Goal: Task Accomplishment & Management: Manage account settings

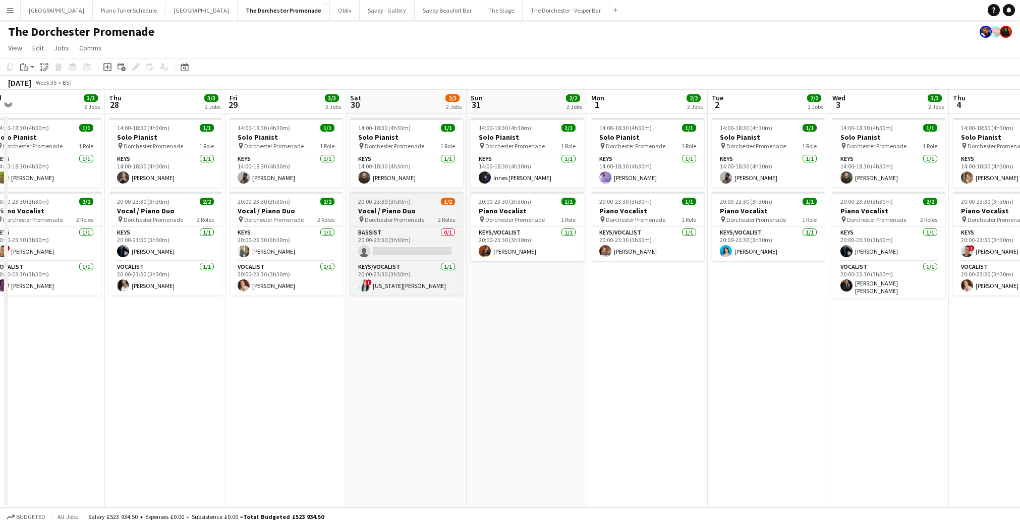
scroll to position [0, 247]
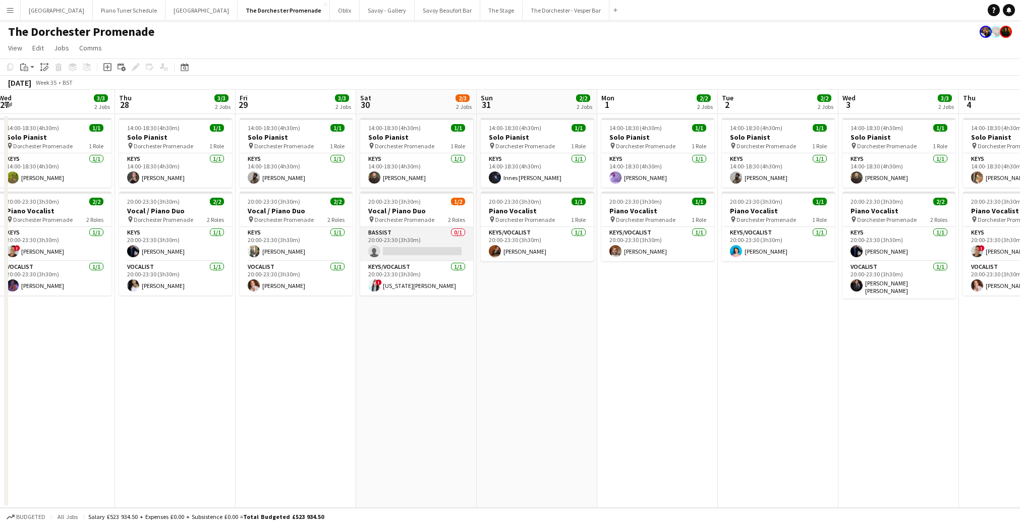
click at [425, 253] on app-card-role "Bassist 0/1 20:00-23:30 (3h30m) single-neutral-actions" at bounding box center [416, 244] width 113 height 34
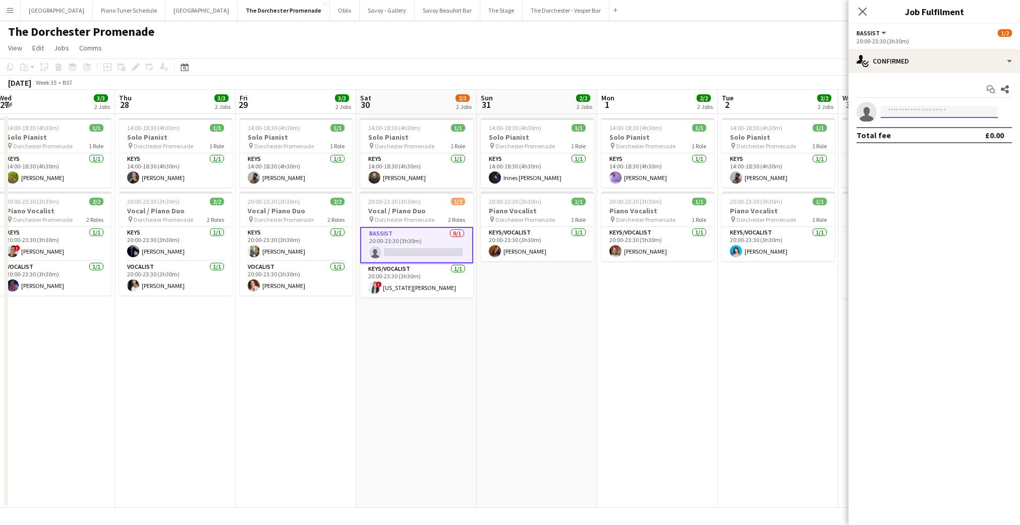
click at [910, 110] on input at bounding box center [939, 112] width 117 height 12
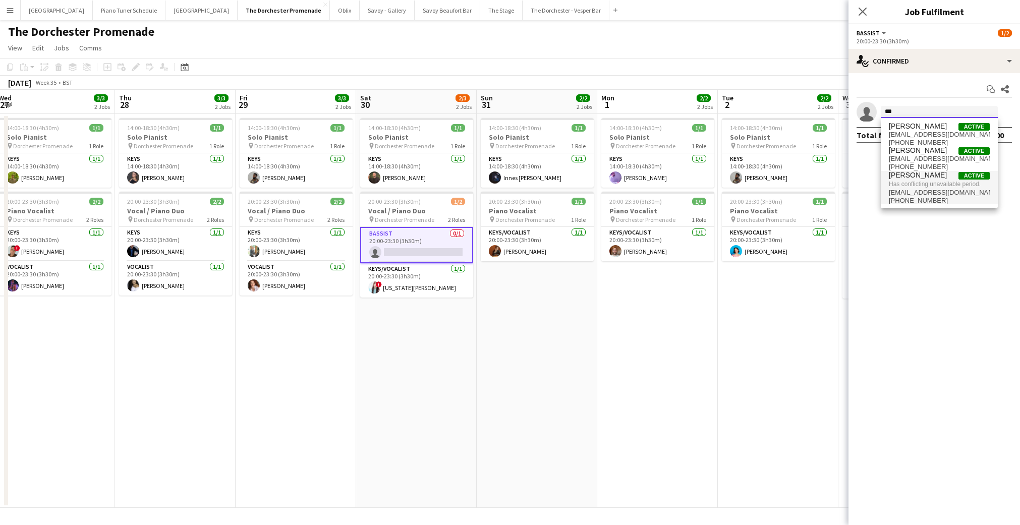
type input "***"
click at [909, 185] on span "Has conflicting unavailable period." at bounding box center [939, 184] width 101 height 9
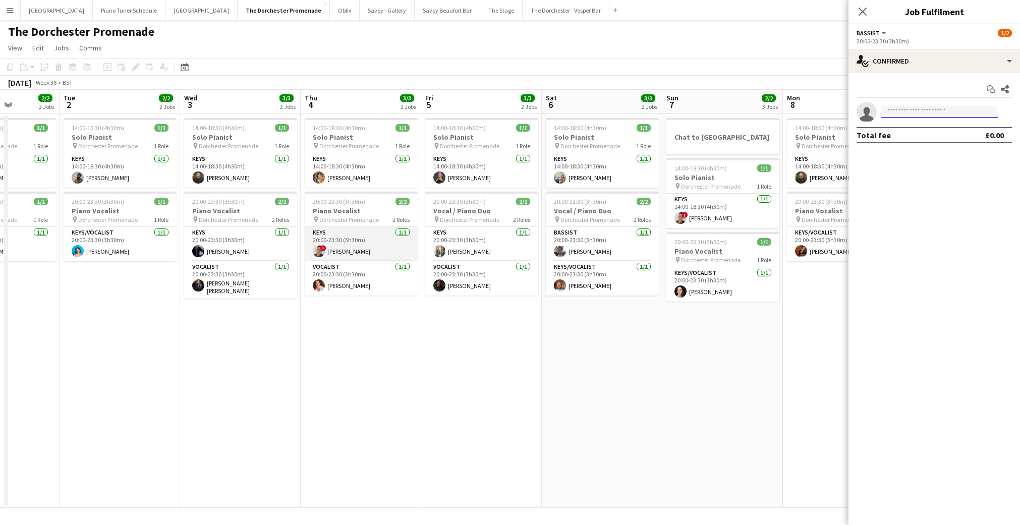
scroll to position [0, 426]
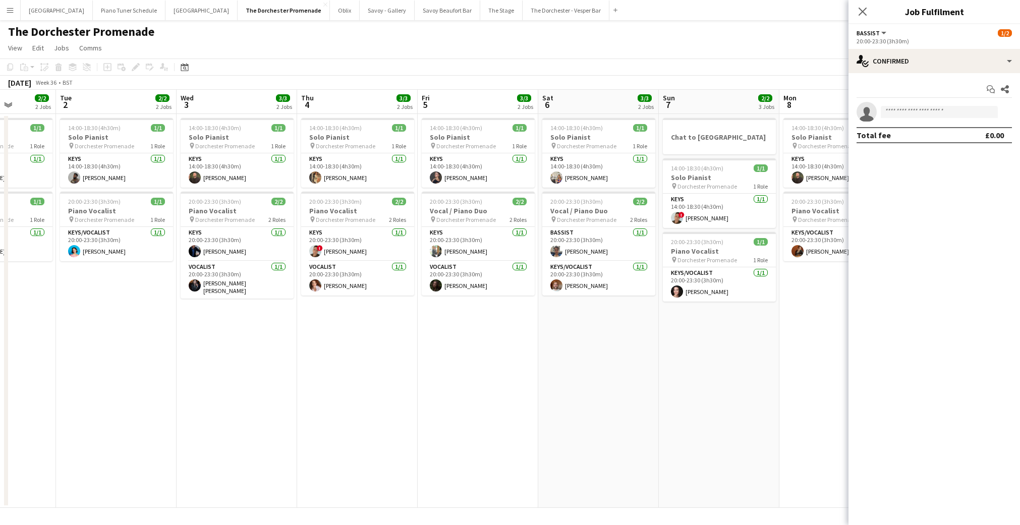
click at [453, 105] on app-board-header-date "Fri 5 3/3 2 Jobs" at bounding box center [478, 102] width 121 height 24
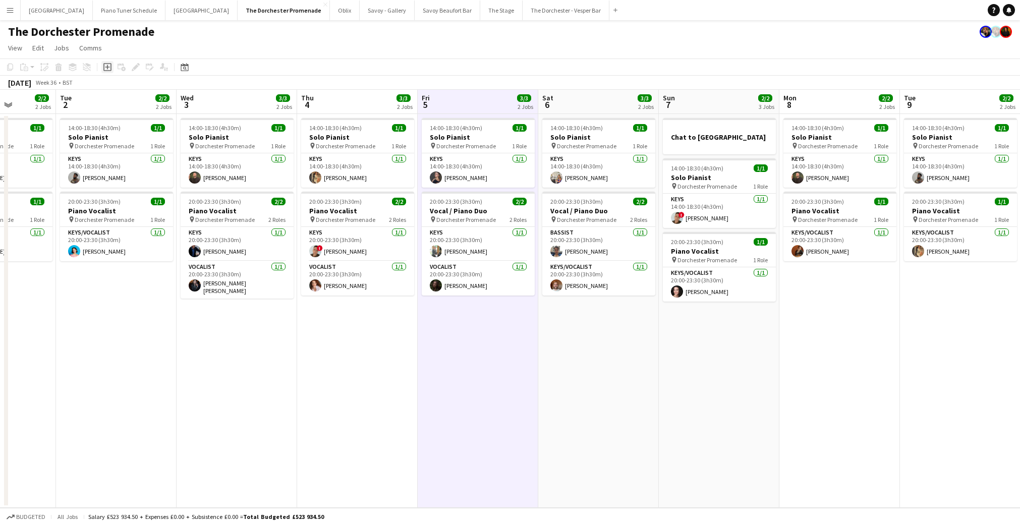
click at [106, 68] on icon "Add job" at bounding box center [107, 67] width 8 height 8
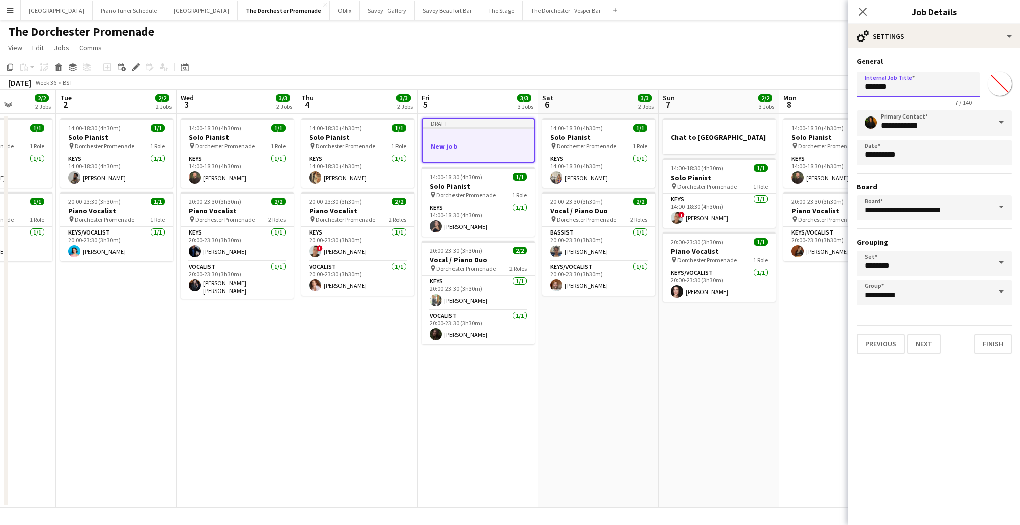
drag, startPoint x: 915, startPoint y: 86, endPoint x: 832, endPoint y: 89, distance: 83.3
click at [832, 89] on body "Menu Boards Boards Boards All jobs Status Workforce Workforce My Workforce Recr…" at bounding box center [510, 262] width 1020 height 525
type input "**********"
click at [859, 11] on icon "Close pop-in" at bounding box center [863, 12] width 10 height 10
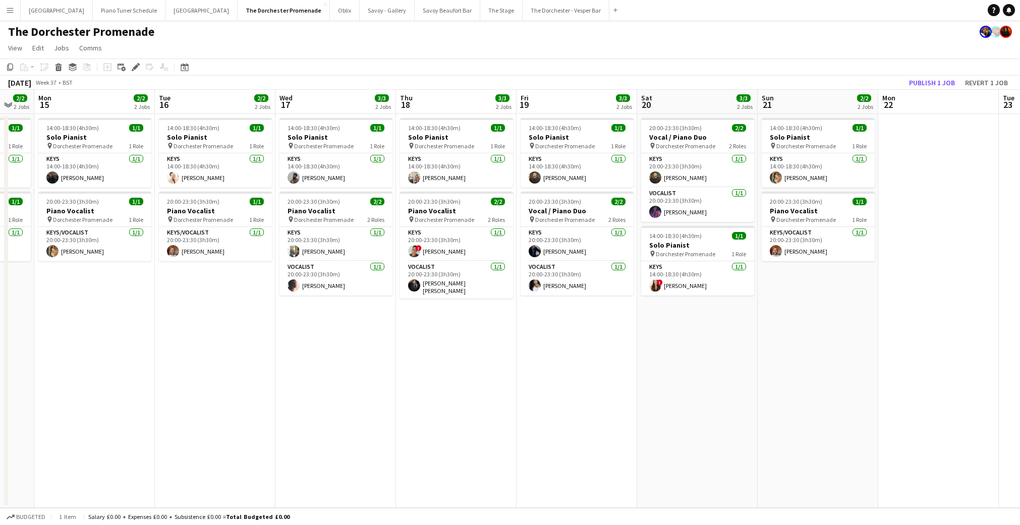
scroll to position [0, 449]
click at [691, 251] on span "Dorchester Promenade" at bounding box center [685, 254] width 60 height 8
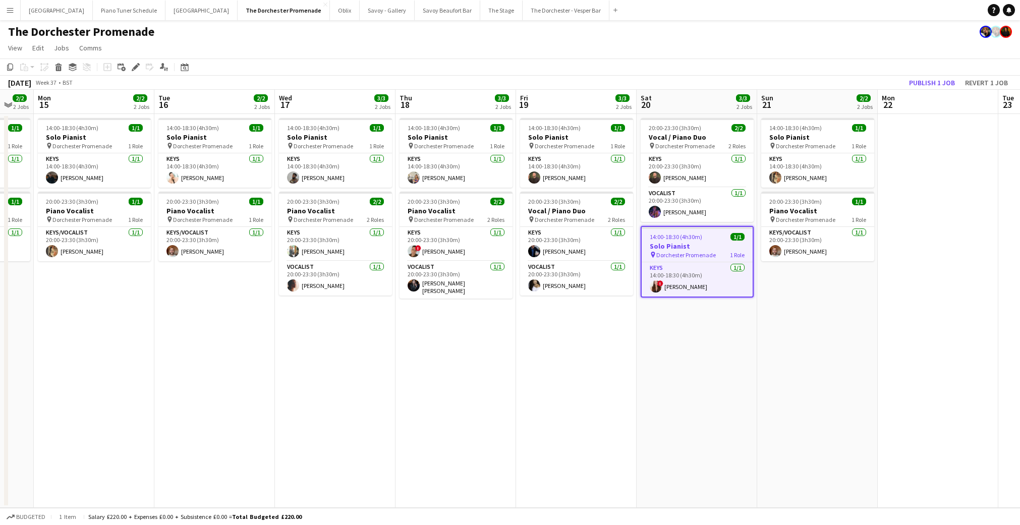
click at [678, 258] on span "Dorchester Promenade" at bounding box center [686, 255] width 60 height 8
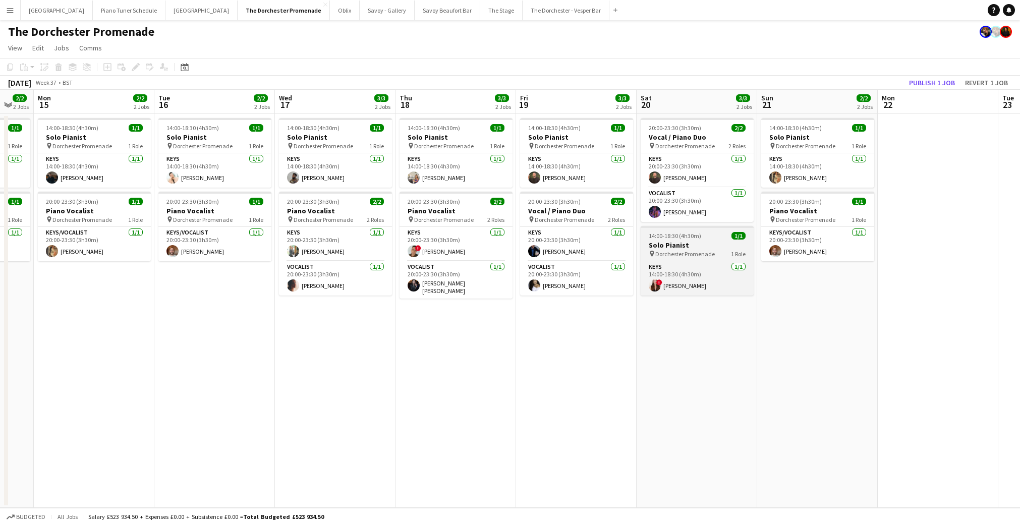
click at [678, 258] on app-job-card "14:00-18:30 (4h30m) 1/1 Solo Pianist pin Dorchester Promenade 1 Role Keys [DATE…" at bounding box center [697, 261] width 113 height 70
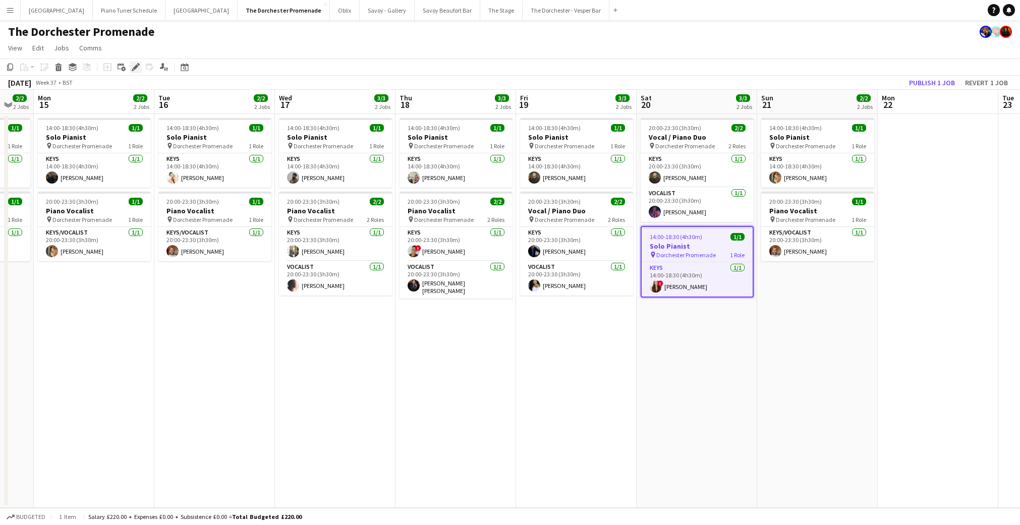
click at [135, 67] on icon at bounding box center [136, 68] width 6 height 6
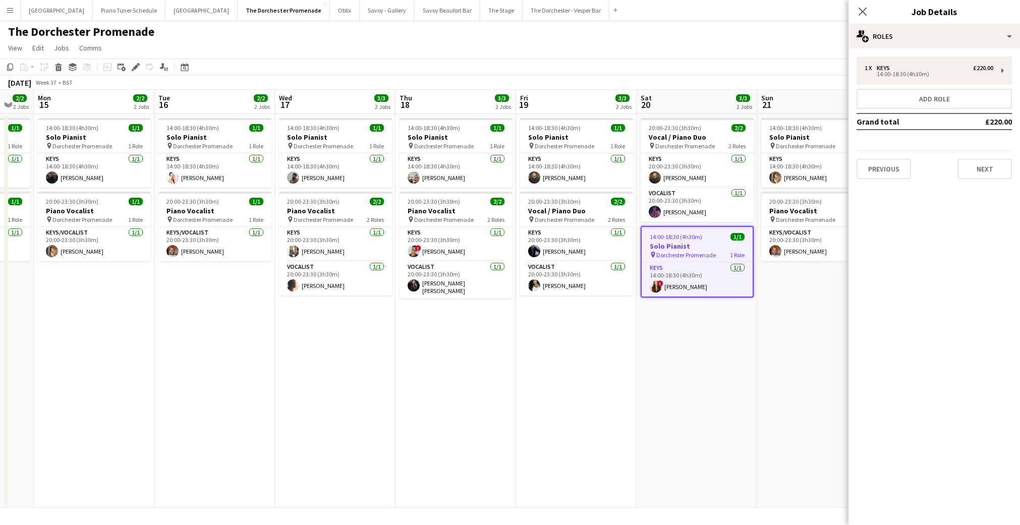
click at [690, 281] on app-card-role "Keys [DATE] 14:00-18:30 (4h30m) ! [PERSON_NAME]" at bounding box center [697, 279] width 111 height 34
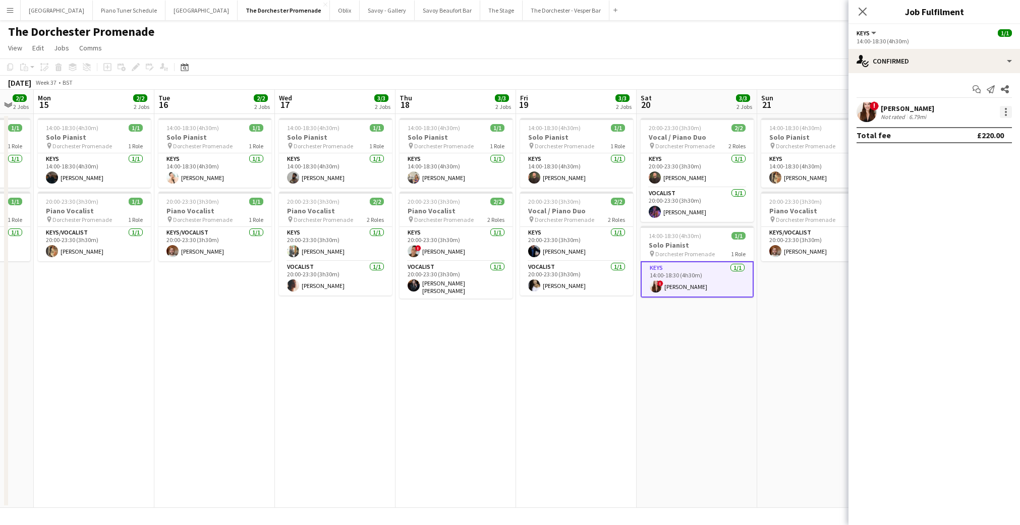
click at [1006, 110] on div at bounding box center [1006, 112] width 12 height 12
click at [965, 225] on span "Remove" at bounding box center [957, 227] width 30 height 9
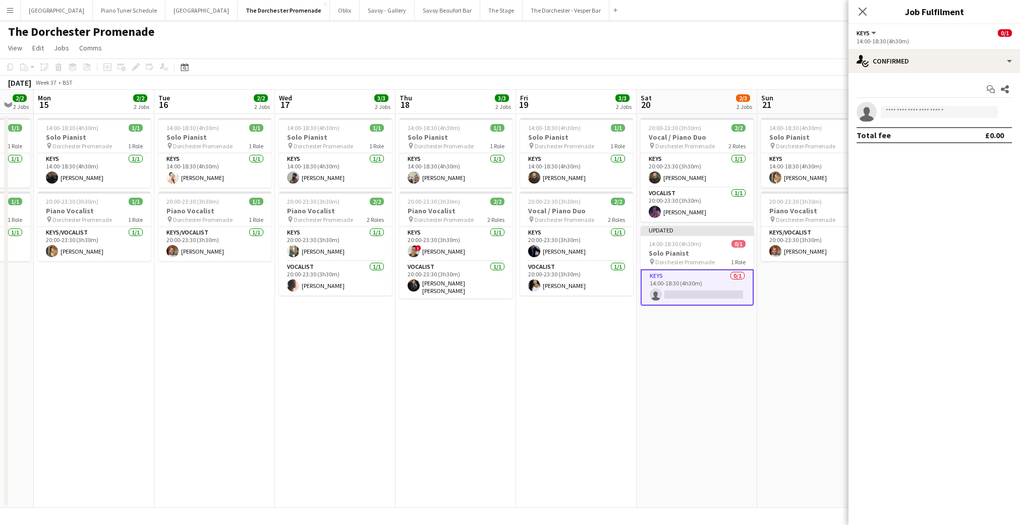
click at [678, 421] on app-date-cell "20:00-23:30 (3h30m) 2/2 Vocal / Piano Duo pin Dorchester Promenade 2 Roles Keys…" at bounding box center [697, 311] width 121 height 394
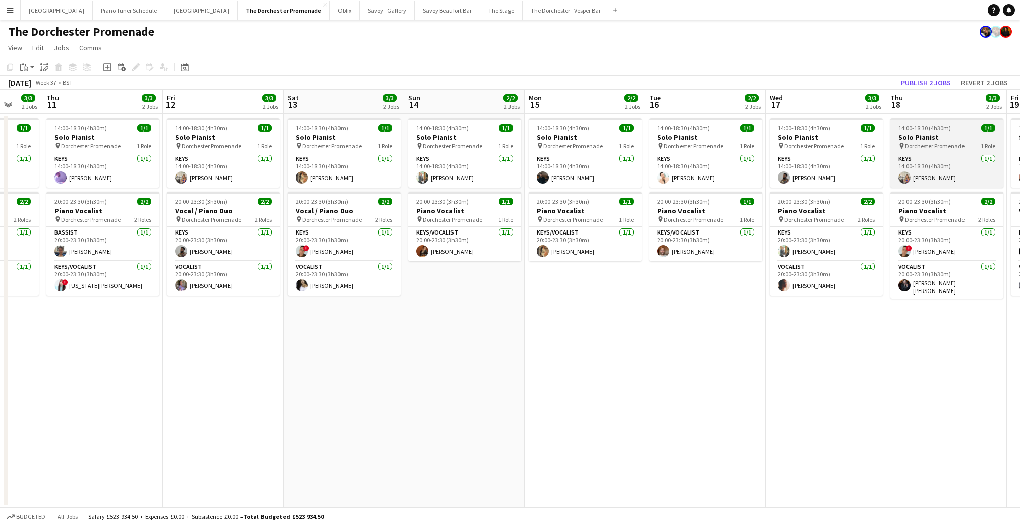
scroll to position [0, 318]
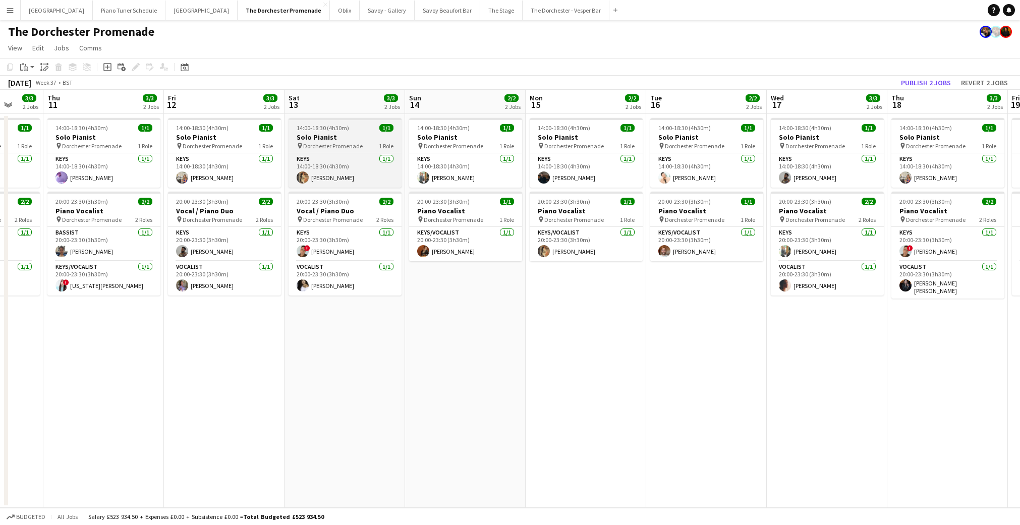
click at [324, 138] on h3 "Solo Pianist" at bounding box center [345, 137] width 113 height 9
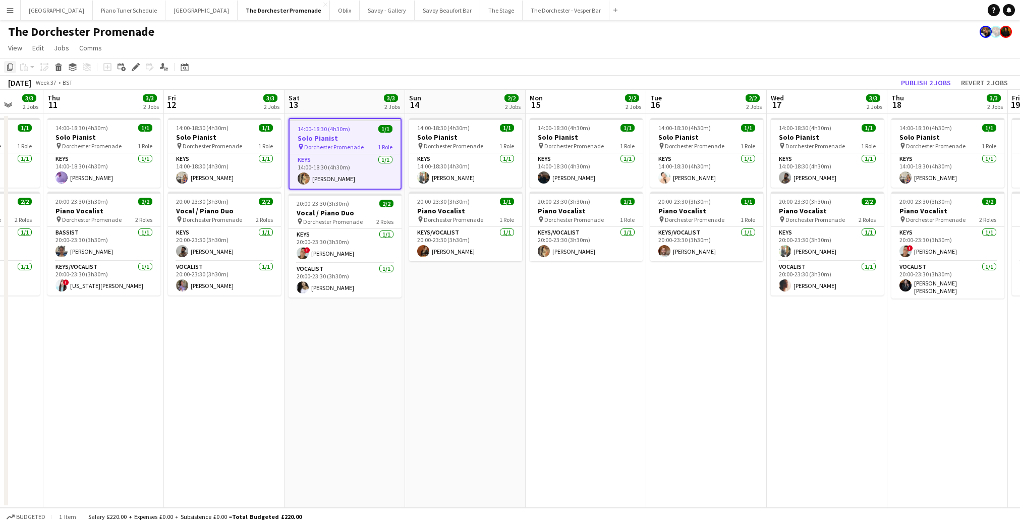
click at [9, 68] on icon at bounding box center [10, 67] width 6 height 7
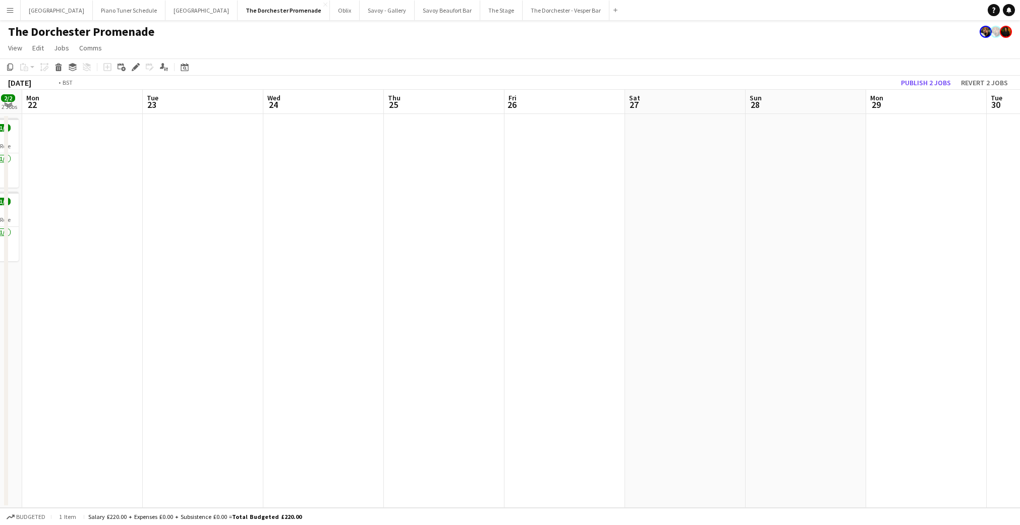
scroll to position [0, 418]
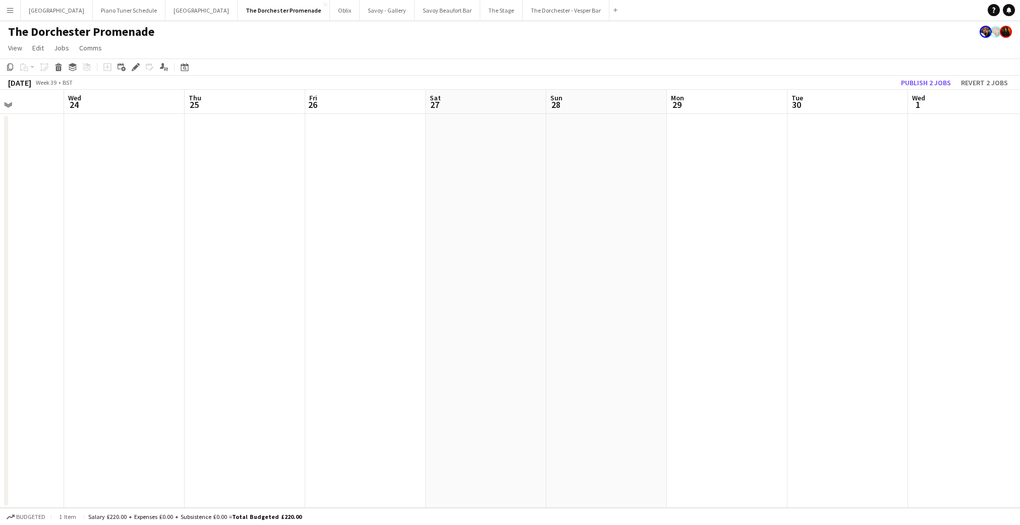
click at [460, 128] on app-date-cell at bounding box center [486, 311] width 121 height 394
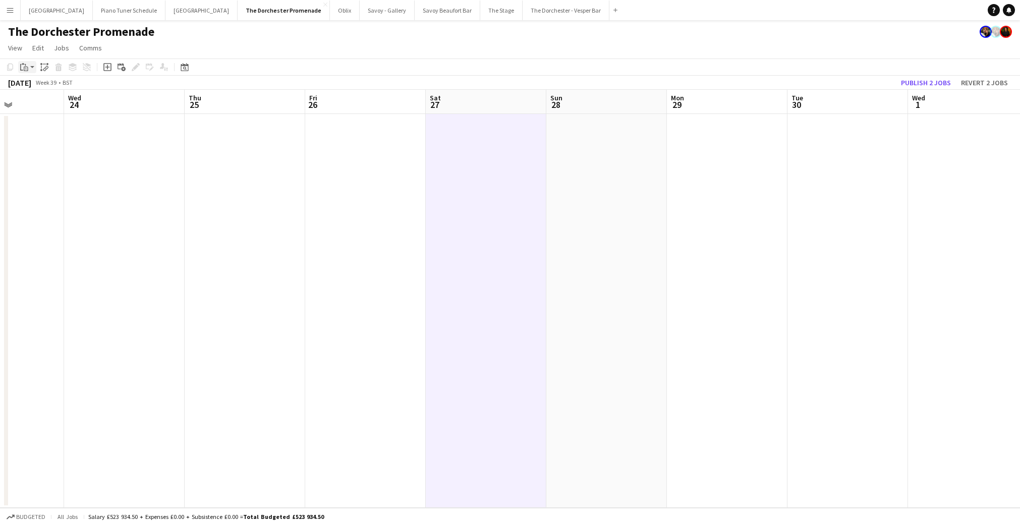
click at [22, 67] on icon "Paste" at bounding box center [24, 67] width 8 height 8
click at [33, 89] on link "Paste Command V" at bounding box center [67, 86] width 80 height 9
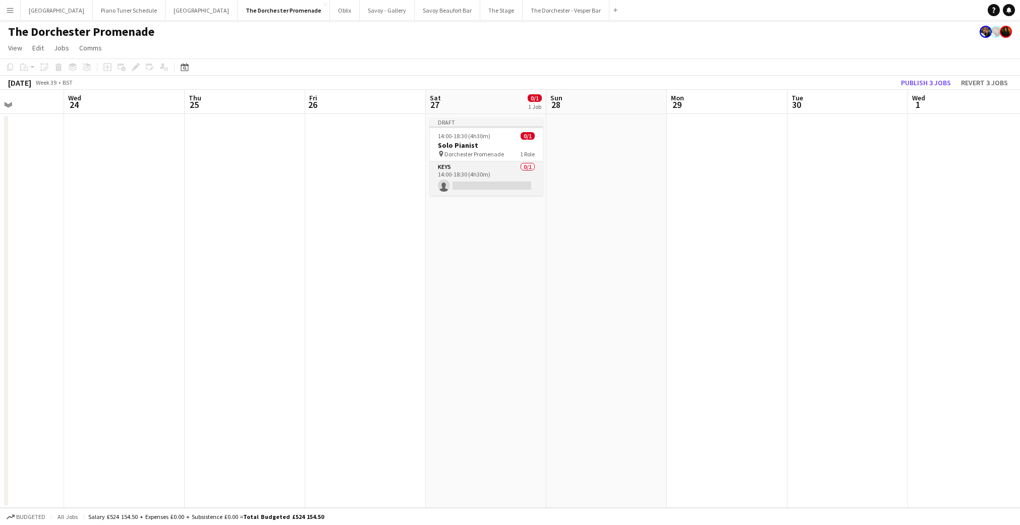
click at [499, 182] on app-card-role "Keys 0/1 14:00-18:30 (4h30m) single-neutral-actions" at bounding box center [486, 178] width 113 height 34
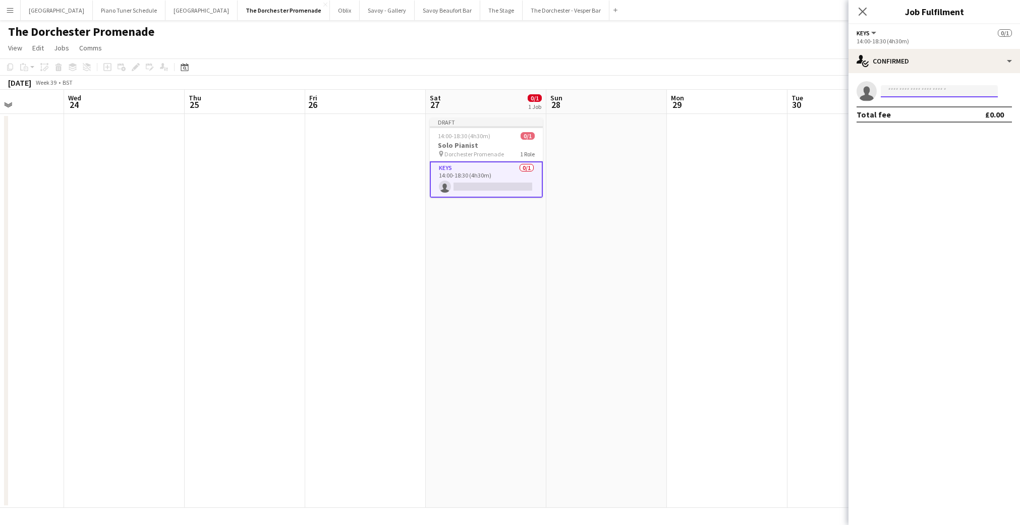
click at [930, 94] on input at bounding box center [939, 91] width 117 height 12
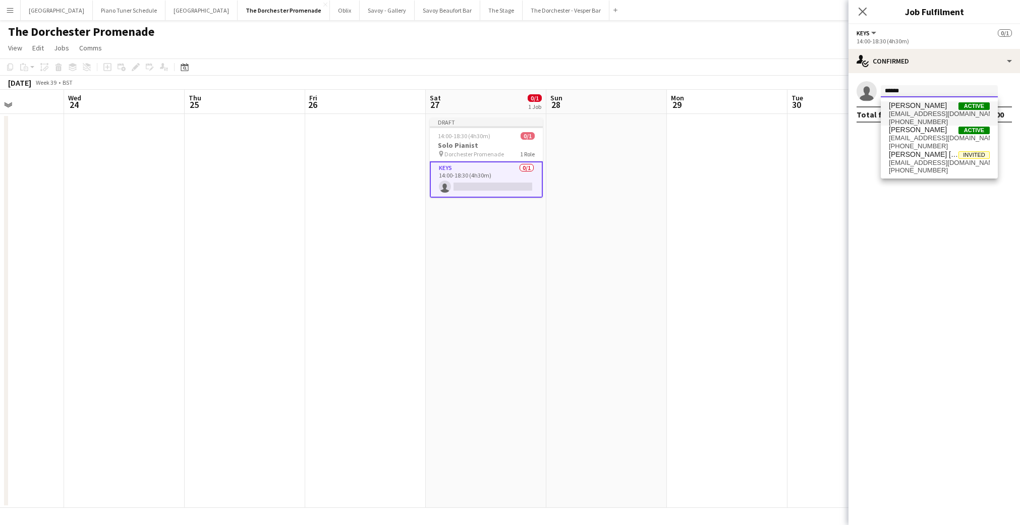
type input "******"
click at [926, 114] on span "[EMAIL_ADDRESS][DOMAIN_NAME]" at bounding box center [939, 114] width 101 height 8
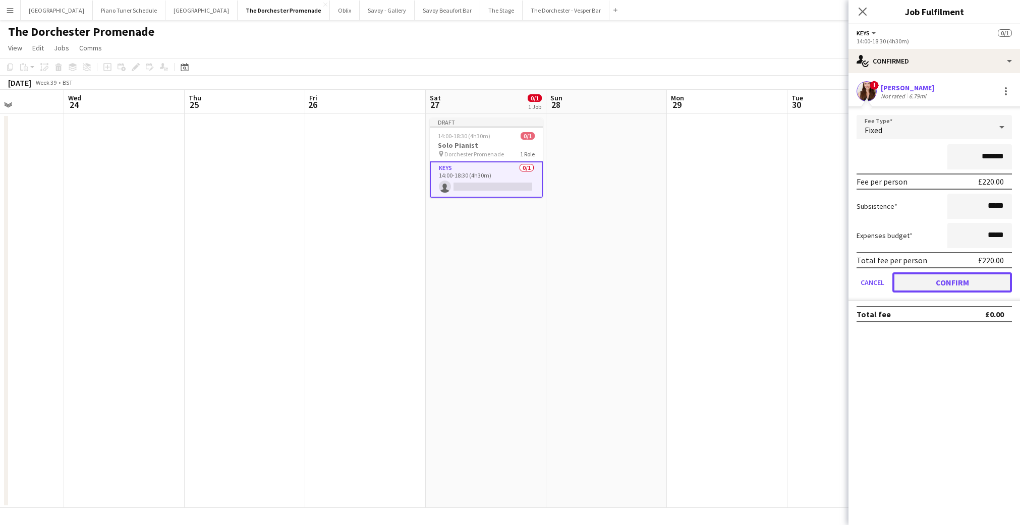
click at [898, 279] on button "Confirm" at bounding box center [953, 282] width 120 height 20
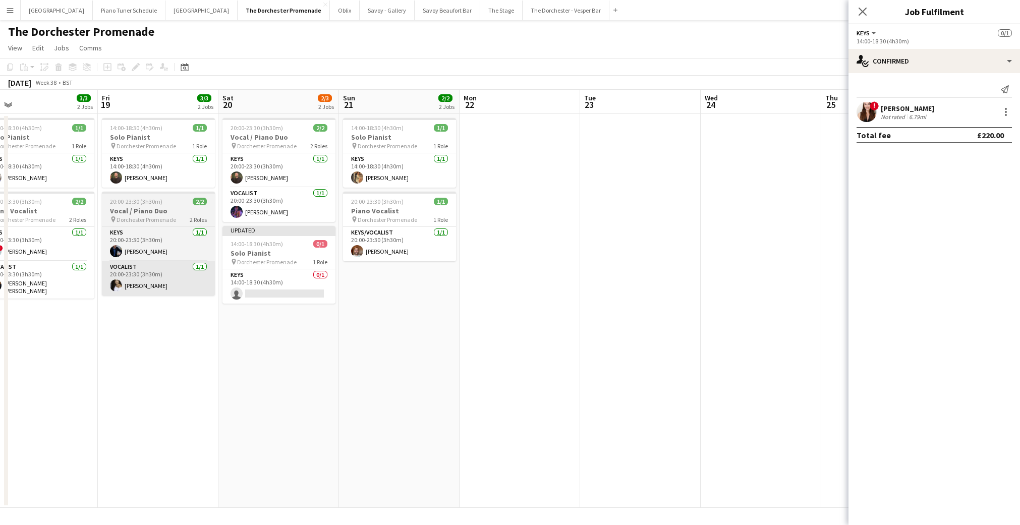
scroll to position [0, 262]
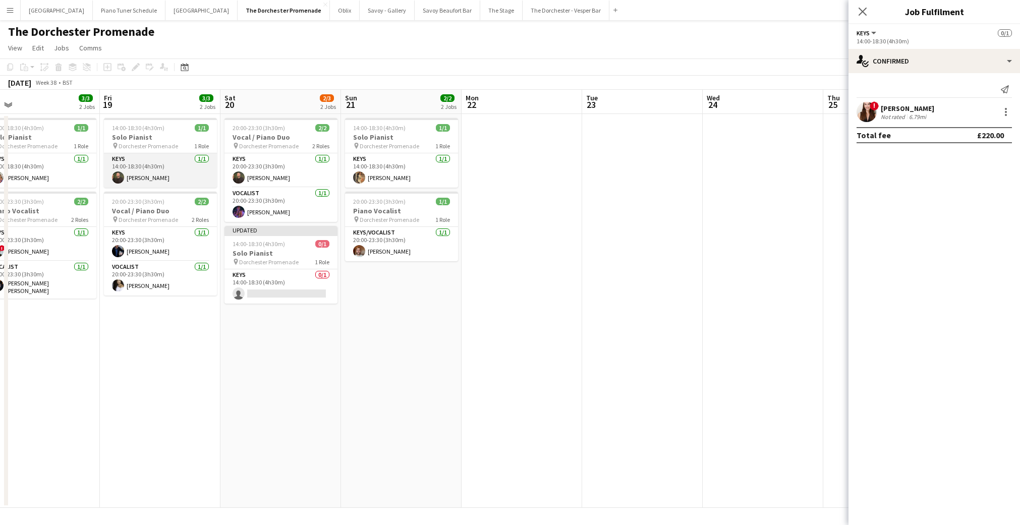
click at [156, 171] on app-card-role "Keys [DATE] 14:00-18:30 (4h30m) [PERSON_NAME]" at bounding box center [160, 170] width 113 height 34
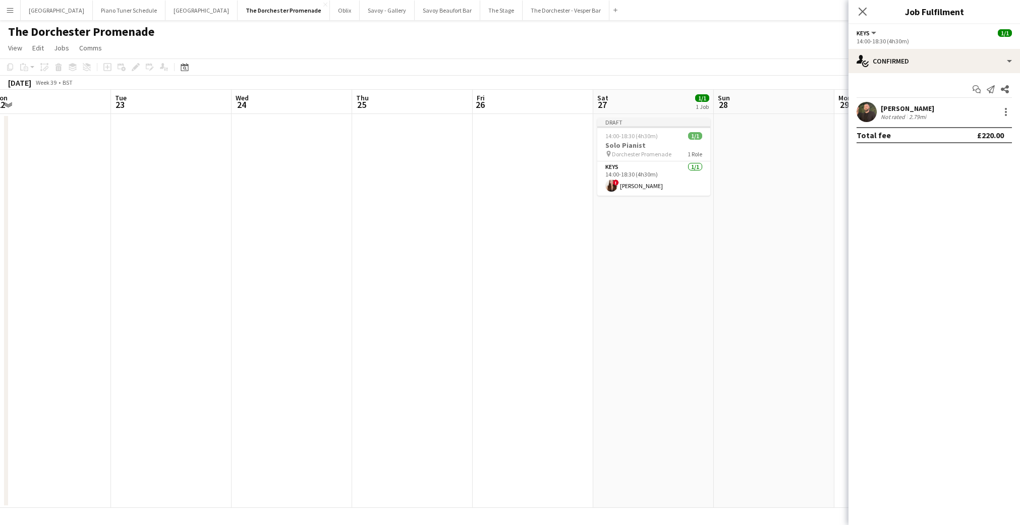
scroll to position [0, 274]
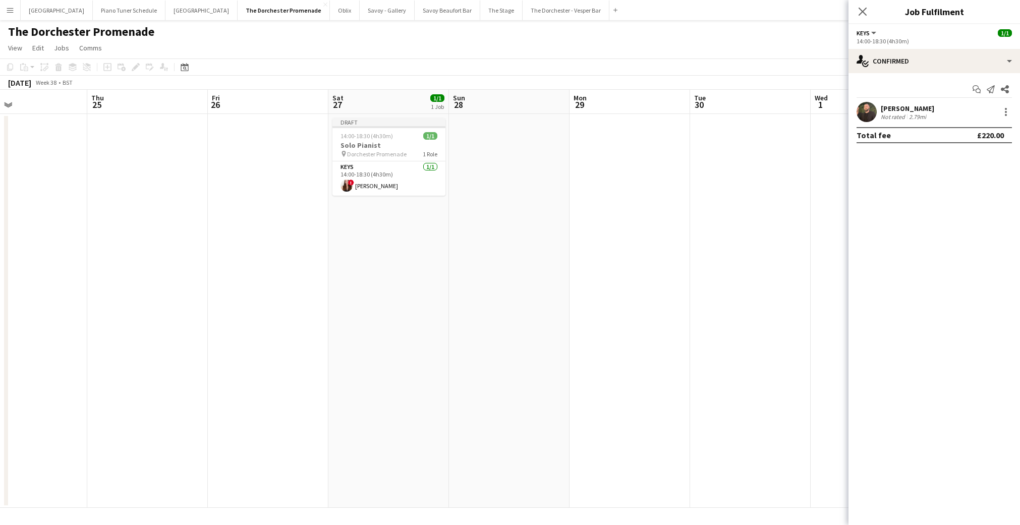
click at [413, 219] on app-date-cell "Draft 14:00-18:30 (4h30m) 1/1 Solo Pianist pin Dorchester Promenade 1 Role Keys…" at bounding box center [388, 311] width 121 height 394
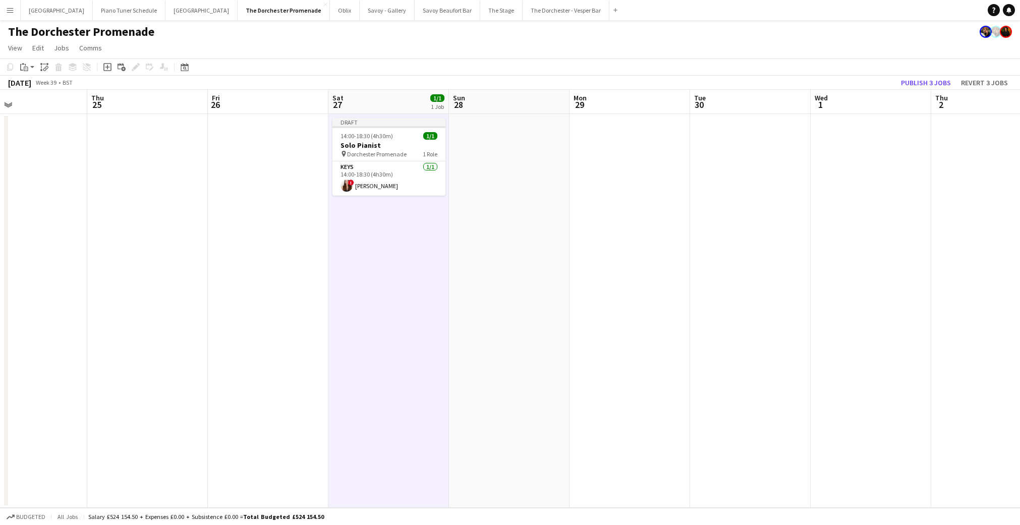
drag, startPoint x: 404, startPoint y: 120, endPoint x: 463, endPoint y: 128, distance: 59.6
click at [404, 121] on div "Draft" at bounding box center [389, 122] width 113 height 8
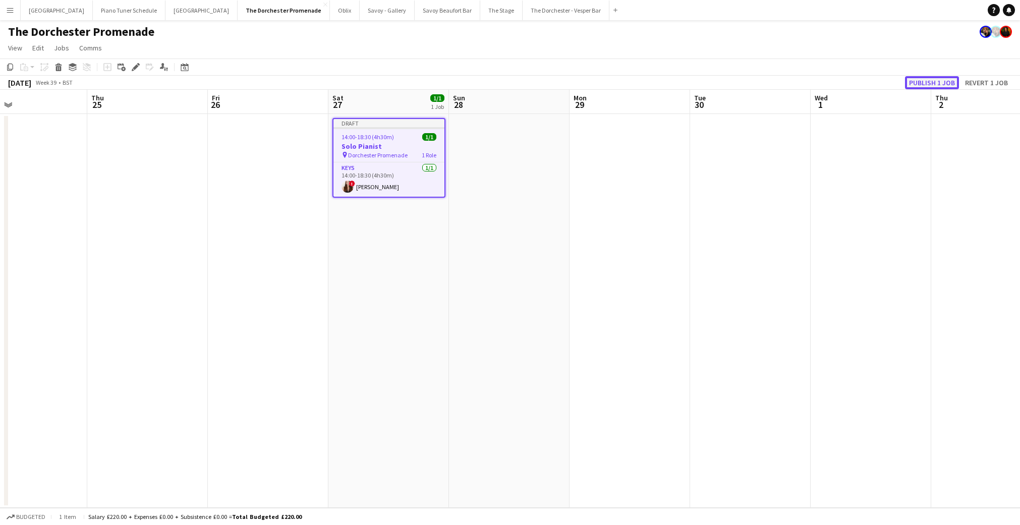
click at [921, 79] on button "Publish 1 job" at bounding box center [932, 82] width 54 height 13
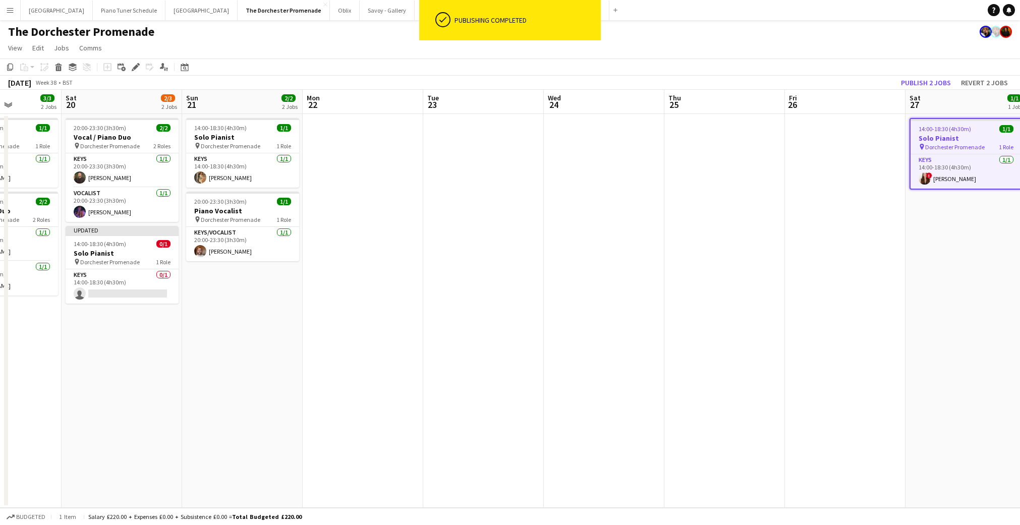
scroll to position [0, 231]
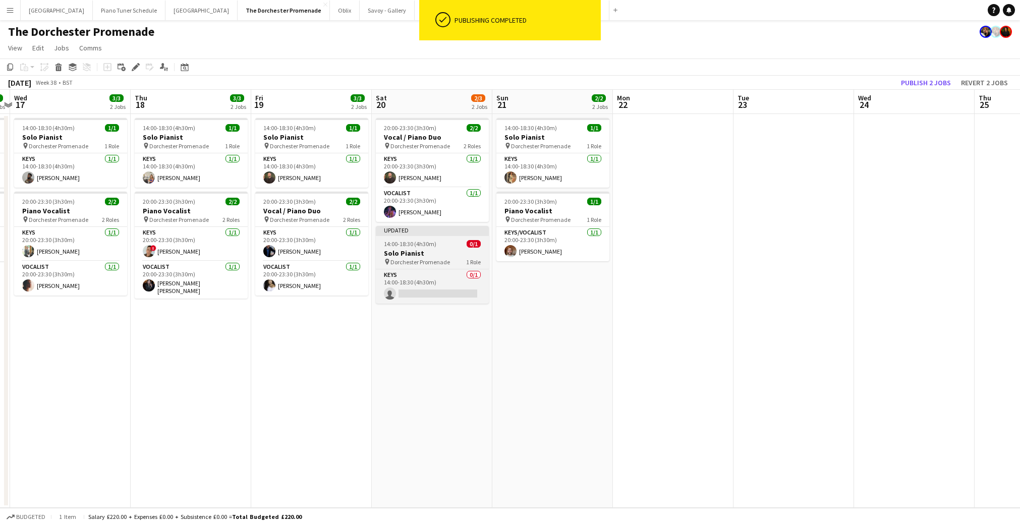
click at [455, 232] on div "Updated" at bounding box center [432, 230] width 113 height 8
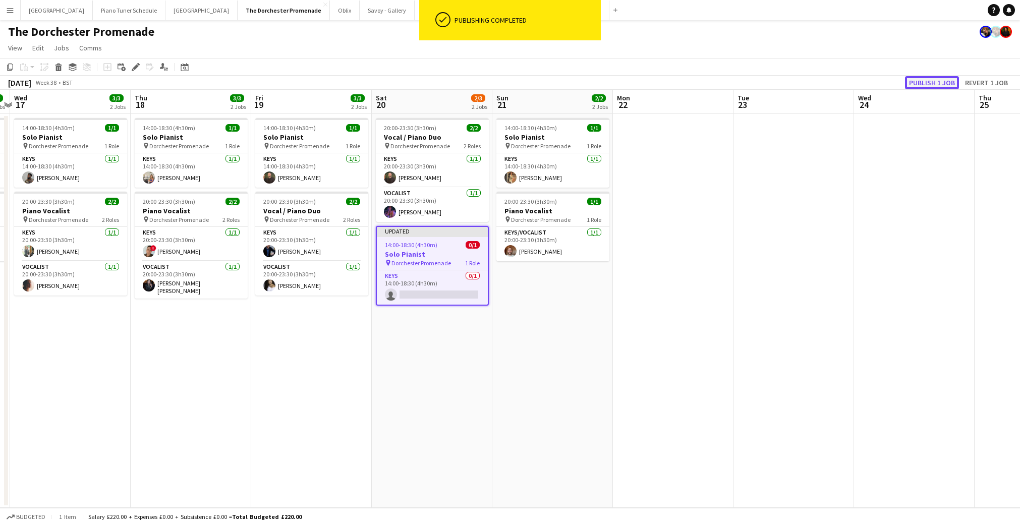
click at [928, 85] on button "Publish 1 job" at bounding box center [932, 82] width 54 height 13
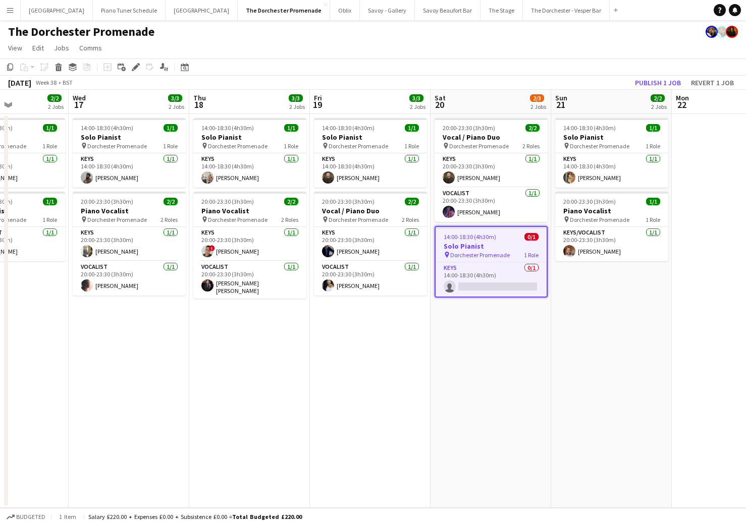
scroll to position [0, 295]
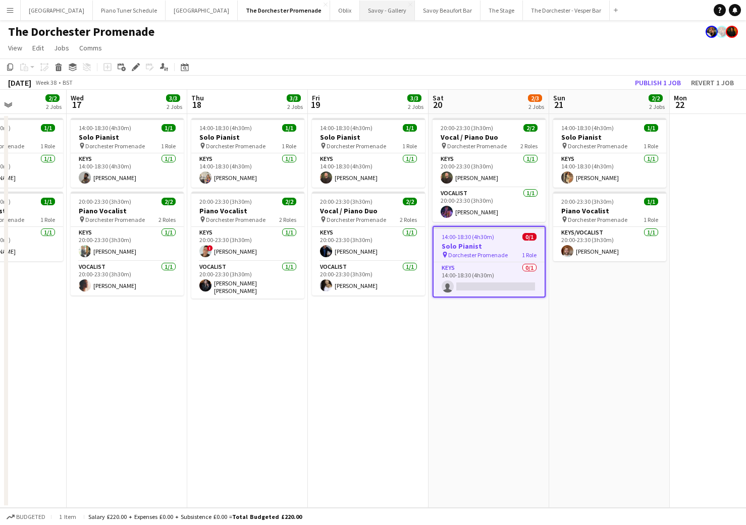
click at [363, 15] on button "Savoy - Gallery Close" at bounding box center [387, 11] width 55 height 20
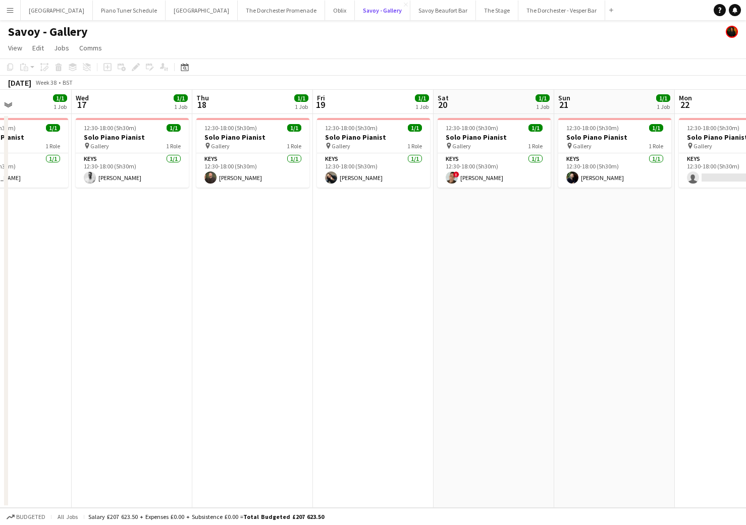
scroll to position [0, 419]
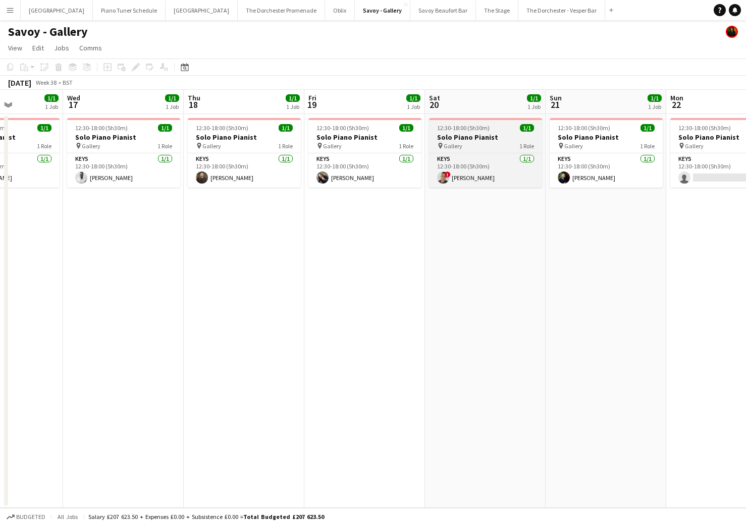
click at [482, 147] on div "pin Gallery 1 Role" at bounding box center [485, 146] width 113 height 8
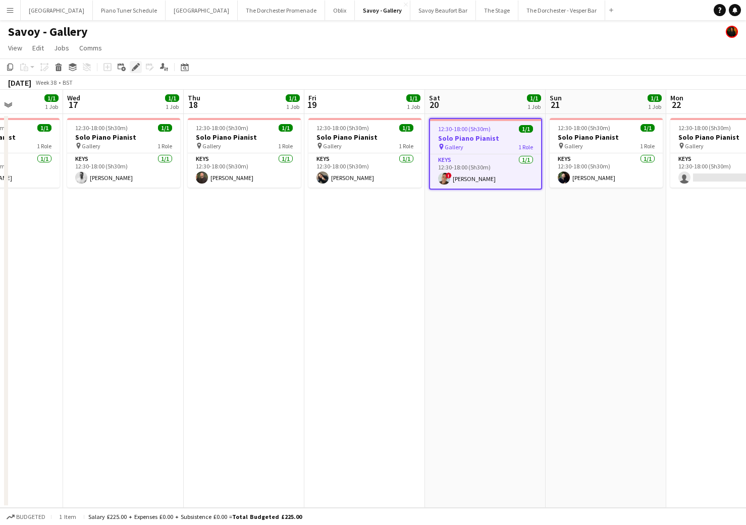
click at [137, 69] on icon "Edit" at bounding box center [136, 67] width 8 height 8
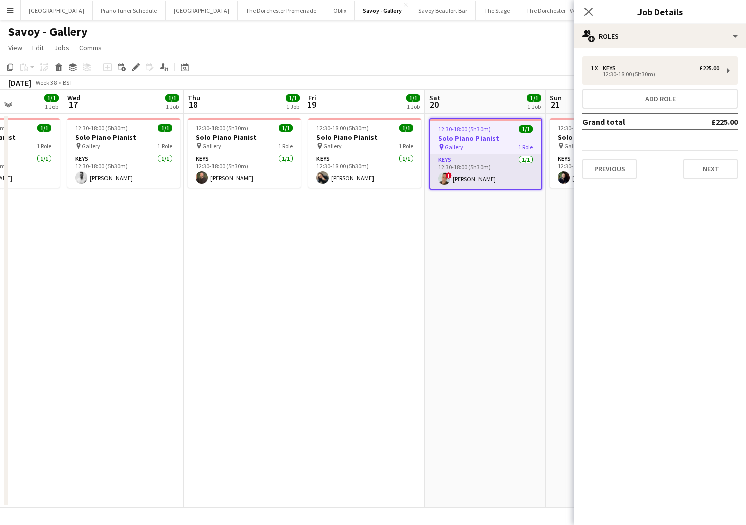
click at [459, 171] on app-card-role "Keys [DATE] 12:30-18:00 (5h30m) ! [PERSON_NAME]" at bounding box center [485, 171] width 111 height 34
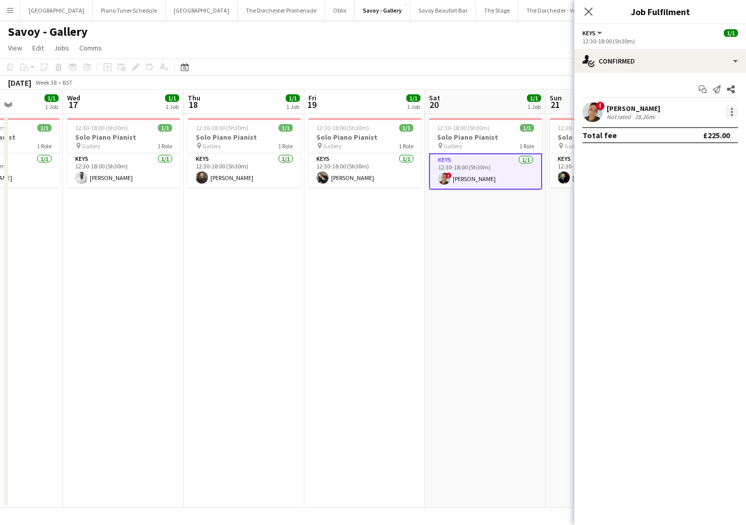
click at [731, 112] on div at bounding box center [732, 112] width 2 height 2
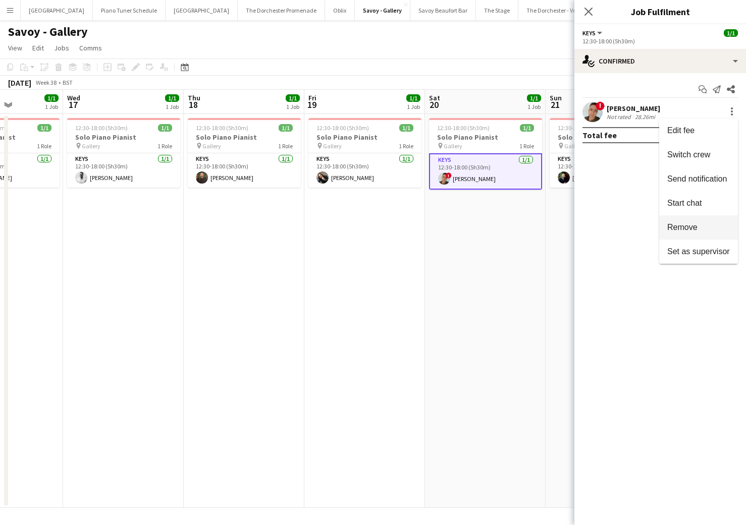
click at [682, 220] on button "Remove" at bounding box center [698, 227] width 79 height 24
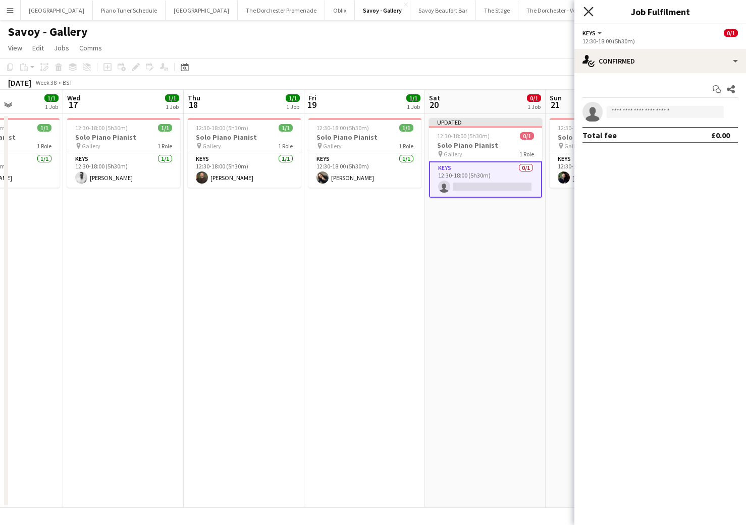
click at [591, 14] on icon at bounding box center [588, 12] width 10 height 10
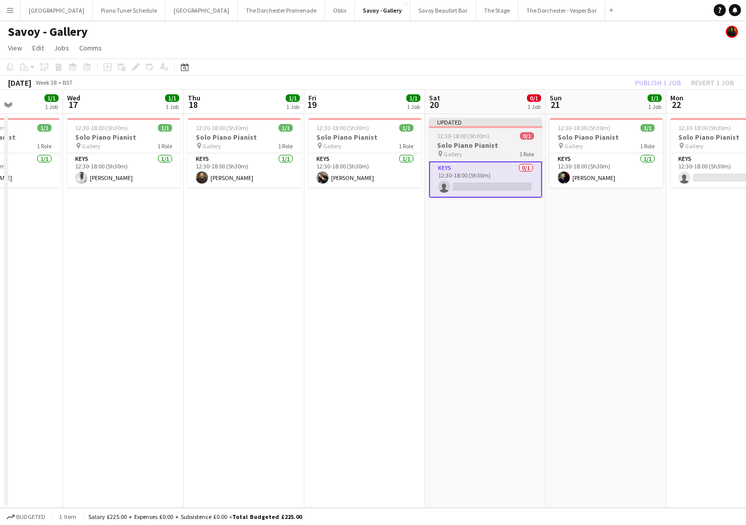
click at [514, 129] on app-job-card "Updated 12:30-18:00 (5h30m) 0/1 Solo Piano Pianist pin Gallery 1 Role Keys 0/1 …" at bounding box center [485, 158] width 113 height 80
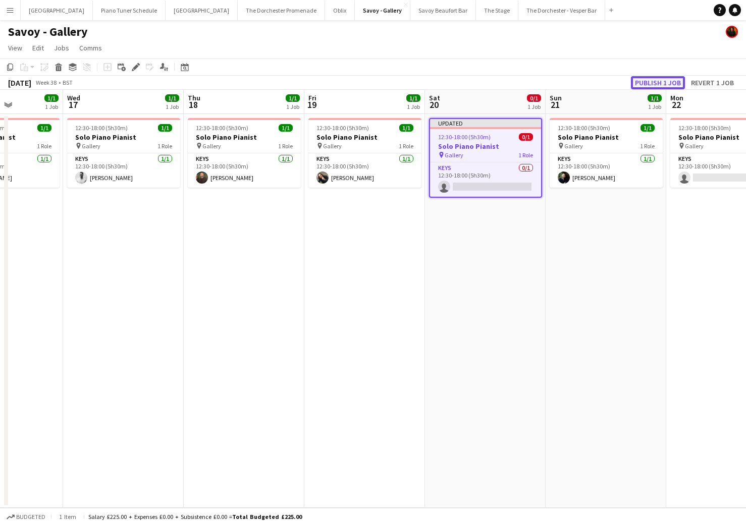
click at [662, 83] on button "Publish 1 job" at bounding box center [658, 82] width 54 height 13
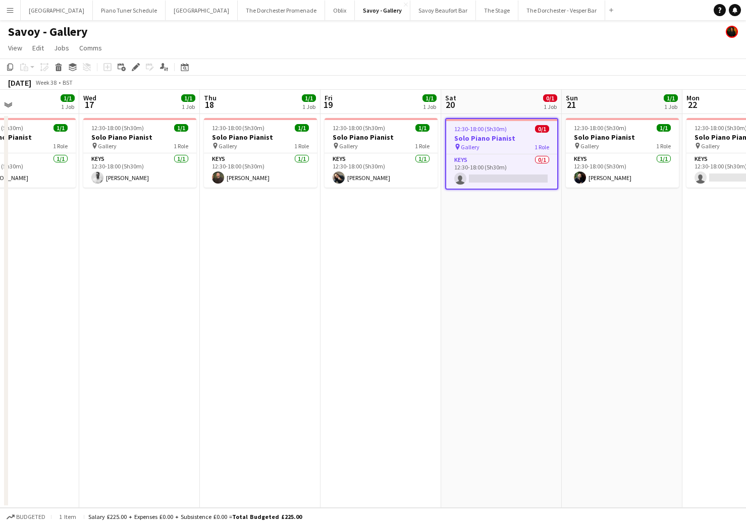
scroll to position [0, 391]
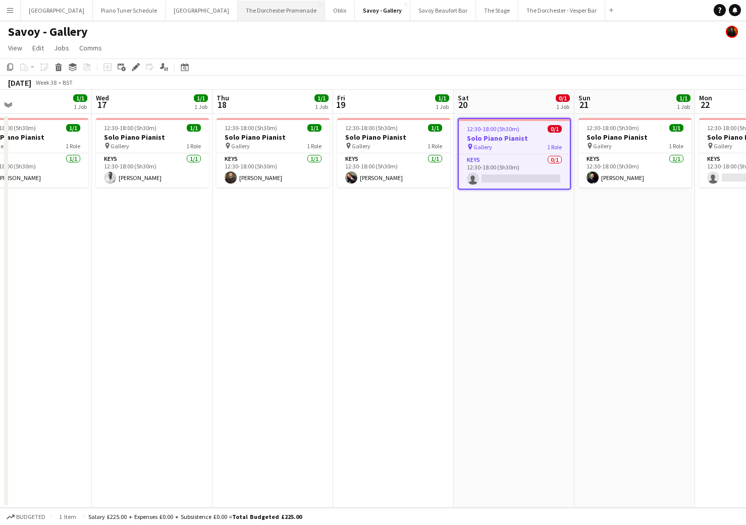
click at [238, 5] on button "The Dorchester Promenade Close" at bounding box center [281, 11] width 87 height 20
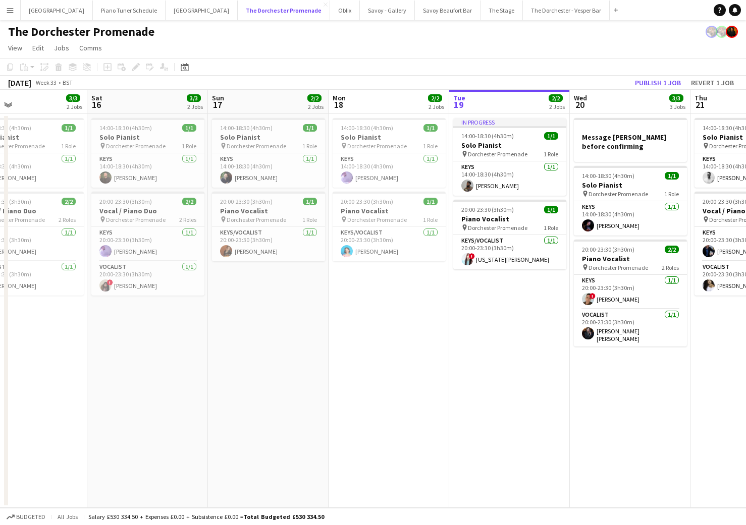
scroll to position [0, 271]
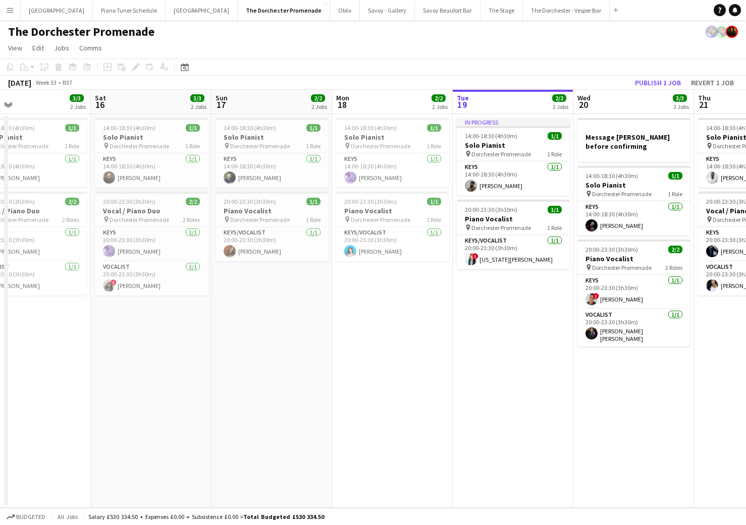
click at [43, 453] on app-date-cell "14:00-18:30 (4h30m) 1/1 Solo Pianist pin Dorchester Promenade 1 Role Keys [DATE…" at bounding box center [30, 311] width 121 height 394
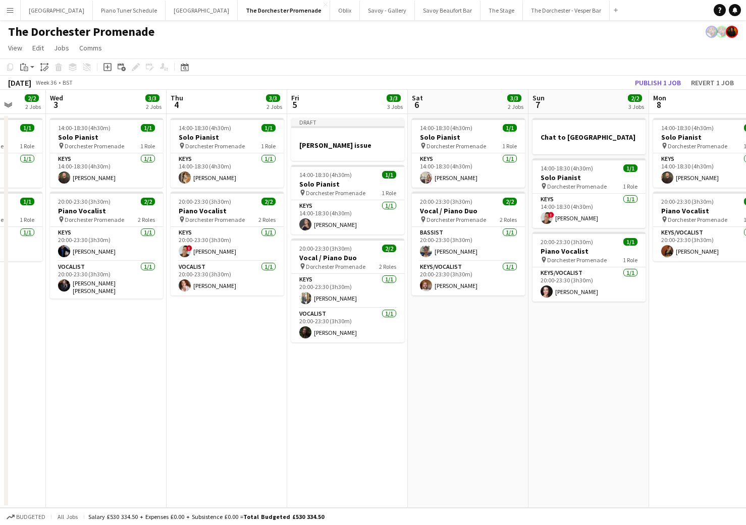
scroll to position [0, 439]
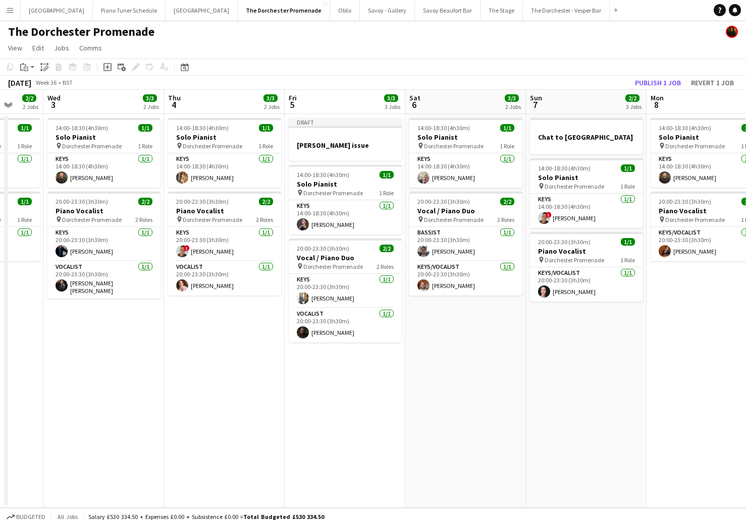
click at [17, 16] on button "Menu" at bounding box center [10, 10] width 20 height 20
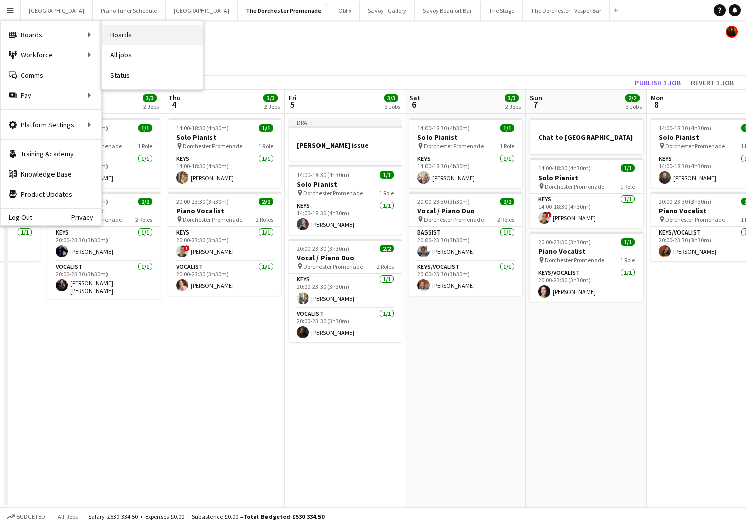
click at [144, 40] on link "Boards" at bounding box center [152, 35] width 101 height 20
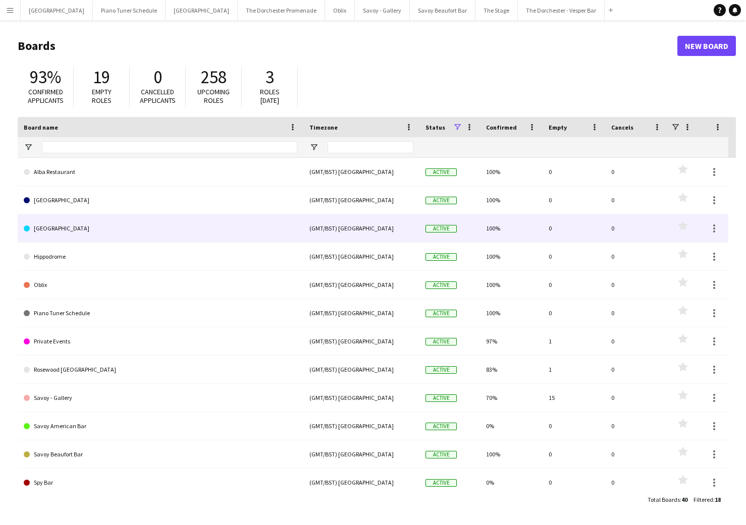
click at [138, 236] on link "[GEOGRAPHIC_DATA]" at bounding box center [160, 228] width 273 height 28
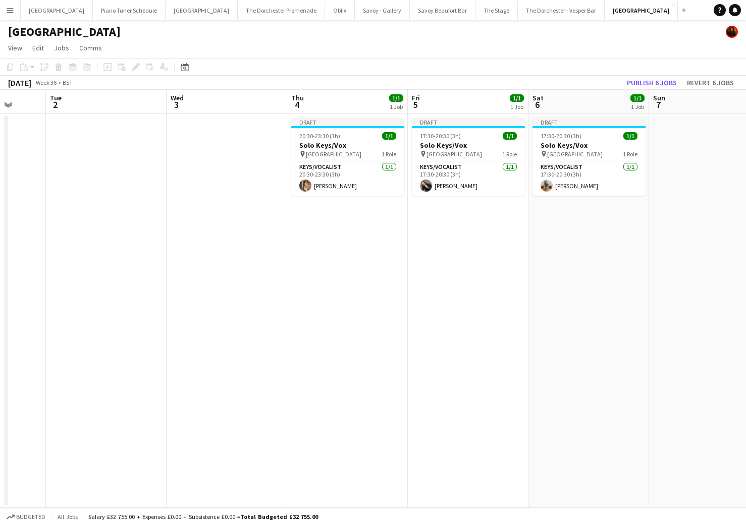
scroll to position [0, 320]
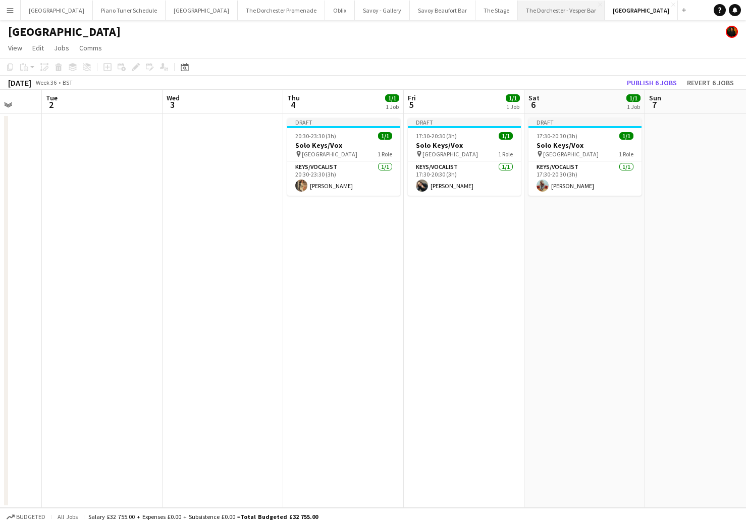
click at [518, 10] on button "The Dorchester - Vesper Bar Close" at bounding box center [561, 11] width 87 height 20
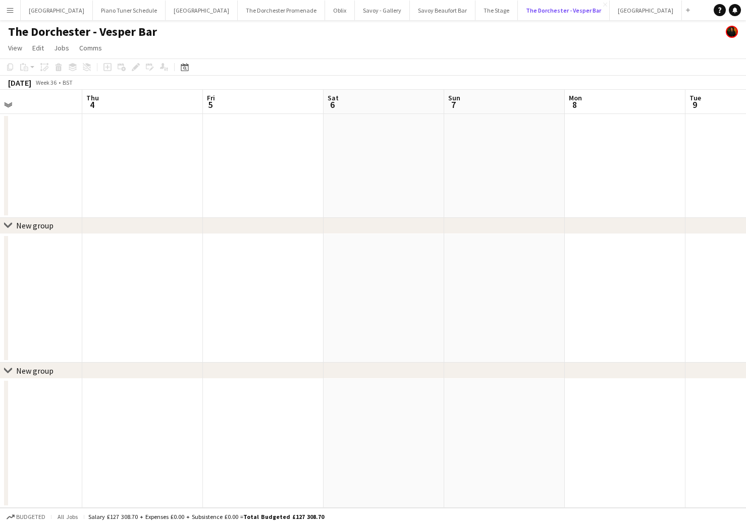
scroll to position [0, 277]
click at [238, 7] on button "The Dorchester Promenade Close" at bounding box center [281, 11] width 87 height 20
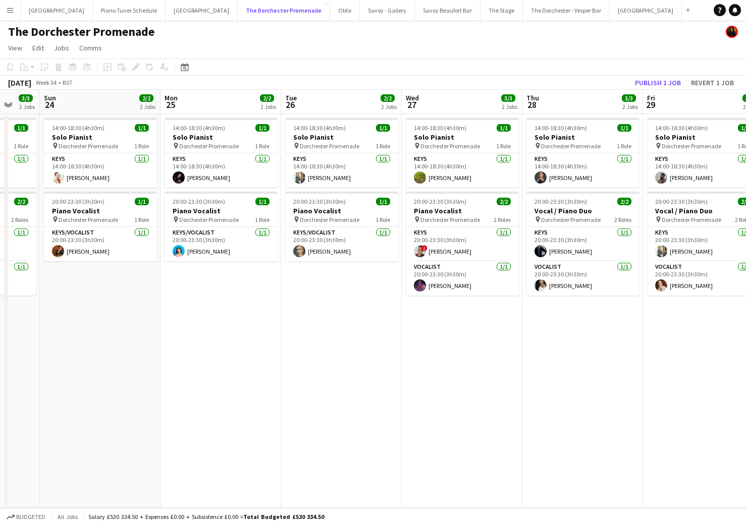
scroll to position [0, 444]
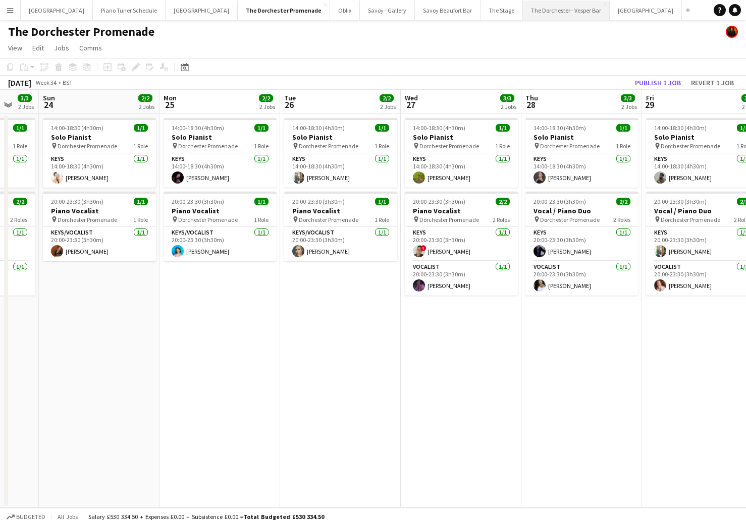
click at [523, 13] on button "The Dorchester - Vesper Bar Close" at bounding box center [566, 11] width 87 height 20
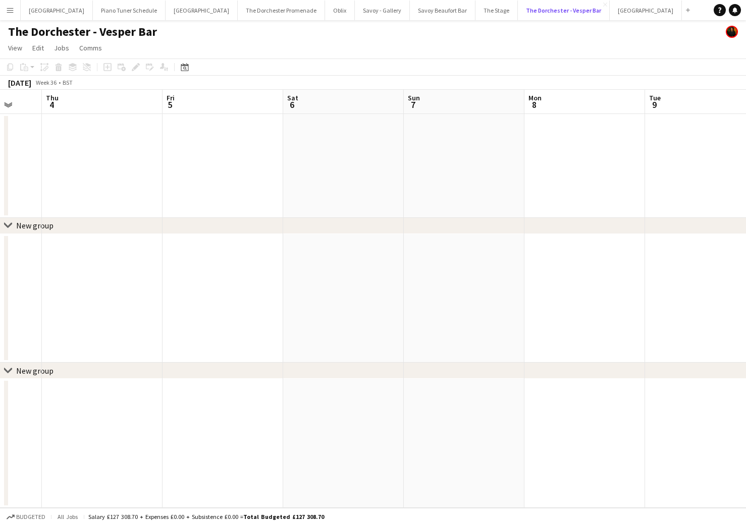
scroll to position [0, 286]
click at [253, 14] on button "The Dorchester Promenade Close" at bounding box center [281, 11] width 87 height 20
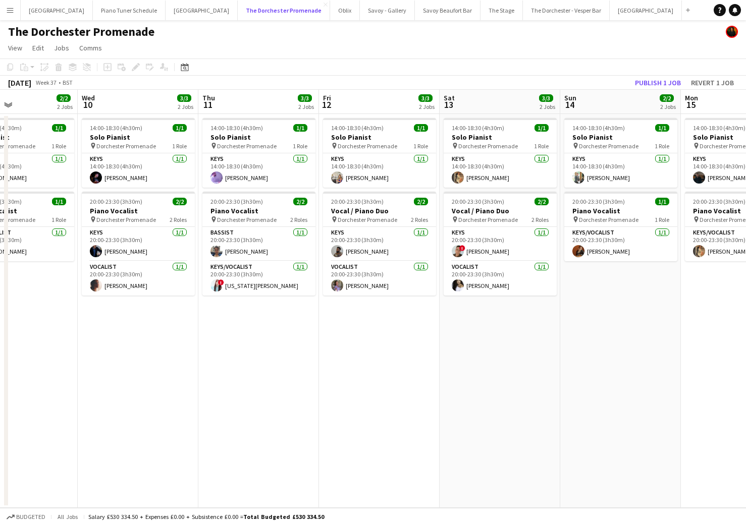
scroll to position [0, 303]
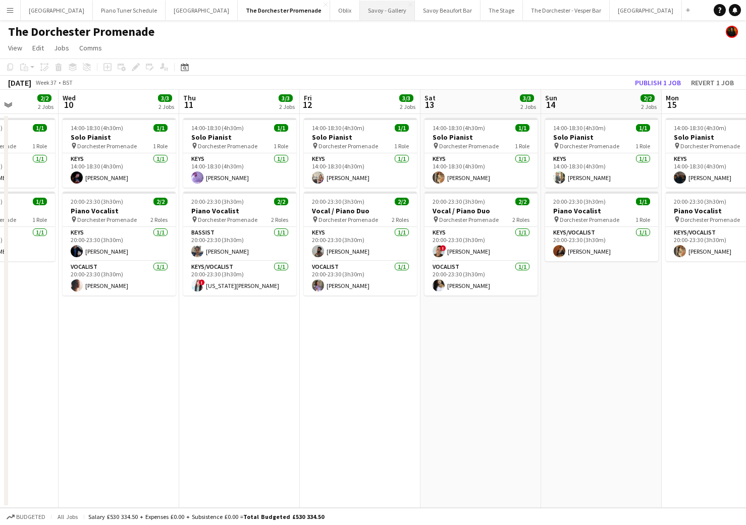
click at [360, 10] on button "Savoy - Gallery Close" at bounding box center [387, 11] width 55 height 20
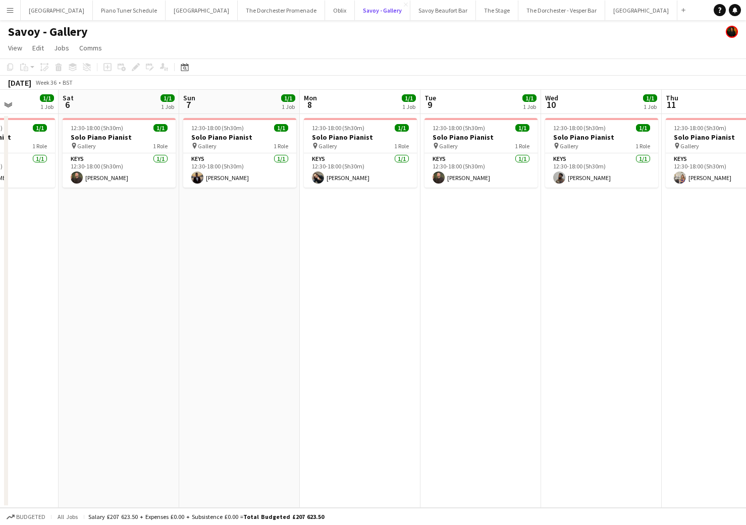
scroll to position [0, 388]
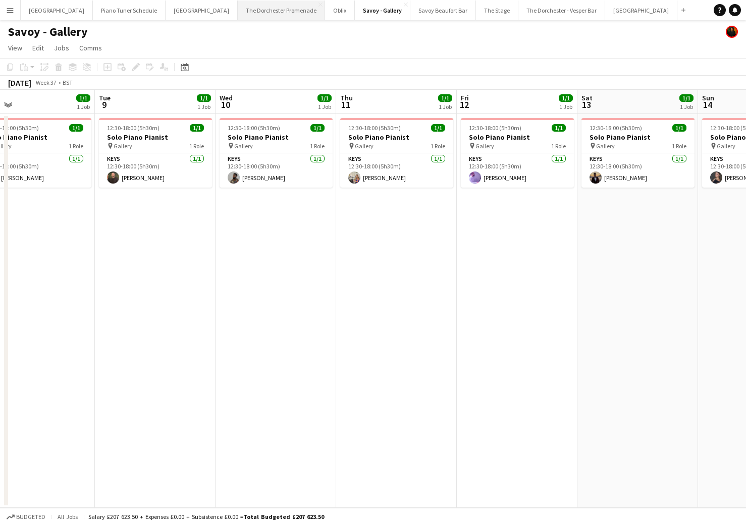
click at [262, 12] on button "The Dorchester Promenade Close" at bounding box center [281, 11] width 87 height 20
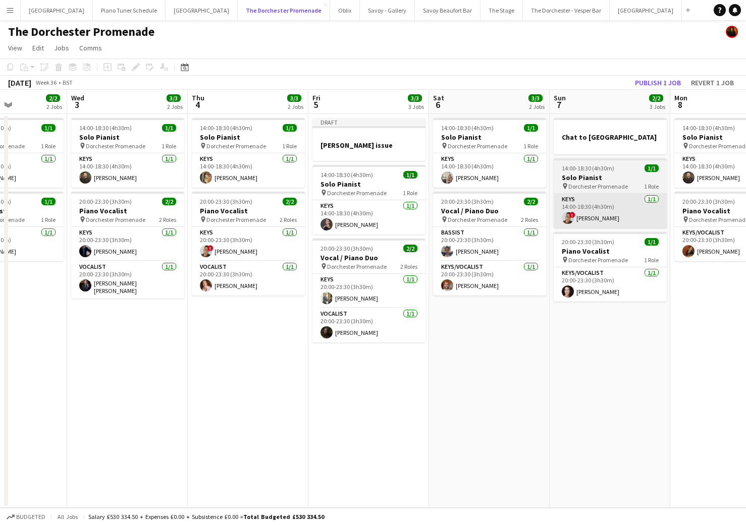
scroll to position [0, 293]
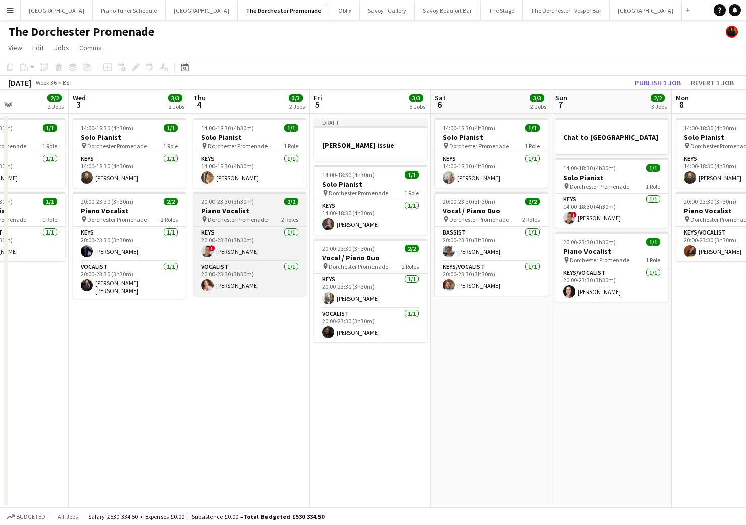
click at [236, 213] on h3 "Piano Vocalist" at bounding box center [249, 210] width 113 height 9
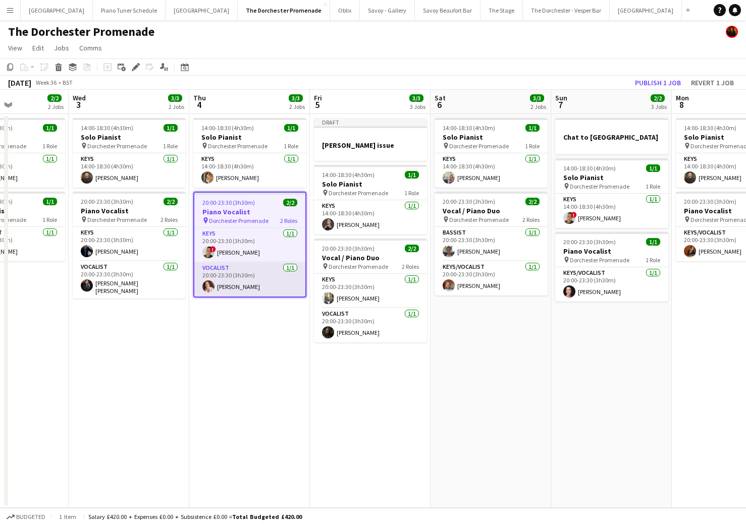
click at [246, 279] on app-card-role "Vocalist [DATE] 20:00-23:30 (3h30m) [PERSON_NAME]" at bounding box center [249, 279] width 111 height 34
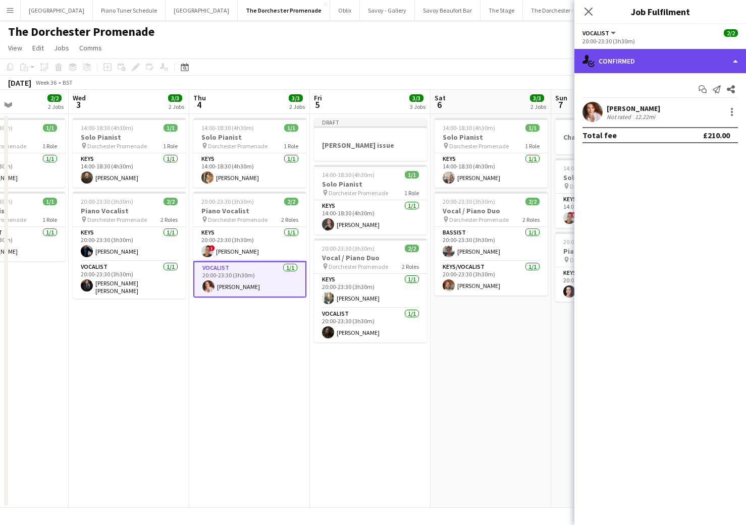
click at [739, 69] on div "single-neutral-actions-check-2 Confirmed" at bounding box center [660, 61] width 172 height 24
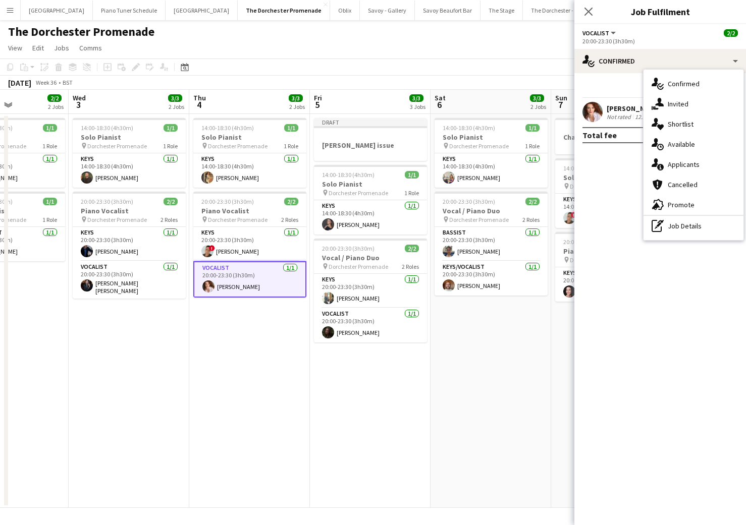
click at [611, 192] on mat-expansion-panel "check Confirmed Start chat Send notification Share [PERSON_NAME] Not rated 12.2…" at bounding box center [660, 299] width 172 height 452
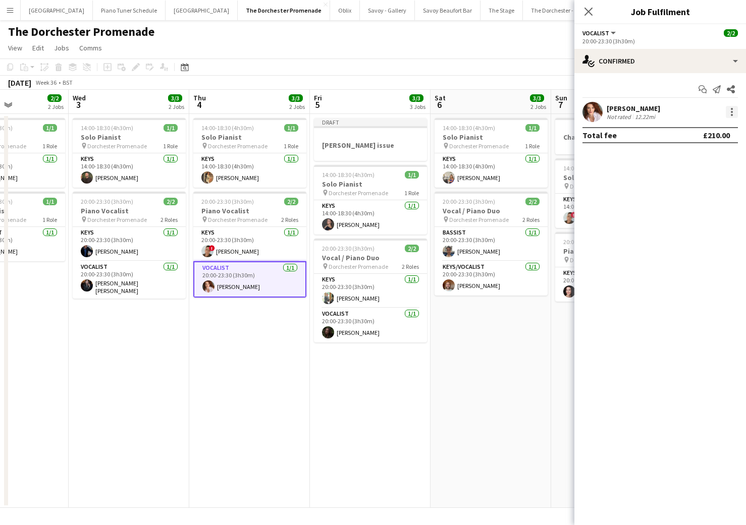
click at [731, 109] on div at bounding box center [732, 109] width 2 height 2
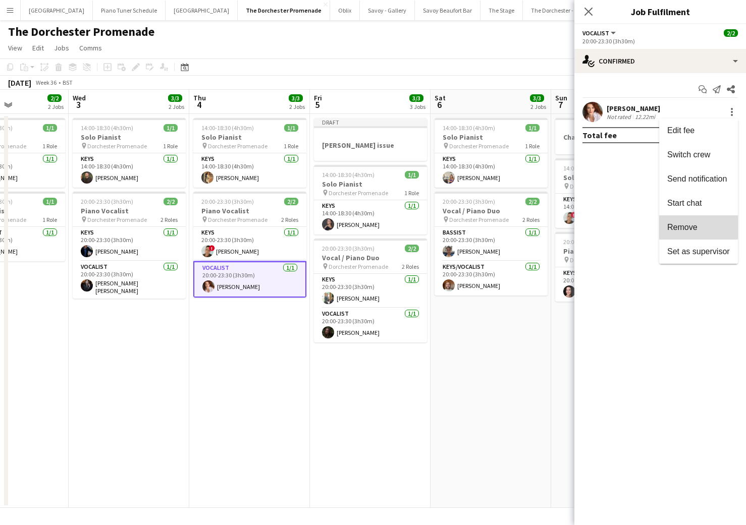
click at [690, 220] on button "Remove" at bounding box center [698, 227] width 79 height 24
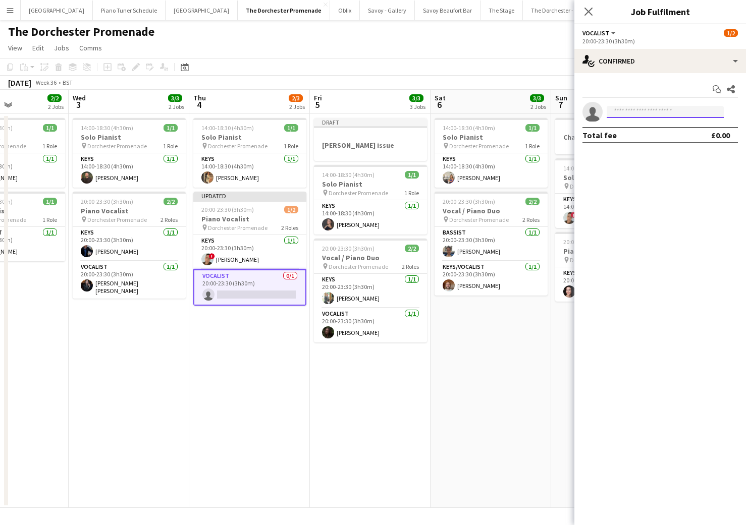
click at [624, 109] on input at bounding box center [664, 112] width 117 height 12
type input "*****"
click at [628, 136] on span "[EMAIL_ADDRESS][DOMAIN_NAME]" at bounding box center [665, 135] width 101 height 8
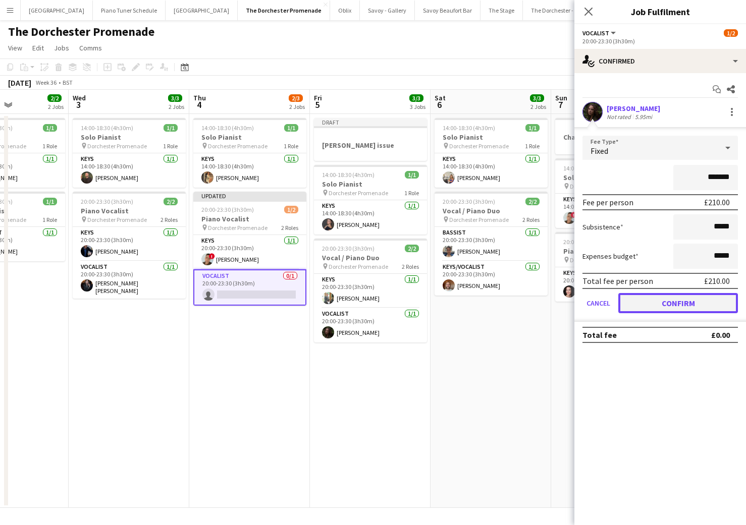
click at [637, 305] on button "Confirm" at bounding box center [678, 303] width 120 height 20
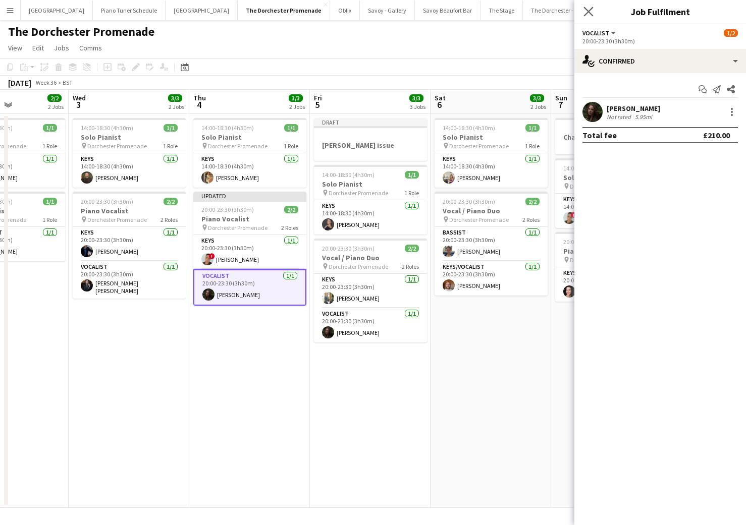
click at [585, 6] on app-icon "Close pop-in" at bounding box center [588, 12] width 15 height 15
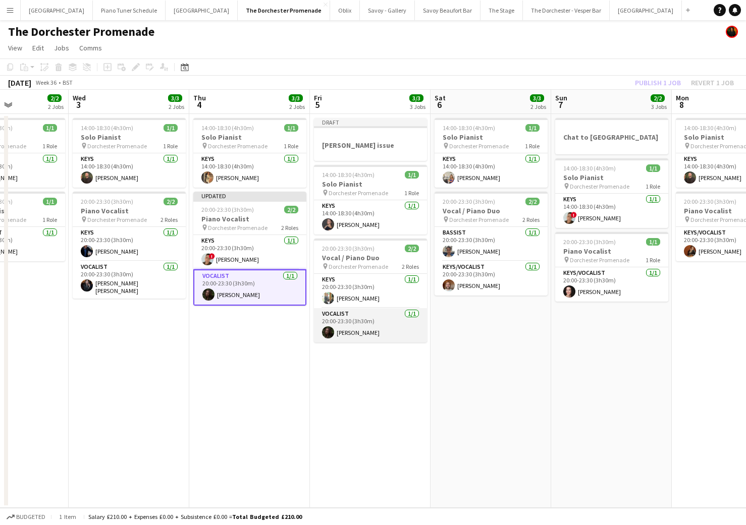
click at [355, 332] on app-card-role "Vocalist [DATE] 20:00-23:30 (3h30m) [PERSON_NAME]" at bounding box center [370, 325] width 113 height 34
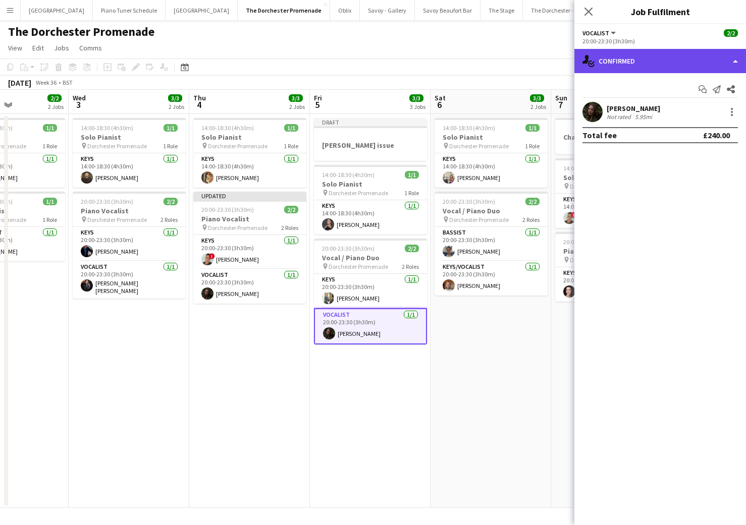
click at [738, 68] on div "single-neutral-actions-check-2 Confirmed" at bounding box center [660, 61] width 172 height 24
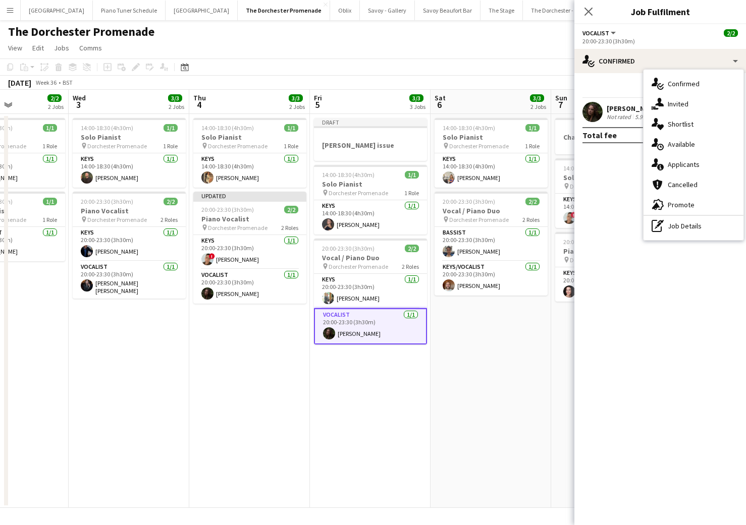
click at [633, 196] on mat-expansion-panel "check Confirmed Start chat Send notification Share [PERSON_NAME] Not rated 5.95…" at bounding box center [660, 299] width 172 height 452
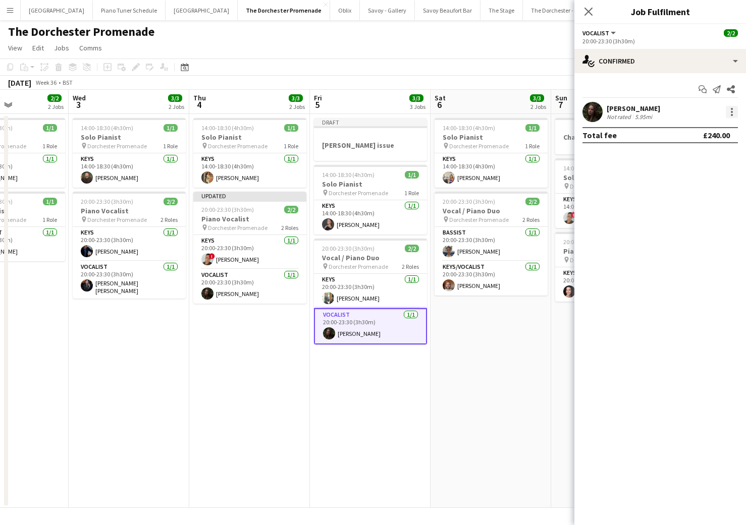
click at [727, 113] on div at bounding box center [732, 112] width 12 height 12
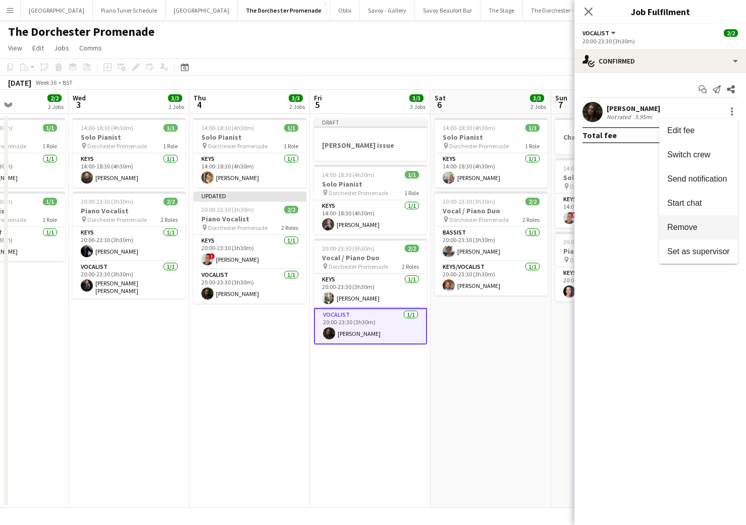
click at [694, 233] on button "Remove" at bounding box center [698, 227] width 79 height 24
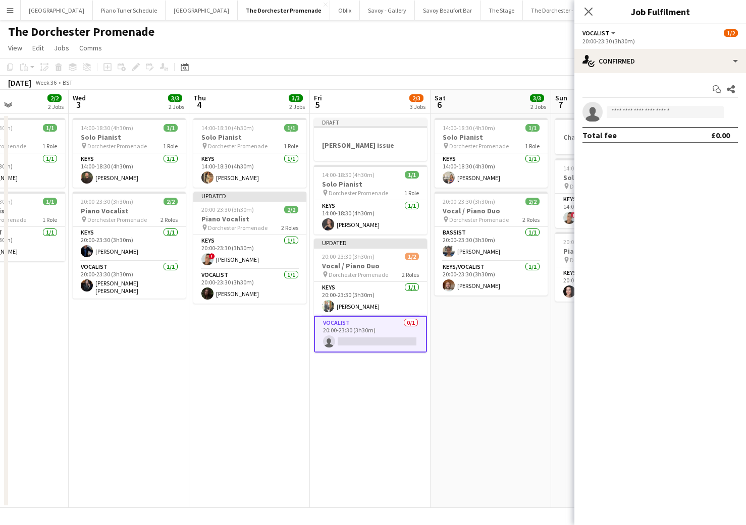
click at [231, 371] on app-date-cell "14:00-18:30 (4h30m) 1/1 Solo Pianist pin Dorchester Promenade 1 Role Keys [DATE…" at bounding box center [249, 311] width 121 height 394
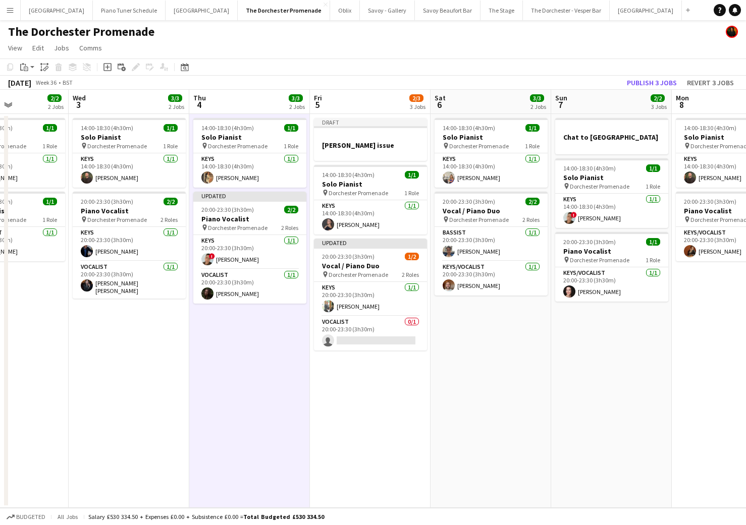
click at [231, 188] on app-date-cell "14:00-18:30 (4h30m) 1/1 Solo Pianist pin Dorchester Promenade 1 Role Keys [DATE…" at bounding box center [249, 311] width 121 height 394
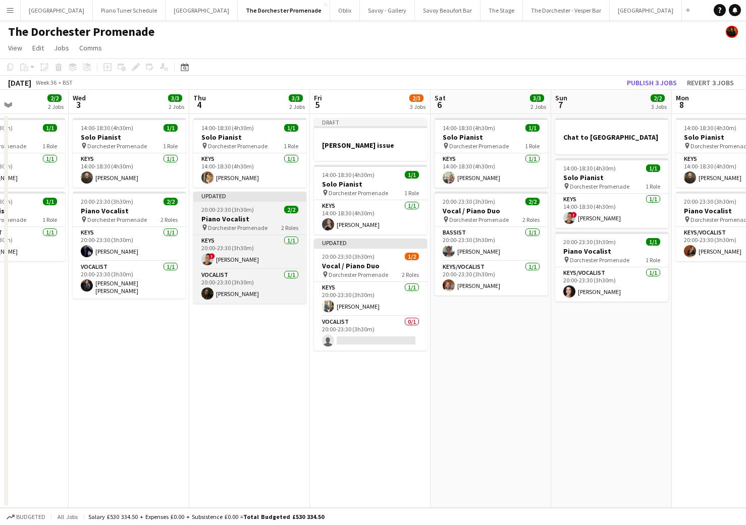
click at [227, 195] on div "Updated" at bounding box center [249, 196] width 113 height 8
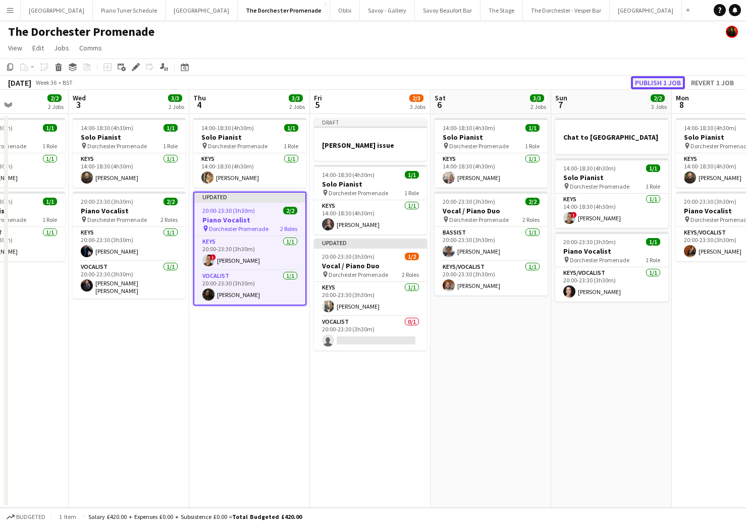
click at [655, 85] on button "Publish 1 job" at bounding box center [658, 82] width 54 height 13
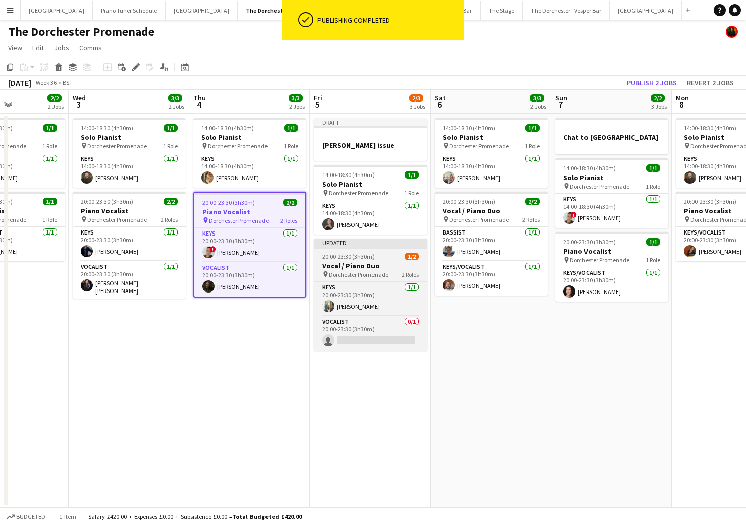
click at [365, 244] on div "Updated" at bounding box center [370, 243] width 113 height 8
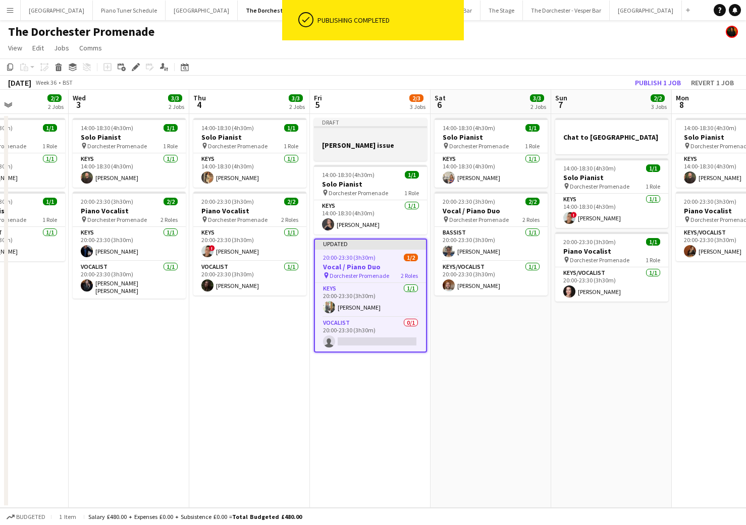
click at [361, 131] on app-job-card "Draft [PERSON_NAME] issue" at bounding box center [370, 139] width 113 height 43
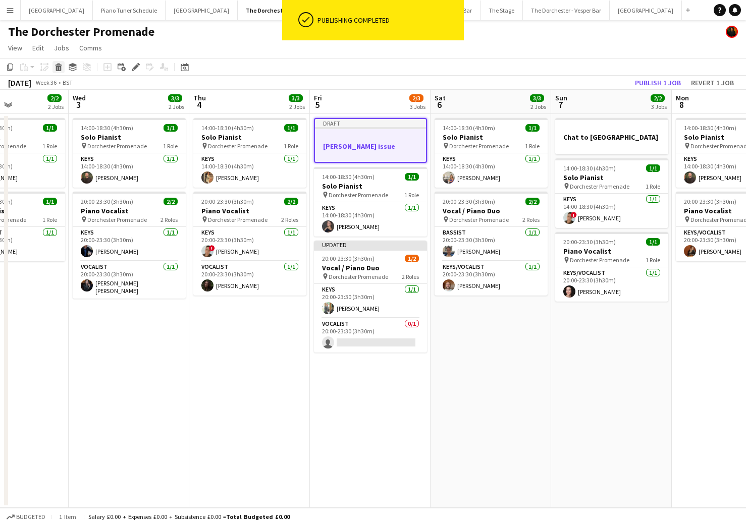
click at [58, 69] on icon at bounding box center [59, 68] width 6 height 5
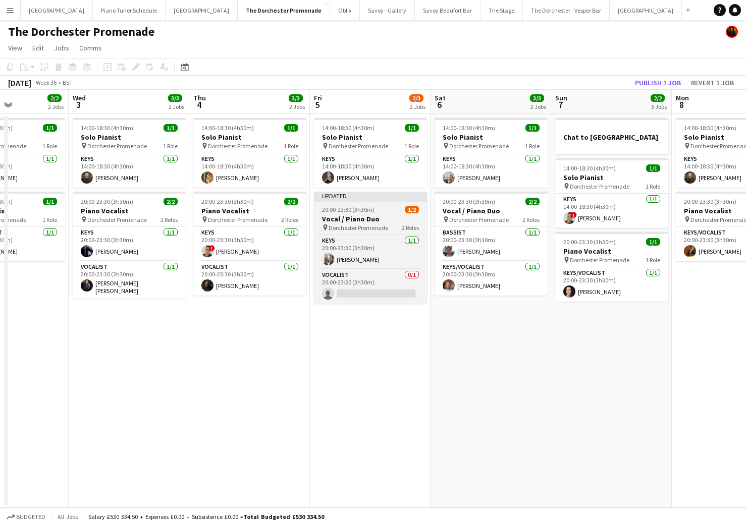
click at [376, 226] on span "Dorchester Promenade" at bounding box center [358, 228] width 60 height 8
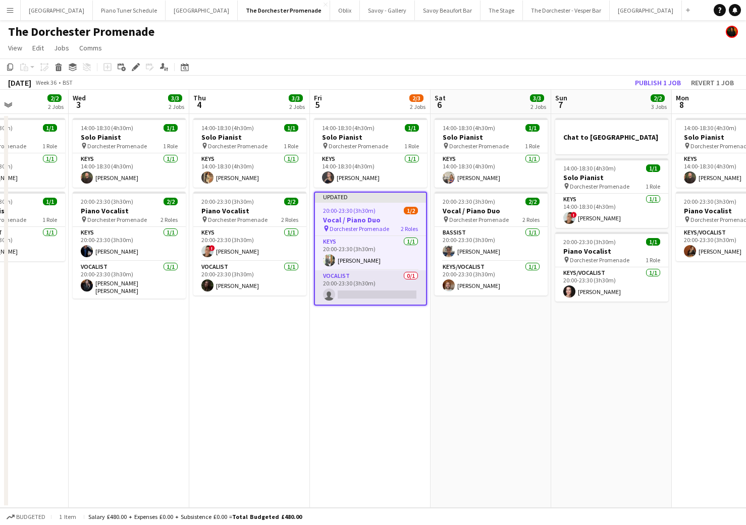
click at [386, 279] on app-card-role "Vocalist 0/1 20:00-23:30 (3h30m) single-neutral-actions" at bounding box center [370, 287] width 111 height 34
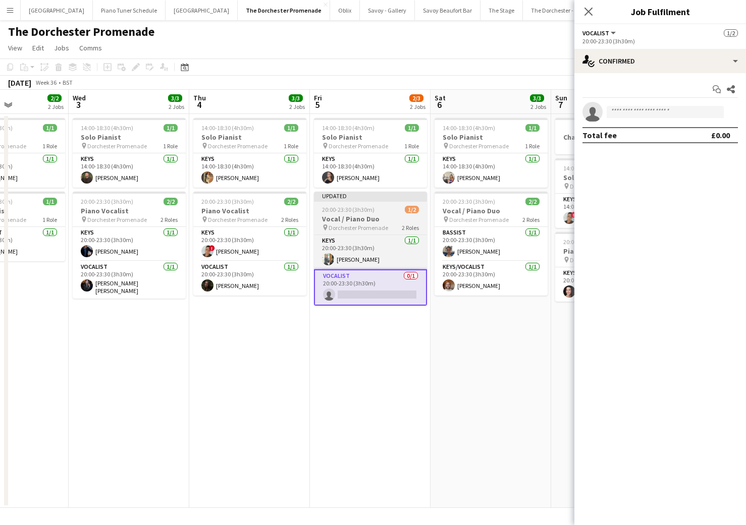
click at [350, 219] on h3 "Vocal / Piano Duo" at bounding box center [370, 218] width 113 height 9
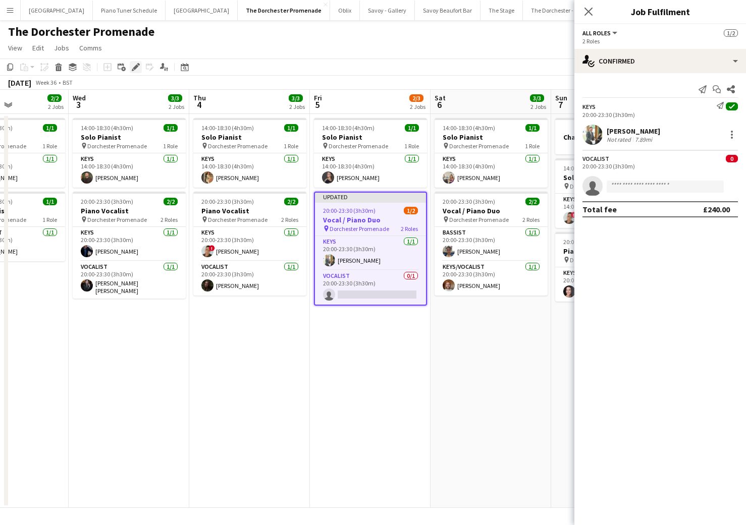
click at [133, 66] on icon "Edit" at bounding box center [136, 67] width 8 height 8
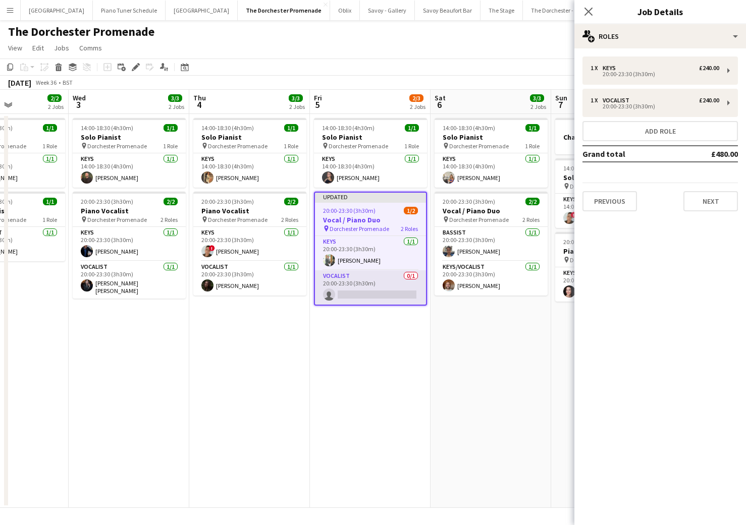
click at [376, 289] on app-card-role "Vocalist 0/1 20:00-23:30 (3h30m) single-neutral-actions" at bounding box center [370, 287] width 111 height 34
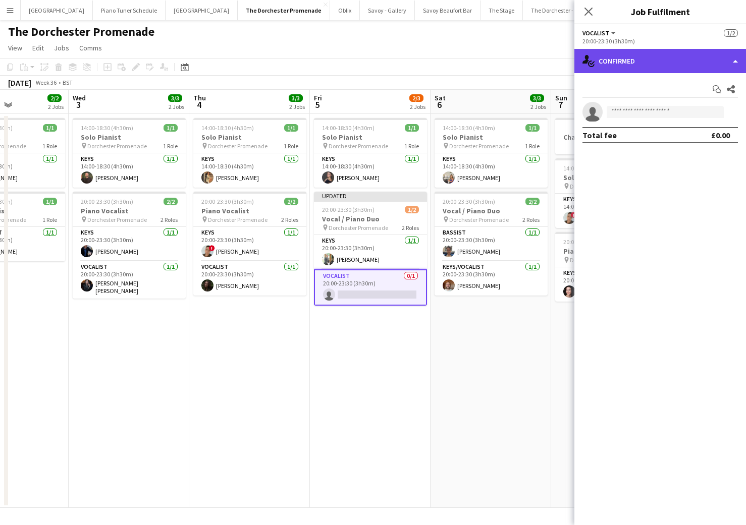
click at [724, 64] on div "single-neutral-actions-check-2 Confirmed" at bounding box center [660, 61] width 172 height 24
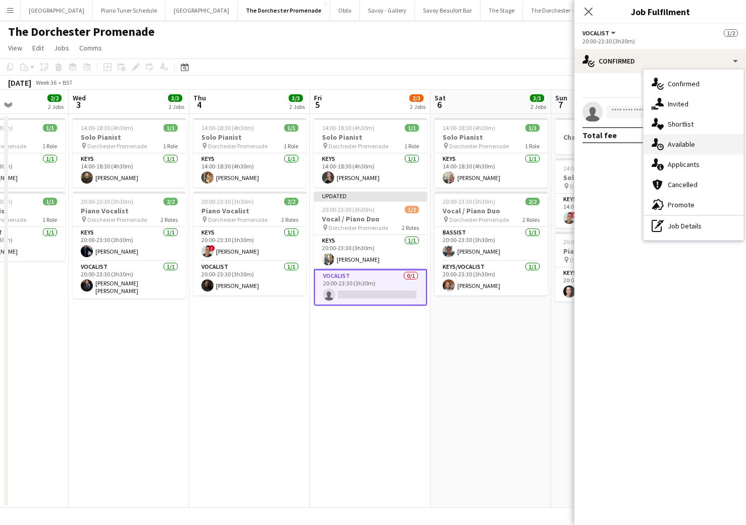
click at [698, 148] on div "single-neutral-actions-upload Available" at bounding box center [693, 144] width 100 height 20
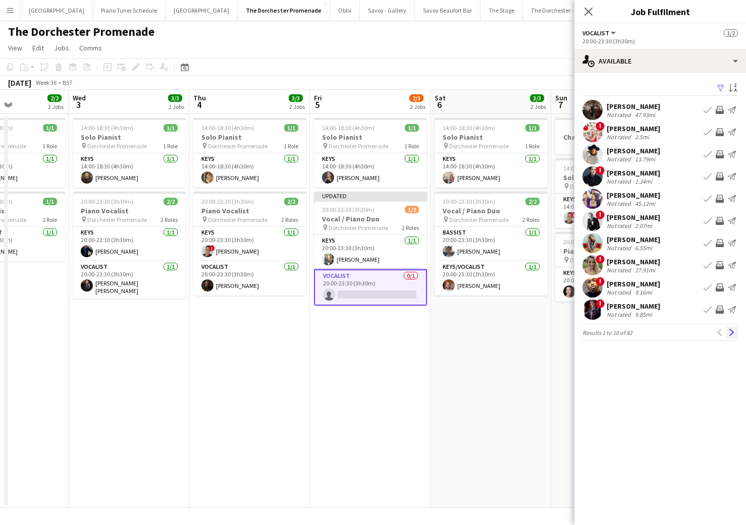
click at [734, 335] on app-icon "Next" at bounding box center [731, 332] width 7 height 7
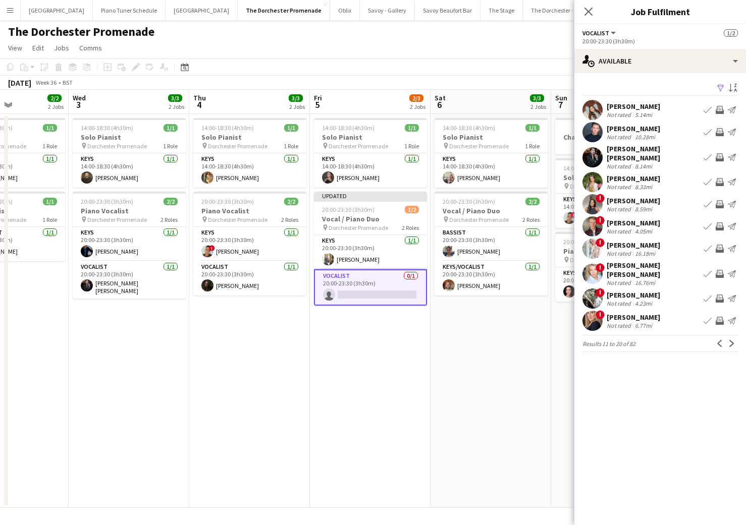
click at [734, 340] on app-icon "Next" at bounding box center [731, 343] width 7 height 7
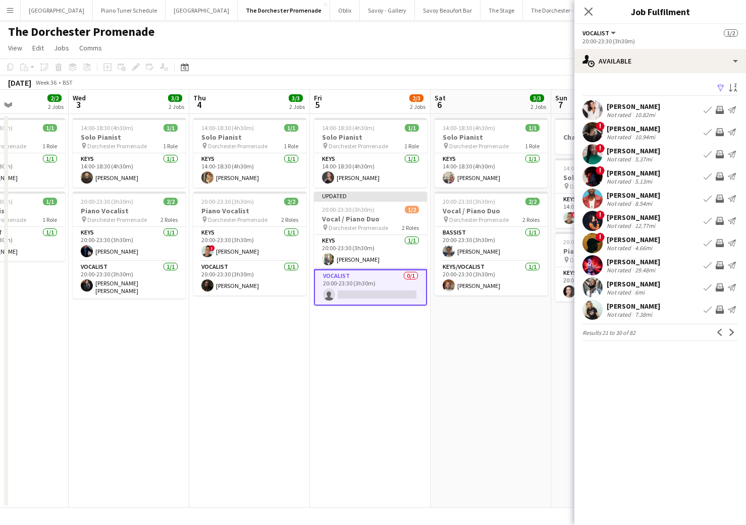
click at [734, 335] on app-icon "Next" at bounding box center [731, 332] width 7 height 7
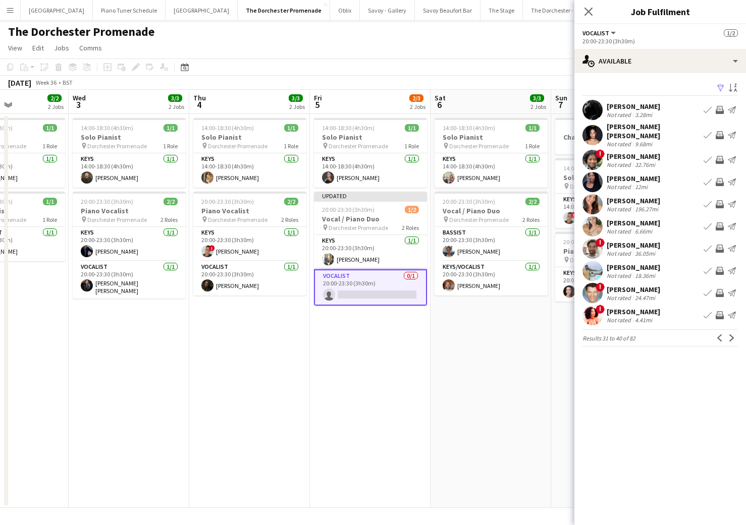
click at [734, 335] on app-icon "Next" at bounding box center [731, 338] width 7 height 7
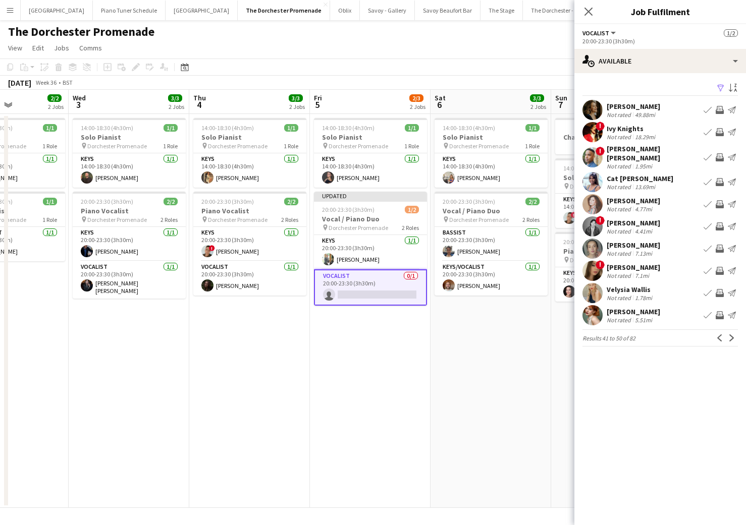
click at [734, 335] on app-icon "Next" at bounding box center [731, 338] width 7 height 7
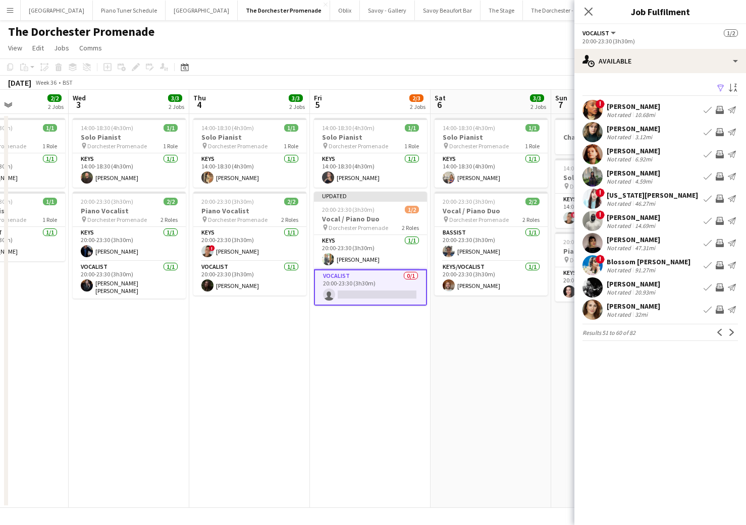
click at [734, 335] on app-icon "Next" at bounding box center [731, 332] width 7 height 7
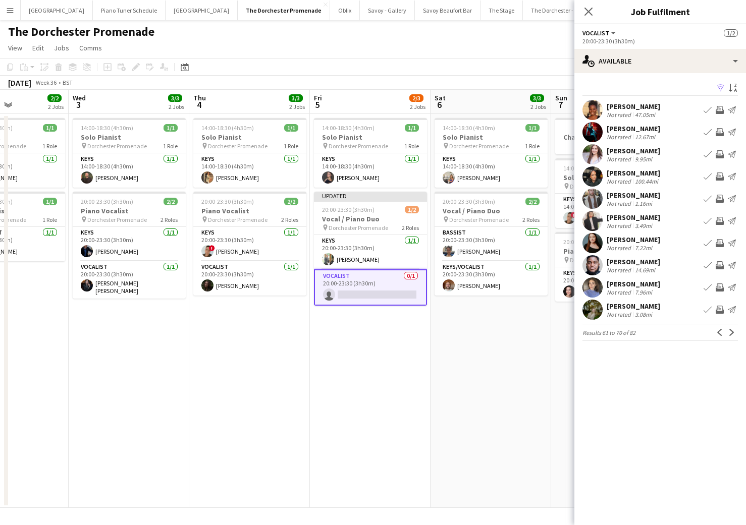
click at [734, 335] on app-icon "Next" at bounding box center [731, 332] width 7 height 7
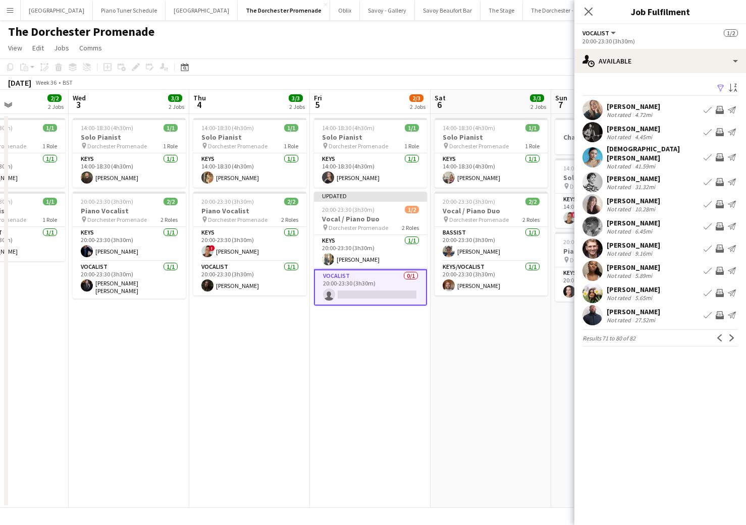
click at [734, 335] on app-icon "Next" at bounding box center [731, 338] width 7 height 7
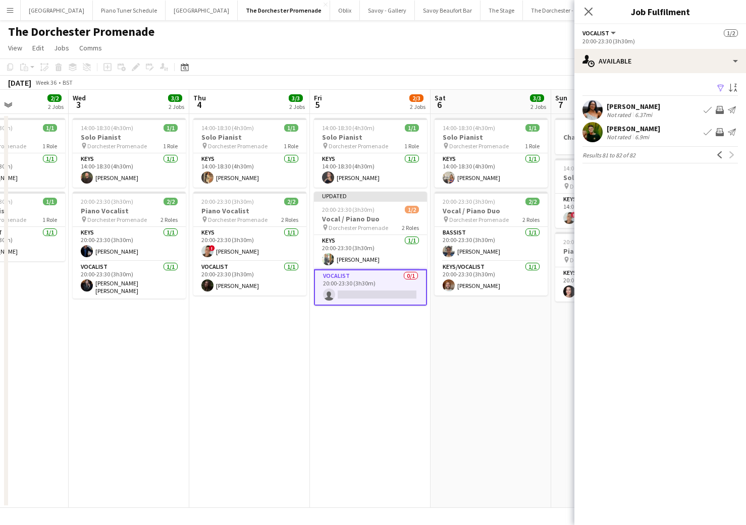
click at [353, 295] on app-card-role "Vocalist 0/1 20:00-23:30 (3h30m) single-neutral-actions" at bounding box center [370, 287] width 113 height 36
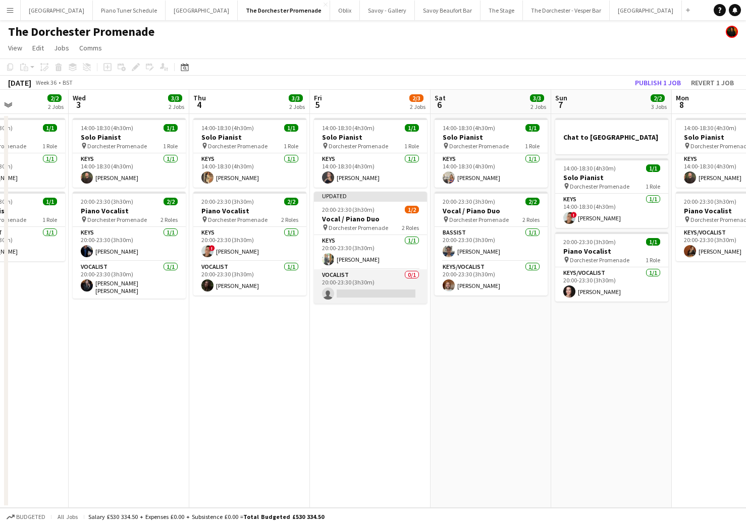
click at [349, 283] on app-card-role "Vocalist 0/1 20:00-23:30 (3h30m) single-neutral-actions" at bounding box center [370, 286] width 113 height 34
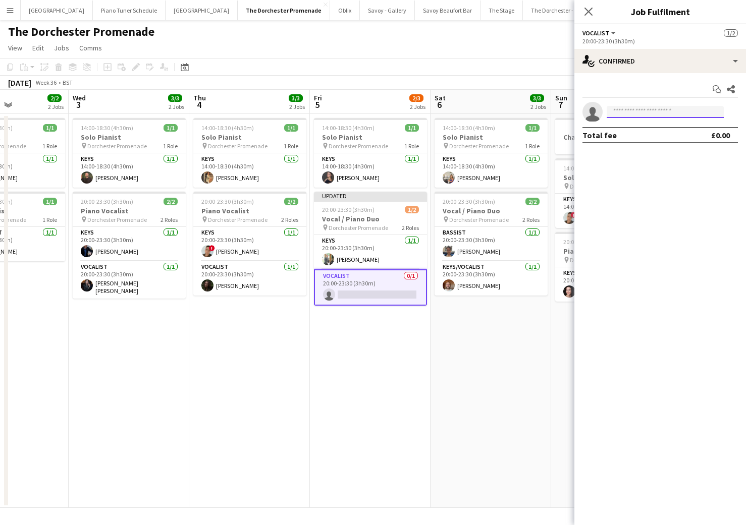
click at [689, 115] on input at bounding box center [664, 112] width 117 height 12
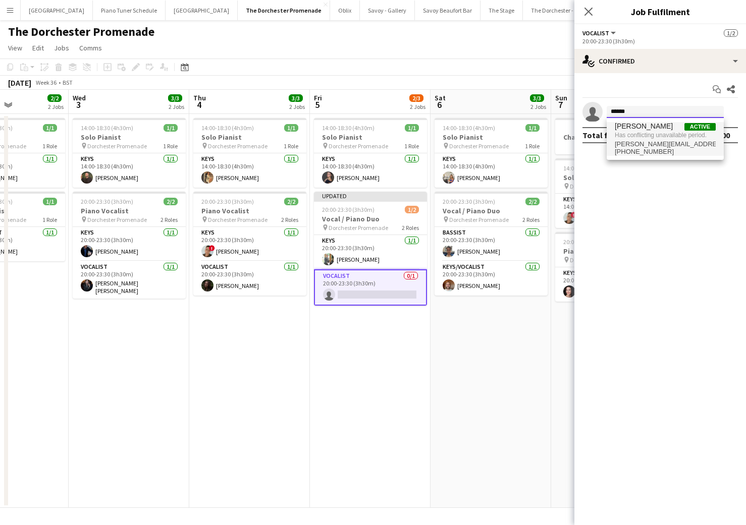
type input "******"
click at [656, 139] on span "Has conflicting unavailable period." at bounding box center [665, 135] width 101 height 9
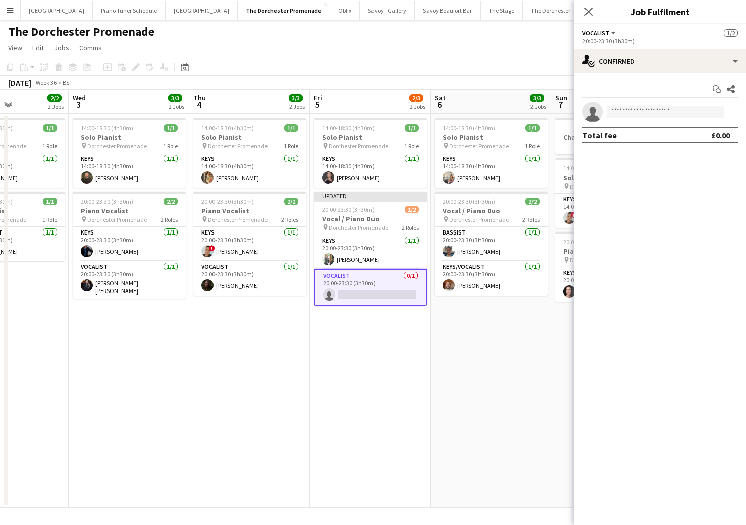
click at [403, 455] on app-date-cell "14:00-18:30 (4h30m) 1/1 Solo Pianist pin Dorchester Promenade 1 Role Keys [DATE…" at bounding box center [370, 311] width 121 height 394
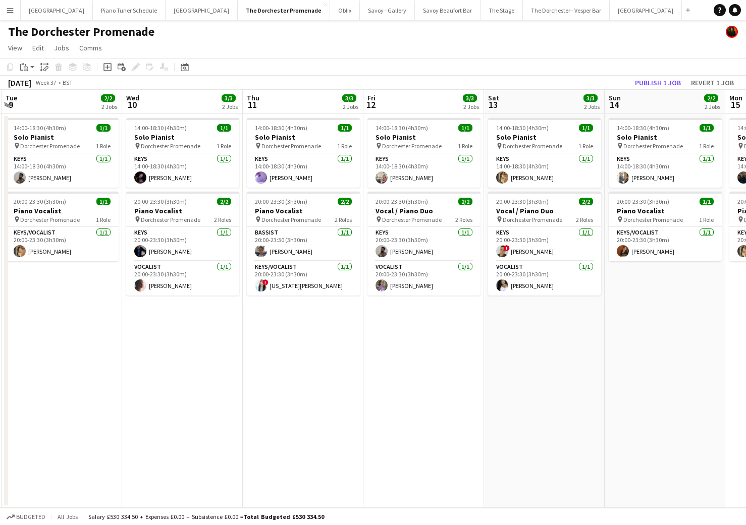
scroll to position [0, 222]
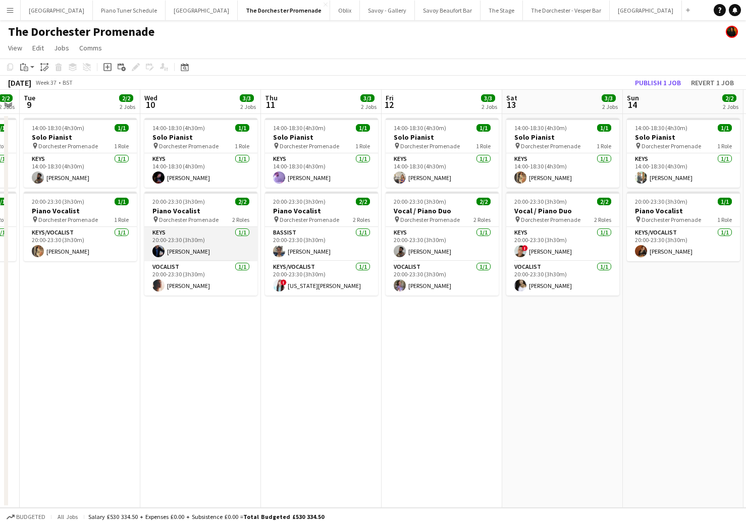
click at [187, 249] on app-card-role "Keys [DATE] 20:00-23:30 (3h30m) [PERSON_NAME]" at bounding box center [200, 244] width 113 height 34
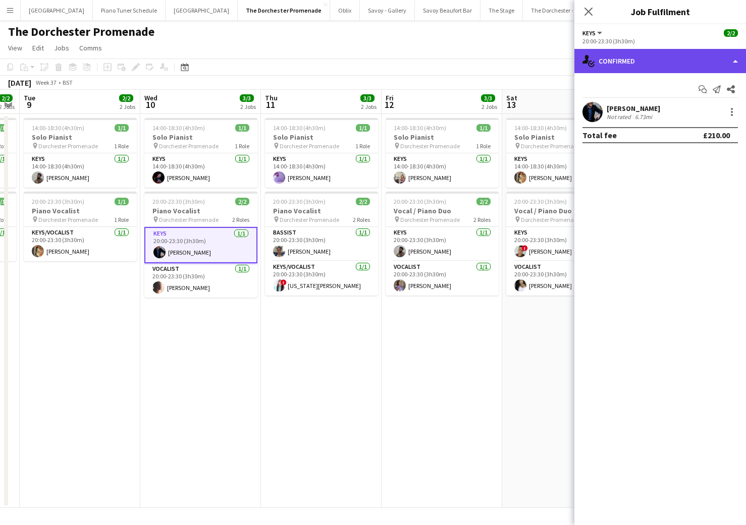
click at [726, 61] on div "single-neutral-actions-check-2 Confirmed" at bounding box center [660, 61] width 172 height 24
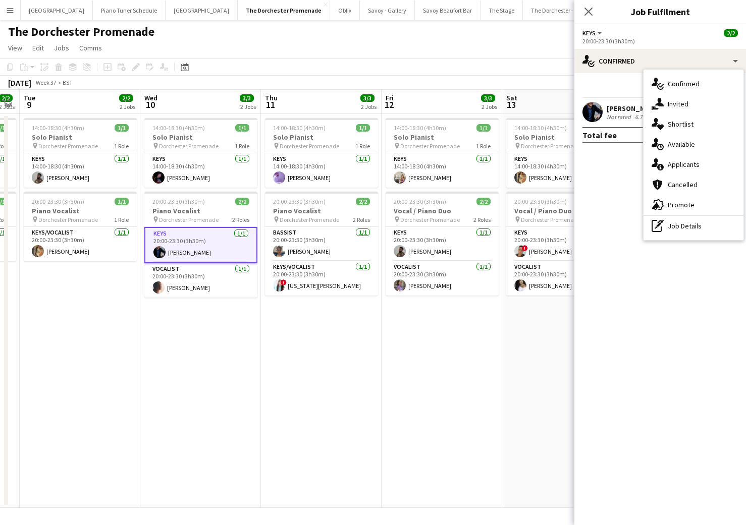
drag, startPoint x: 595, startPoint y: 191, endPoint x: 715, endPoint y: 113, distance: 142.9
click at [597, 190] on mat-expansion-panel "check Confirmed Start chat Send notification Share [PERSON_NAME] Not rated 6.73…" at bounding box center [660, 299] width 172 height 452
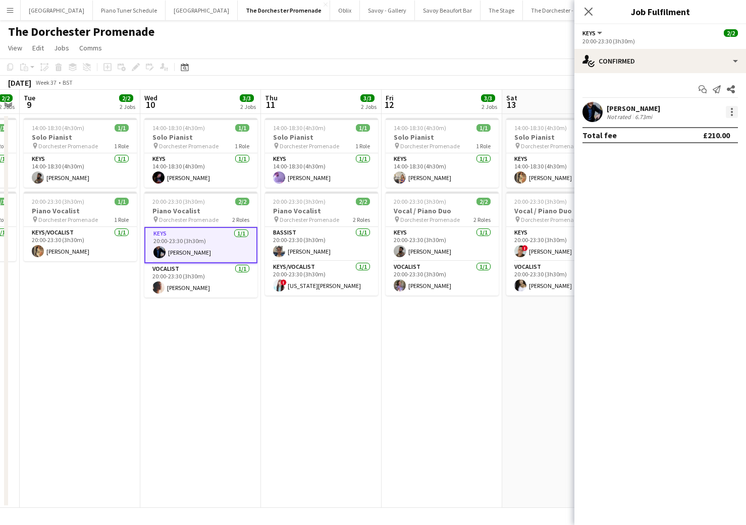
click at [733, 118] on div at bounding box center [732, 112] width 12 height 12
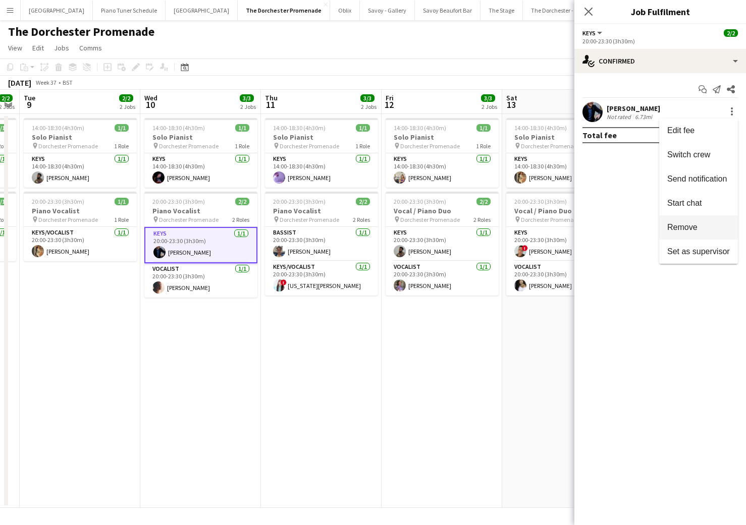
click at [699, 231] on span "Remove" at bounding box center [698, 227] width 63 height 9
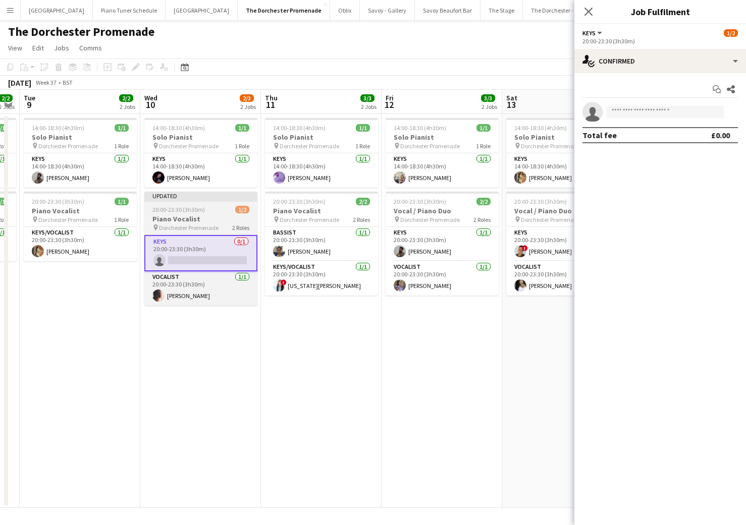
click at [217, 204] on app-job-card "Updated 20:00-23:30 (3h30m) 1/2 Piano Vocalist pin Dorchester Promenade 2 Roles…" at bounding box center [200, 249] width 113 height 114
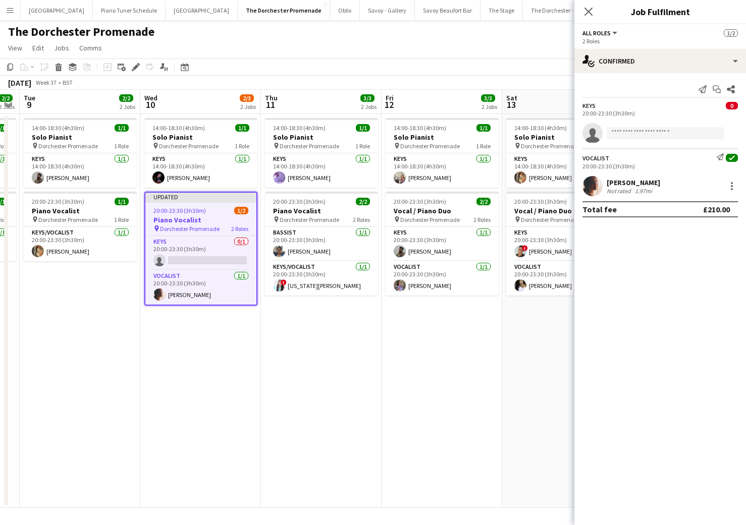
click at [595, 11] on div "Close pop-in" at bounding box center [588, 11] width 28 height 23
click at [591, 13] on icon "Close pop-in" at bounding box center [588, 12] width 10 height 10
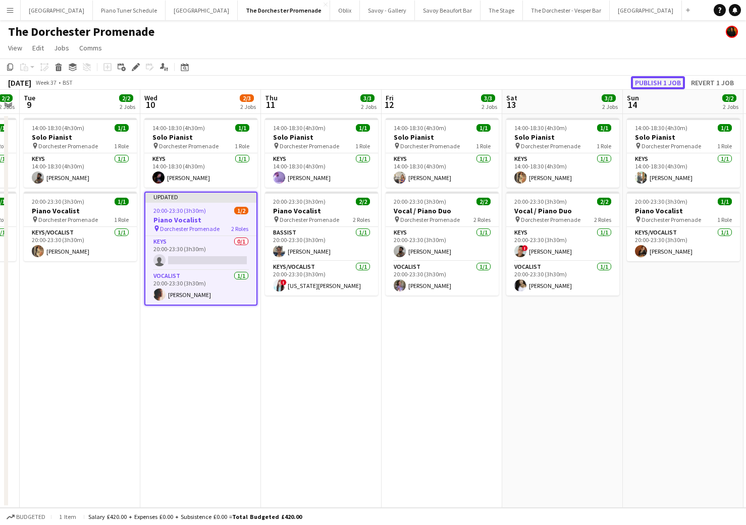
click at [647, 86] on button "Publish 1 job" at bounding box center [658, 82] width 54 height 13
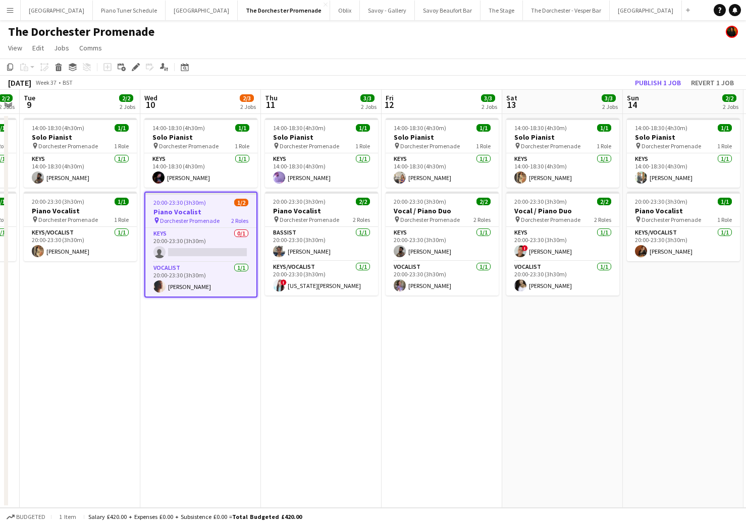
click at [388, 114] on app-date-cell "14:00-18:30 (4h30m) 1/1 Solo Pianist pin Dorchester Promenade 1 Role Keys [DATE…" at bounding box center [441, 311] width 121 height 394
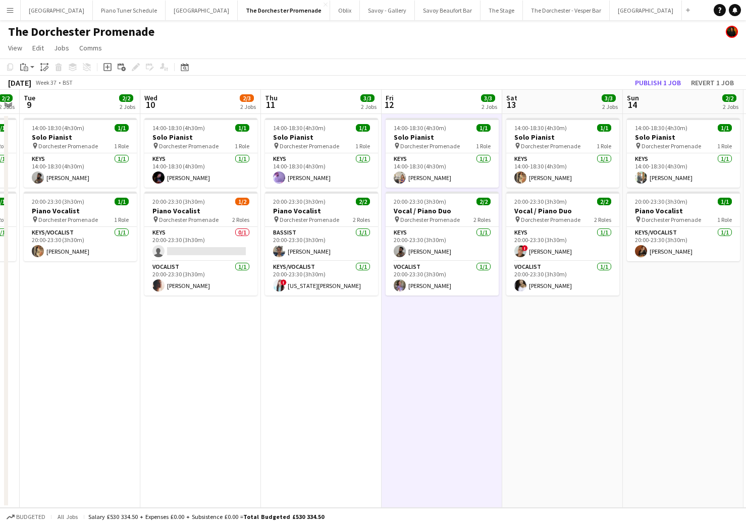
click at [429, 104] on app-board-header-date "Fri 12 3/3 2 Jobs" at bounding box center [441, 102] width 121 height 24
click at [107, 70] on icon "Add job" at bounding box center [107, 67] width 8 height 8
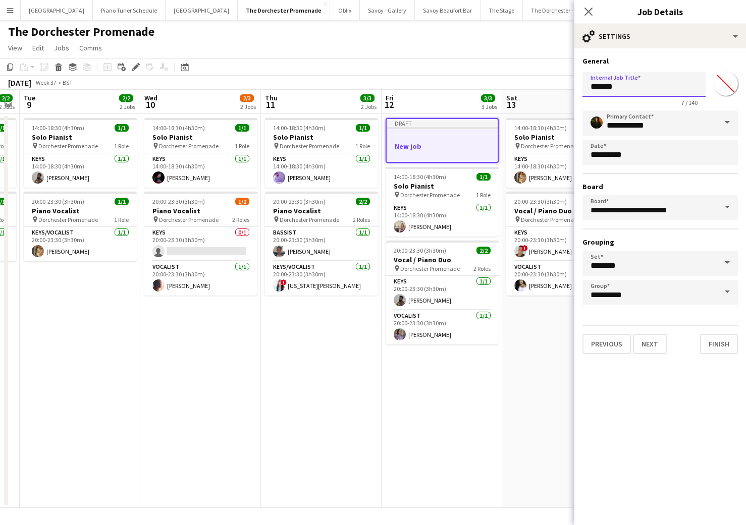
drag, startPoint x: 624, startPoint y: 88, endPoint x: 571, endPoint y: 86, distance: 53.5
click at [571, 86] on body "Menu Boards Boards Boards All jobs Status Workforce Workforce My Workforce Recr…" at bounding box center [373, 262] width 746 height 525
type input "**********"
click at [437, 127] on div "Draft" at bounding box center [441, 123] width 111 height 8
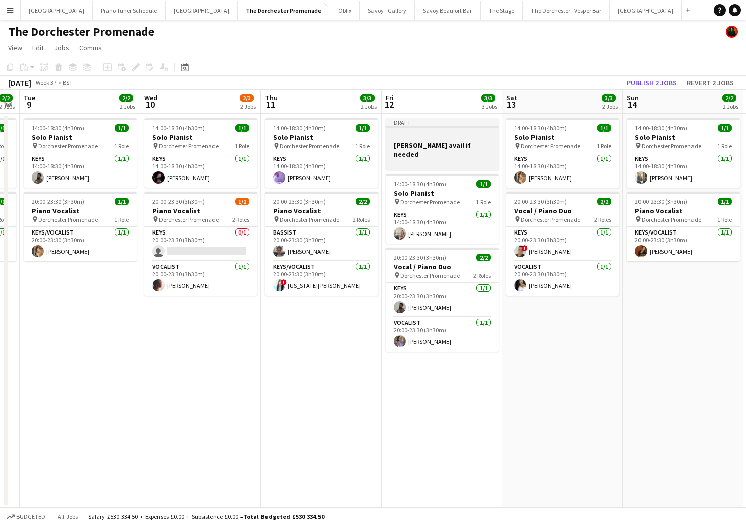
drag, startPoint x: 388, startPoint y: 124, endPoint x: 460, endPoint y: 126, distance: 71.7
click at [389, 124] on div "Draft" at bounding box center [441, 122] width 113 height 8
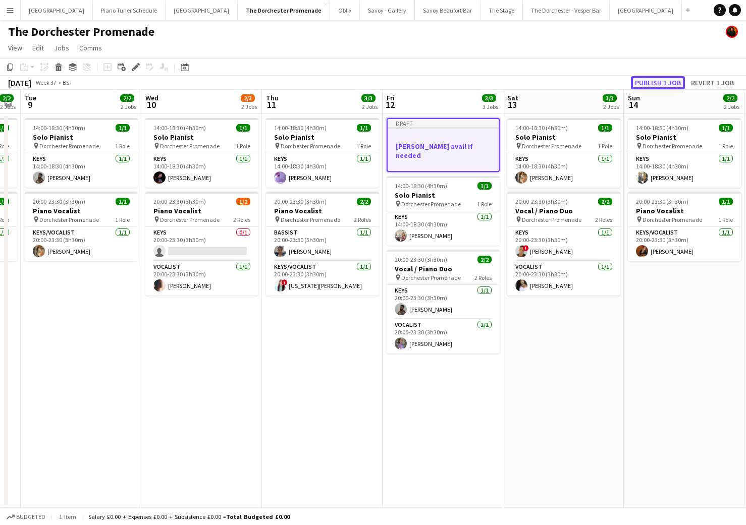
click at [654, 82] on button "Publish 1 job" at bounding box center [658, 82] width 54 height 13
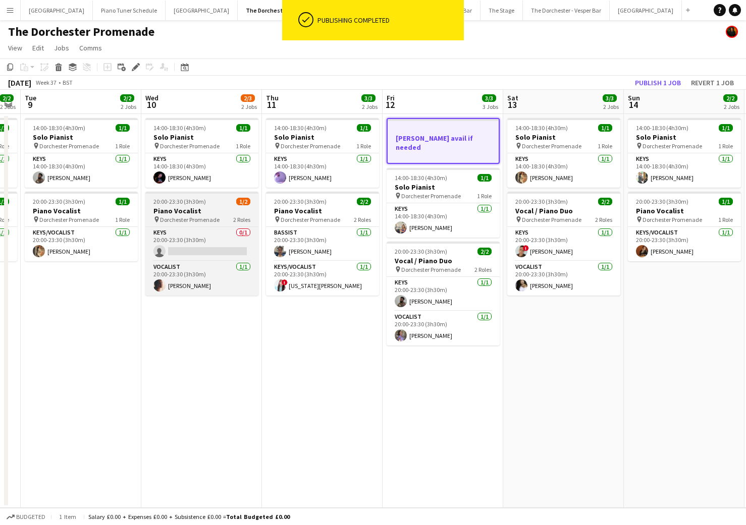
click at [189, 216] on span "Dorchester Promenade" at bounding box center [190, 220] width 60 height 8
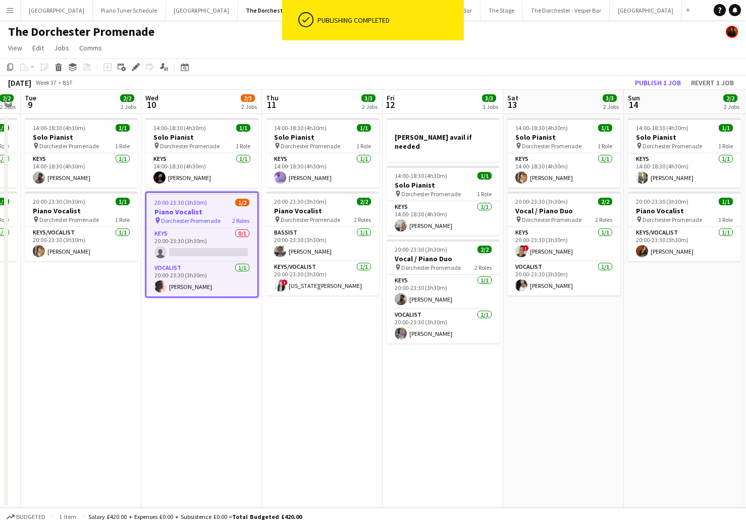
click at [177, 345] on app-date-cell "14:00-18:30 (4h30m) 1/1 Solo Pianist pin Dorchester Promenade 1 Role Keys [DATE…" at bounding box center [201, 311] width 121 height 394
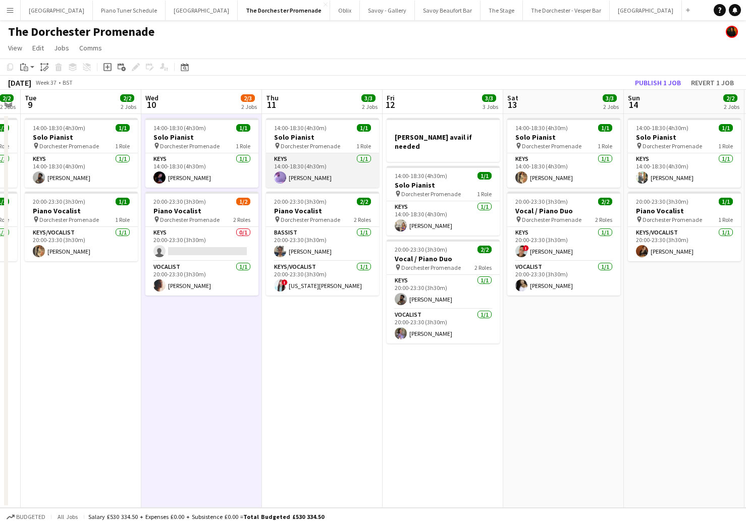
click at [338, 165] on app-card-role "Keys [DATE] 14:00-18:30 (4h30m) [PERSON_NAME]" at bounding box center [322, 170] width 113 height 34
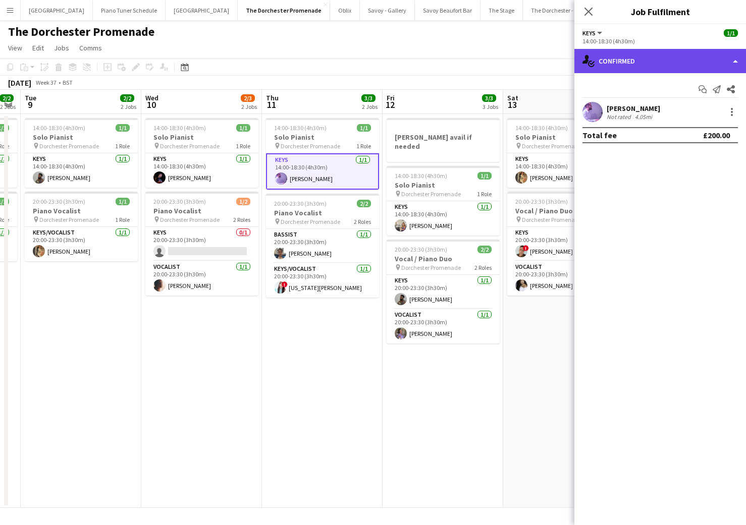
click at [729, 64] on div "single-neutral-actions-check-2 Confirmed" at bounding box center [660, 61] width 172 height 24
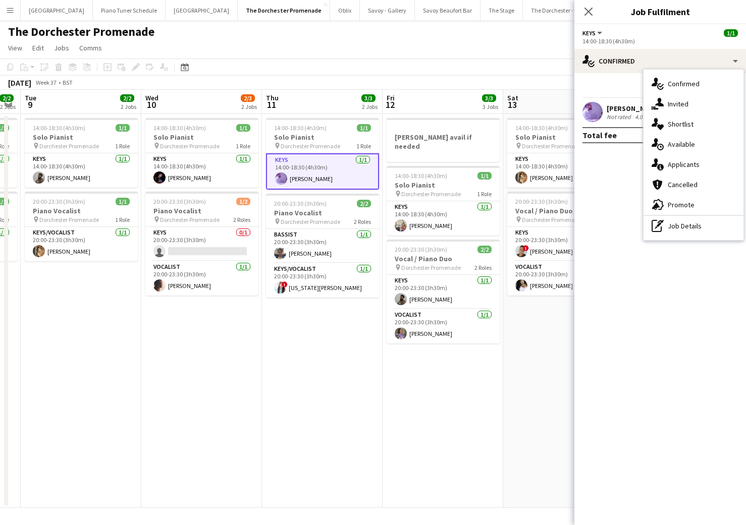
drag, startPoint x: 622, startPoint y: 184, endPoint x: 691, endPoint y: 141, distance: 81.3
click at [622, 184] on mat-expansion-panel "check Confirmed Start chat Send notification Share [PERSON_NAME] Not rated 4.05…" at bounding box center [660, 299] width 172 height 452
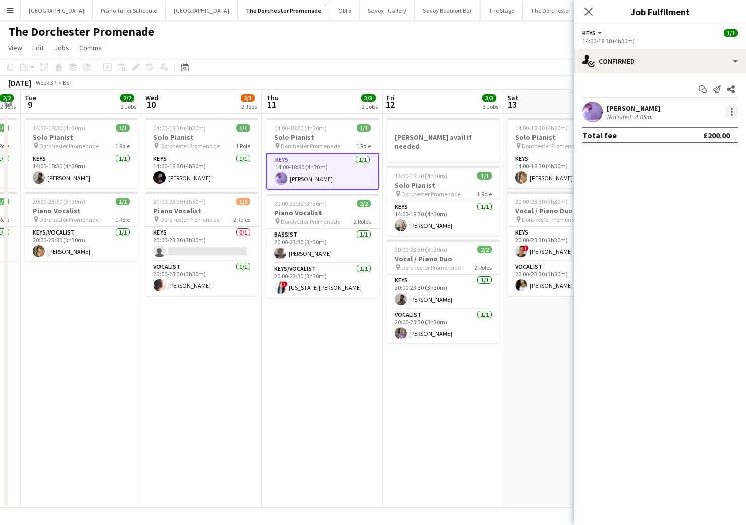
click at [733, 116] on div at bounding box center [732, 112] width 12 height 12
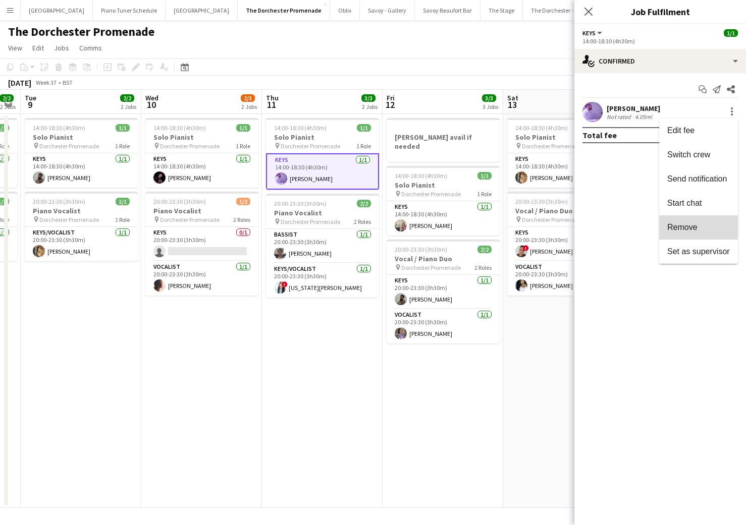
click at [696, 233] on button "Remove" at bounding box center [698, 227] width 79 height 24
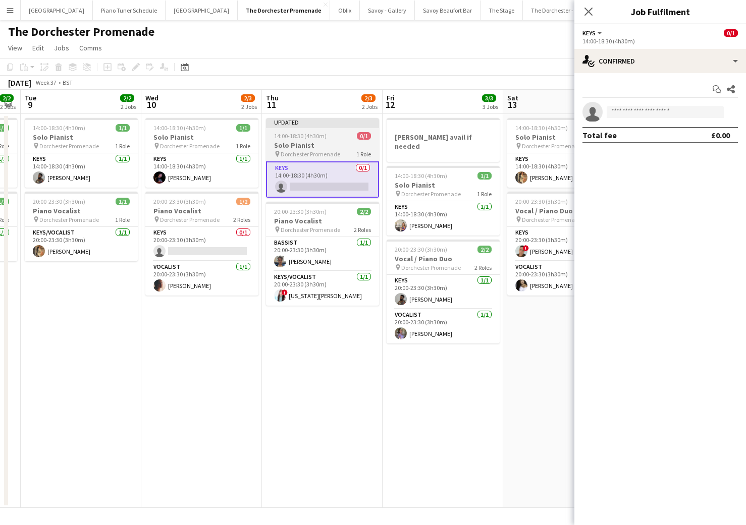
click at [307, 123] on div "Updated" at bounding box center [322, 122] width 113 height 8
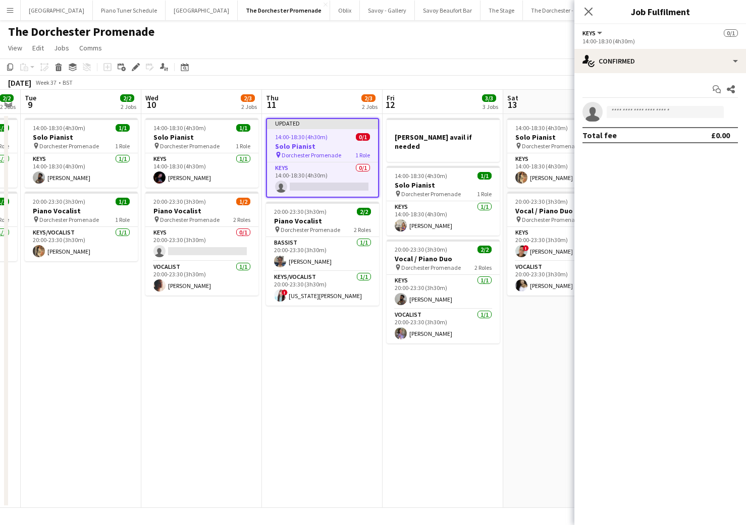
click at [474, 93] on app-board-header-date "Fri 12 3/3 3 Jobs" at bounding box center [442, 102] width 121 height 24
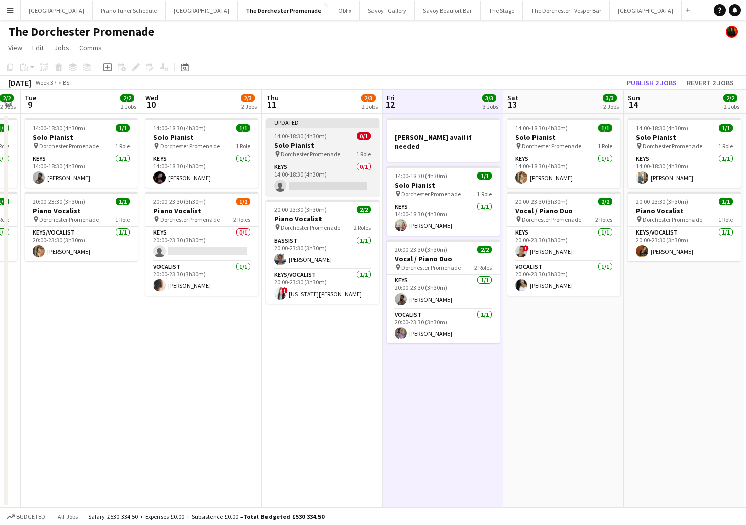
click at [311, 130] on app-job-card "Updated 14:00-18:30 (4h30m) 0/1 Solo Pianist pin Dorchester Promenade 1 Role Ke…" at bounding box center [322, 157] width 113 height 78
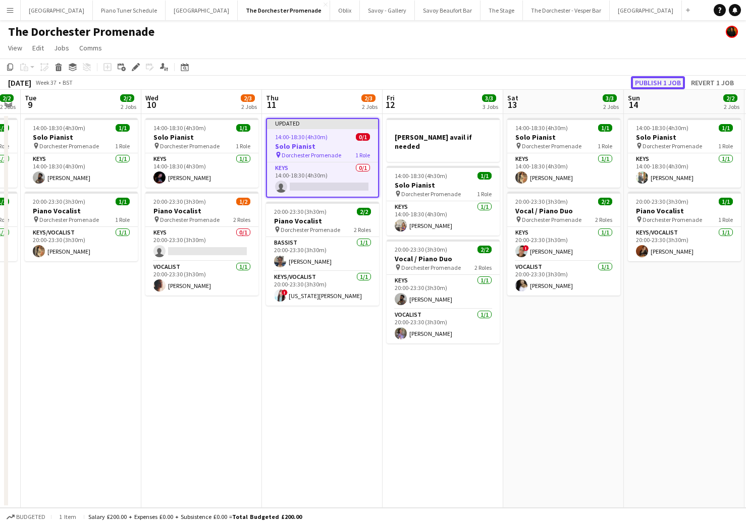
click at [673, 84] on button "Publish 1 job" at bounding box center [658, 82] width 54 height 13
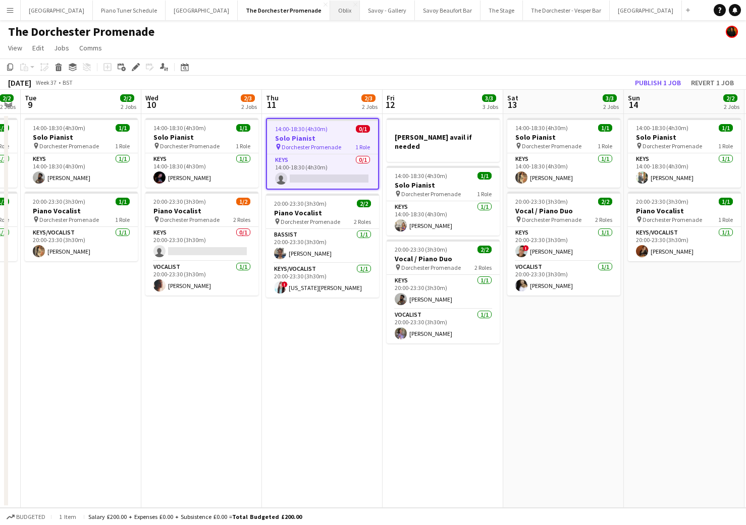
click at [330, 8] on button "Oblix Close" at bounding box center [345, 11] width 30 height 20
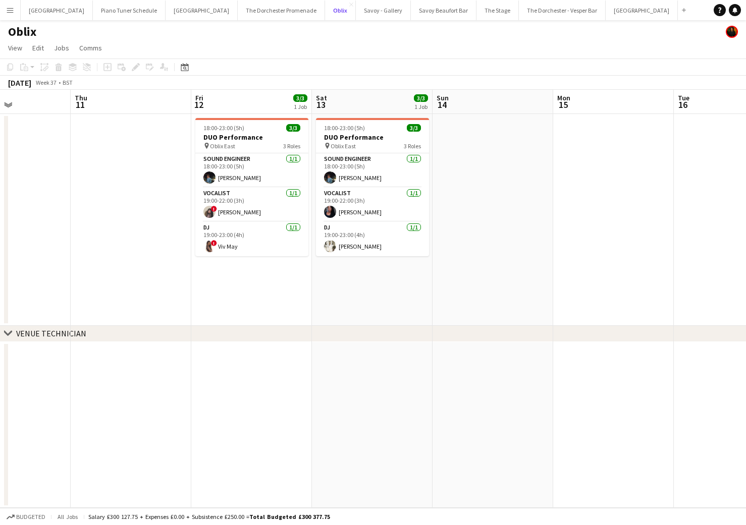
scroll to position [0, 293]
click at [394, 207] on app-card-role "Vocalist [DATE] 19:00-22:00 (3h) [PERSON_NAME]" at bounding box center [370, 205] width 113 height 34
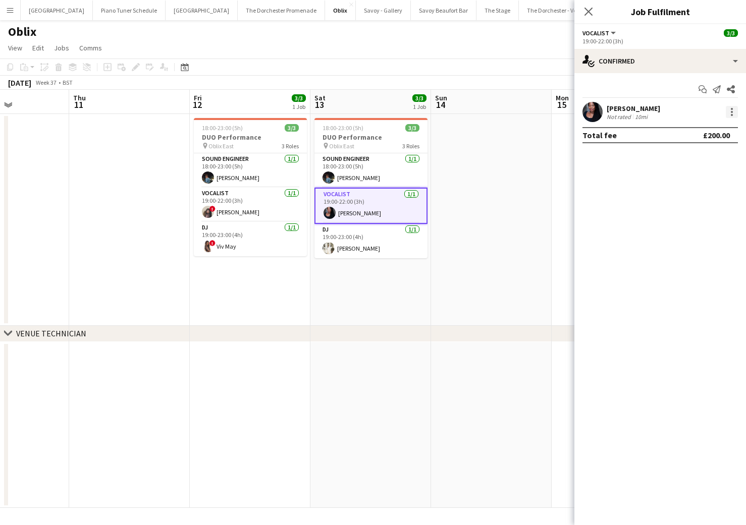
click at [737, 113] on div at bounding box center [732, 112] width 12 height 12
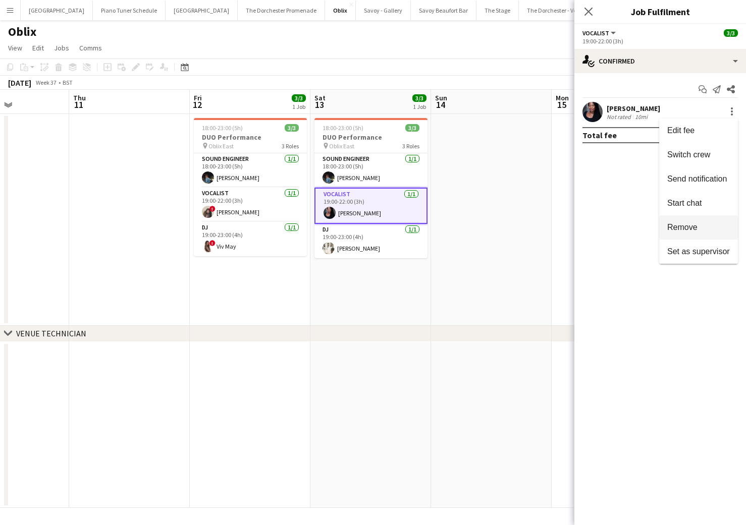
click at [698, 223] on span "Remove" at bounding box center [698, 227] width 63 height 9
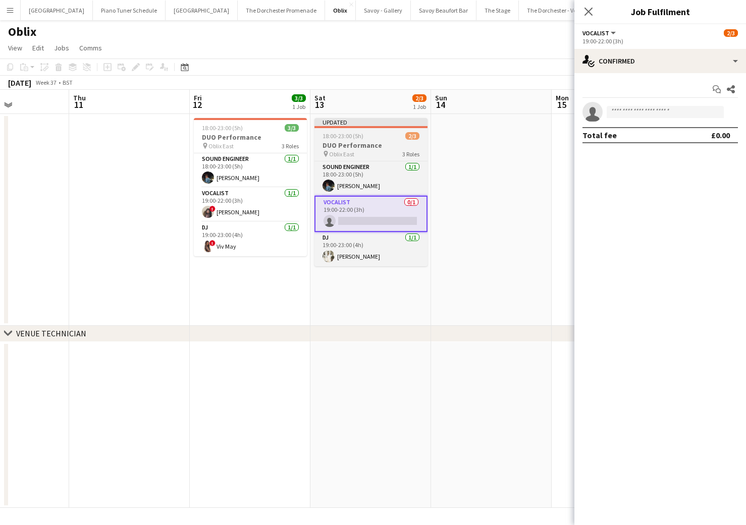
click at [353, 127] on div at bounding box center [370, 127] width 113 height 2
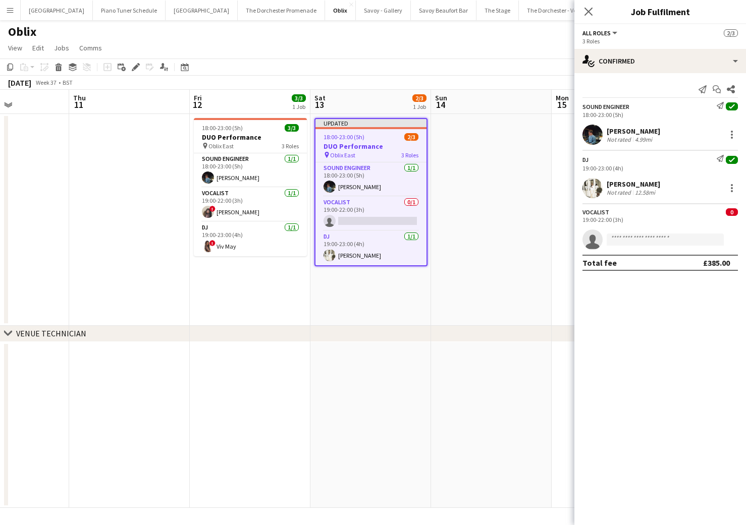
click at [529, 85] on div "[DATE] Week 37 • BST Publish 1 job Revert 1 job" at bounding box center [373, 83] width 746 height 14
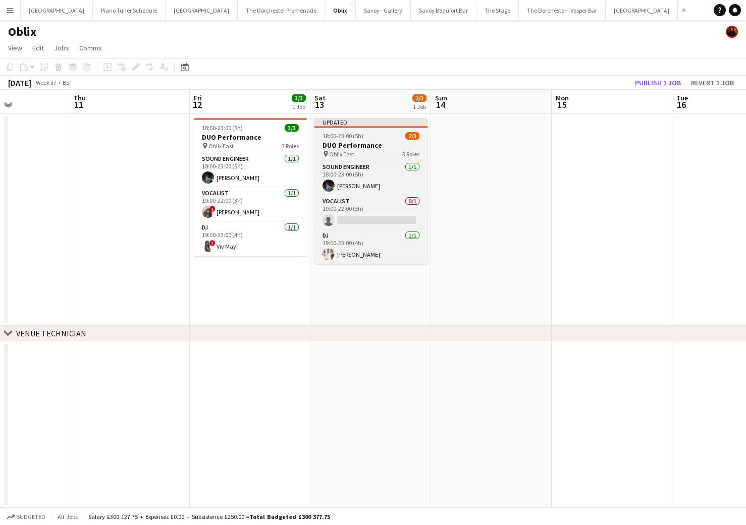
click at [366, 123] on div "Updated" at bounding box center [370, 122] width 113 height 8
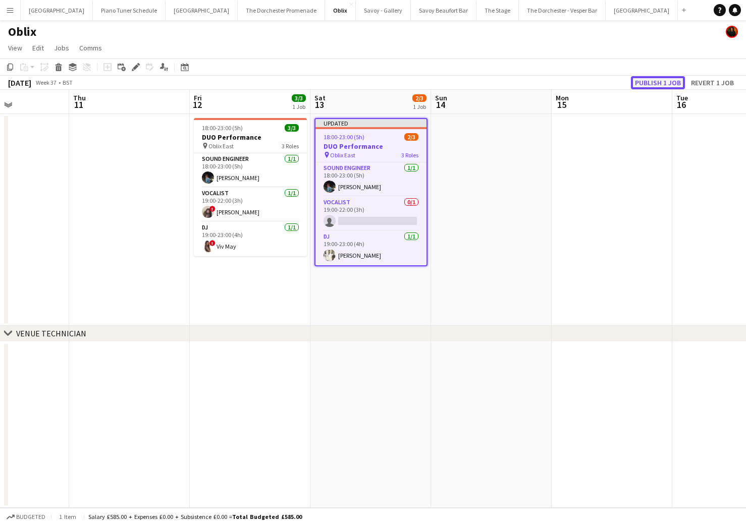
click at [669, 79] on button "Publish 1 job" at bounding box center [658, 82] width 54 height 13
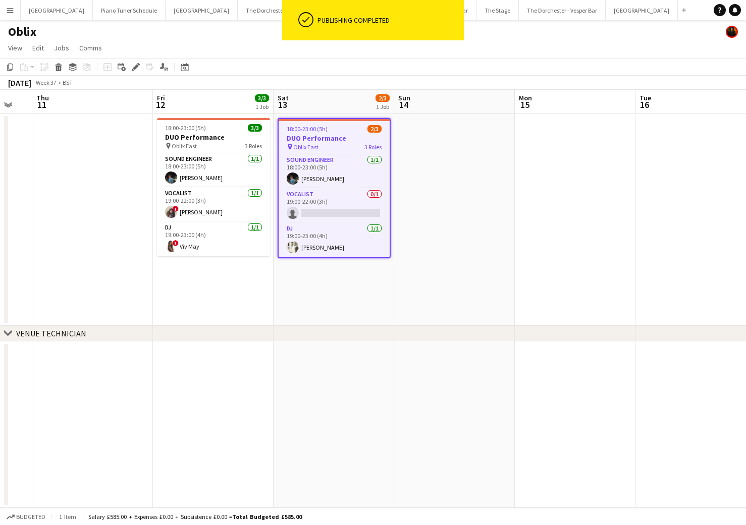
scroll to position [0, 208]
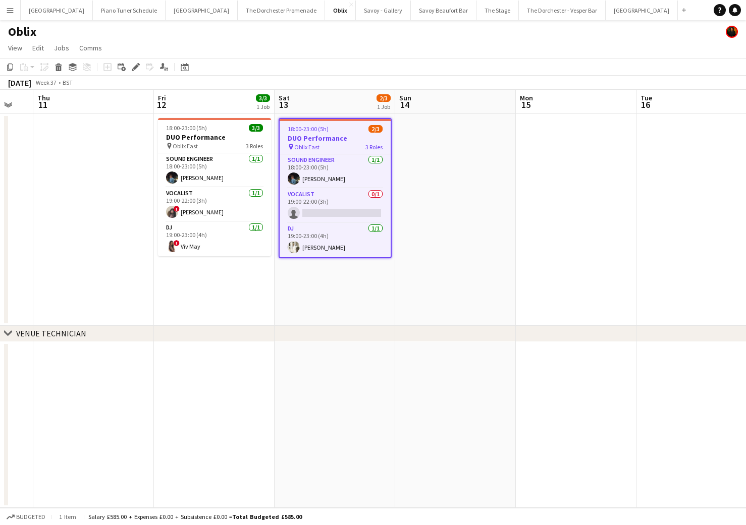
click at [330, 86] on div "[DATE] Week 37 • BST" at bounding box center [373, 83] width 746 height 14
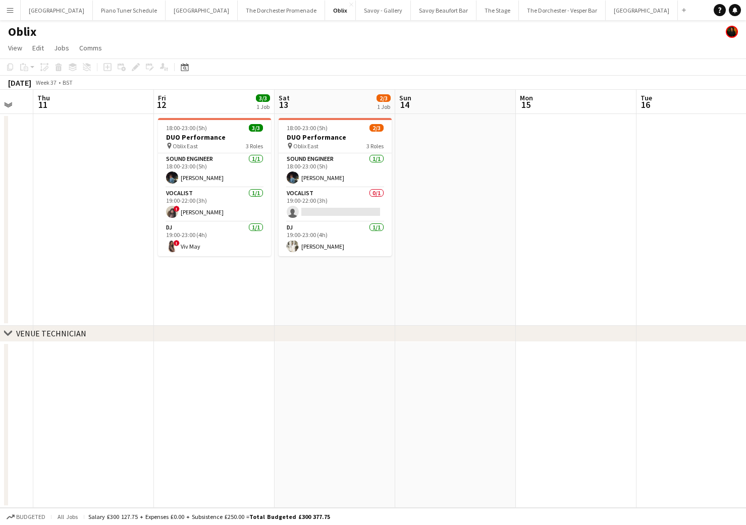
click at [15, 5] on button "Menu" at bounding box center [10, 10] width 20 height 20
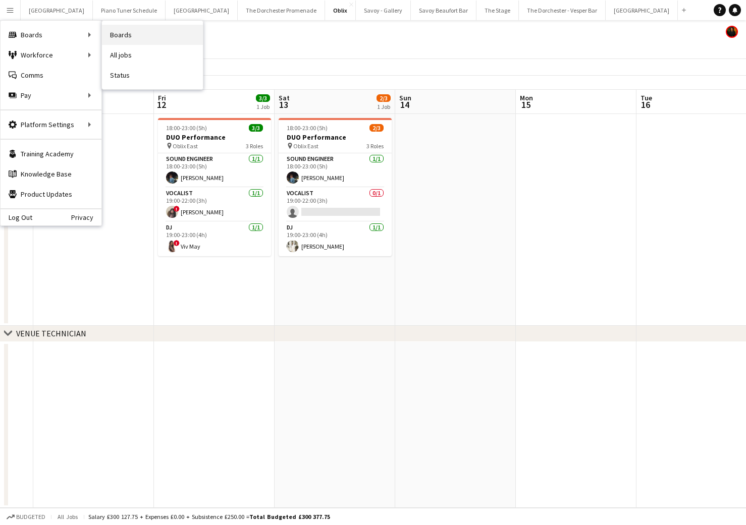
click at [143, 30] on link "Boards" at bounding box center [152, 35] width 101 height 20
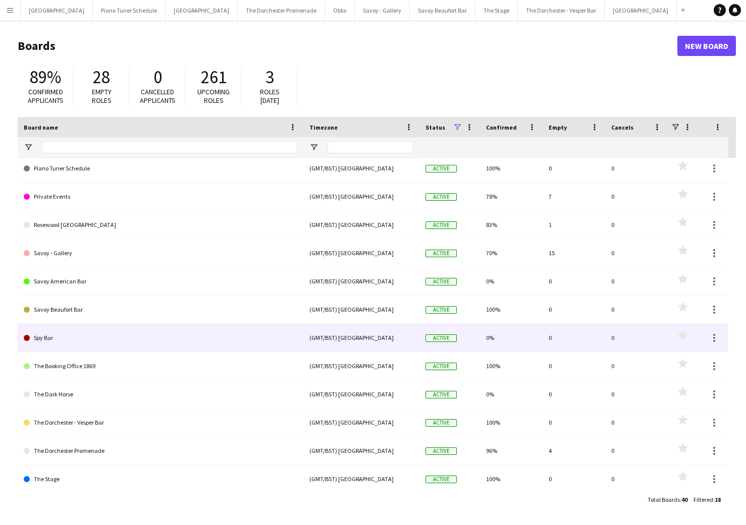
scroll to position [177, 0]
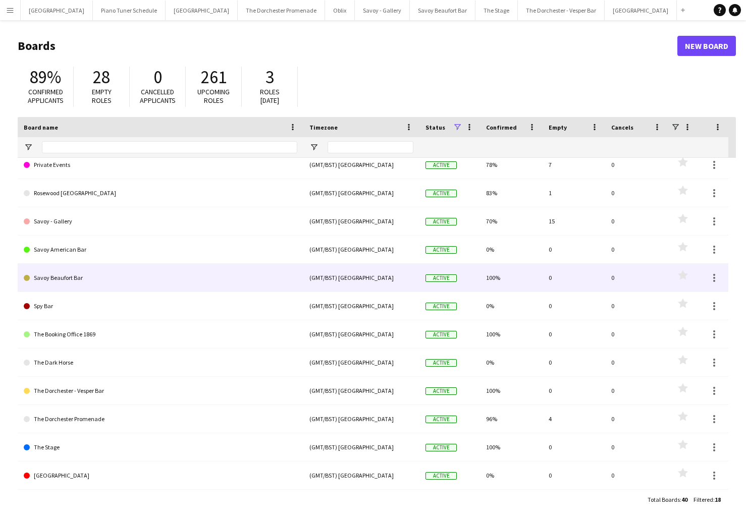
click at [103, 282] on link "Savoy Beaufort Bar" at bounding box center [160, 278] width 273 height 28
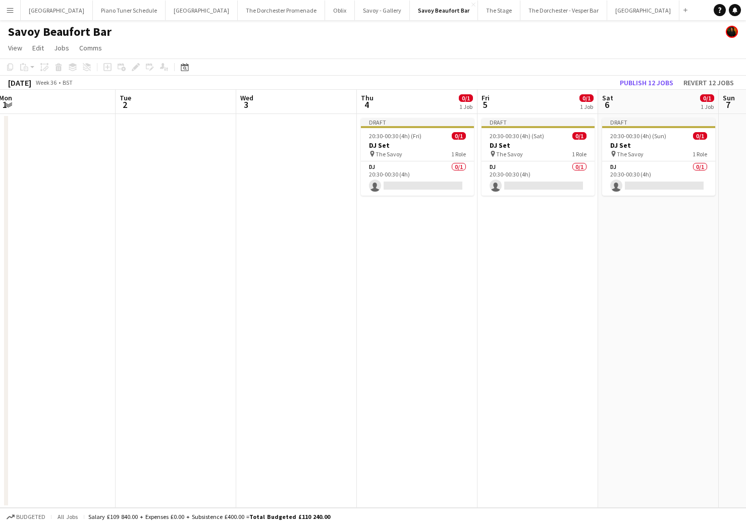
scroll to position [0, 368]
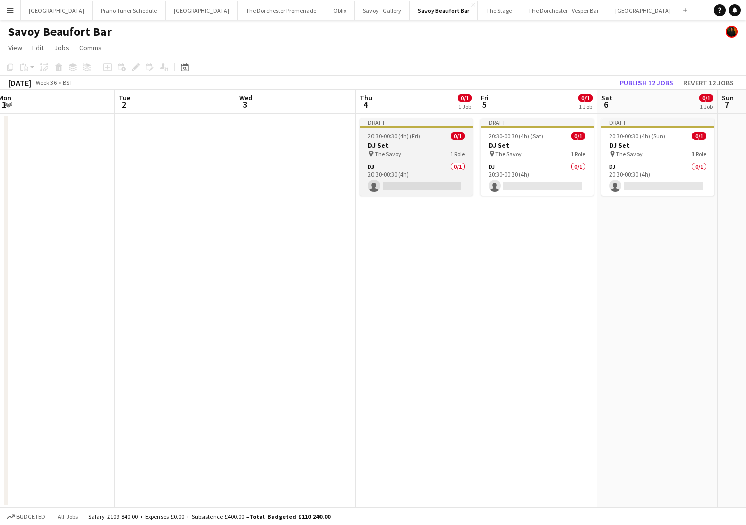
click at [405, 145] on h3 "DJ Set" at bounding box center [416, 145] width 113 height 9
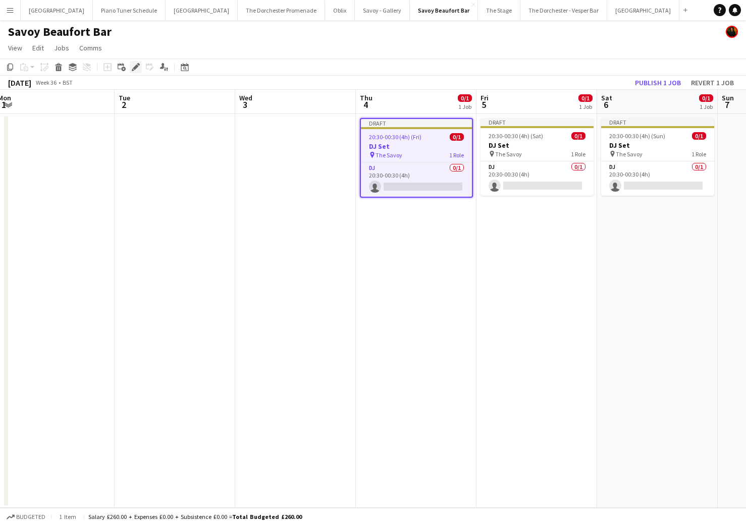
click at [138, 68] on icon "Edit" at bounding box center [136, 67] width 8 height 8
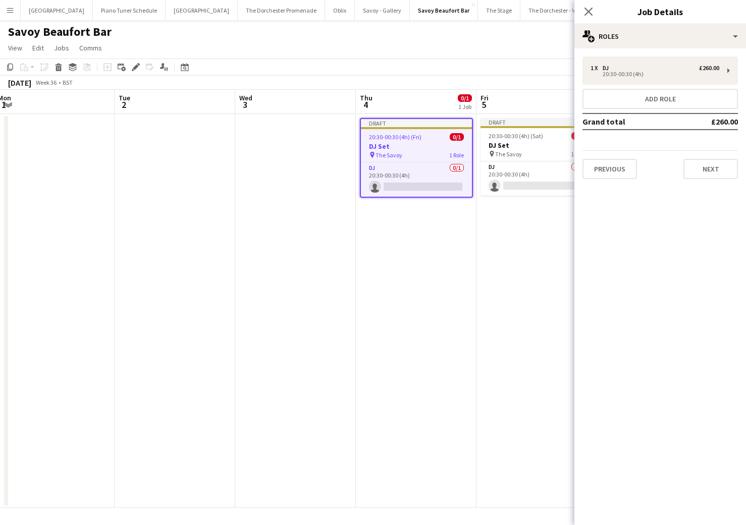
click at [404, 158] on div "pin The Savoy 1 Role" at bounding box center [416, 155] width 111 height 8
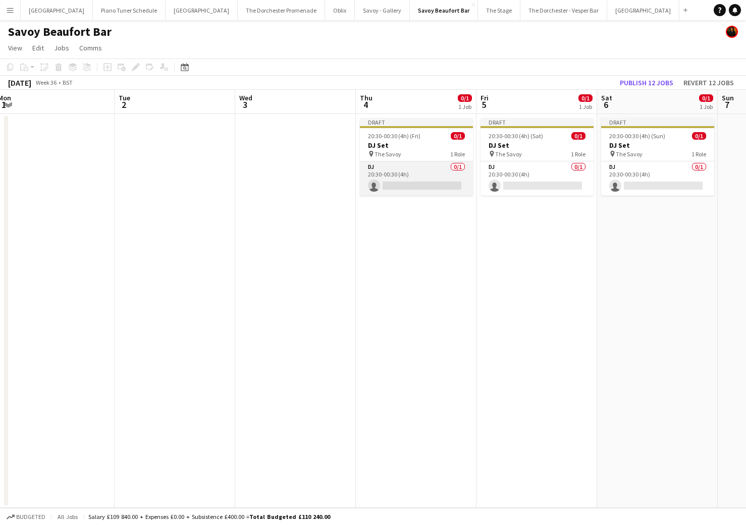
click at [421, 163] on app-card-role "DJ 0/1 20:30-00:30 (4h) single-neutral-actions" at bounding box center [416, 178] width 113 height 34
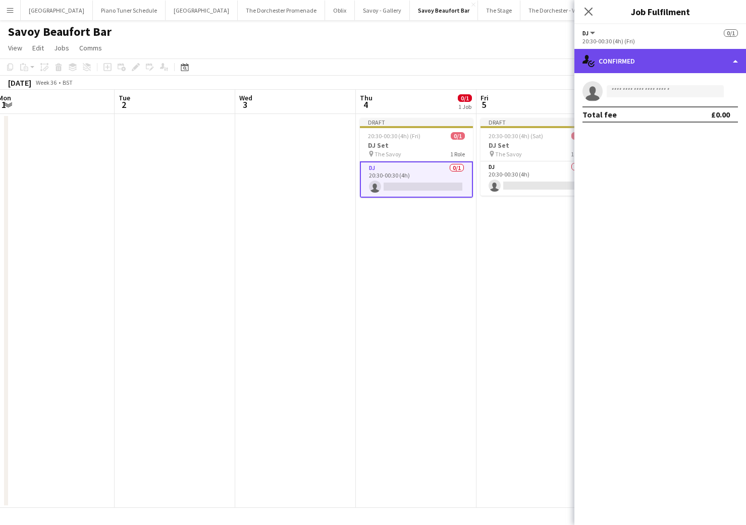
click at [738, 66] on div "single-neutral-actions-check-2 Confirmed" at bounding box center [660, 61] width 172 height 24
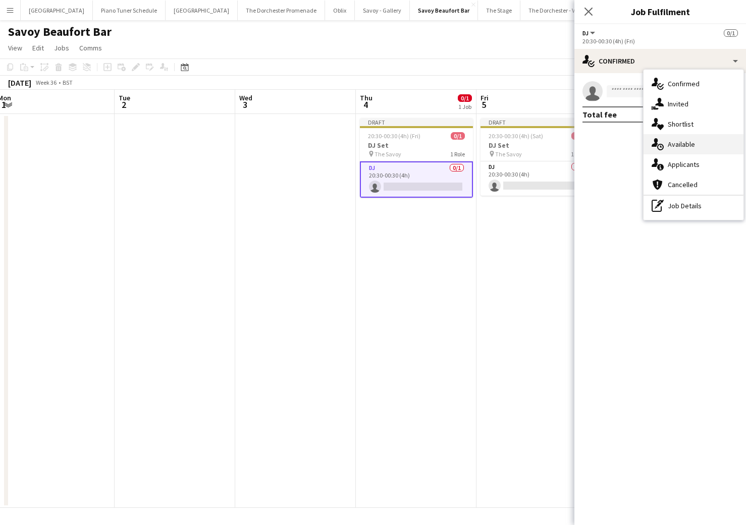
click at [706, 145] on div "single-neutral-actions-upload Available" at bounding box center [693, 144] width 100 height 20
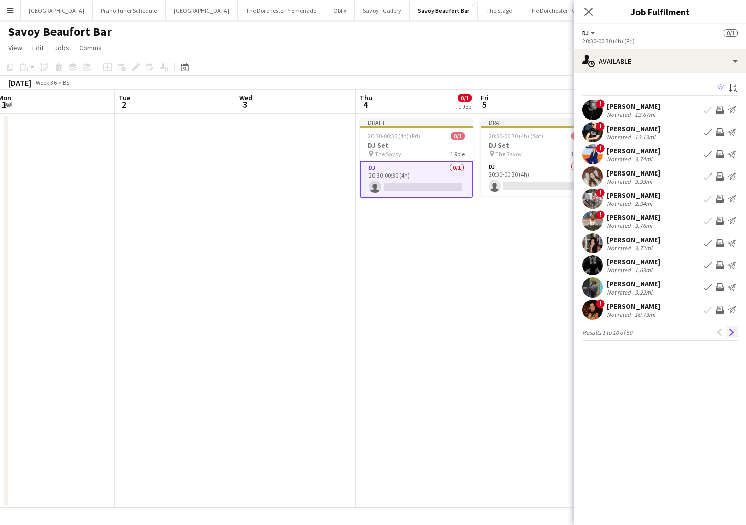
click at [733, 334] on app-icon "Next" at bounding box center [731, 332] width 7 height 7
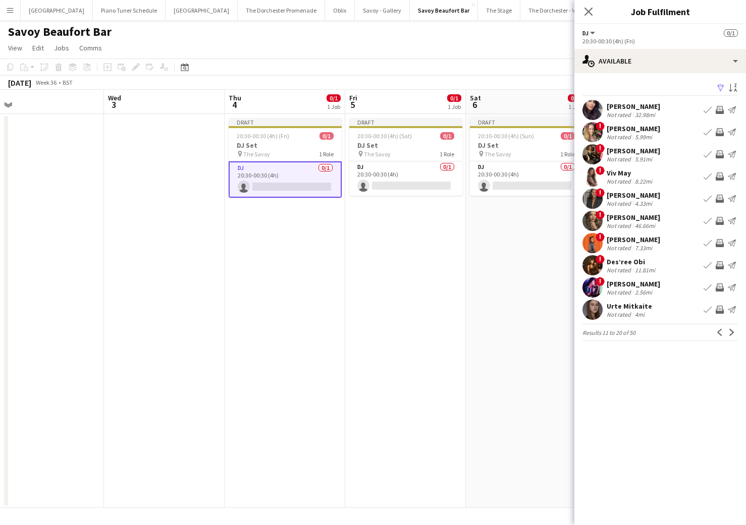
scroll to position [0, 380]
click at [727, 329] on button "Next" at bounding box center [732, 332] width 12 height 12
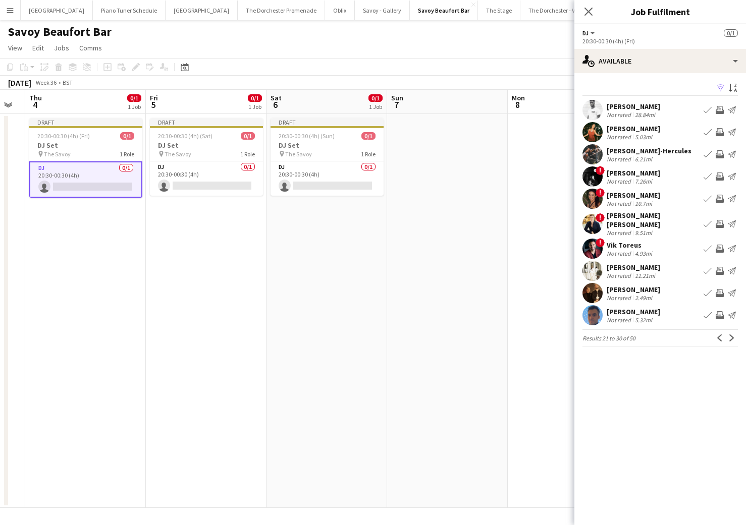
scroll to position [0, 460]
click at [721, 335] on app-icon "Previous" at bounding box center [719, 338] width 7 height 7
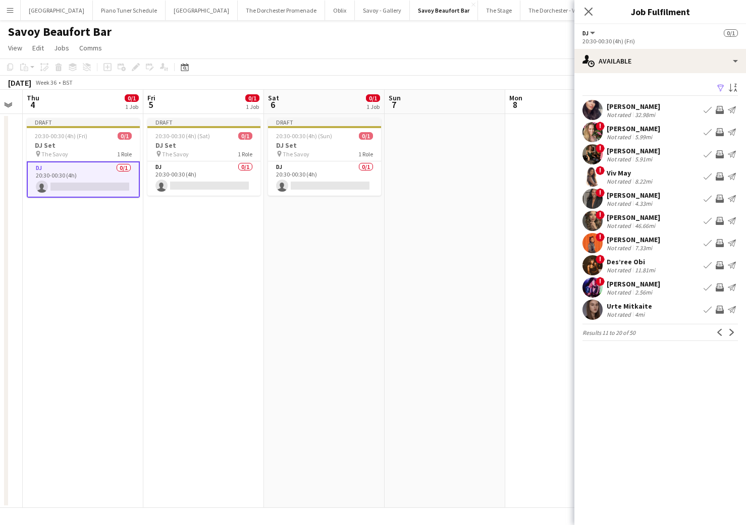
click at [704, 179] on app-icon "Book crew" at bounding box center [707, 177] width 8 height 8
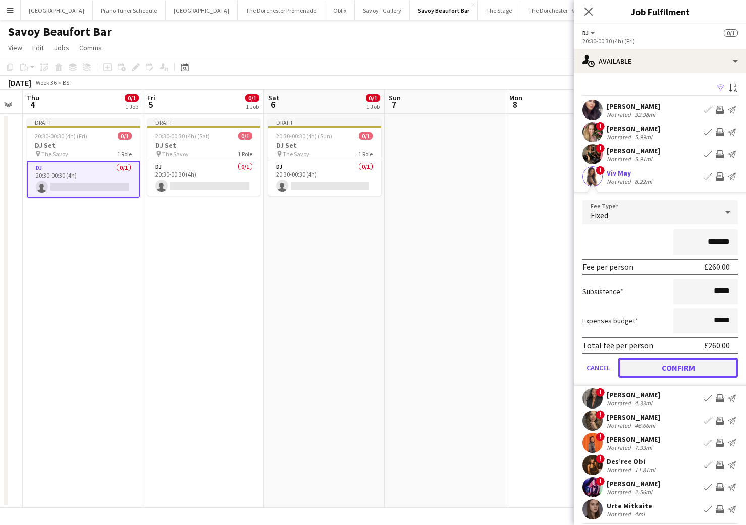
click at [636, 369] on button "Confirm" at bounding box center [678, 368] width 120 height 20
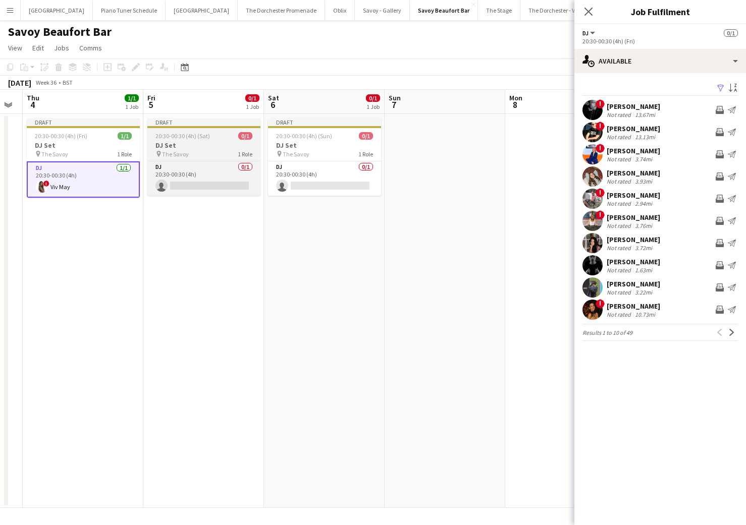
click at [165, 129] on app-job-card "Draft 20:30-00:30 (4h) (Sat) 0/1 DJ Set pin The Savoy 1 Role DJ 0/1 20:30-00:30…" at bounding box center [203, 157] width 113 height 78
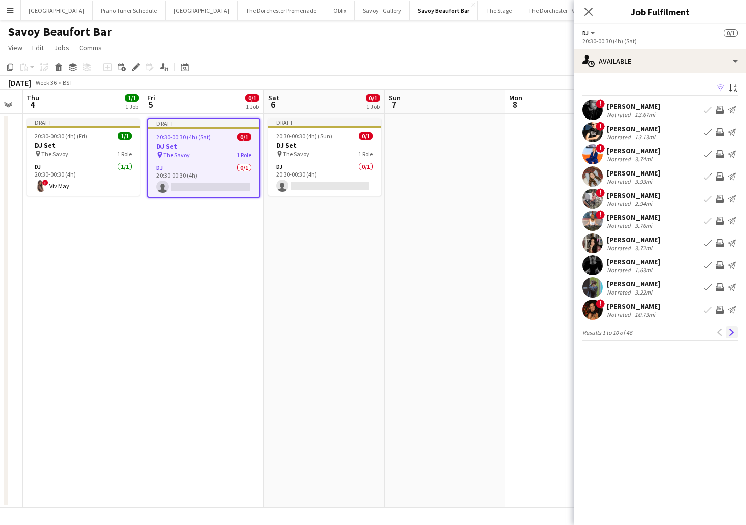
click at [728, 333] on app-icon "Next" at bounding box center [731, 332] width 7 height 7
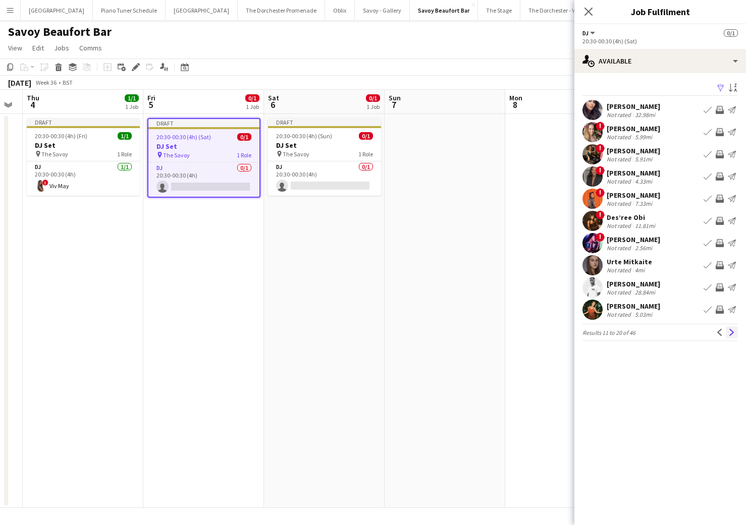
click at [729, 333] on app-icon "Next" at bounding box center [731, 332] width 7 height 7
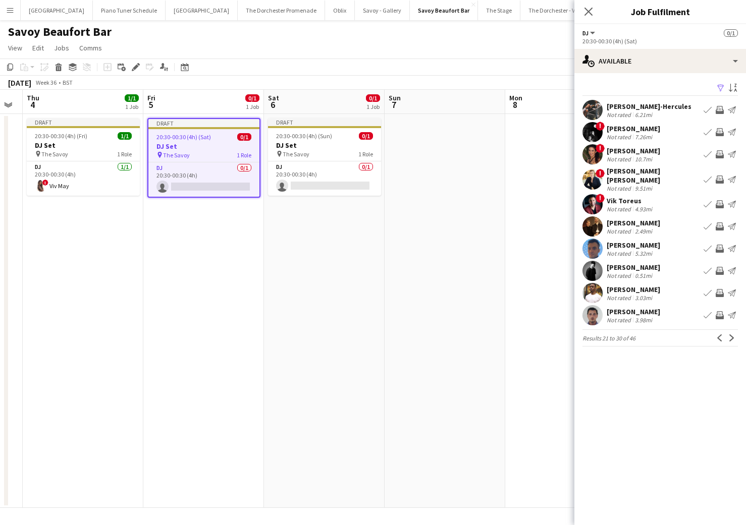
click at [708, 289] on app-icon "Book crew" at bounding box center [707, 293] width 8 height 8
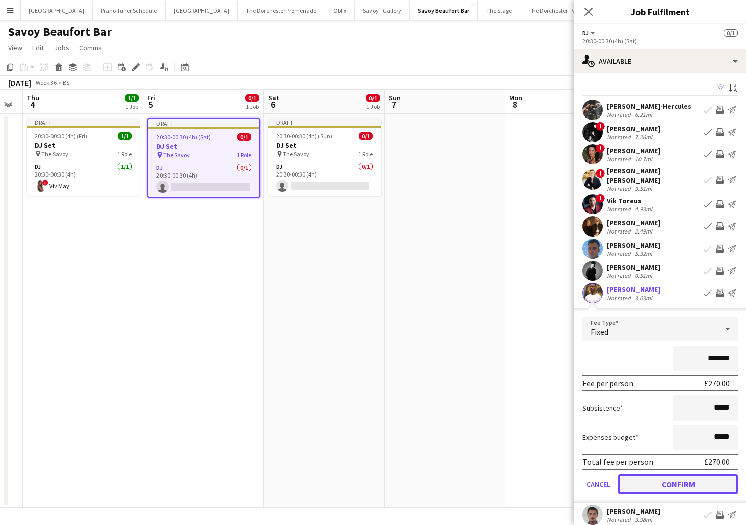
click at [634, 482] on button "Confirm" at bounding box center [678, 484] width 120 height 20
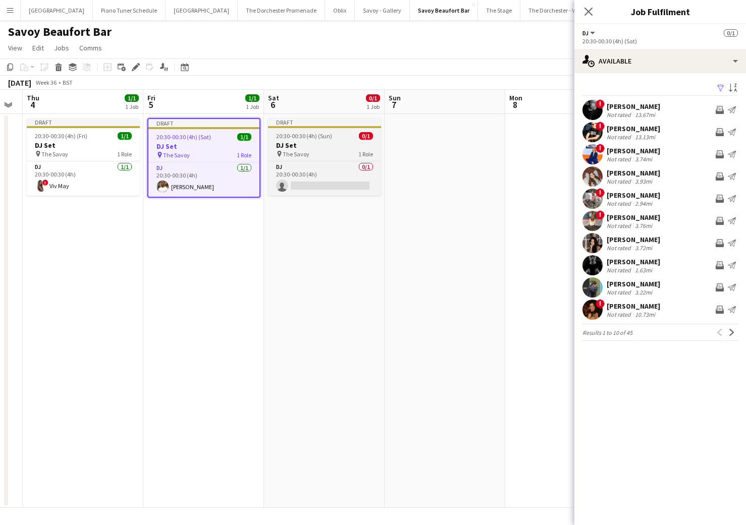
click at [313, 148] on h3 "DJ Set" at bounding box center [324, 145] width 113 height 9
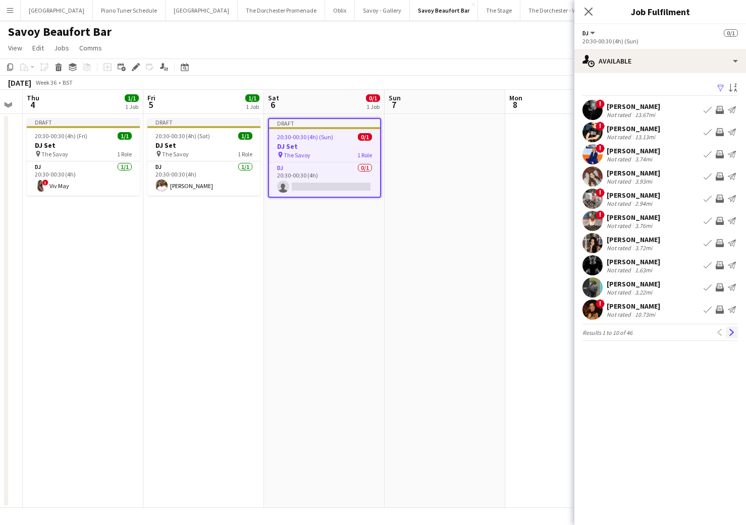
click at [731, 336] on app-icon "Next" at bounding box center [731, 332] width 7 height 7
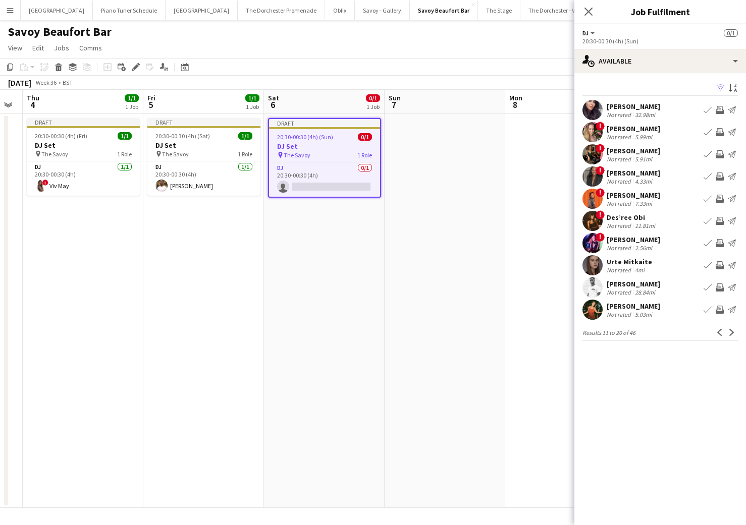
click at [731, 336] on app-icon "Next" at bounding box center [731, 332] width 7 height 7
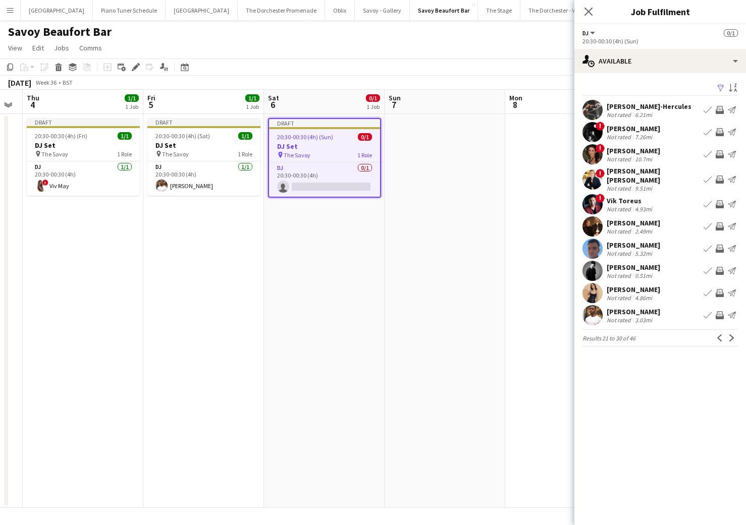
click at [731, 336] on app-icon "Next" at bounding box center [731, 338] width 7 height 7
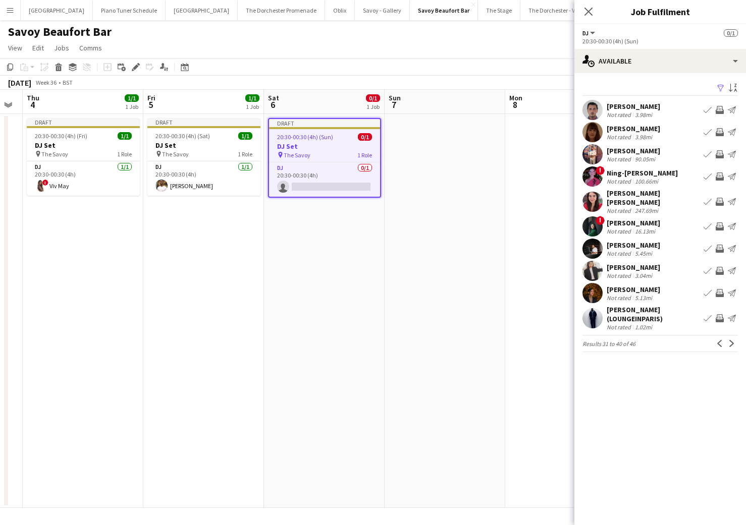
click at [731, 340] on app-icon "Next" at bounding box center [731, 343] width 7 height 7
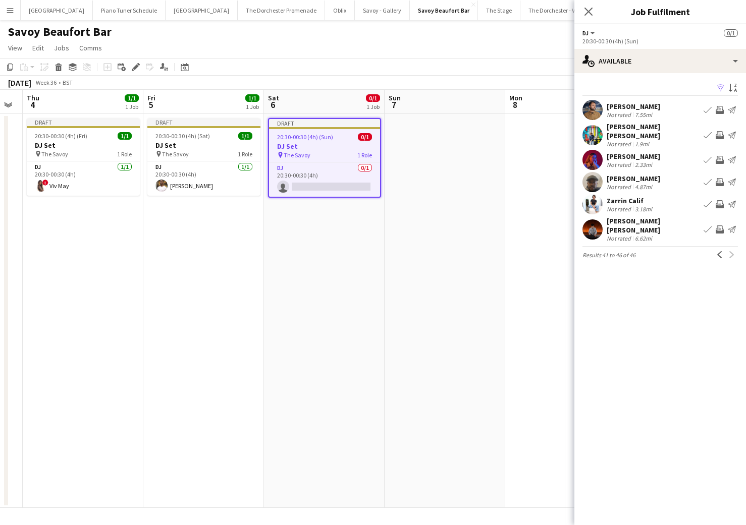
click at [708, 110] on app-icon "Book crew" at bounding box center [707, 110] width 8 height 8
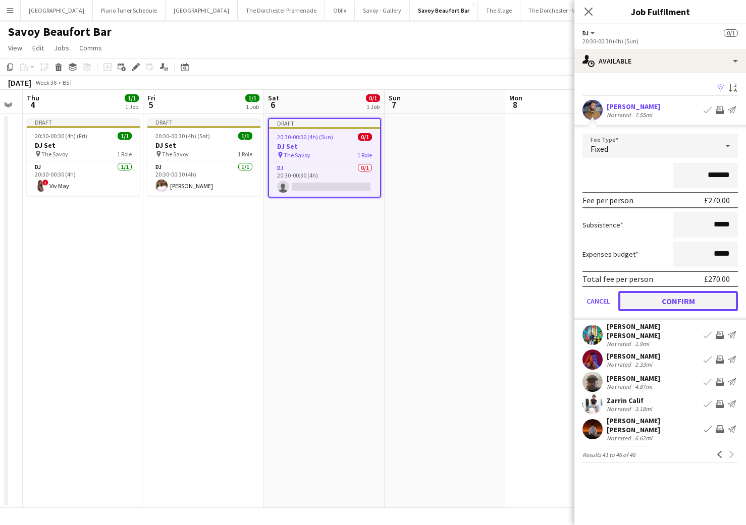
click at [636, 298] on button "Confirm" at bounding box center [678, 301] width 120 height 20
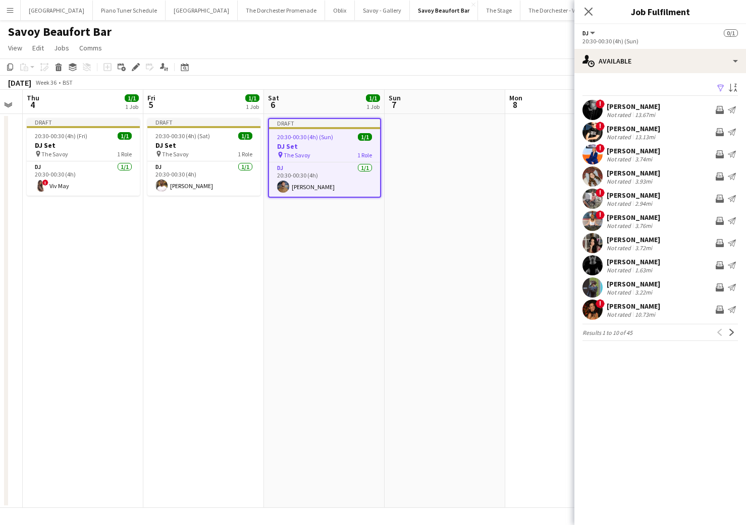
click at [492, 298] on app-date-cell at bounding box center [444, 311] width 121 height 394
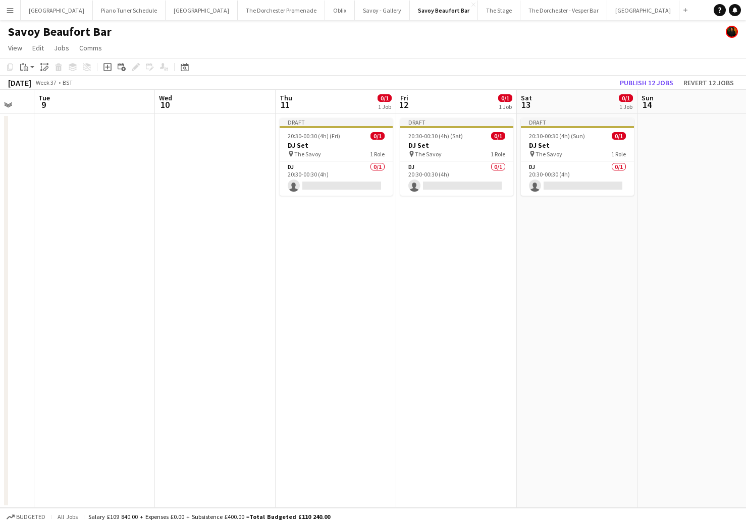
scroll to position [0, 329]
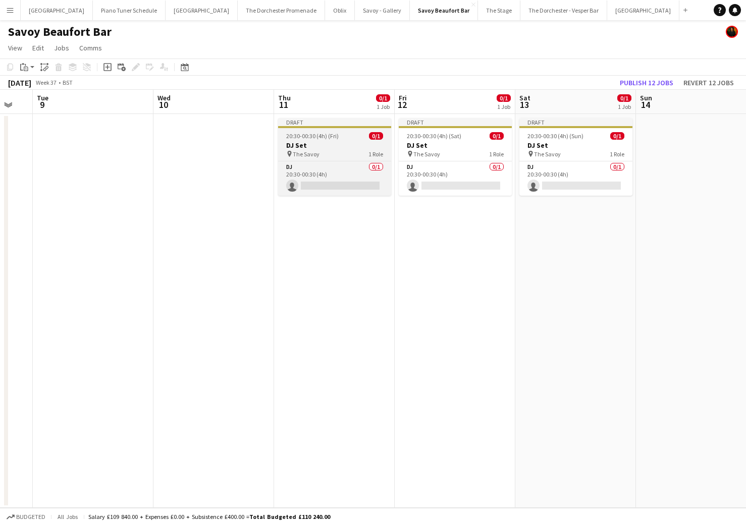
click at [316, 148] on h3 "DJ Set" at bounding box center [334, 145] width 113 height 9
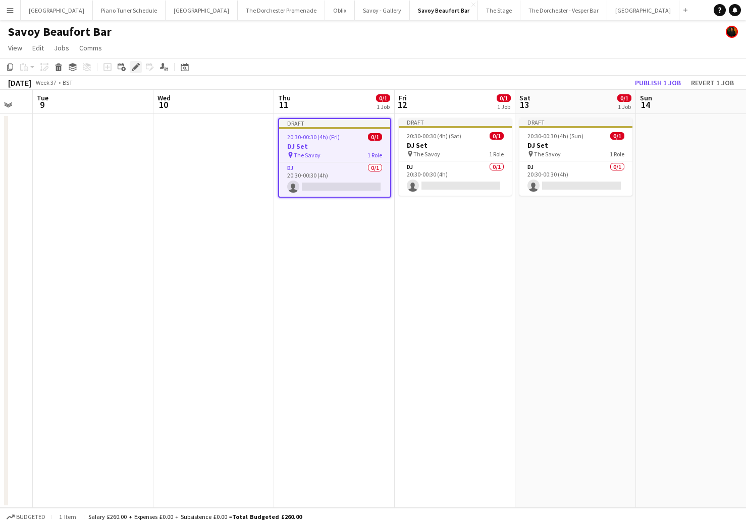
click at [130, 66] on div "Edit" at bounding box center [136, 67] width 12 height 12
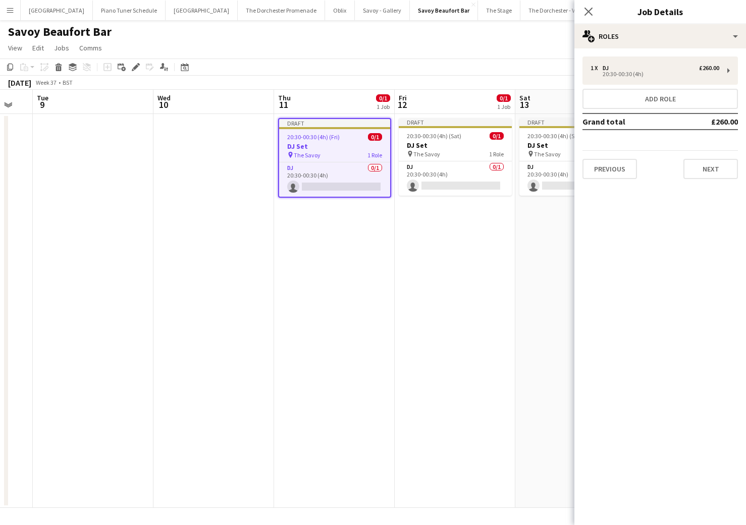
click at [314, 161] on app-job-card "Draft 20:30-00:30 (4h) (Fri) 0/1 DJ Set pin The Savoy 1 Role DJ 0/1 20:30-00:30…" at bounding box center [334, 158] width 113 height 80
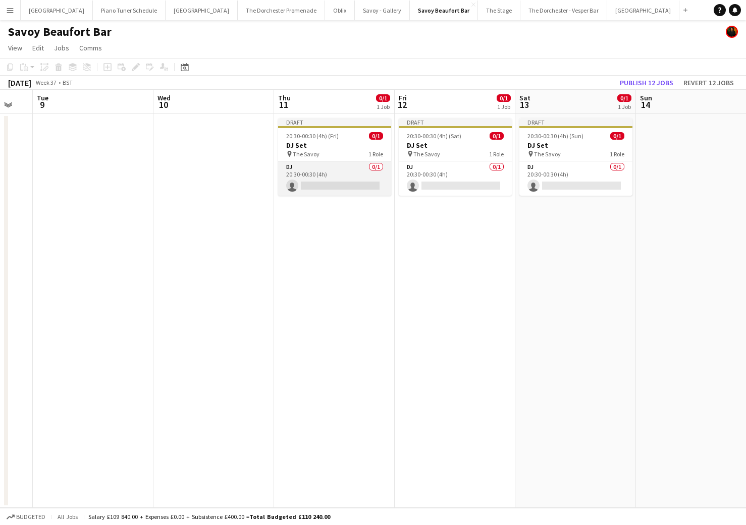
click at [321, 164] on app-card-role "DJ 0/1 20:30-00:30 (4h) single-neutral-actions" at bounding box center [334, 178] width 113 height 34
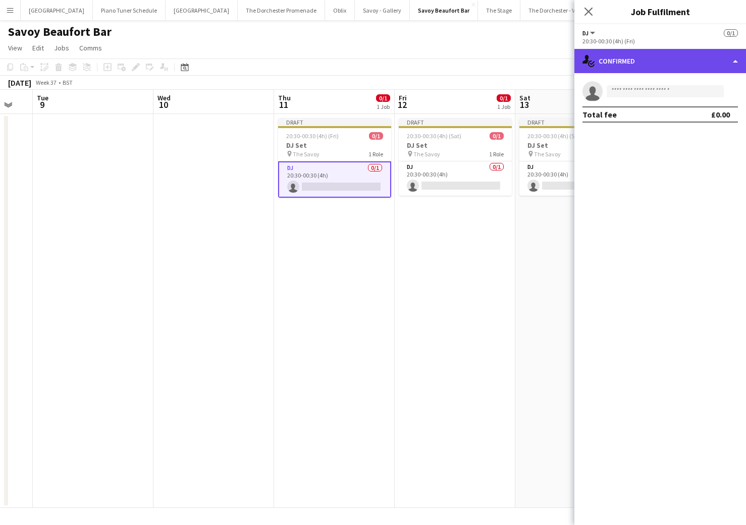
click at [736, 65] on div "single-neutral-actions-check-2 Confirmed" at bounding box center [660, 61] width 172 height 24
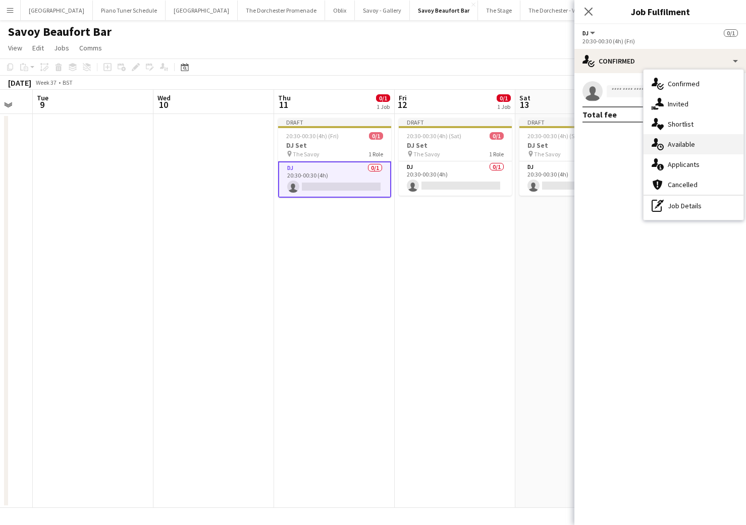
click at [693, 142] on div "single-neutral-actions-upload Available" at bounding box center [693, 144] width 100 height 20
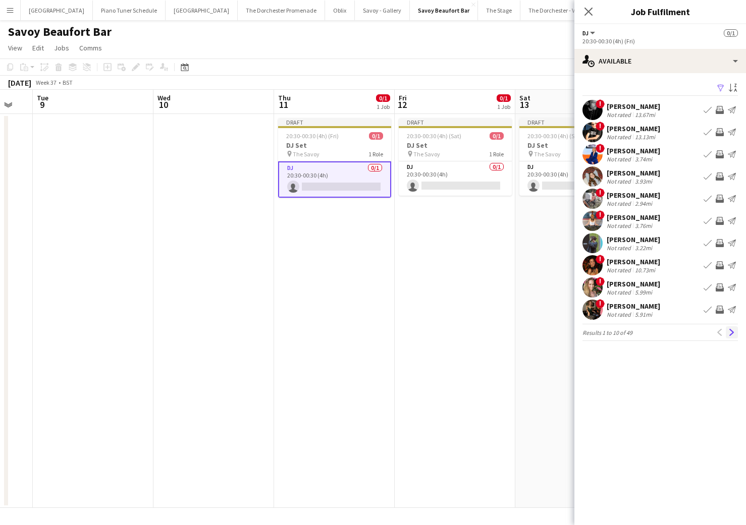
click at [730, 333] on app-icon "Next" at bounding box center [731, 332] width 7 height 7
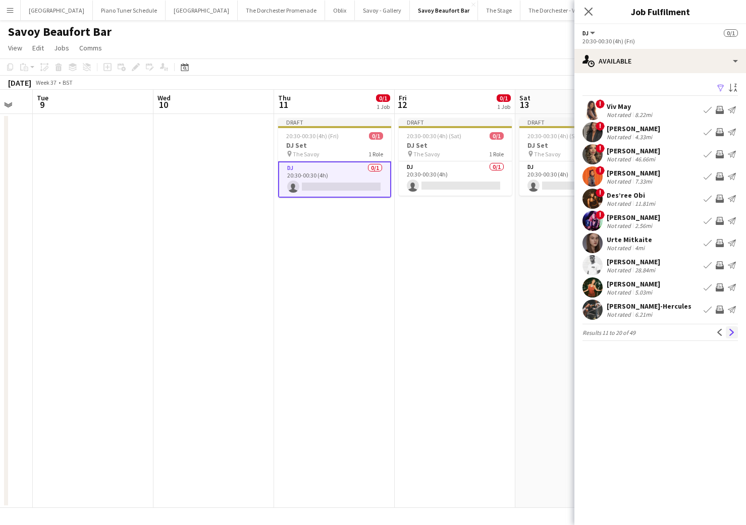
click at [729, 335] on app-icon "Next" at bounding box center [731, 332] width 7 height 7
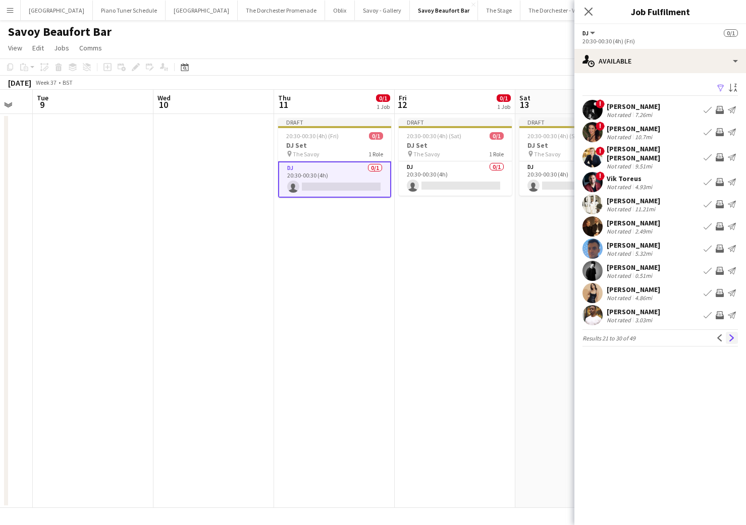
click at [727, 332] on button "Next" at bounding box center [732, 338] width 12 height 12
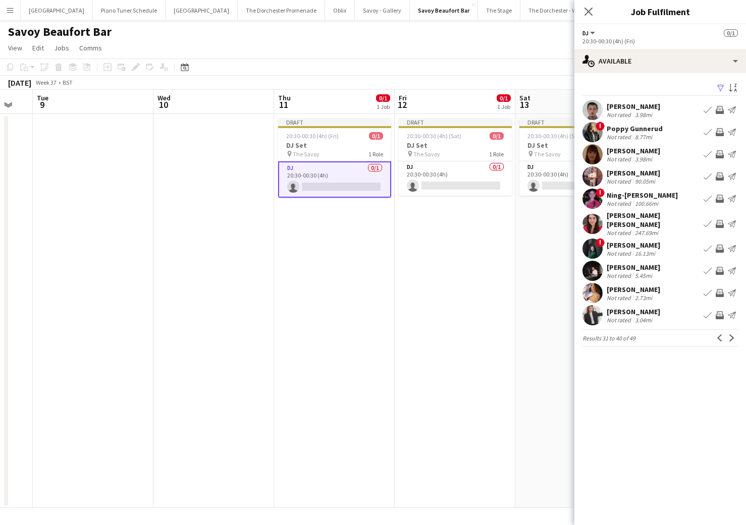
click at [706, 293] on app-icon "Book crew" at bounding box center [707, 293] width 8 height 8
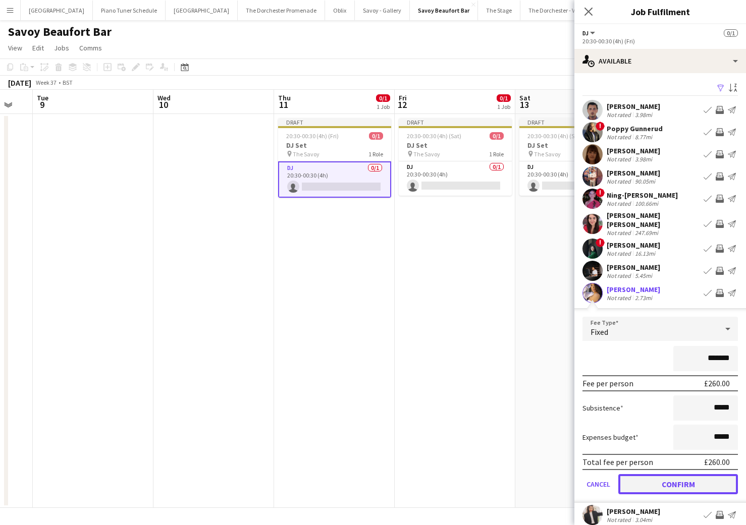
click at [650, 480] on button "Confirm" at bounding box center [678, 484] width 120 height 20
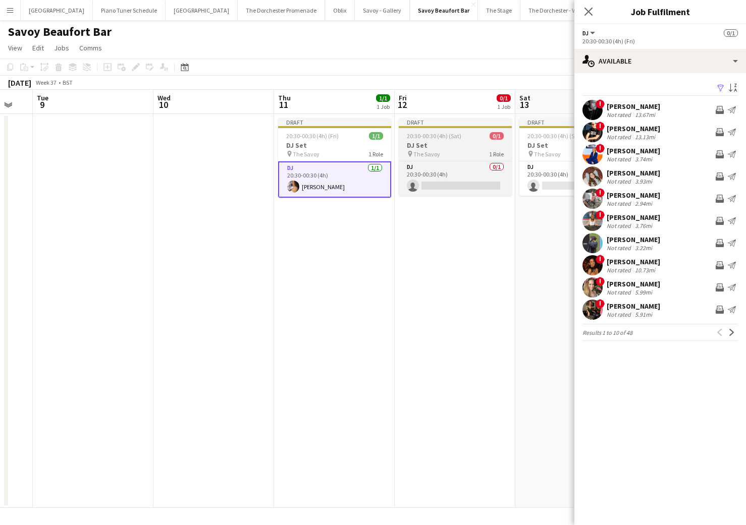
click at [433, 159] on app-job-card "Draft 20:30-00:30 (4h) (Sat) 0/1 DJ Set pin The Savoy 1 Role DJ 0/1 20:30-00:30…" at bounding box center [455, 157] width 113 height 78
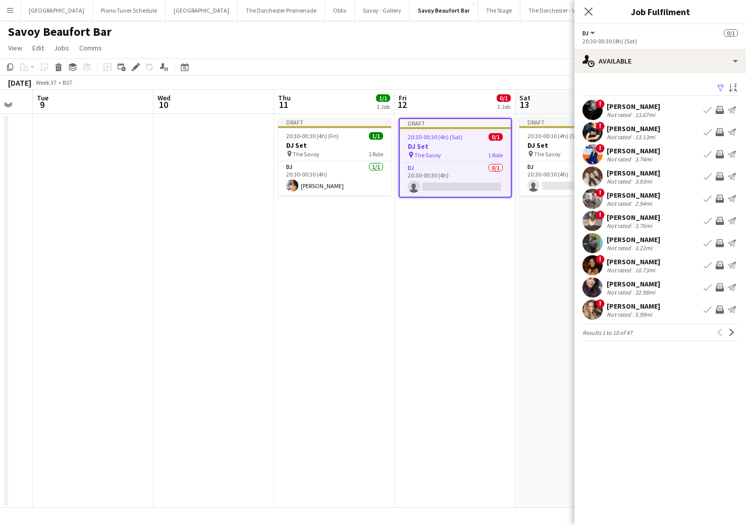
click at [707, 288] on app-icon "Book crew" at bounding box center [707, 288] width 8 height 8
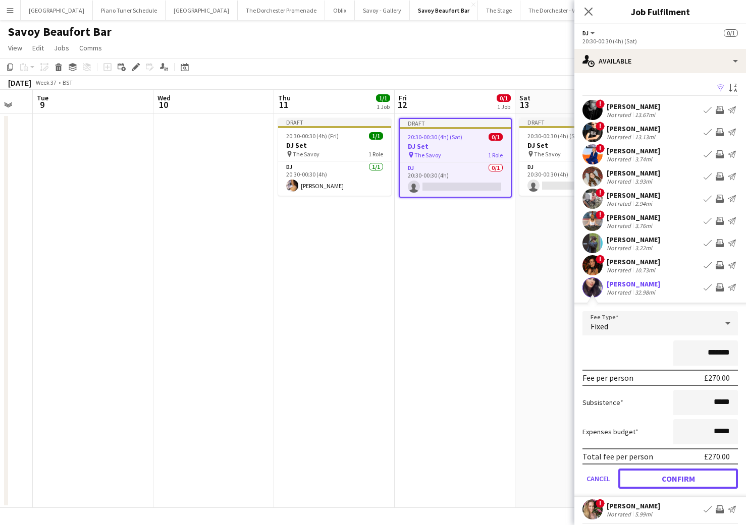
drag, startPoint x: 632, startPoint y: 483, endPoint x: 585, endPoint y: 450, distance: 58.2
click at [632, 481] on button "Confirm" at bounding box center [678, 479] width 120 height 20
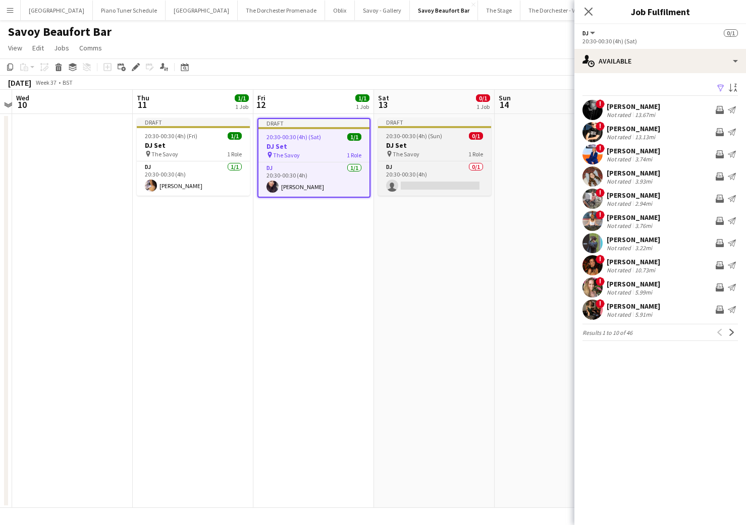
scroll to position [0, 491]
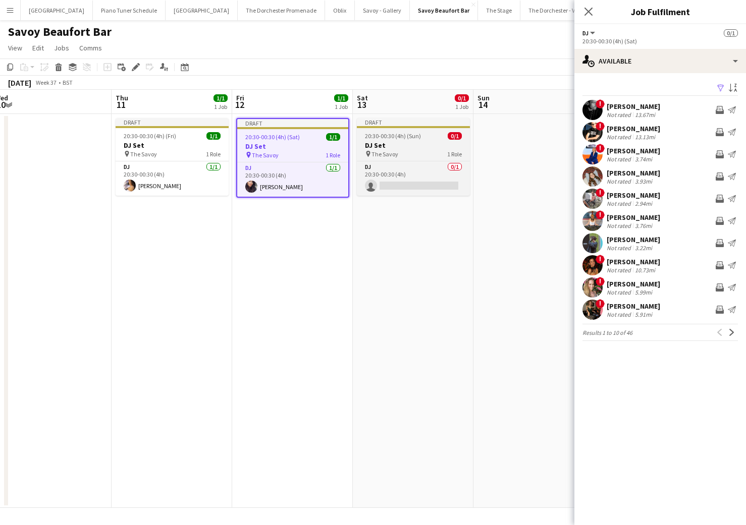
click at [417, 136] on span "20:30-00:30 (4h) (Sun)" at bounding box center [393, 136] width 56 height 8
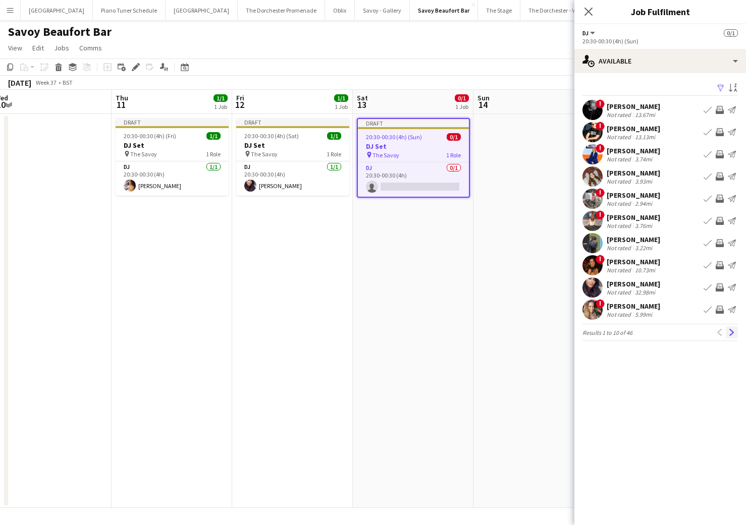
click at [734, 330] on app-icon "Next" at bounding box center [731, 332] width 7 height 7
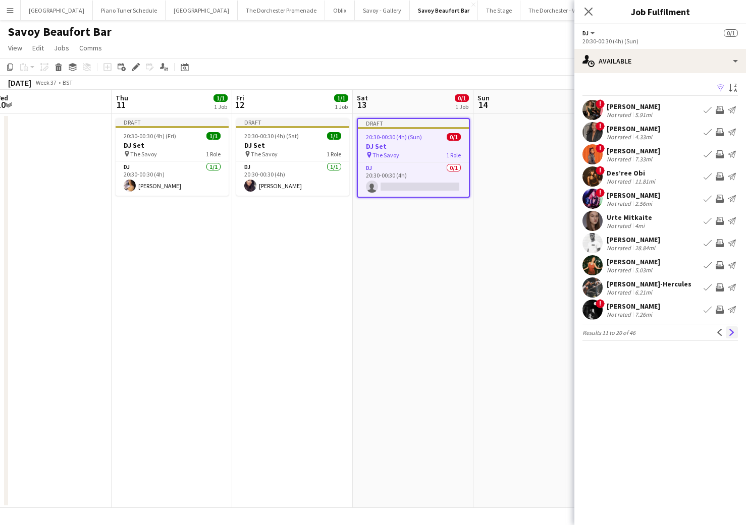
click at [734, 331] on app-icon "Next" at bounding box center [731, 332] width 7 height 7
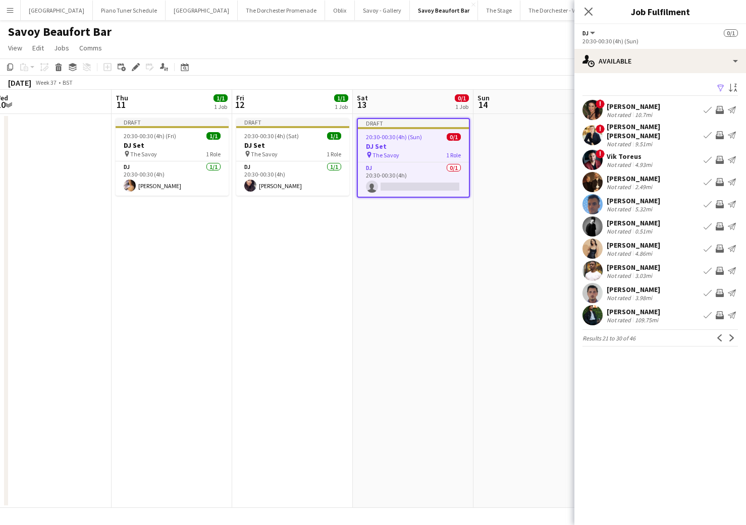
click at [705, 267] on app-icon "Book crew" at bounding box center [707, 271] width 8 height 8
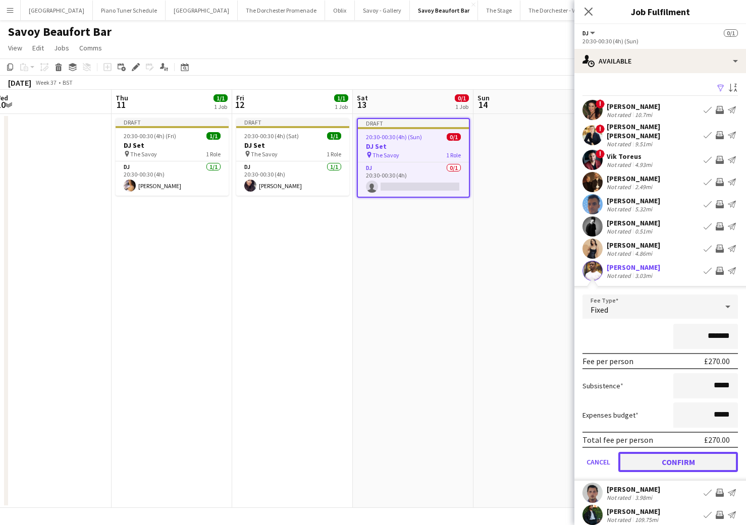
click at [637, 457] on button "Confirm" at bounding box center [678, 462] width 120 height 20
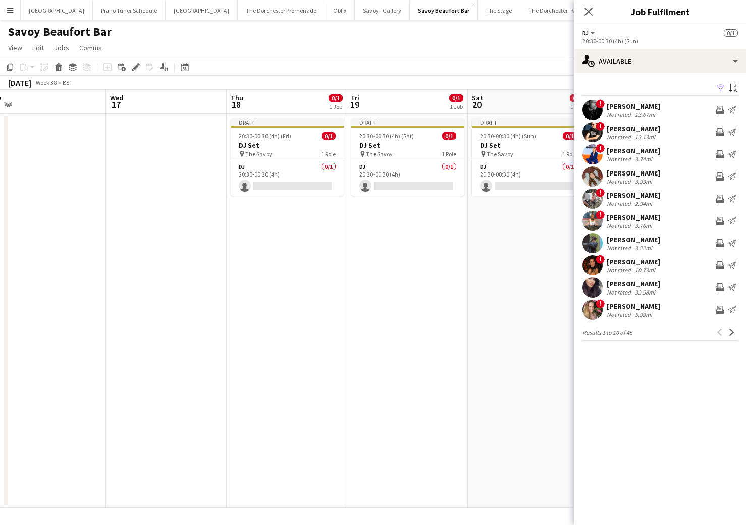
scroll to position [0, 298]
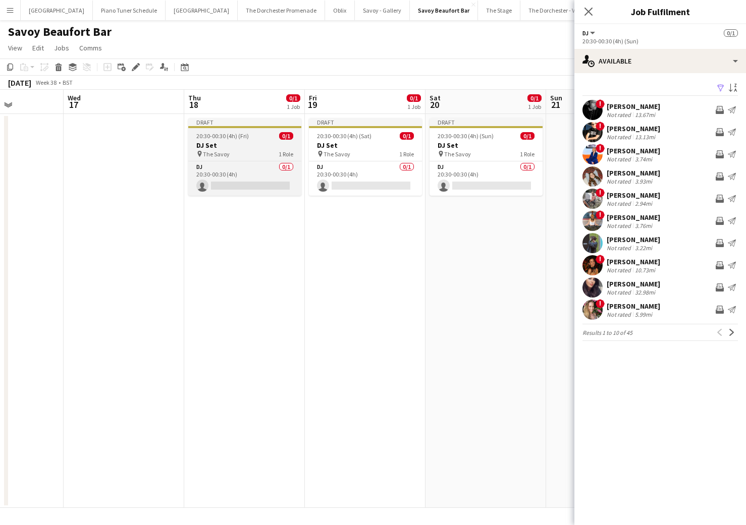
click at [232, 156] on div "pin The Savoy 1 Role" at bounding box center [244, 154] width 113 height 8
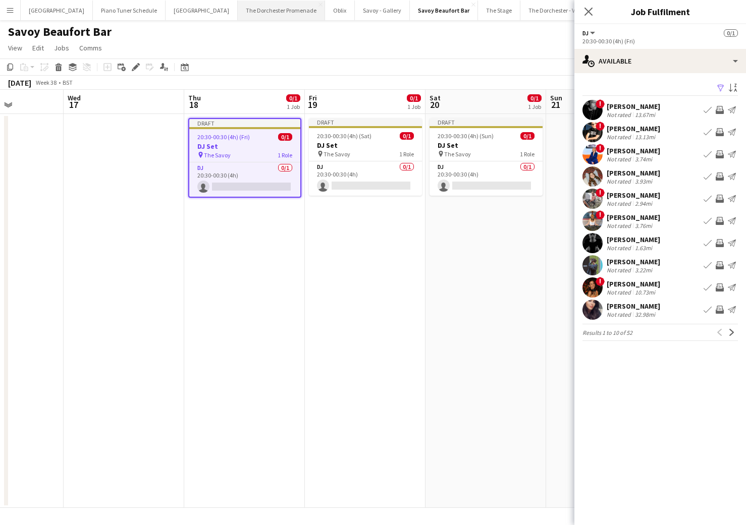
click at [238, 10] on button "The Dorchester Promenade Close" at bounding box center [281, 11] width 87 height 20
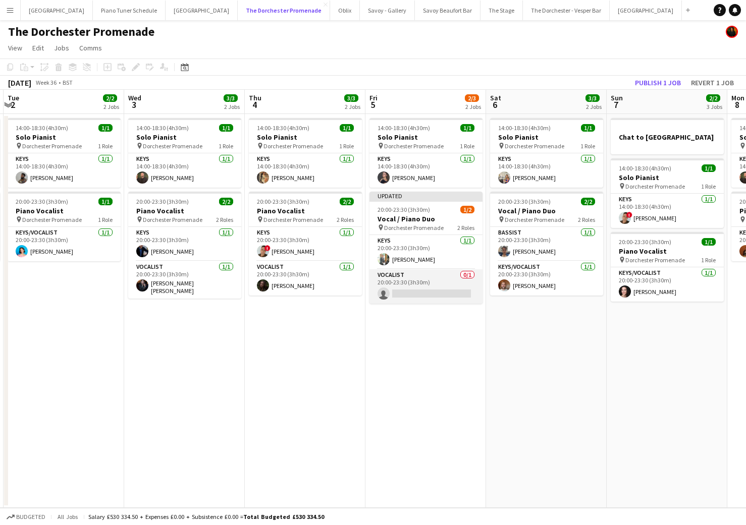
scroll to position [0, 359]
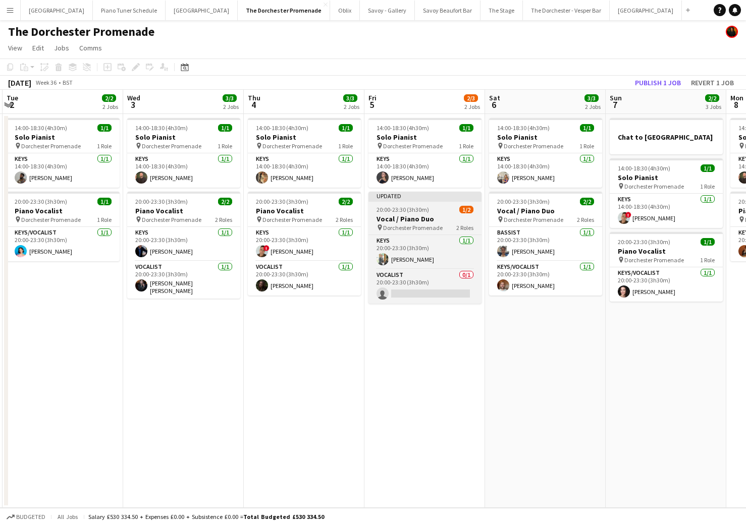
click at [417, 202] on app-job-card "Updated 20:00-23:30 (3h30m) 1/2 Vocal / Piano Duo pin Dorchester Promenade 2 Ro…" at bounding box center [424, 248] width 113 height 112
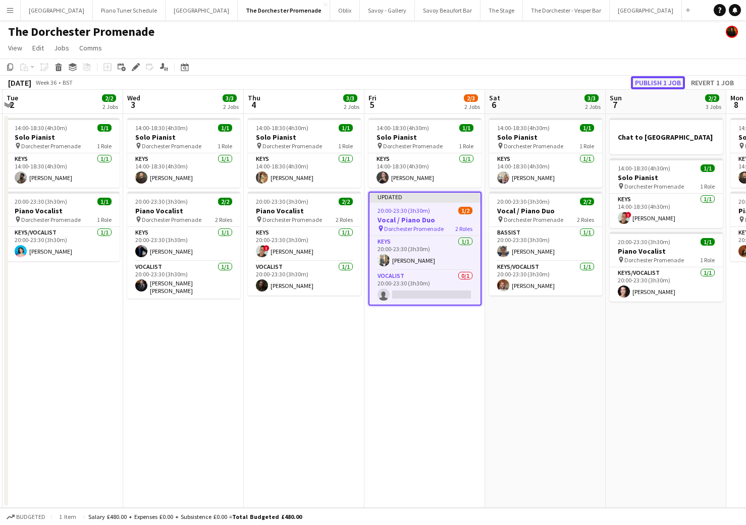
click at [653, 84] on button "Publish 1 job" at bounding box center [658, 82] width 54 height 13
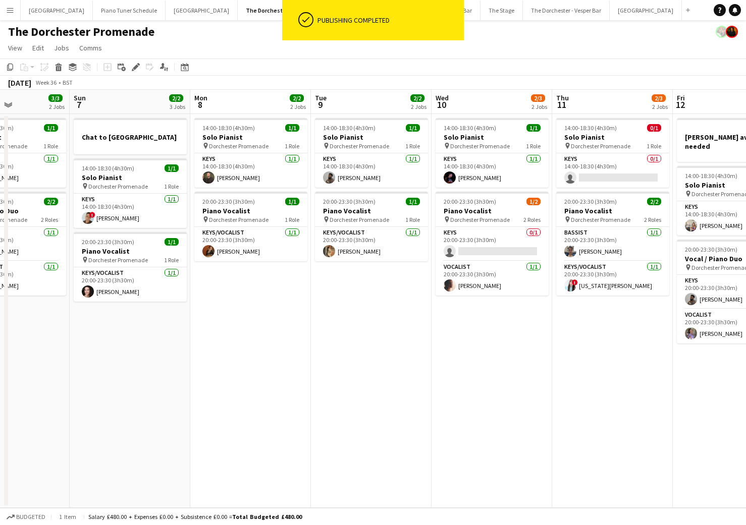
scroll to position [0, 417]
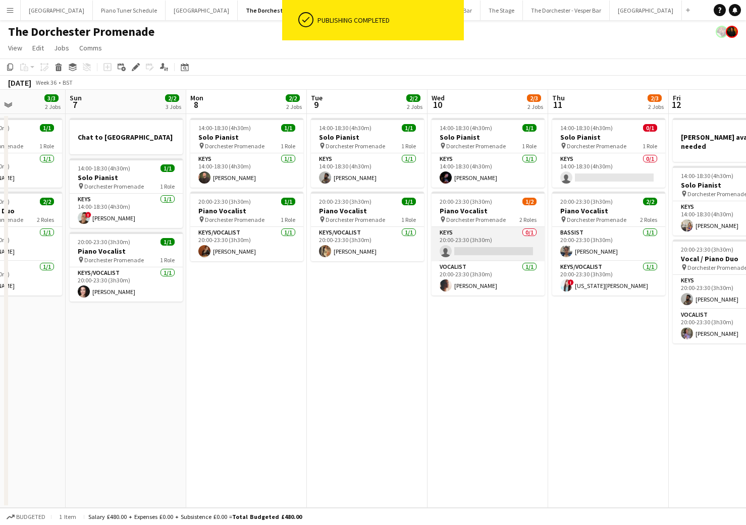
click at [450, 252] on app-card-role "Keys 0/1 20:00-23:30 (3h30m) single-neutral-actions" at bounding box center [487, 244] width 113 height 34
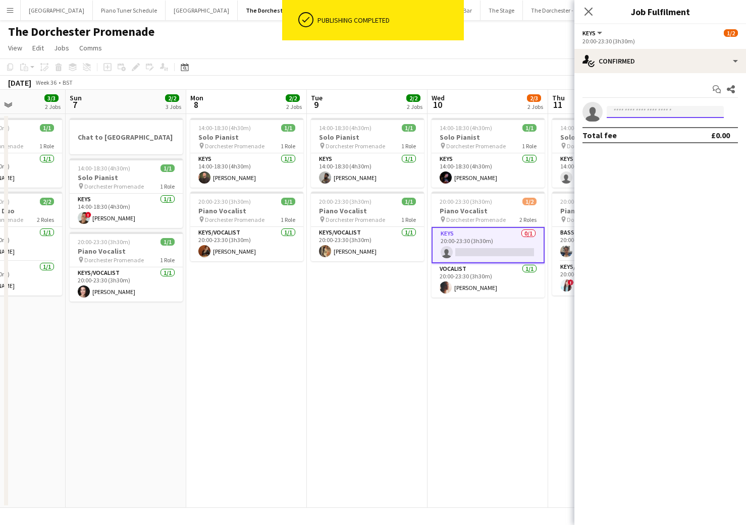
click at [697, 108] on input at bounding box center [664, 112] width 117 height 12
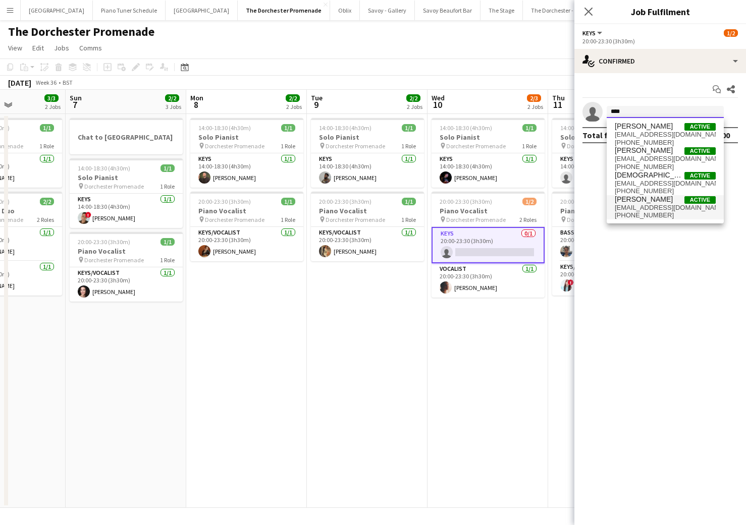
type input "****"
click at [662, 199] on span "[PERSON_NAME]" at bounding box center [644, 199] width 58 height 9
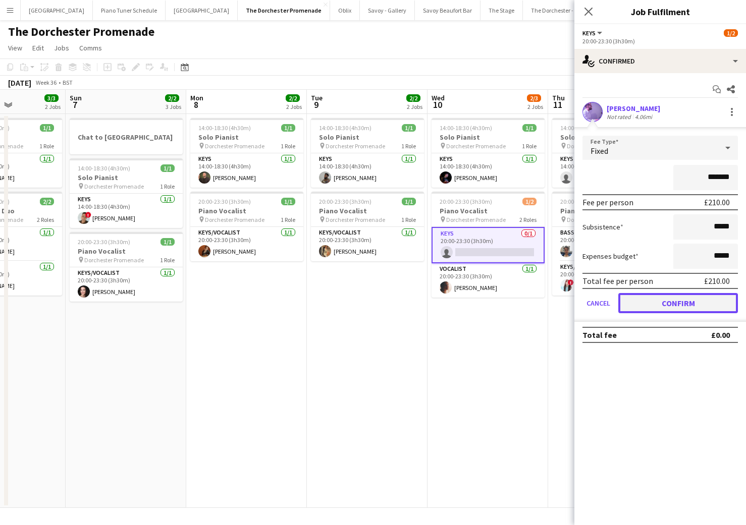
click at [640, 302] on button "Confirm" at bounding box center [678, 303] width 120 height 20
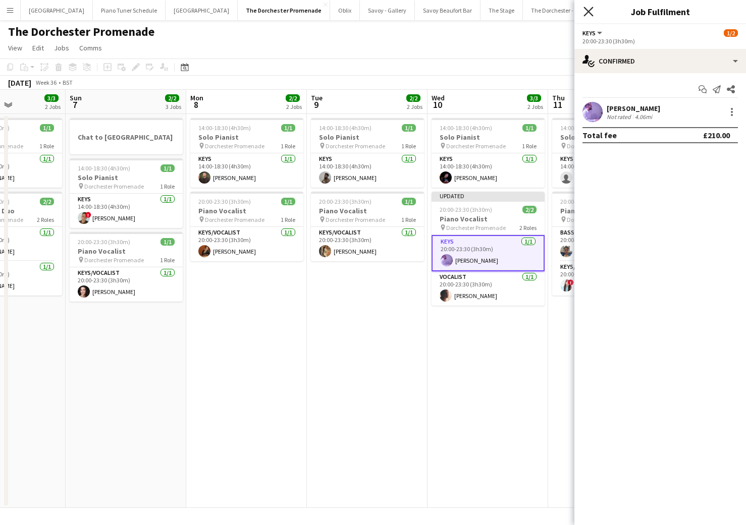
click at [591, 13] on icon at bounding box center [588, 12] width 10 height 10
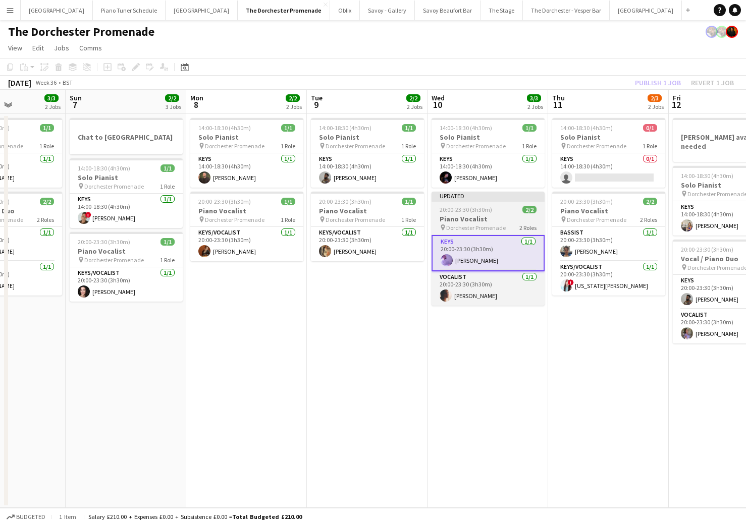
click at [514, 212] on div "20:00-23:30 (3h30m) 2/2" at bounding box center [487, 210] width 113 height 8
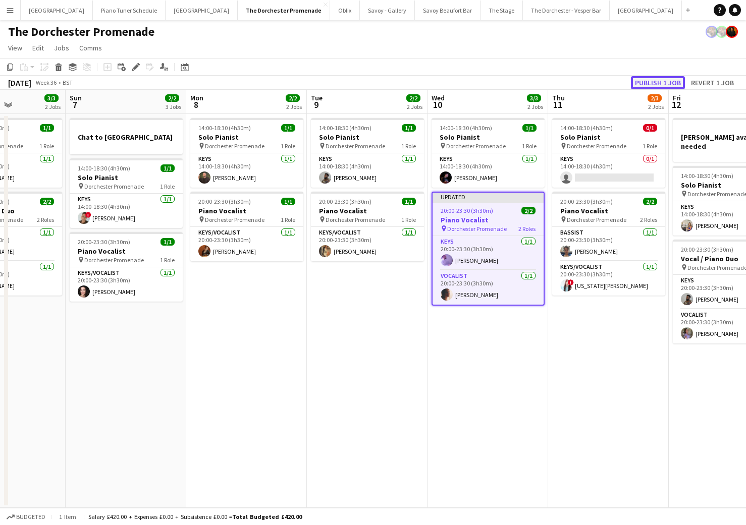
click at [644, 85] on button "Publish 1 job" at bounding box center [658, 82] width 54 height 13
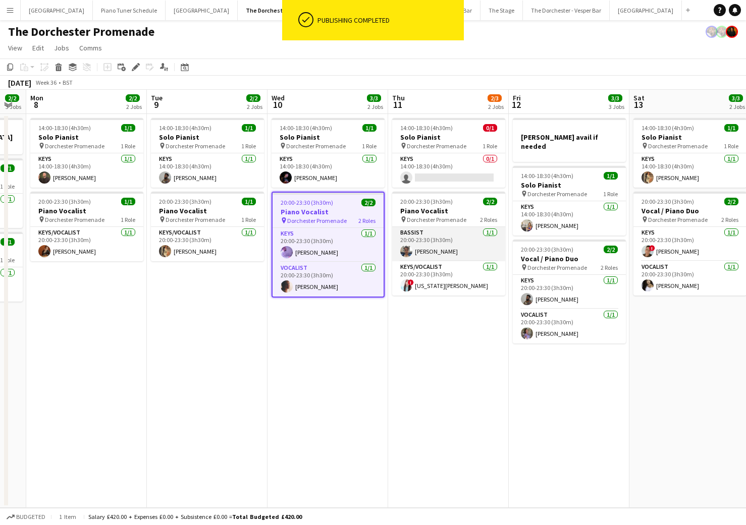
scroll to position [0, 340]
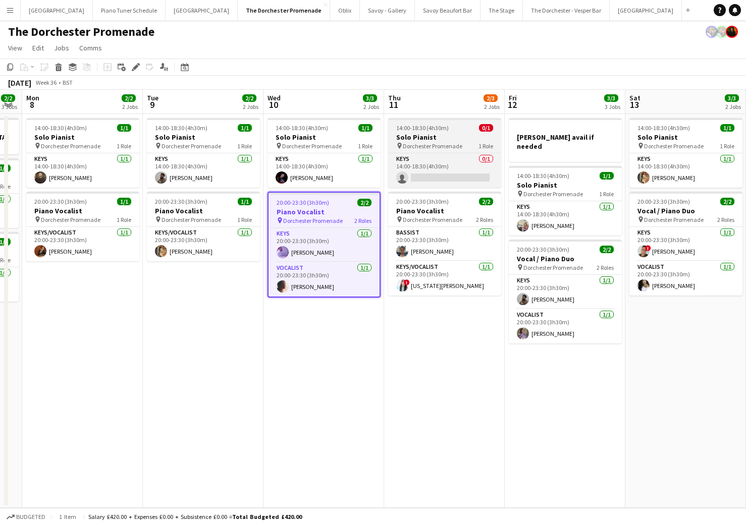
click at [436, 145] on span "Dorchester Promenade" at bounding box center [433, 146] width 60 height 8
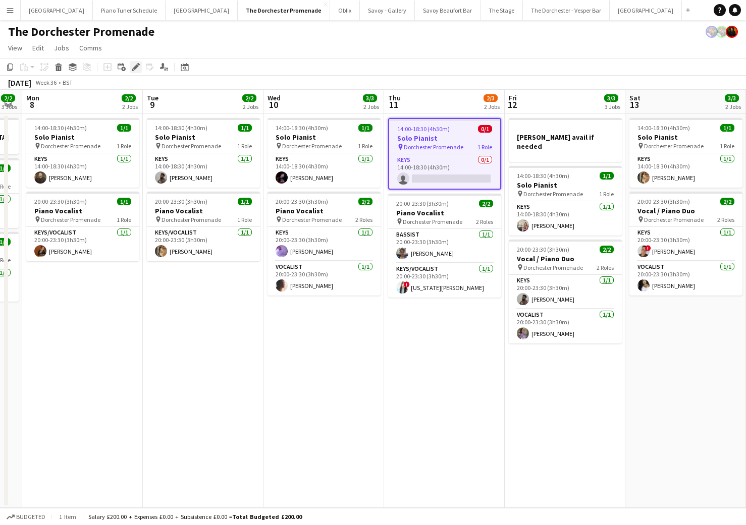
click at [132, 66] on icon "Edit" at bounding box center [136, 67] width 8 height 8
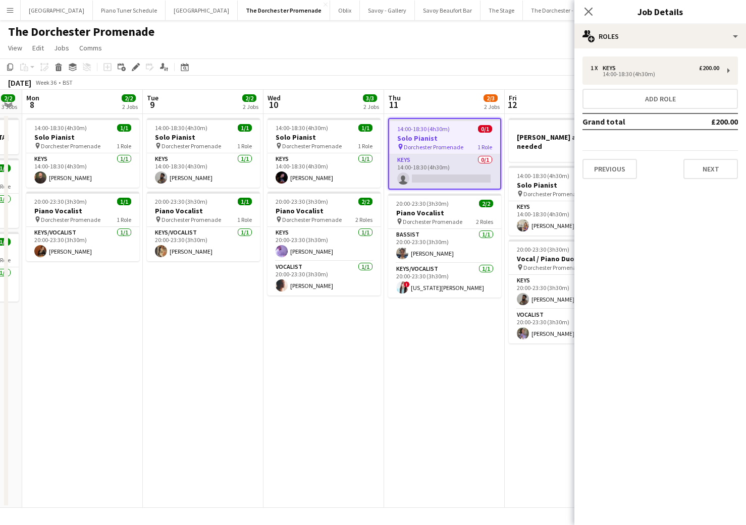
click at [408, 157] on app-card-role "Keys 0/1 14:00-18:30 (4h30m) single-neutral-actions" at bounding box center [444, 171] width 111 height 34
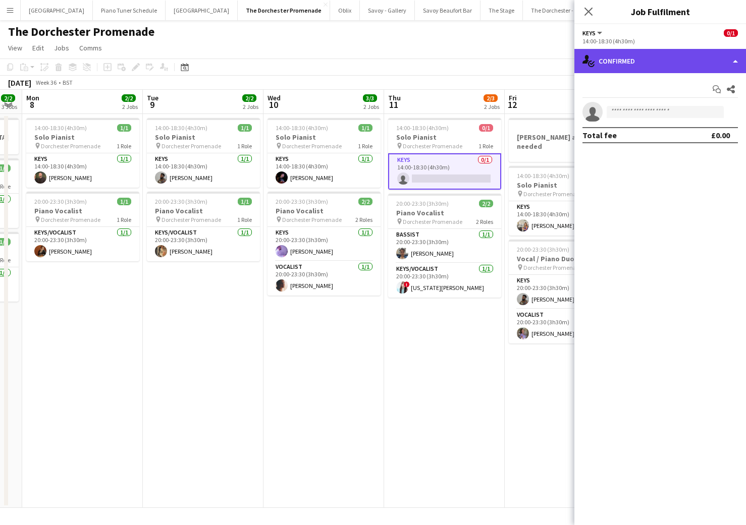
click at [732, 67] on div "single-neutral-actions-check-2 Confirmed" at bounding box center [660, 61] width 172 height 24
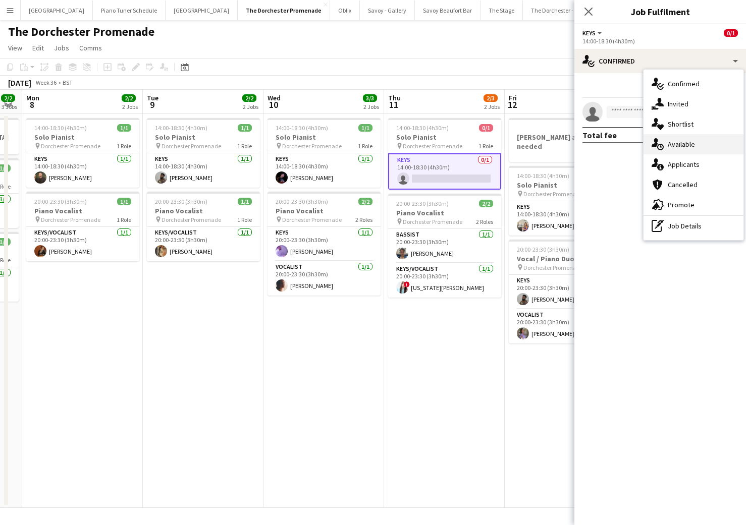
click at [711, 148] on div "single-neutral-actions-upload Available" at bounding box center [693, 144] width 100 height 20
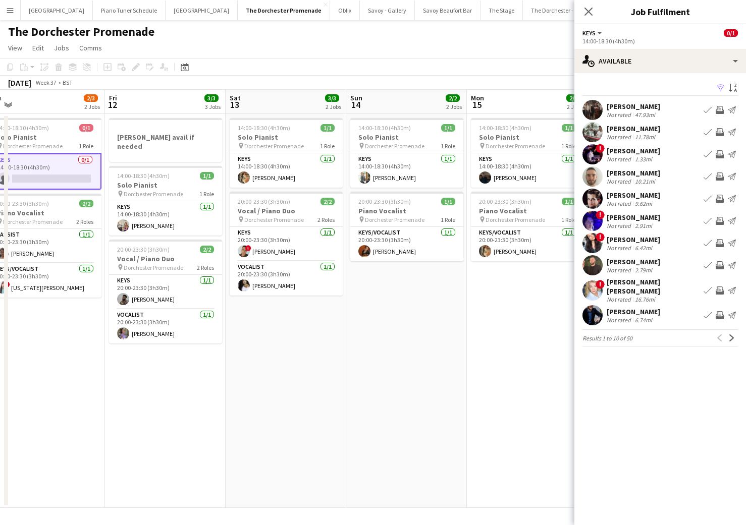
scroll to position [0, 287]
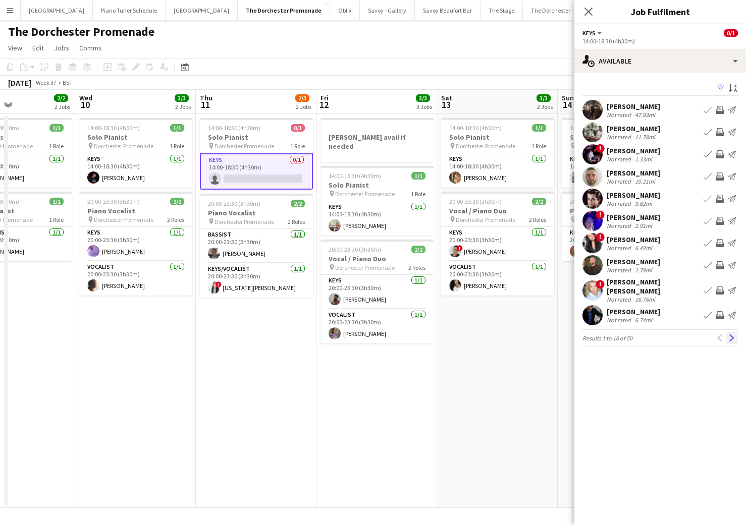
click at [730, 335] on app-icon "Next" at bounding box center [731, 338] width 7 height 7
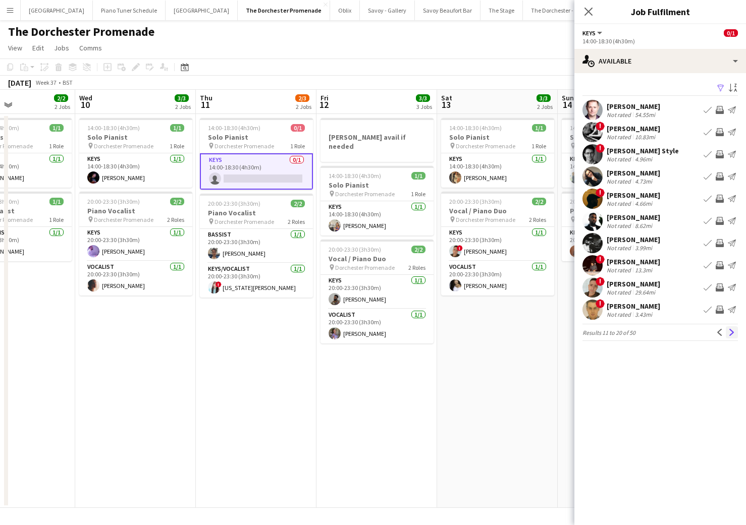
click at [731, 332] on app-icon "Next" at bounding box center [731, 332] width 7 height 7
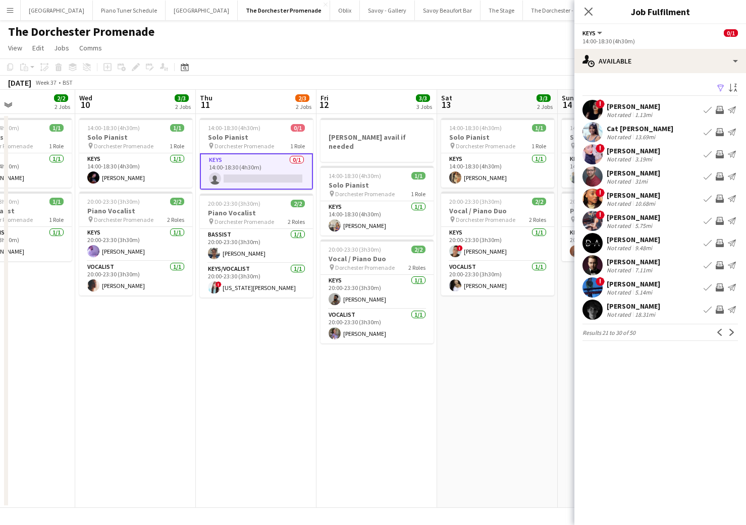
click at [731, 332] on app-icon "Next" at bounding box center [731, 332] width 7 height 7
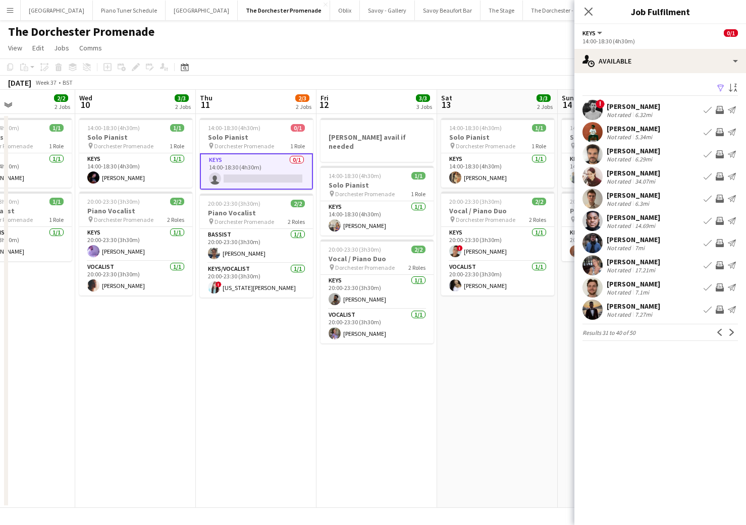
click at [731, 332] on app-icon "Next" at bounding box center [731, 332] width 7 height 7
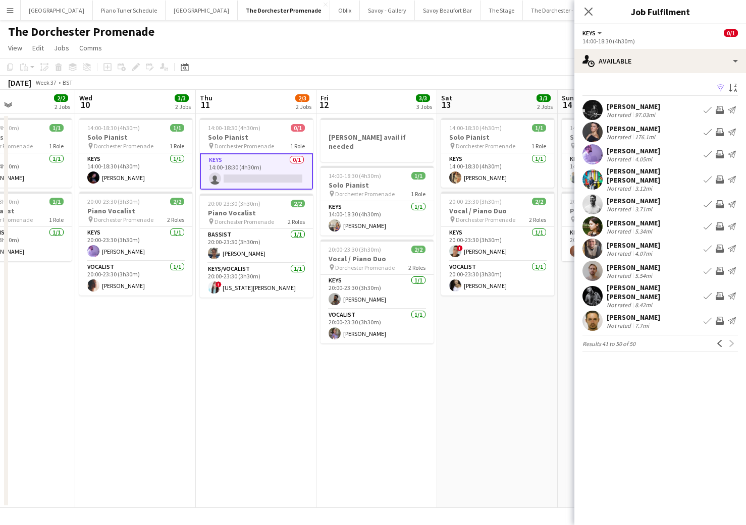
click at [731, 338] on div "Previous Next" at bounding box center [725, 344] width 24 height 12
click at [723, 338] on button "Previous" at bounding box center [719, 344] width 12 height 12
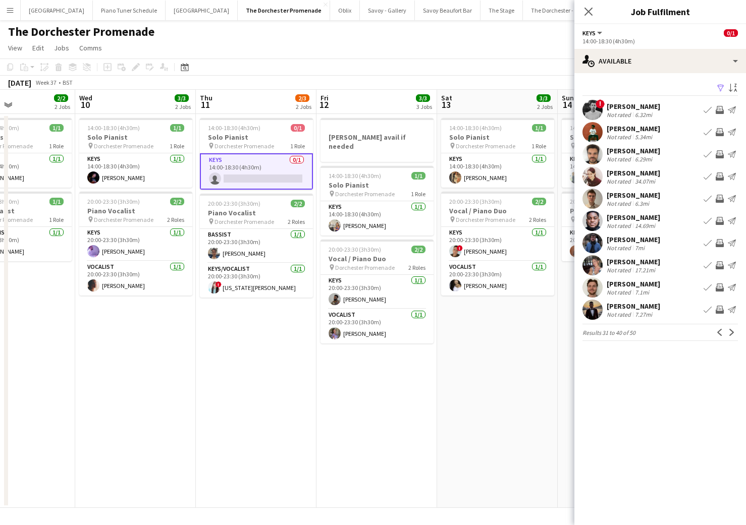
click at [723, 334] on button "Previous" at bounding box center [719, 332] width 12 height 12
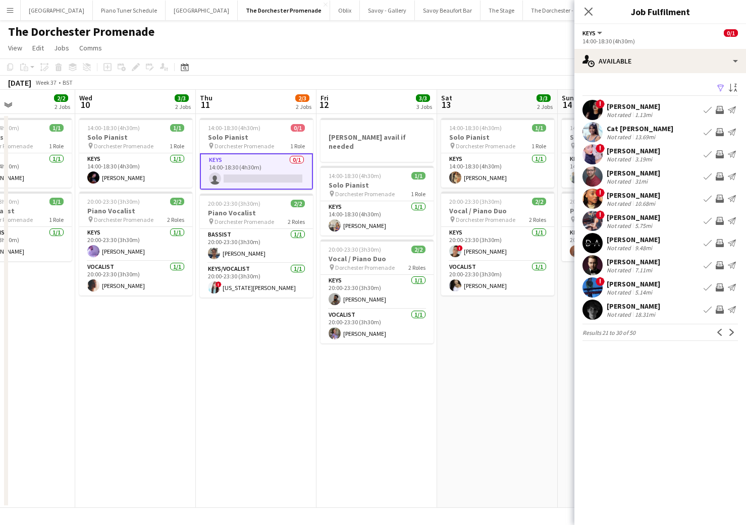
click at [723, 334] on button "Previous" at bounding box center [719, 332] width 12 height 12
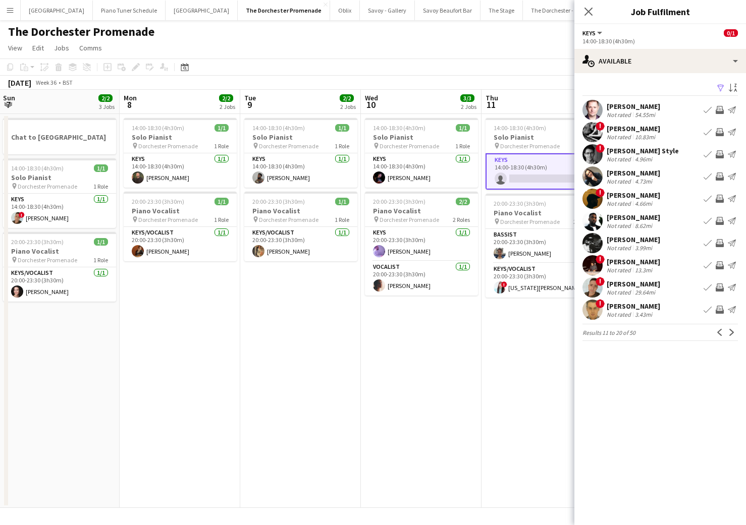
scroll to position [0, 235]
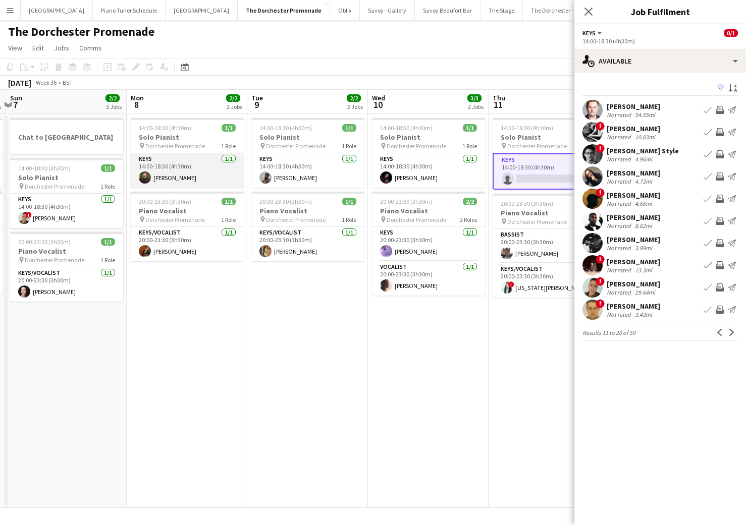
click at [187, 154] on app-card-role "Keys [DATE] 14:00-18:30 (4h30m) [PERSON_NAME]" at bounding box center [187, 170] width 113 height 34
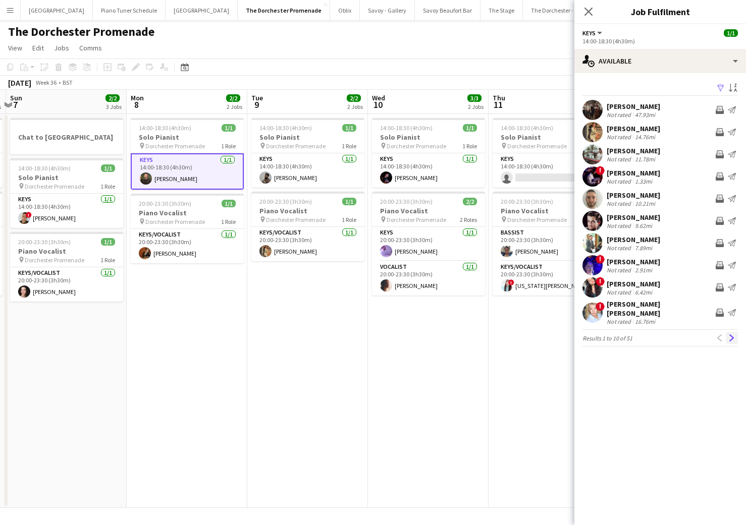
click at [731, 335] on app-icon "Next" at bounding box center [731, 338] width 7 height 7
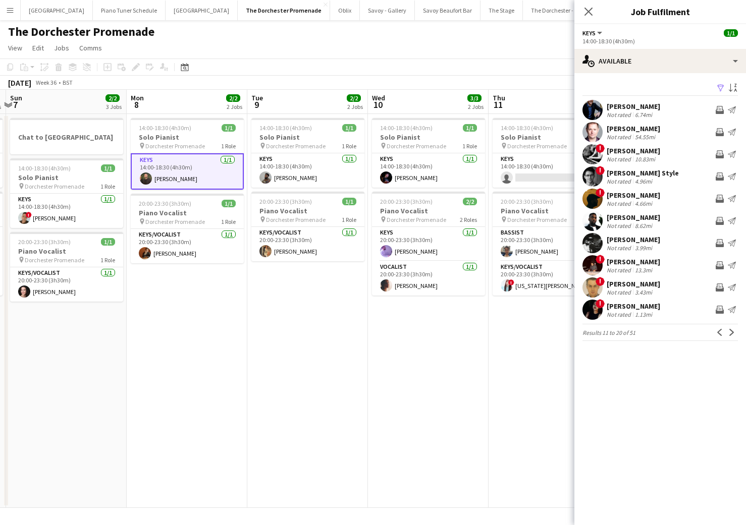
click at [731, 334] on app-icon "Next" at bounding box center [731, 332] width 7 height 7
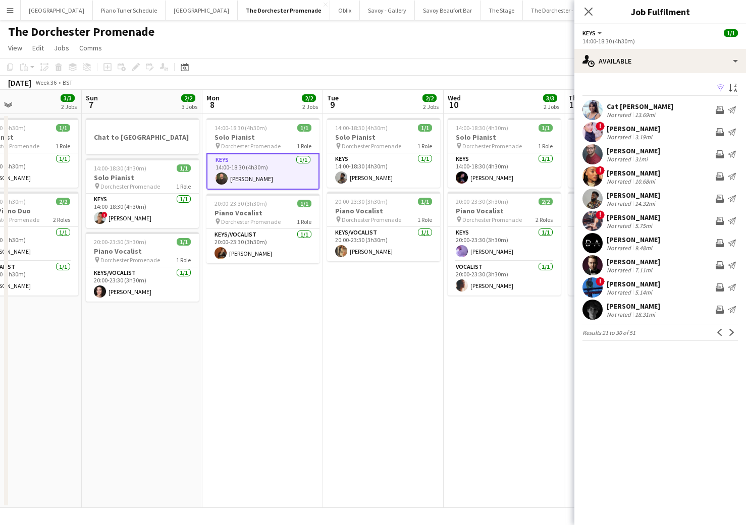
scroll to position [0, 401]
click at [733, 331] on app-icon "Next" at bounding box center [731, 332] width 7 height 7
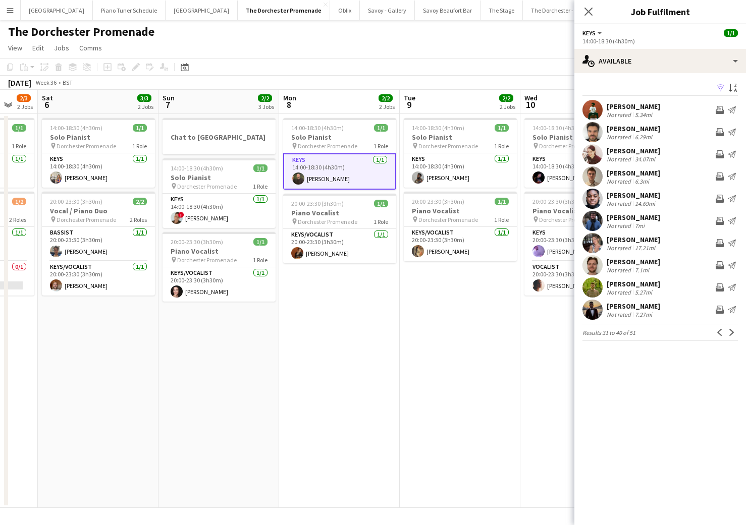
scroll to position [0, 327]
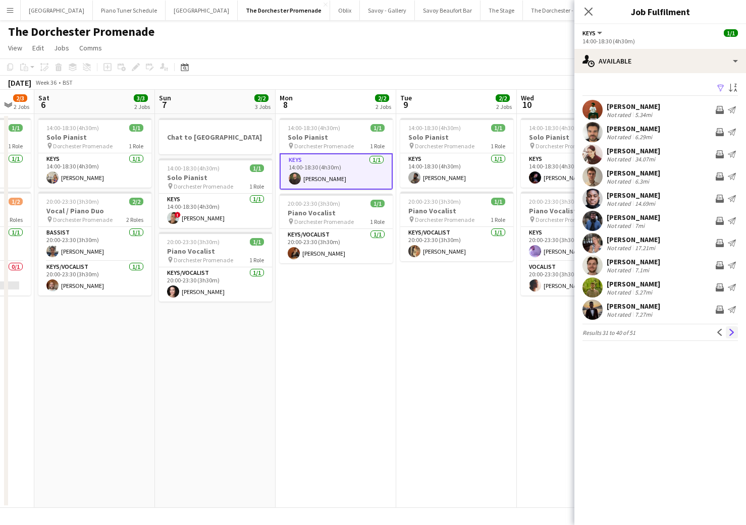
click at [728, 336] on app-icon "Next" at bounding box center [731, 332] width 7 height 7
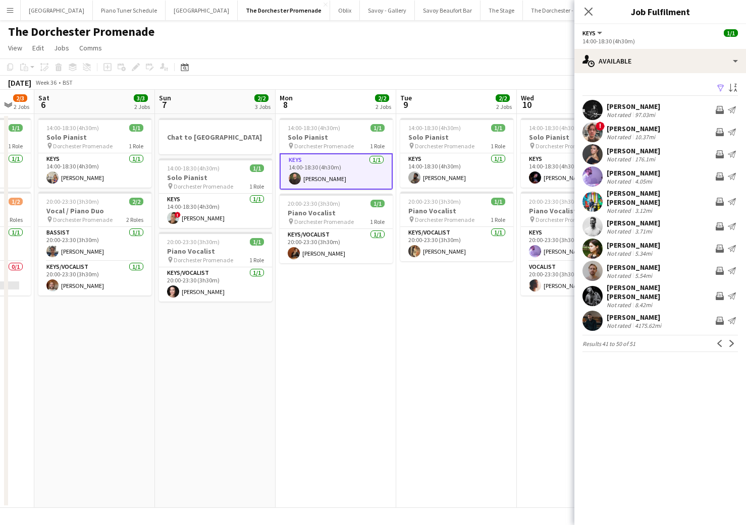
click at [728, 340] on app-icon "Next" at bounding box center [731, 343] width 7 height 7
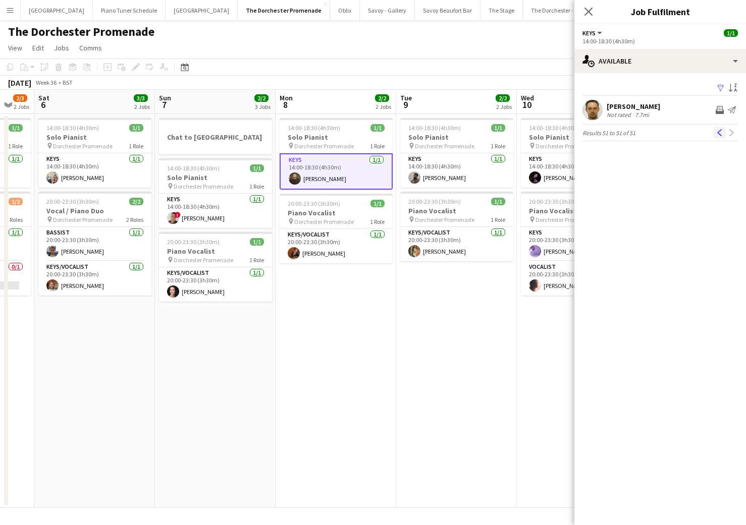
click at [717, 133] on app-icon "Previous" at bounding box center [719, 132] width 7 height 7
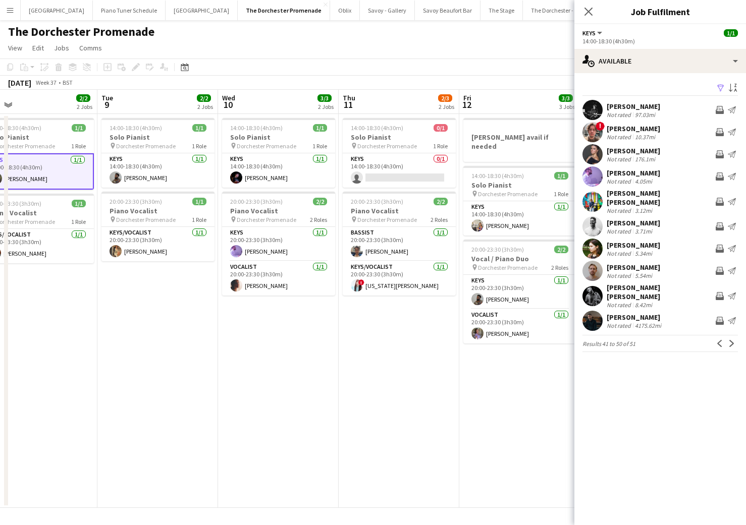
scroll to position [0, 389]
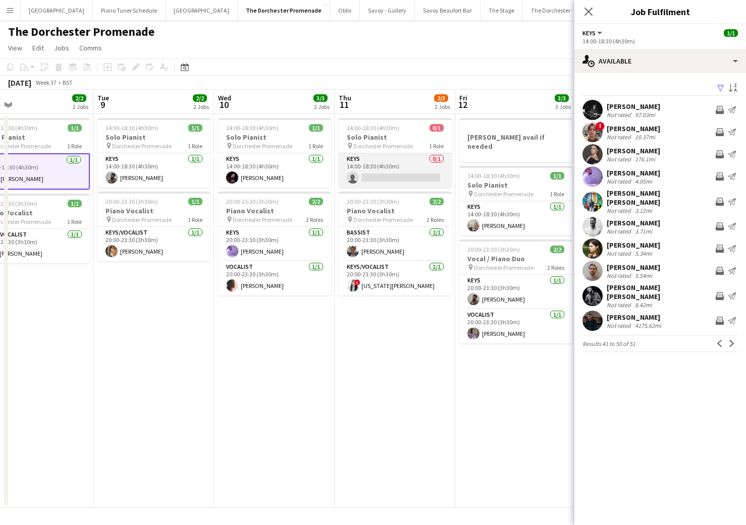
click at [404, 178] on app-card-role "Keys 0/1 14:00-18:30 (4h30m) single-neutral-actions" at bounding box center [395, 170] width 113 height 34
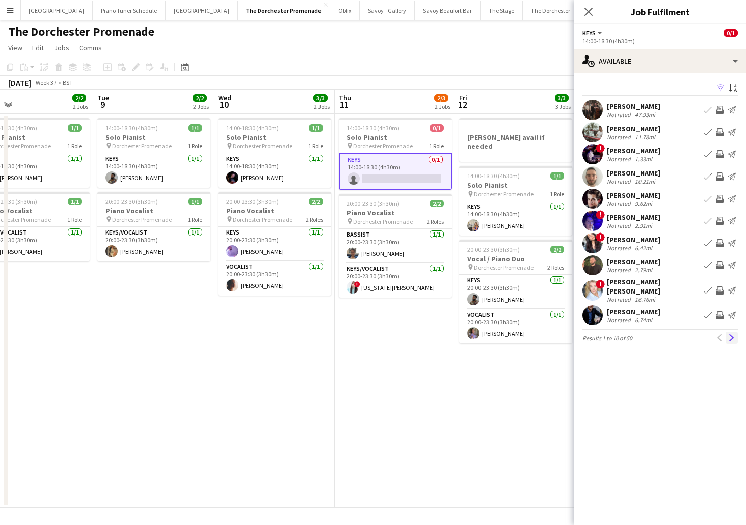
click at [728, 335] on app-icon "Next" at bounding box center [731, 338] width 7 height 7
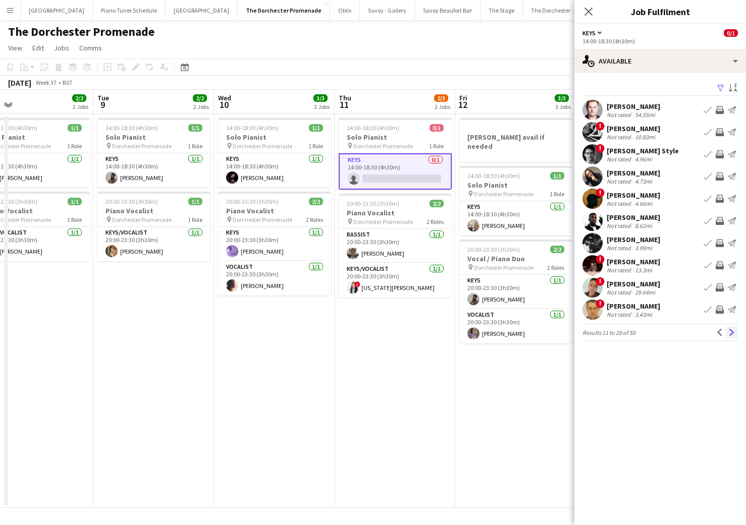
click at [728, 330] on app-icon "Next" at bounding box center [731, 332] width 7 height 7
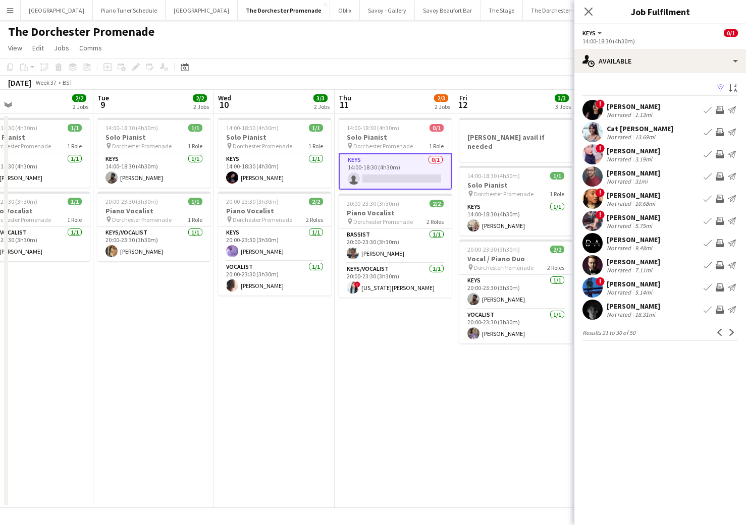
click at [728, 330] on app-icon "Next" at bounding box center [731, 332] width 7 height 7
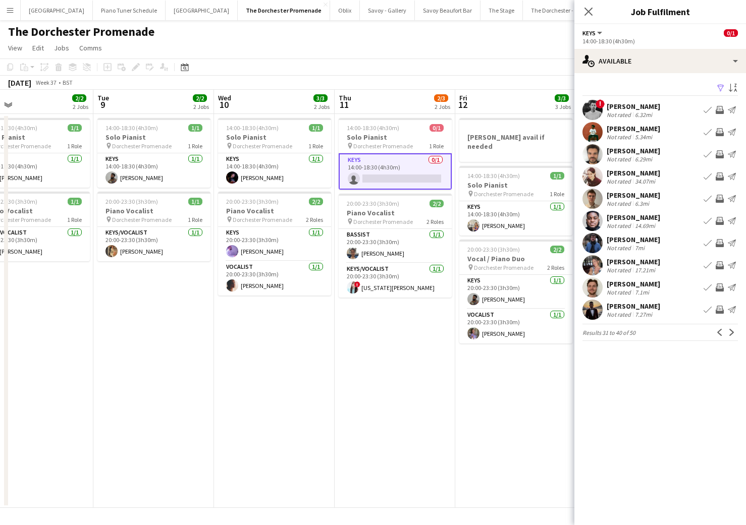
click at [728, 330] on app-icon "Next" at bounding box center [731, 332] width 7 height 7
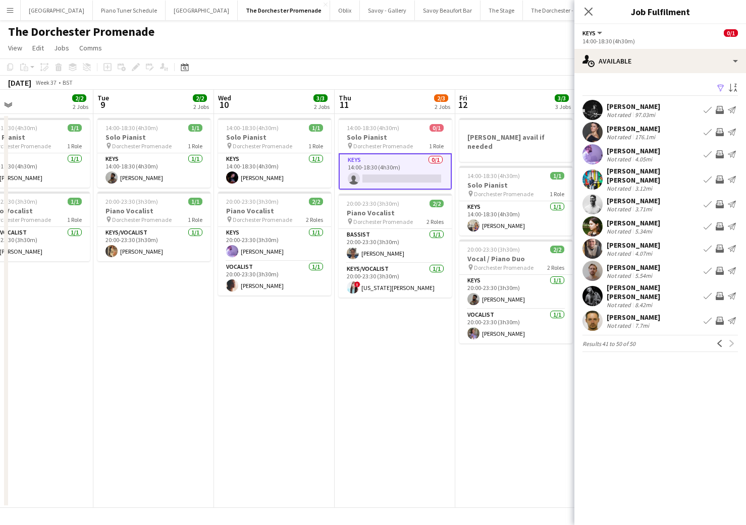
click at [589, 240] on app-user-avatar at bounding box center [592, 249] width 20 height 20
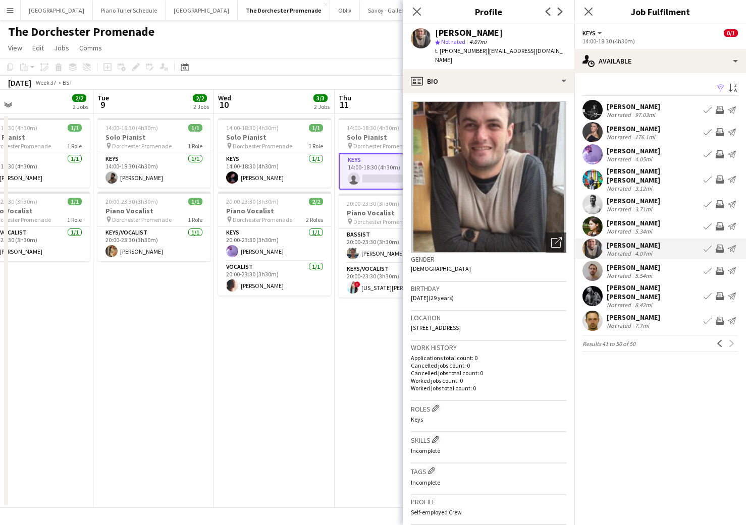
click at [727, 338] on div "Previous Next" at bounding box center [725, 344] width 24 height 12
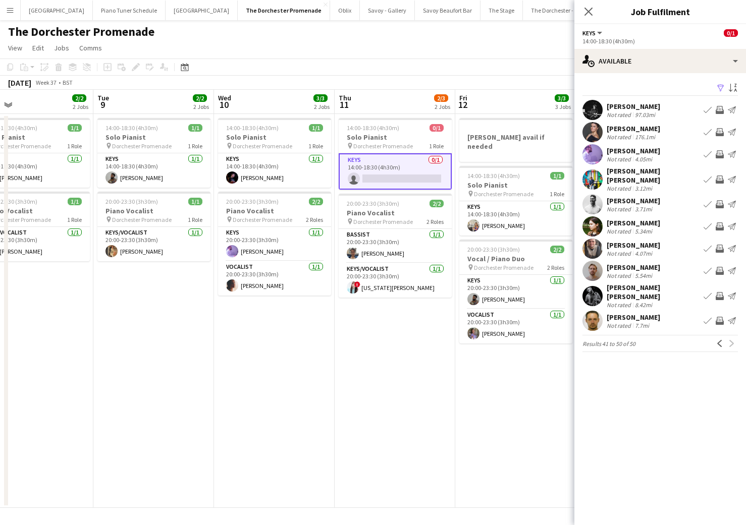
click at [420, 407] on app-date-cell "14:00-18:30 (4h30m) 0/1 Solo Pianist pin Dorchester Promenade 1 Role Keys 0/1 1…" at bounding box center [395, 311] width 121 height 394
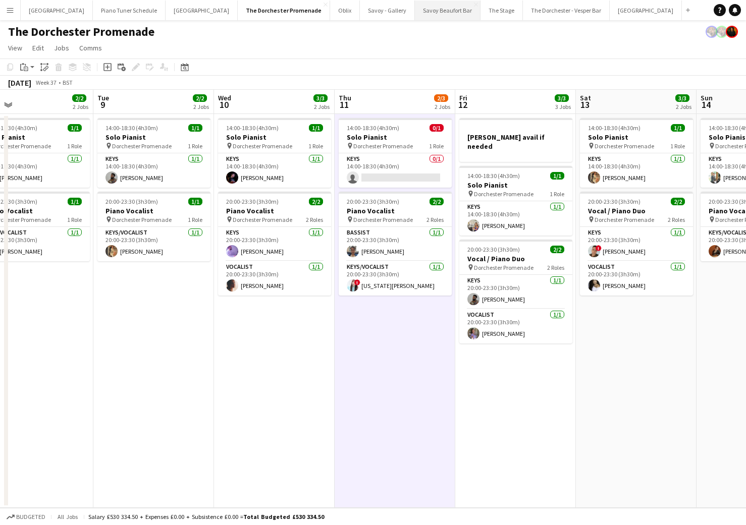
click at [415, 16] on button "Savoy Beaufort Bar Close" at bounding box center [448, 11] width 66 height 20
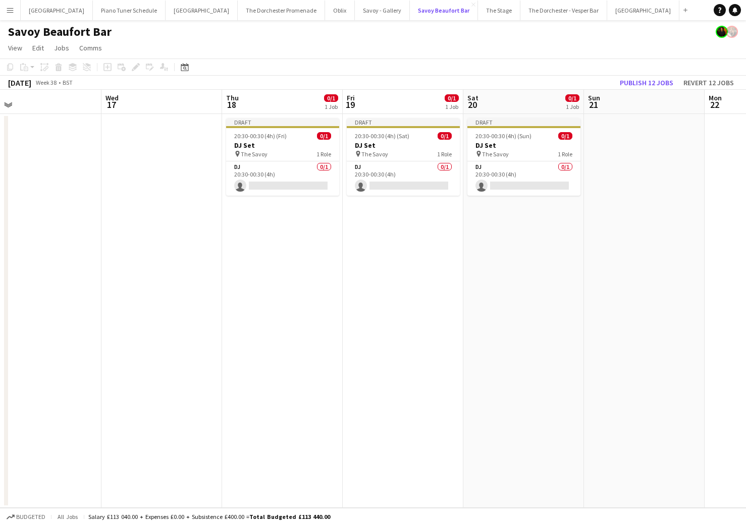
scroll to position [0, 384]
click at [460, 73] on app-toolbar "Copy Paste Paste Command V Paste with crew Command Shift V Paste linked Job [GE…" at bounding box center [373, 67] width 746 height 17
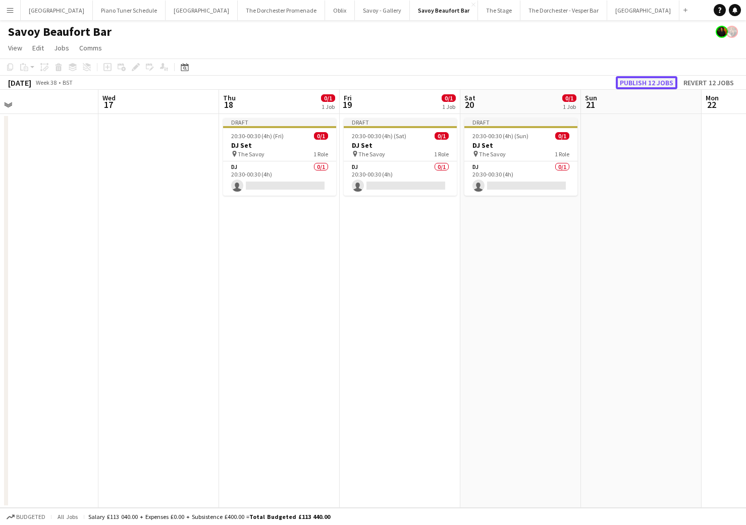
click at [632, 84] on button "Publish 12 jobs" at bounding box center [647, 82] width 62 height 13
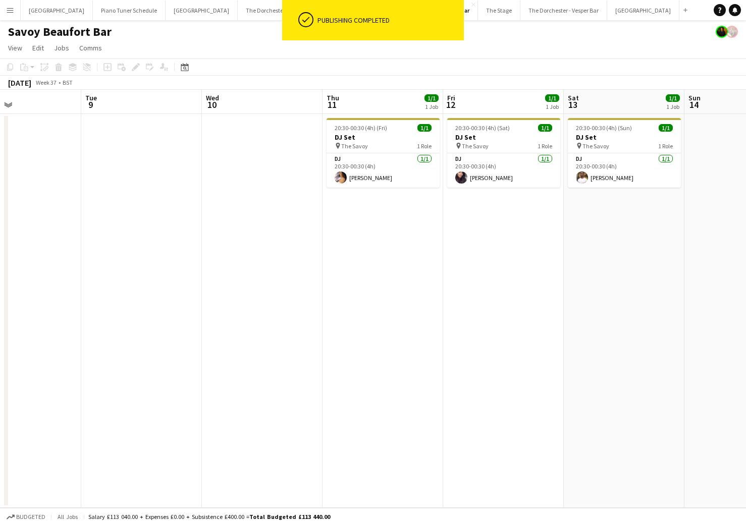
scroll to position [0, 278]
click at [12, 13] on app-icon "Menu" at bounding box center [10, 10] width 8 height 8
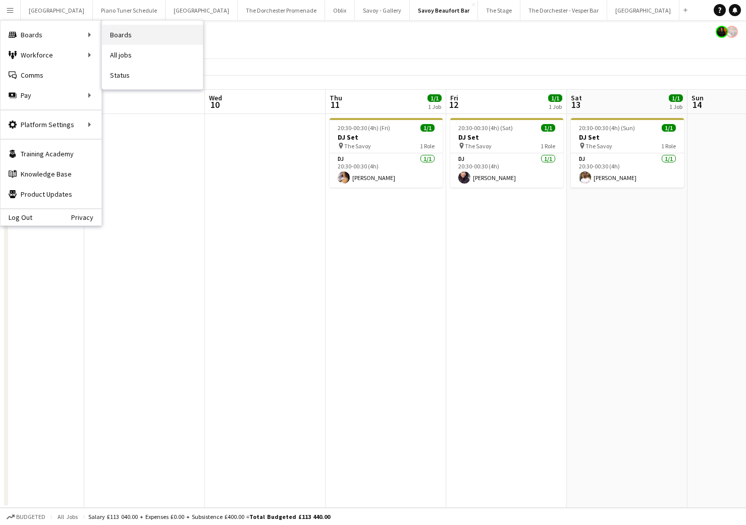
click at [165, 39] on link "Boards" at bounding box center [152, 35] width 101 height 20
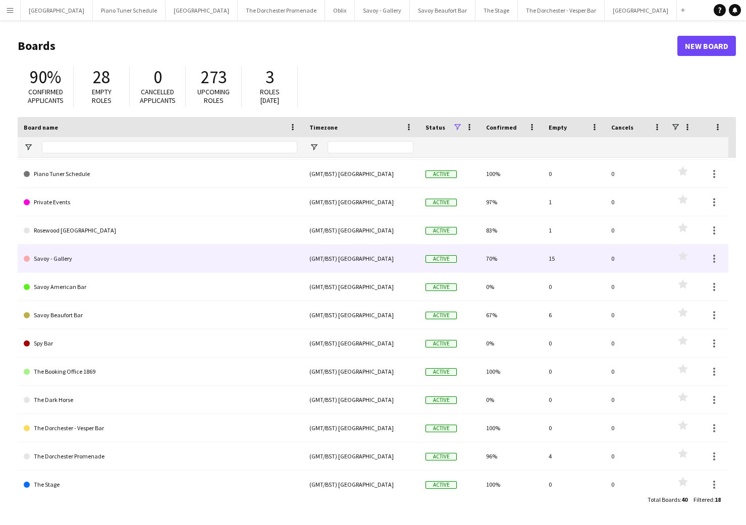
scroll to position [177, 0]
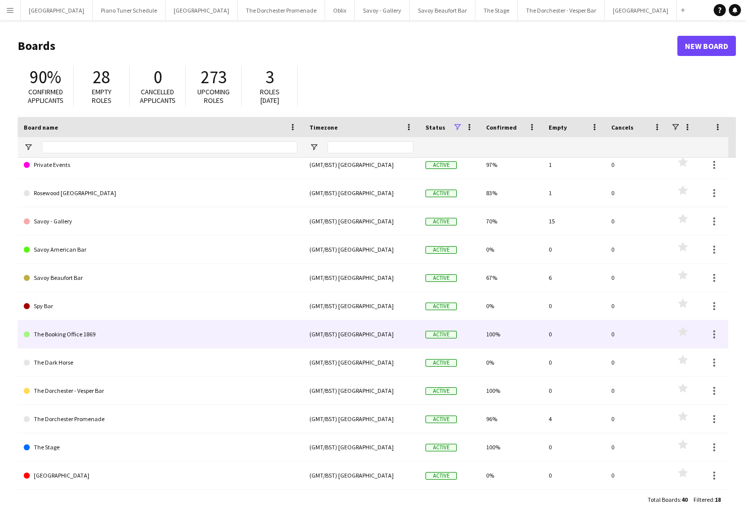
click at [159, 339] on link "The Booking Office 1869" at bounding box center [160, 334] width 273 height 28
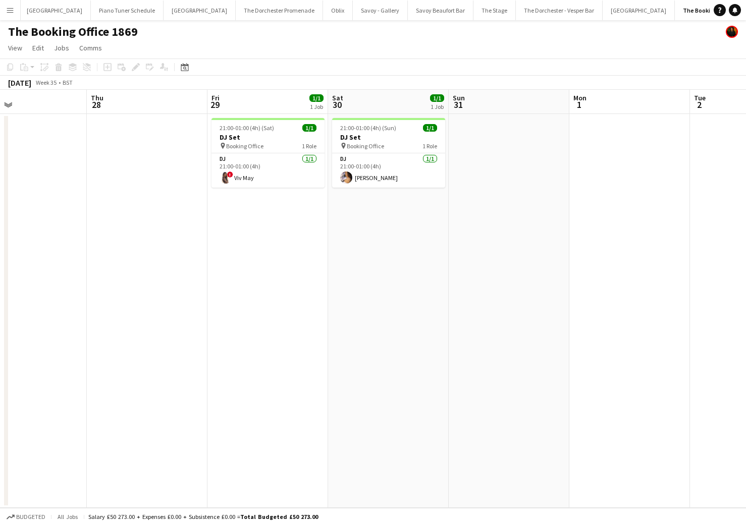
scroll to position [0, 272]
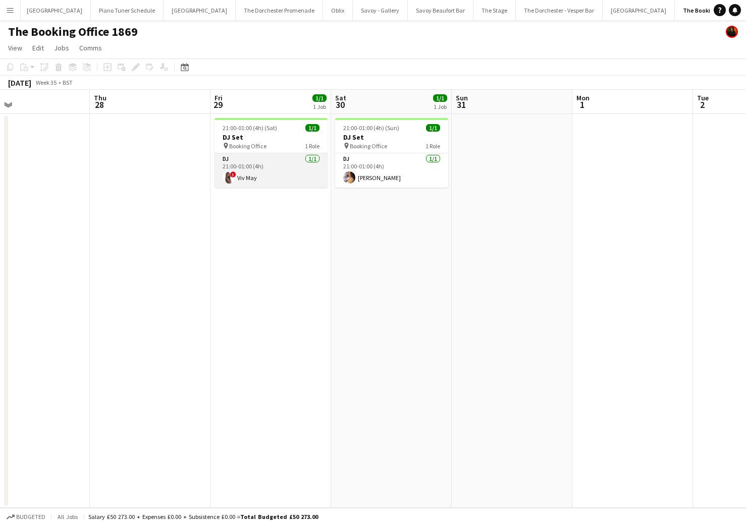
click at [258, 173] on app-card-role "DJ [DATE] 21:00-01:00 (4h) ! Viv May" at bounding box center [270, 170] width 113 height 34
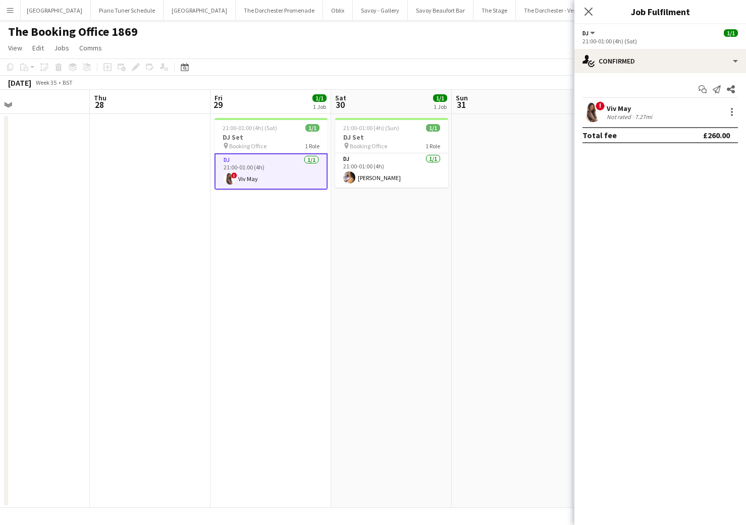
click at [434, 188] on app-date-cell "21:00-01:00 (4h) (Sun) 1/1 DJ Set pin Booking Office 1 Role DJ [DATE] 21:00-01:…" at bounding box center [391, 311] width 121 height 394
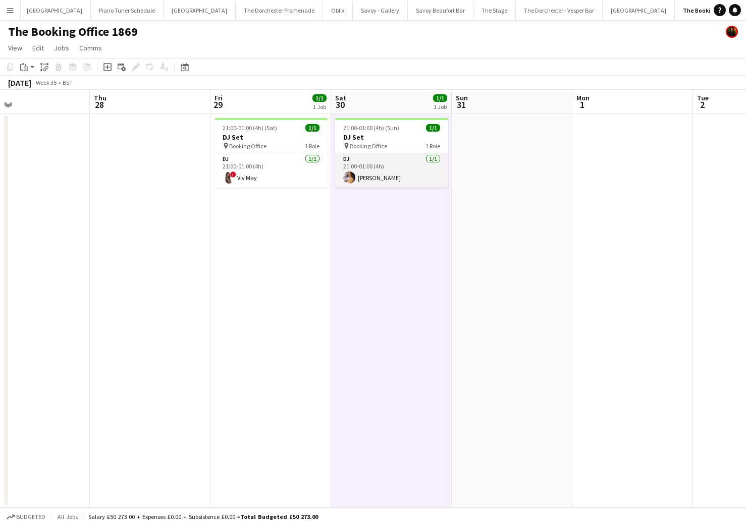
click at [425, 176] on app-card-role "DJ [DATE] 21:00-01:00 (4h) [PERSON_NAME]" at bounding box center [391, 170] width 113 height 34
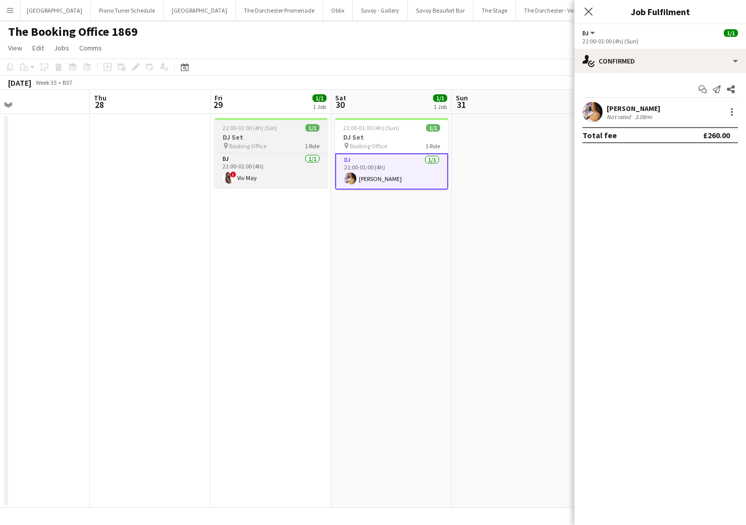
click at [286, 140] on h3 "DJ Set" at bounding box center [270, 137] width 113 height 9
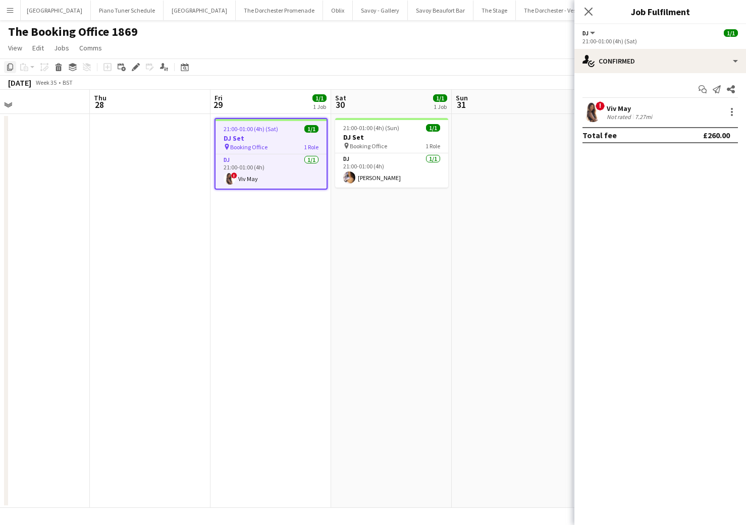
click at [7, 67] on icon at bounding box center [10, 67] width 6 height 7
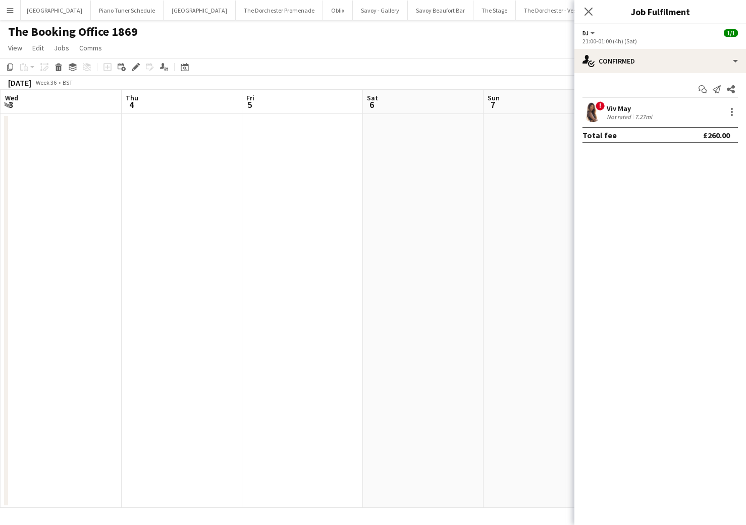
scroll to position [0, 482]
click at [290, 158] on app-date-cell at bounding box center [301, 311] width 121 height 394
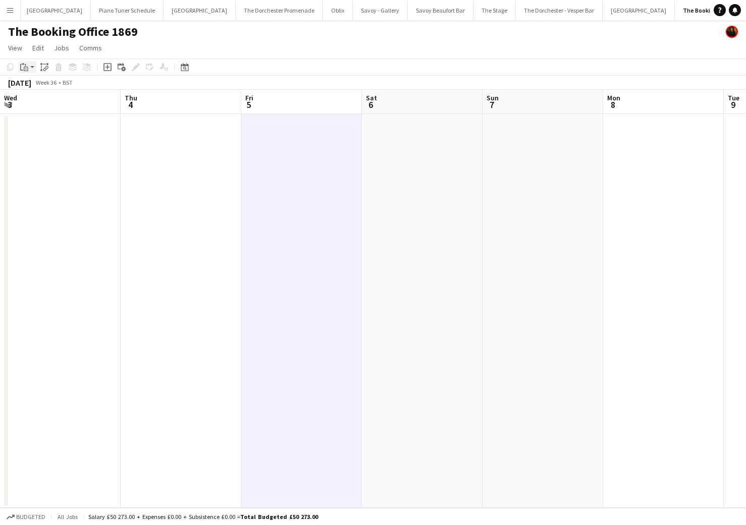
click at [22, 66] on icon "Paste" at bounding box center [24, 67] width 8 height 8
click at [33, 84] on link "Paste Command V" at bounding box center [67, 86] width 80 height 9
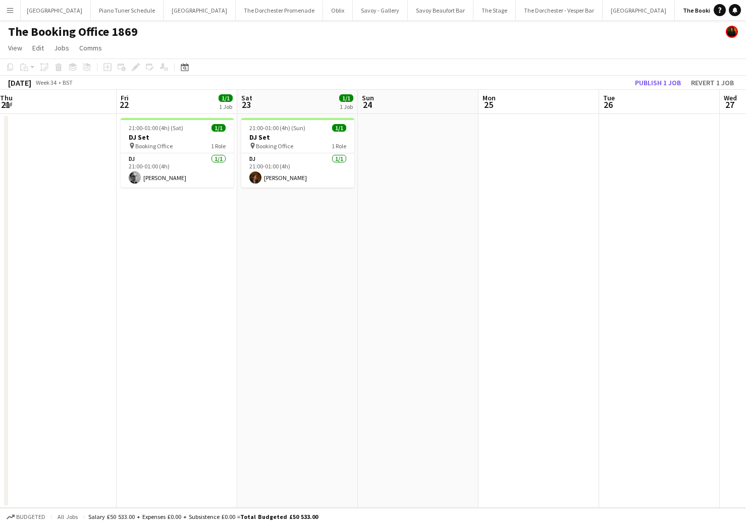
scroll to position [0, 242]
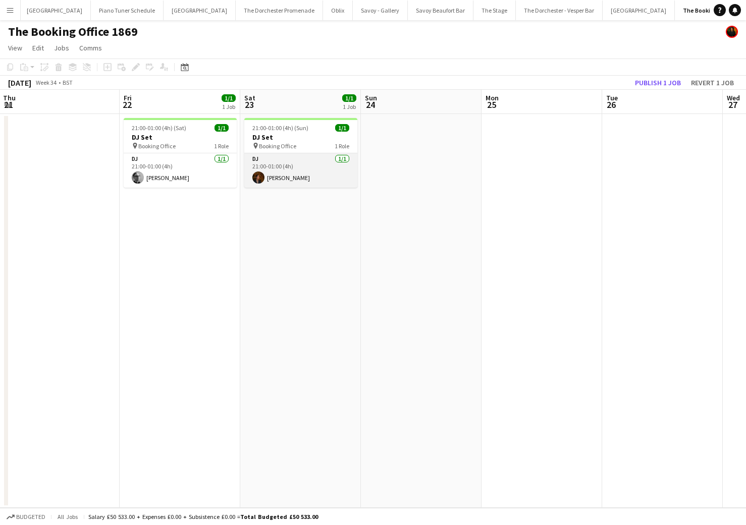
click at [305, 167] on app-card-role "DJ [DATE] 21:00-01:00 (4h) [PERSON_NAME]" at bounding box center [300, 170] width 113 height 34
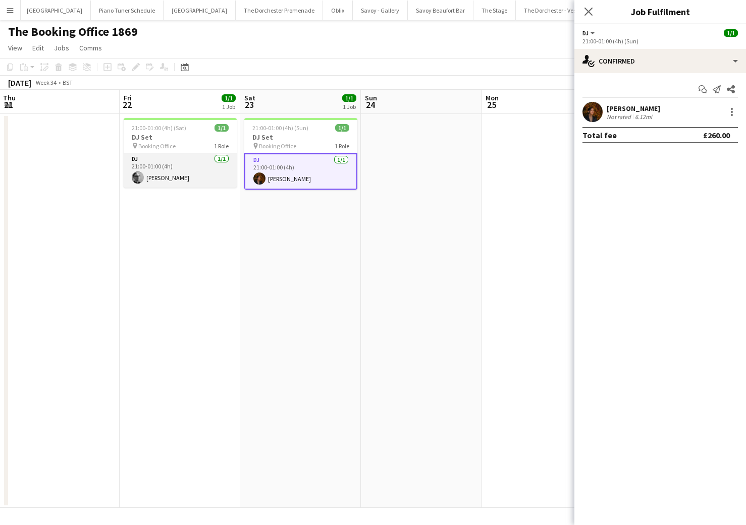
click at [178, 173] on app-card-role "DJ [DATE] 21:00-01:00 (4h) [PERSON_NAME]" at bounding box center [180, 170] width 113 height 34
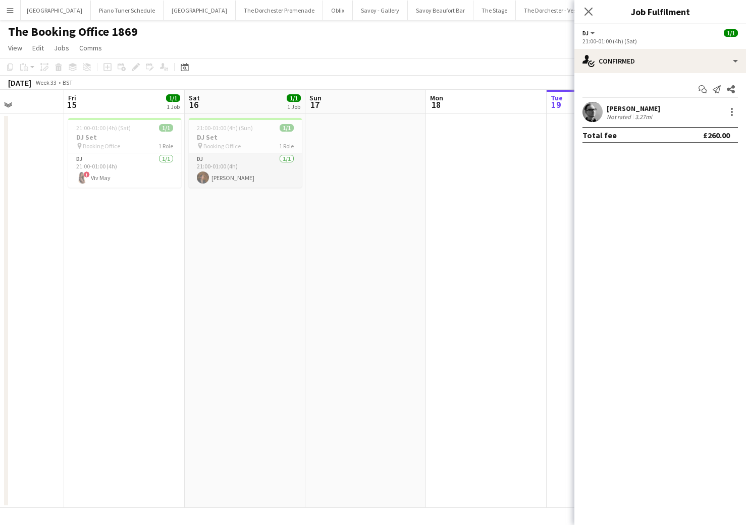
scroll to position [0, 291]
click at [212, 165] on app-card-role "DJ [DATE] 21:00-01:00 (4h) [PERSON_NAME]" at bounding box center [252, 170] width 113 height 34
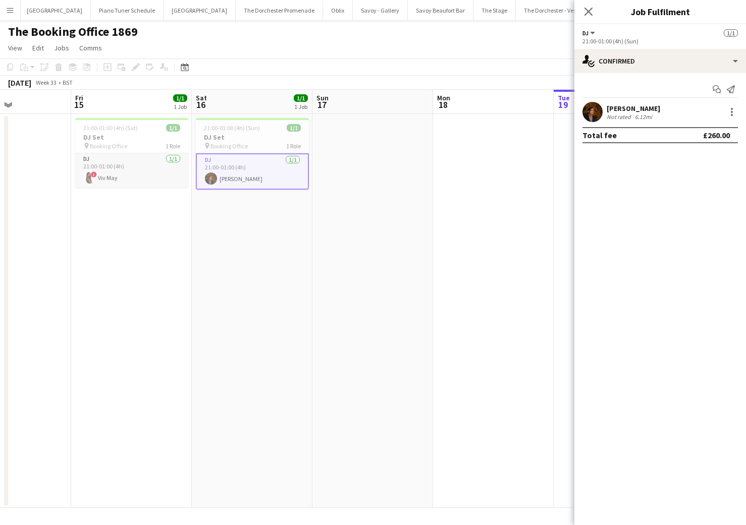
click at [145, 163] on app-card-role "DJ [DATE] 21:00-01:00 (4h) ! Viv May" at bounding box center [131, 170] width 113 height 34
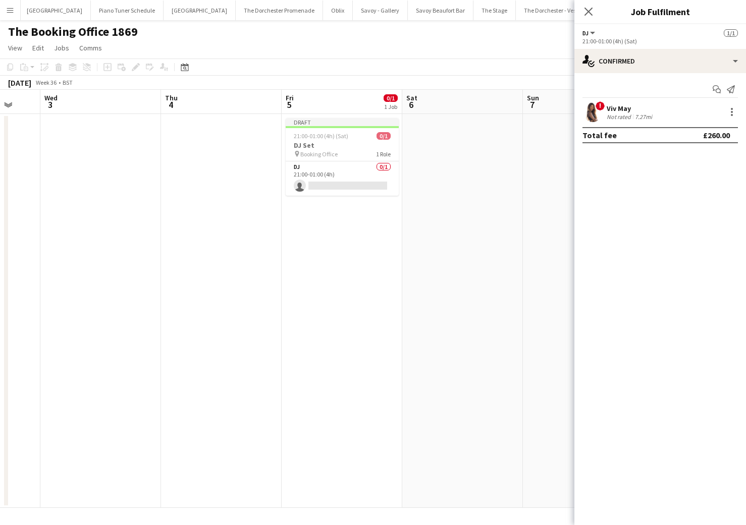
scroll to position [0, 493]
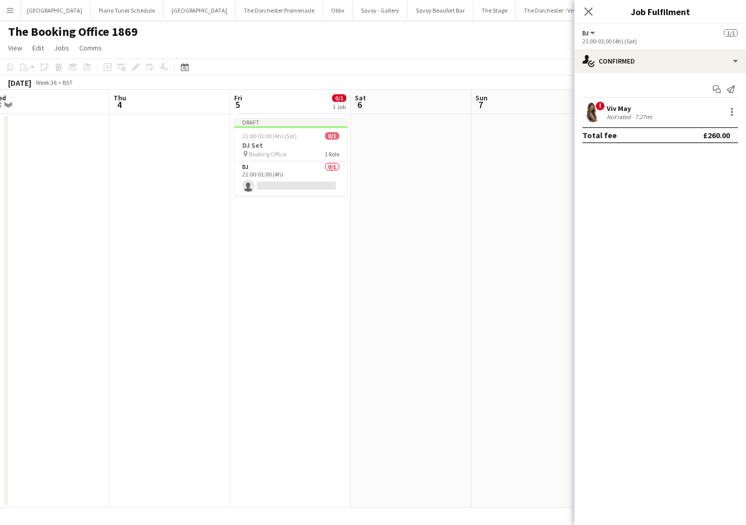
click at [380, 137] on app-date-cell at bounding box center [411, 311] width 121 height 394
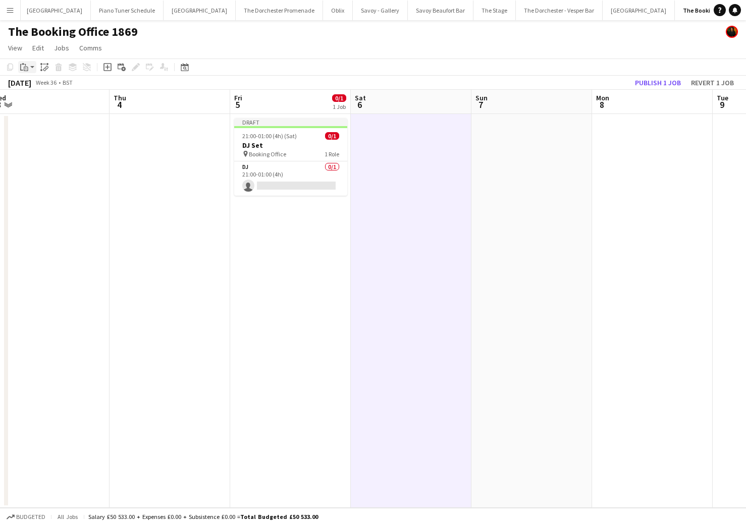
click at [19, 68] on div "Paste" at bounding box center [24, 67] width 12 height 12
click at [31, 87] on link "Paste Command V" at bounding box center [67, 86] width 80 height 9
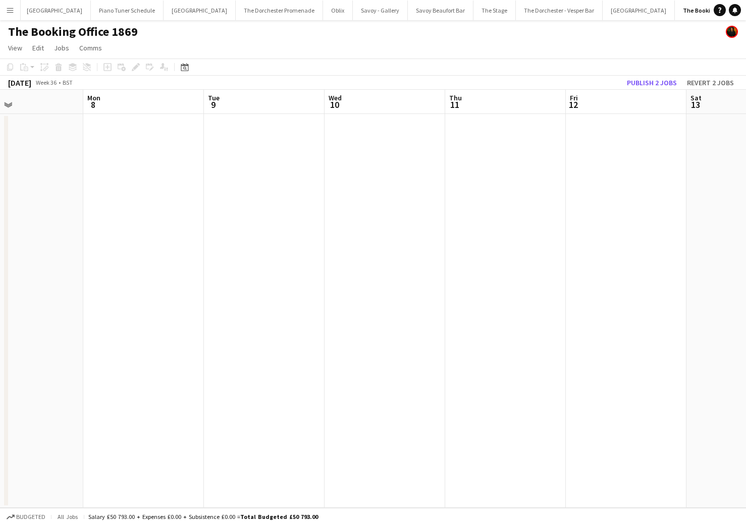
scroll to position [0, 338]
click at [265, 130] on app-date-cell at bounding box center [325, 311] width 121 height 394
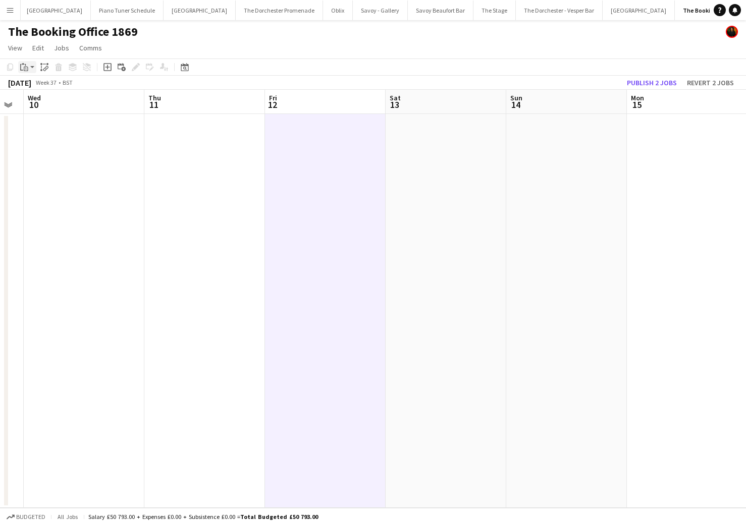
click at [24, 70] on icon at bounding box center [26, 69] width 5 height 5
click at [29, 83] on link "Paste Command V" at bounding box center [67, 86] width 80 height 9
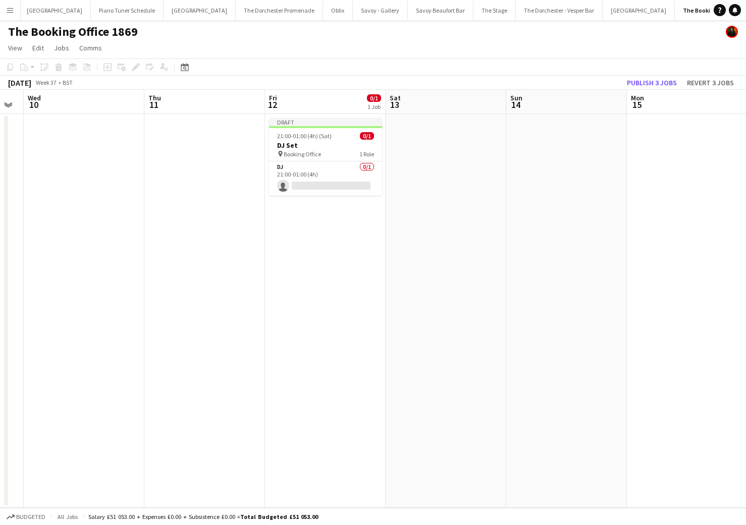
click at [480, 134] on app-date-cell at bounding box center [445, 311] width 121 height 394
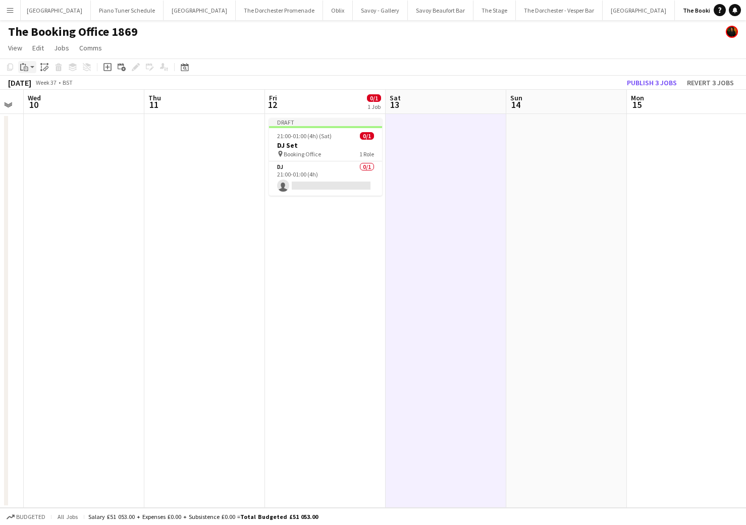
click at [20, 63] on icon "Paste" at bounding box center [24, 67] width 8 height 8
click at [35, 85] on link "Paste Command V" at bounding box center [67, 86] width 80 height 9
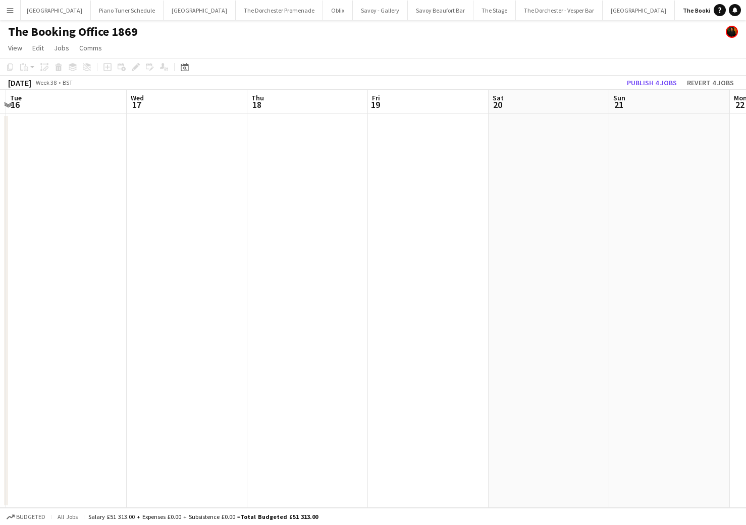
scroll to position [0, 404]
click at [381, 157] on app-date-cell at bounding box center [379, 311] width 121 height 394
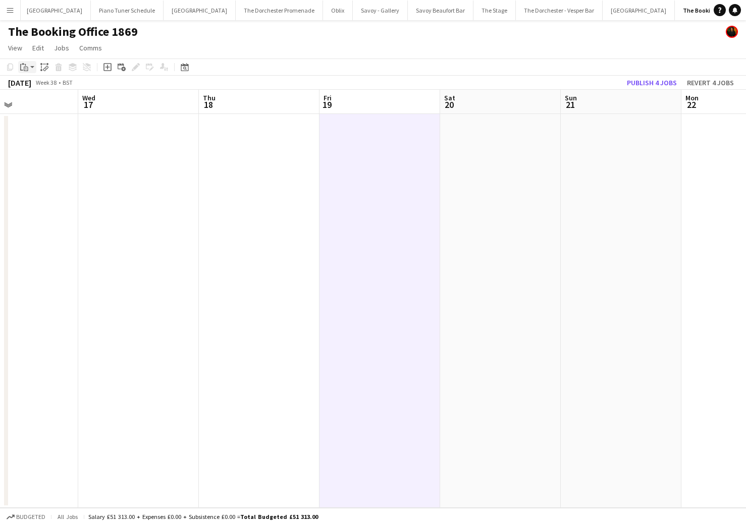
click at [27, 66] on icon "Paste" at bounding box center [24, 67] width 8 height 8
click at [30, 85] on link "Paste Command V" at bounding box center [67, 86] width 80 height 9
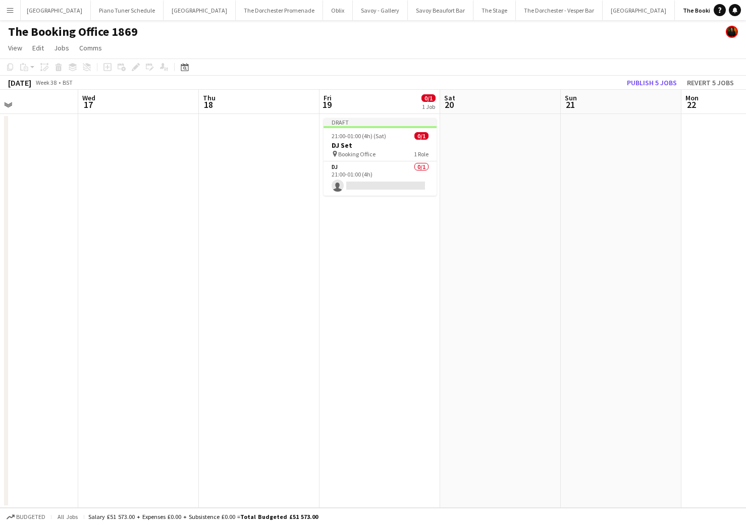
click at [517, 128] on app-date-cell at bounding box center [500, 311] width 121 height 394
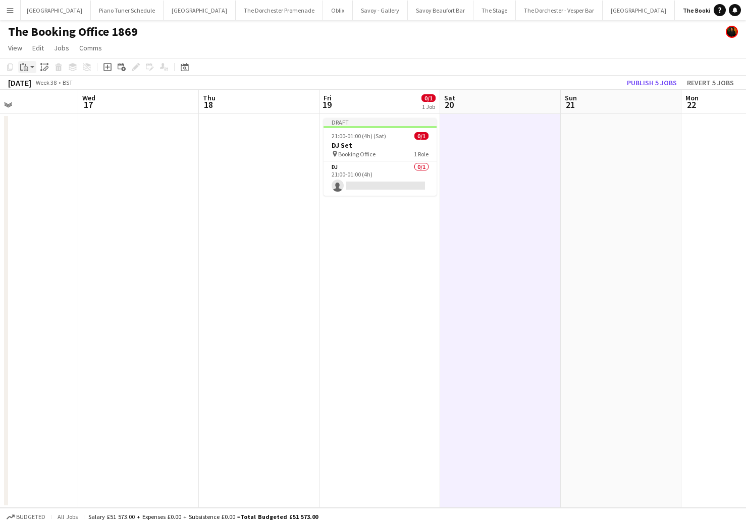
click at [29, 67] on div "Paste" at bounding box center [24, 67] width 12 height 12
click at [32, 83] on link "Paste Command V" at bounding box center [67, 86] width 80 height 9
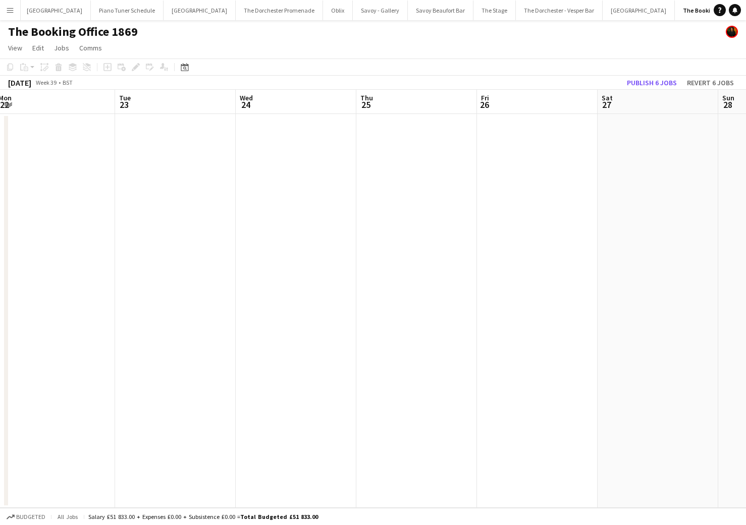
scroll to position [0, 379]
click at [505, 147] on app-date-cell at bounding box center [525, 311] width 121 height 394
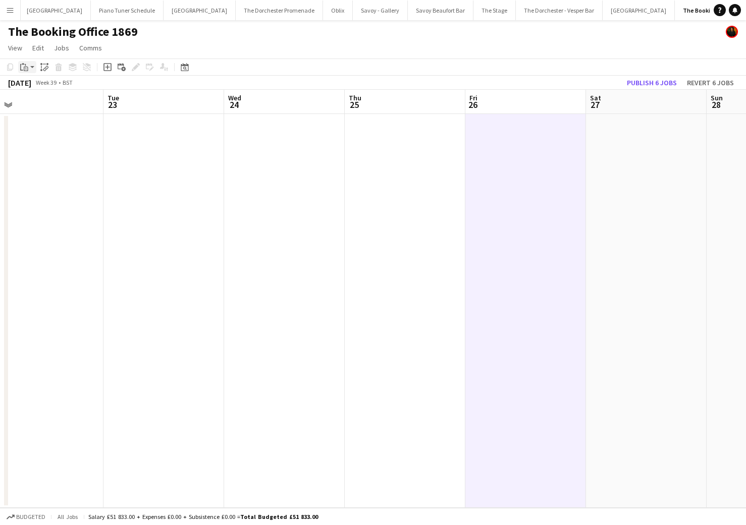
click at [19, 69] on div "Paste" at bounding box center [24, 67] width 12 height 12
click at [29, 83] on link "Paste Command V" at bounding box center [67, 86] width 80 height 9
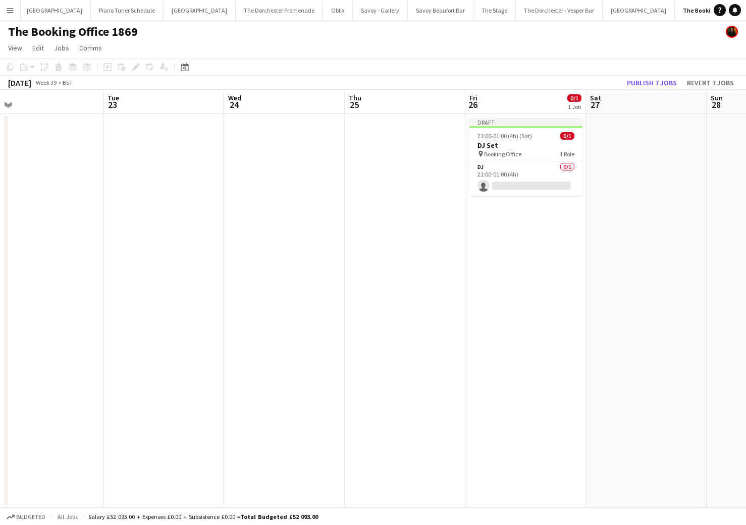
click at [639, 124] on app-date-cell at bounding box center [646, 311] width 121 height 394
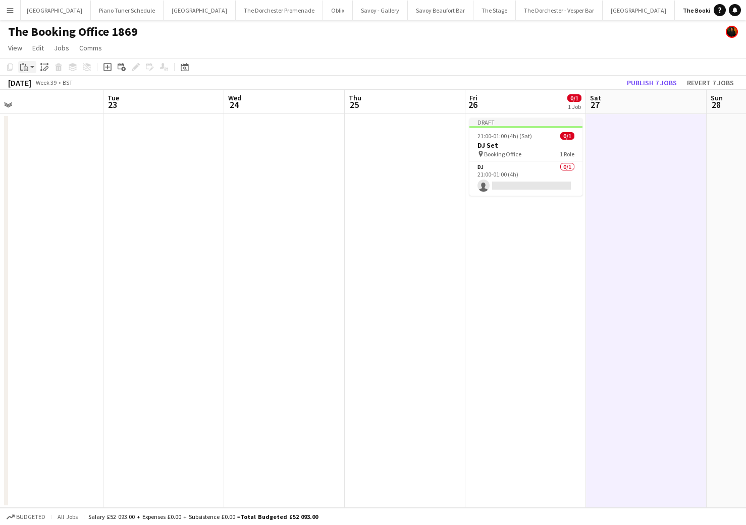
click at [25, 69] on icon at bounding box center [26, 69] width 2 height 1
drag, startPoint x: 31, startPoint y: 85, endPoint x: 72, endPoint y: 83, distance: 40.9
click at [31, 85] on link "Paste Command V" at bounding box center [67, 86] width 80 height 9
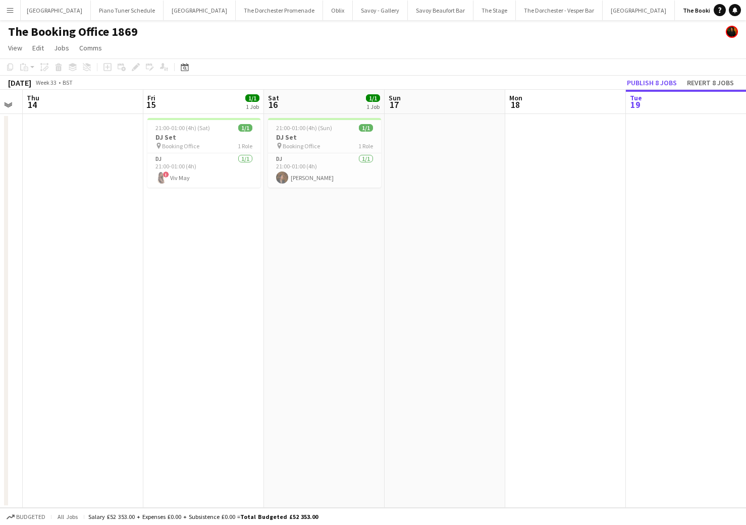
scroll to position [0, 342]
click at [408, 8] on button "Savoy Beaufort Bar Close" at bounding box center [441, 11] width 66 height 20
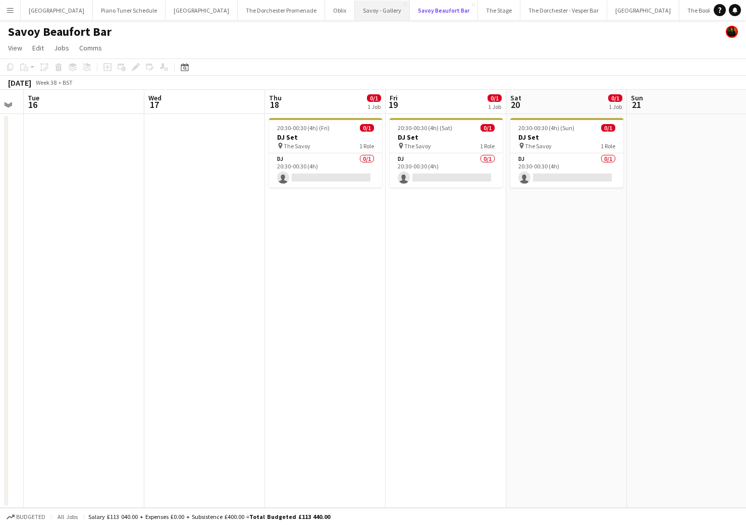
scroll to position [0, 343]
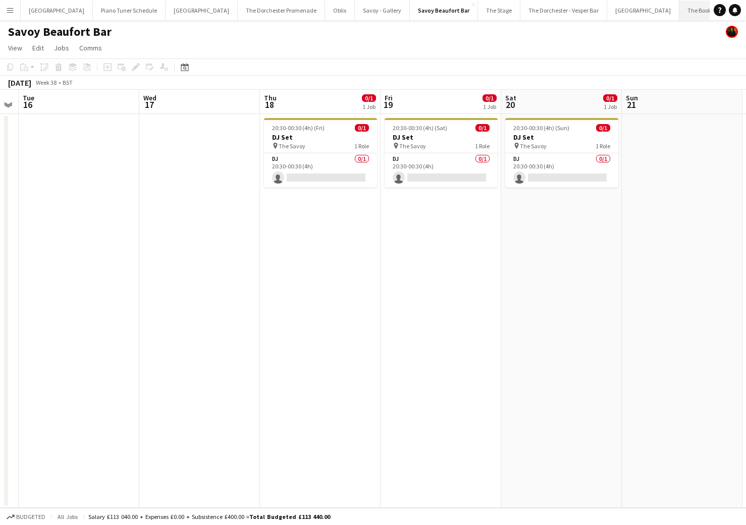
click at [679, 10] on button "The Booking Office 1869 Close" at bounding box center [718, 11] width 78 height 20
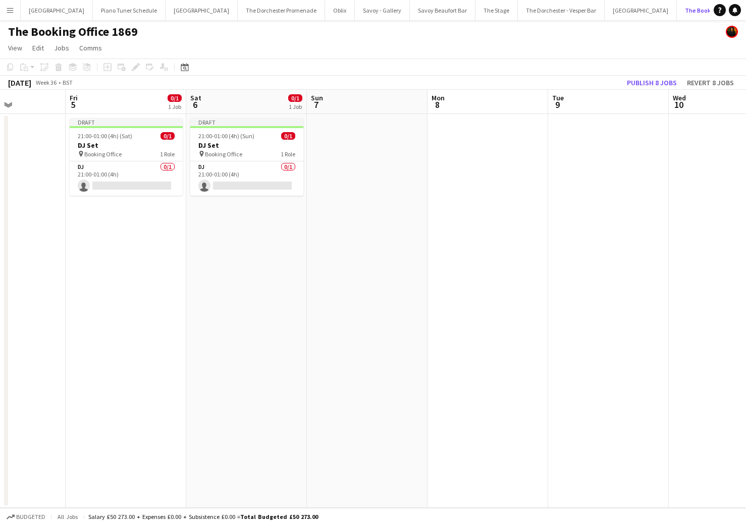
scroll to position [0, 419]
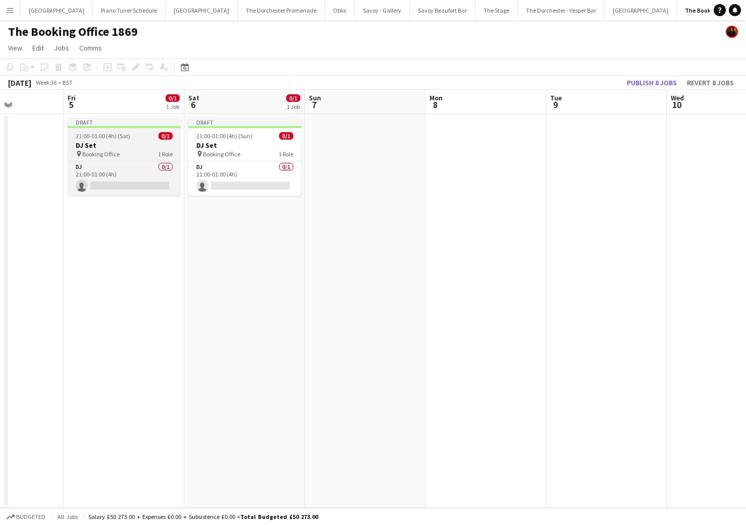
click at [123, 157] on div "pin Booking Office 1 Role" at bounding box center [124, 154] width 113 height 8
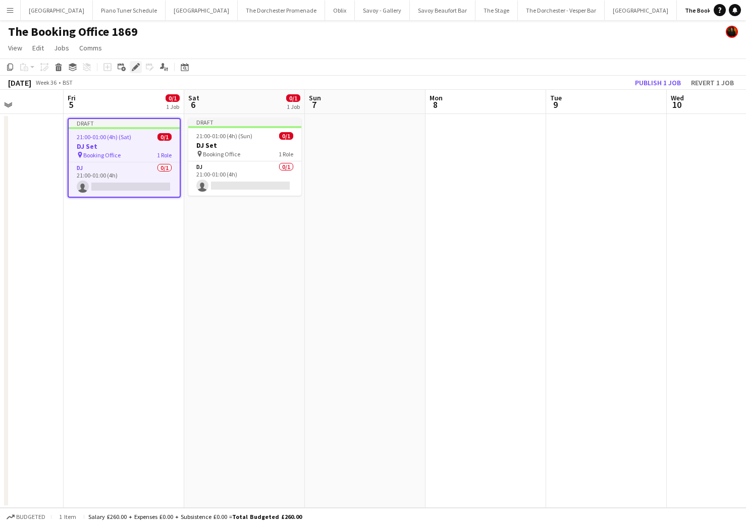
click at [134, 67] on icon at bounding box center [136, 68] width 6 height 6
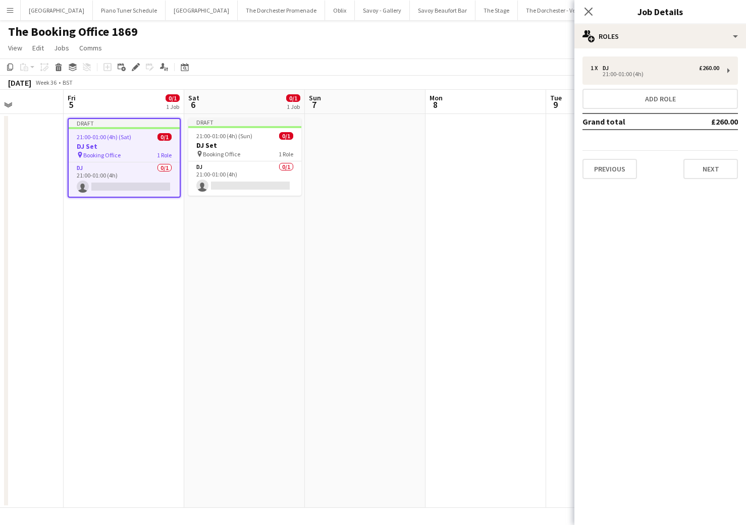
click at [144, 158] on div "pin Booking Office 1 Role" at bounding box center [124, 155] width 111 height 8
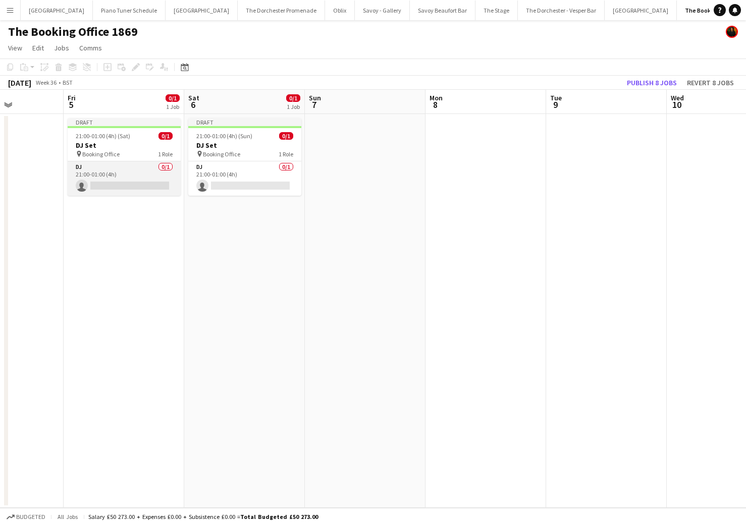
click at [142, 172] on app-card-role "DJ 0/1 21:00-01:00 (4h) single-neutral-actions" at bounding box center [124, 178] width 113 height 34
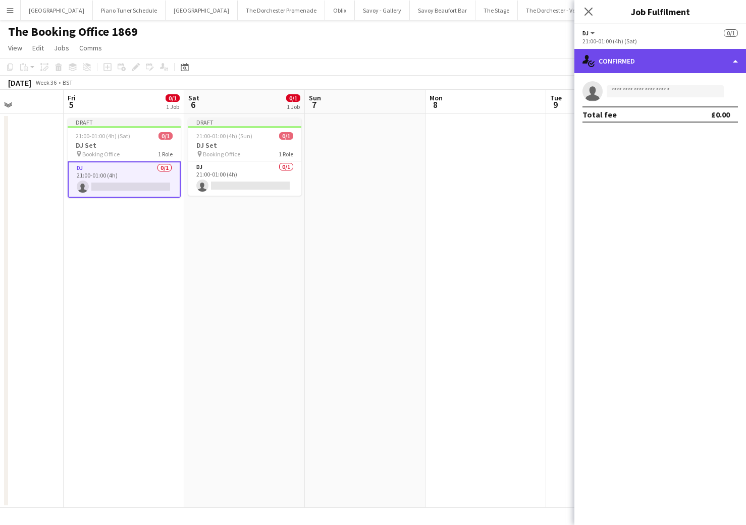
click at [725, 65] on div "single-neutral-actions-check-2 Confirmed" at bounding box center [660, 61] width 172 height 24
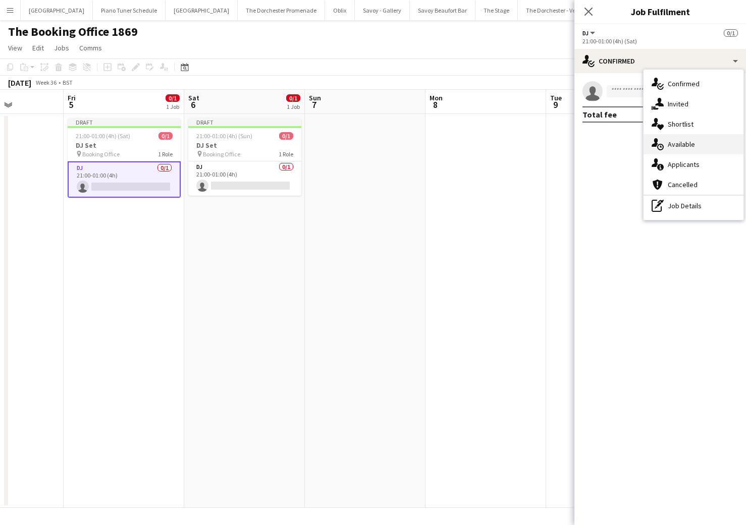
click at [705, 146] on div "single-neutral-actions-upload Available" at bounding box center [693, 144] width 100 height 20
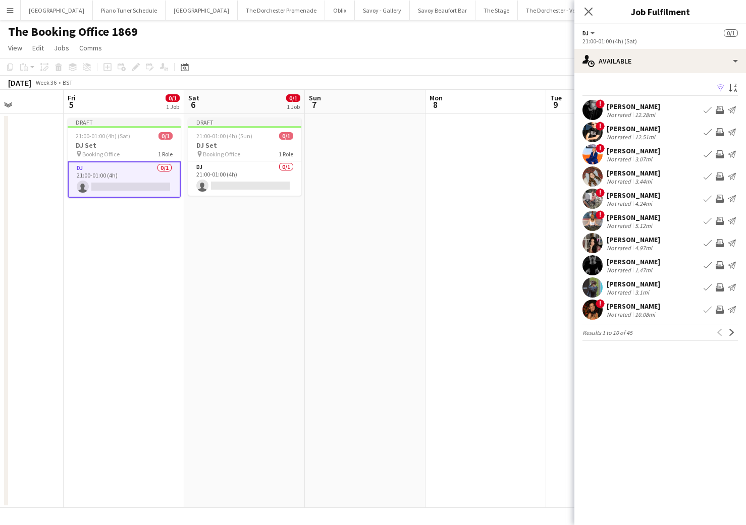
click at [709, 264] on app-icon "Book crew" at bounding box center [707, 265] width 8 height 8
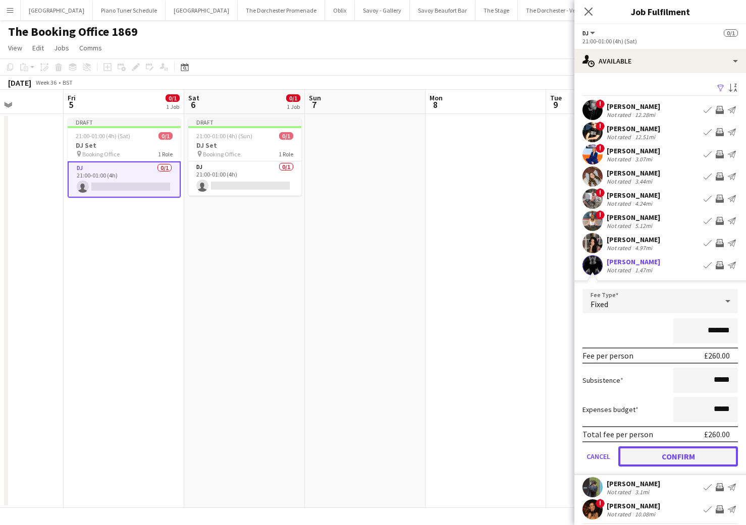
click at [638, 455] on button "Confirm" at bounding box center [678, 457] width 120 height 20
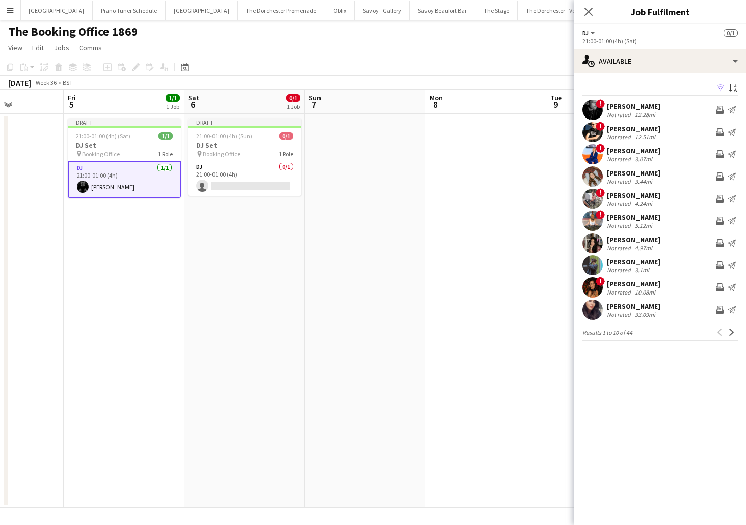
click at [149, 259] on app-date-cell "Draft 21:00-01:00 (4h) (Sat) 1/1 DJ Set pin Booking Office 1 Role DJ [DATE] 21:…" at bounding box center [124, 311] width 121 height 394
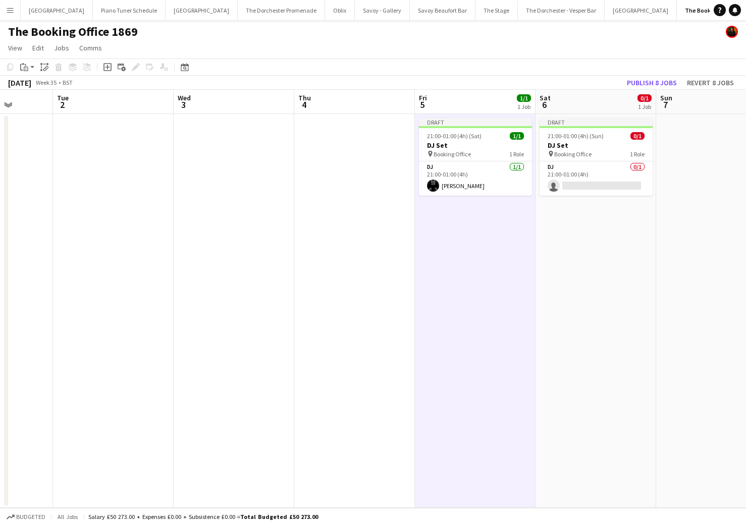
scroll to position [0, 337]
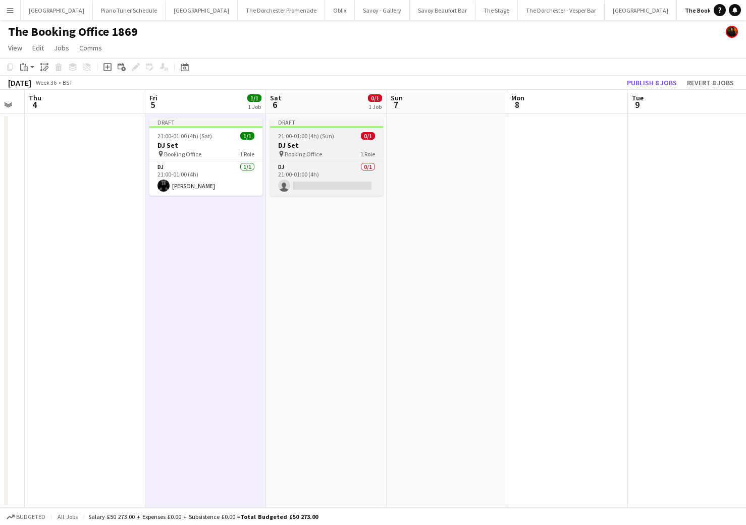
click at [313, 154] on span "Booking Office" at bounding box center [303, 154] width 37 height 8
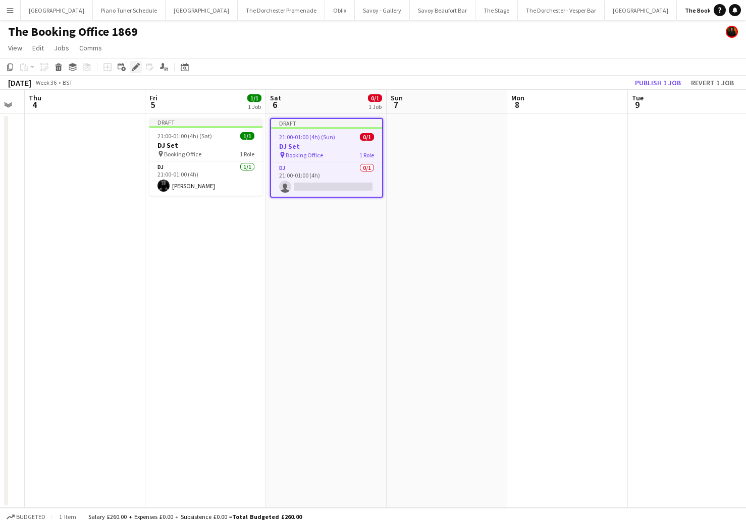
click at [135, 66] on icon at bounding box center [136, 68] width 6 height 6
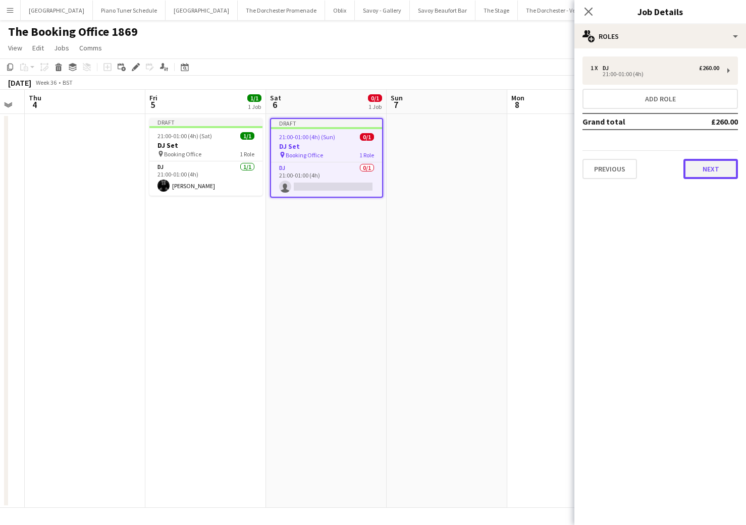
click at [700, 163] on button "Next" at bounding box center [710, 169] width 54 height 20
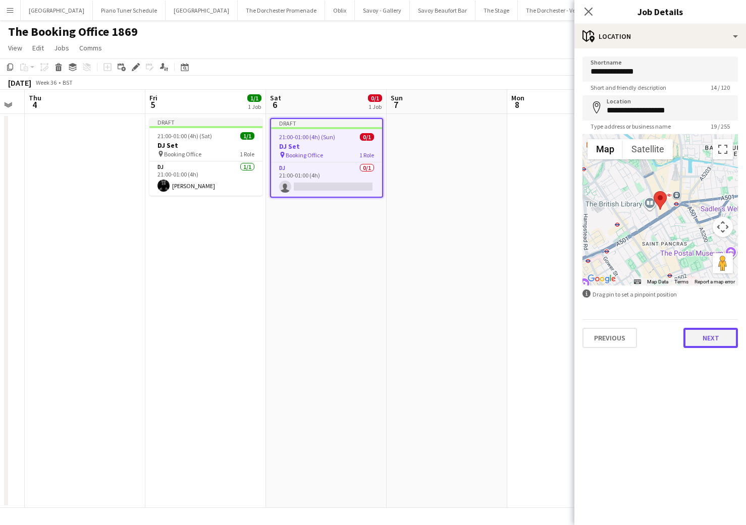
click at [697, 341] on button "Next" at bounding box center [710, 338] width 54 height 20
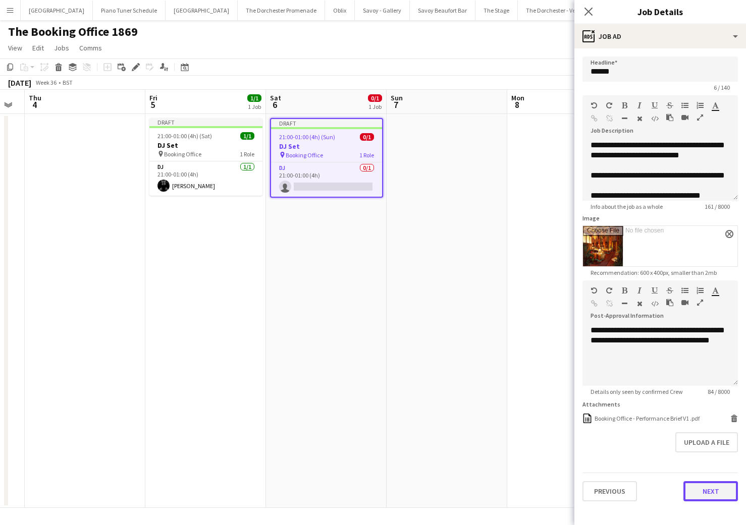
click at [697, 497] on button "Next" at bounding box center [710, 491] width 54 height 20
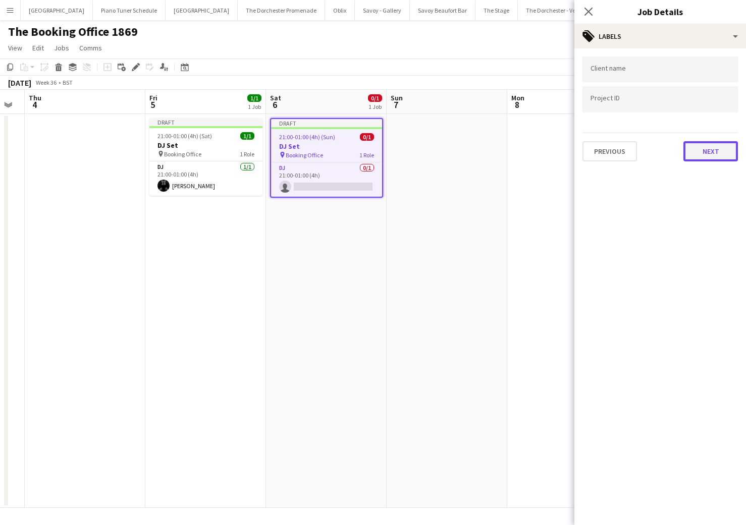
click at [708, 148] on button "Next" at bounding box center [710, 151] width 54 height 20
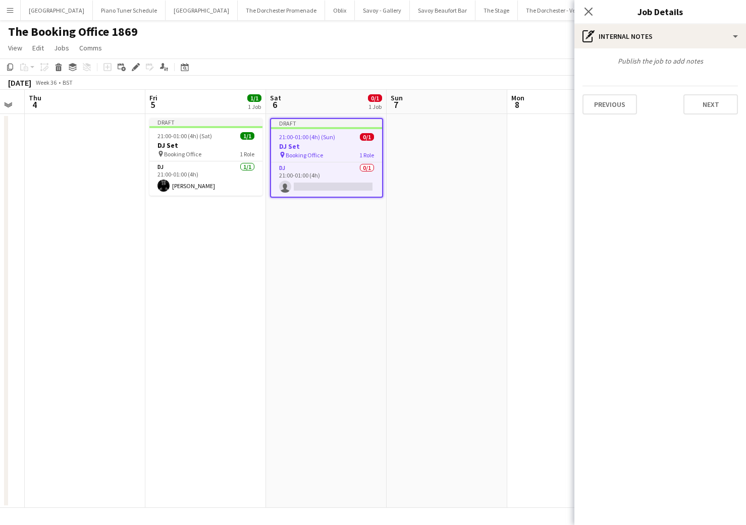
click at [319, 157] on span "Booking Office" at bounding box center [304, 155] width 37 height 8
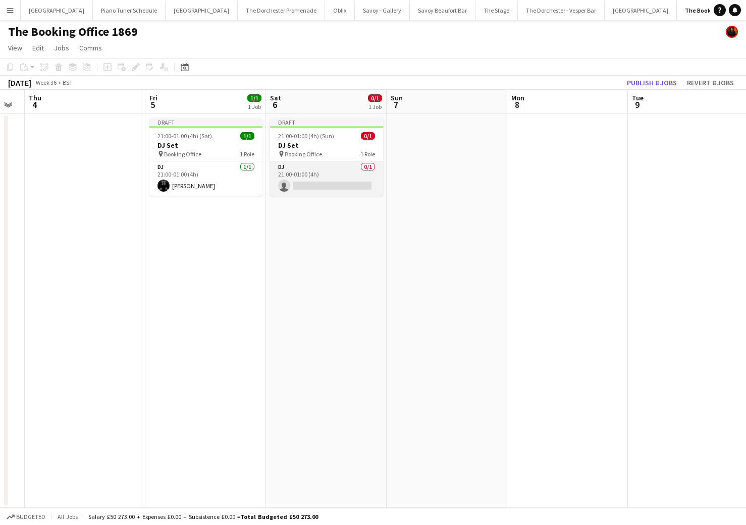
click at [322, 167] on app-card-role "DJ 0/1 21:00-01:00 (4h) single-neutral-actions" at bounding box center [326, 178] width 113 height 34
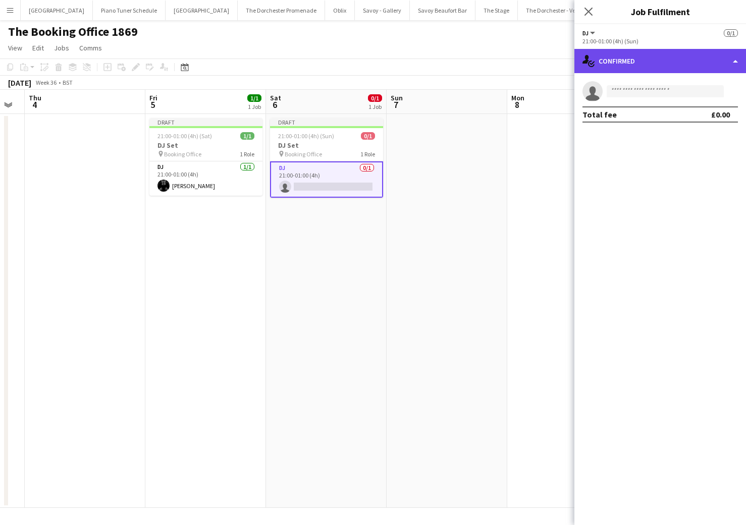
click at [733, 65] on div "single-neutral-actions-check-2 Confirmed" at bounding box center [660, 61] width 172 height 24
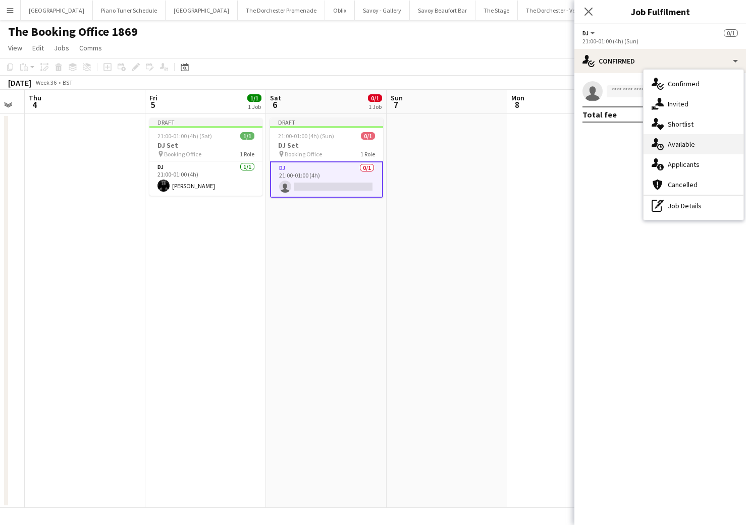
click at [697, 147] on div "single-neutral-actions-upload Available" at bounding box center [693, 144] width 100 height 20
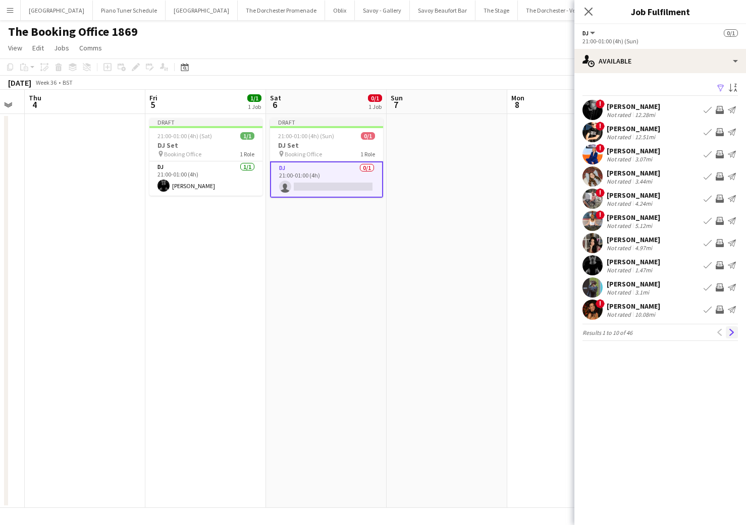
click at [730, 329] on app-icon "Next" at bounding box center [731, 332] width 7 height 7
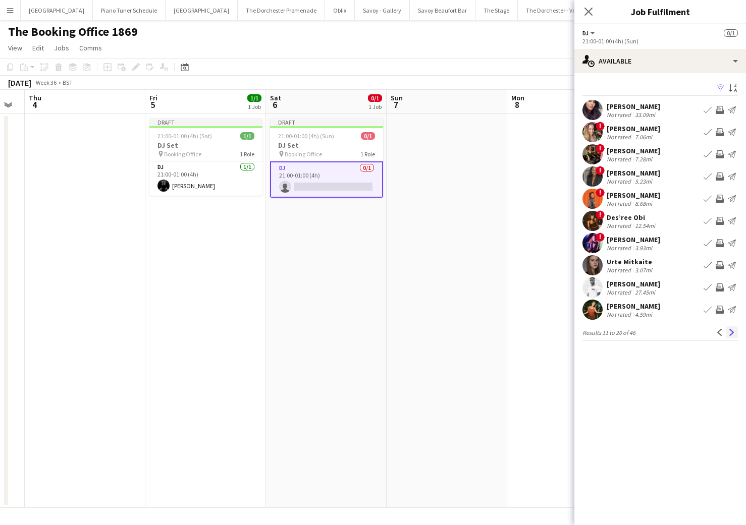
click at [732, 336] on app-icon "Next" at bounding box center [731, 332] width 7 height 7
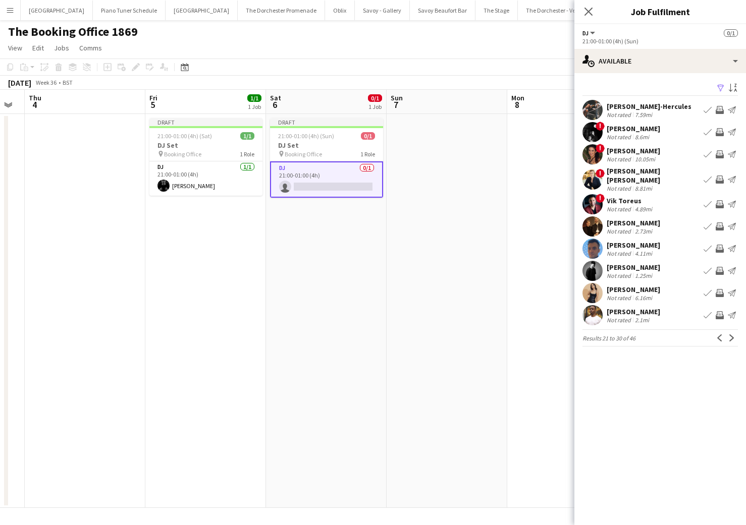
click at [732, 336] on app-icon "Next" at bounding box center [731, 338] width 7 height 7
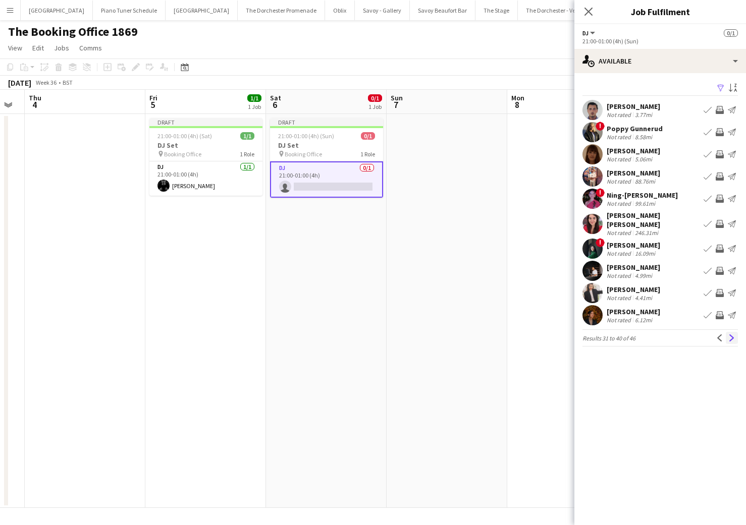
click at [732, 337] on app-icon "Next" at bounding box center [731, 338] width 7 height 7
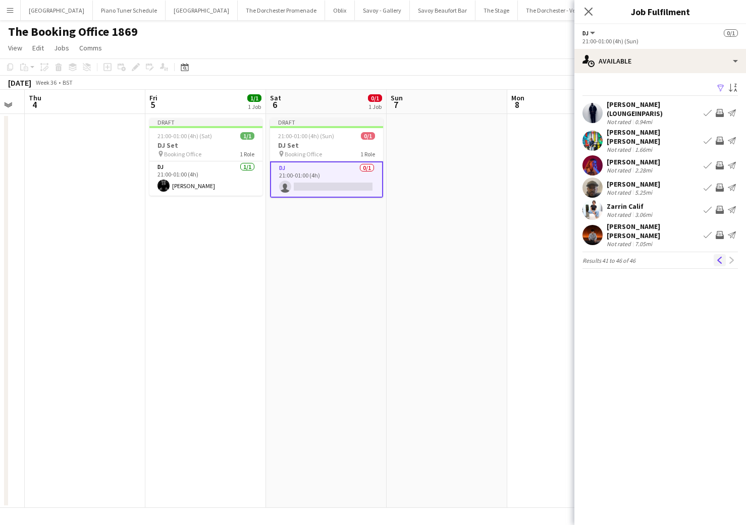
click at [719, 257] on app-icon "Previous" at bounding box center [719, 260] width 7 height 7
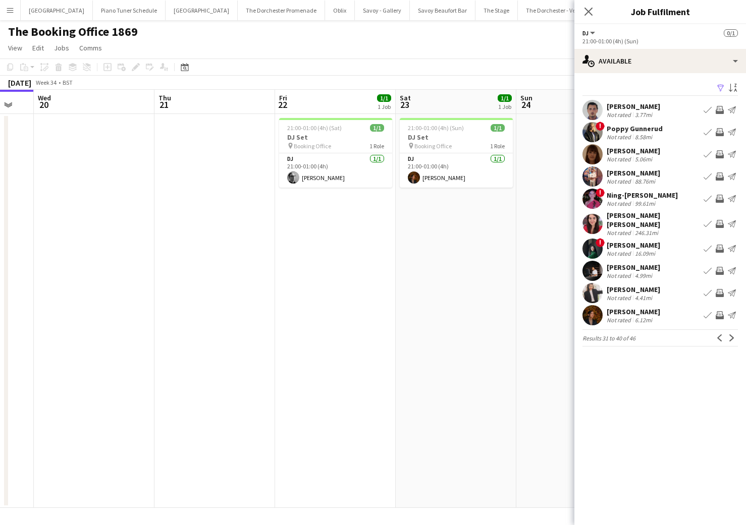
scroll to position [0, 203]
click at [703, 316] on app-icon "Book crew" at bounding box center [707, 315] width 8 height 8
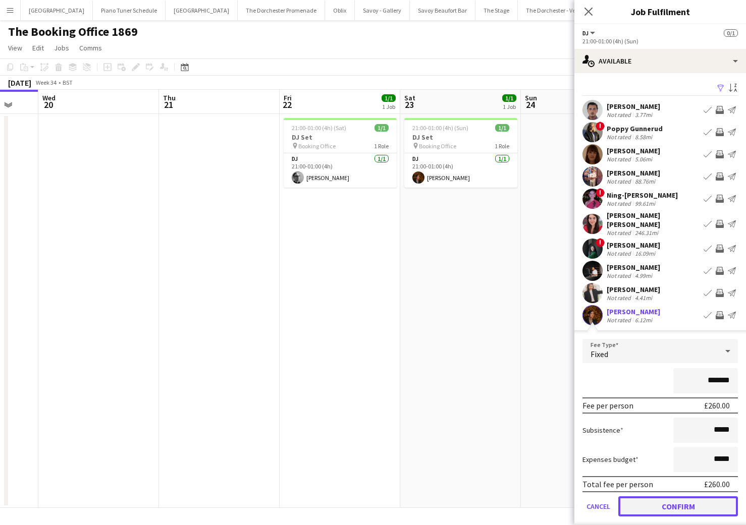
click at [647, 511] on button "Confirm" at bounding box center [678, 506] width 120 height 20
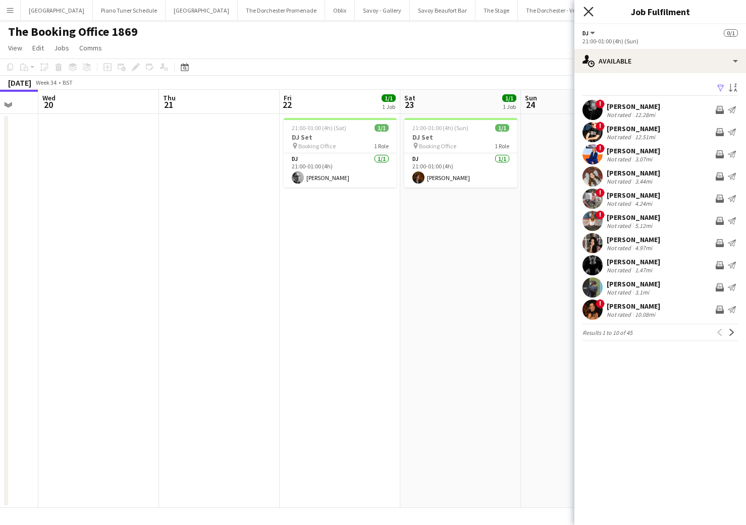
click at [585, 12] on icon "Close pop-in" at bounding box center [588, 12] width 10 height 10
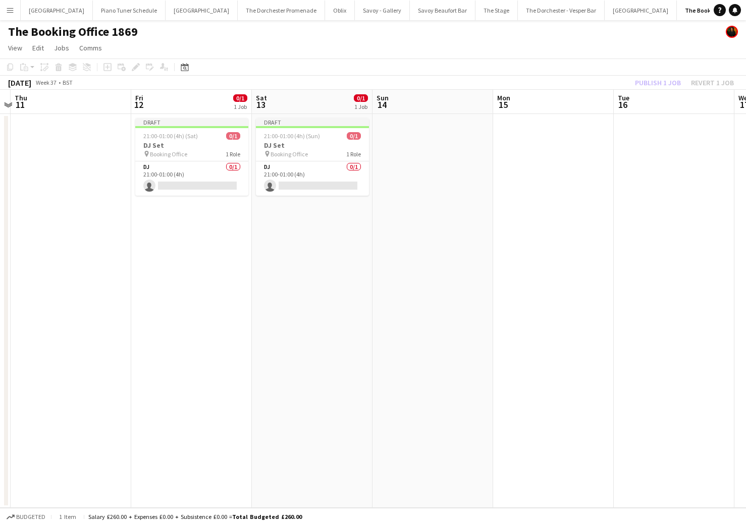
scroll to position [0, 480]
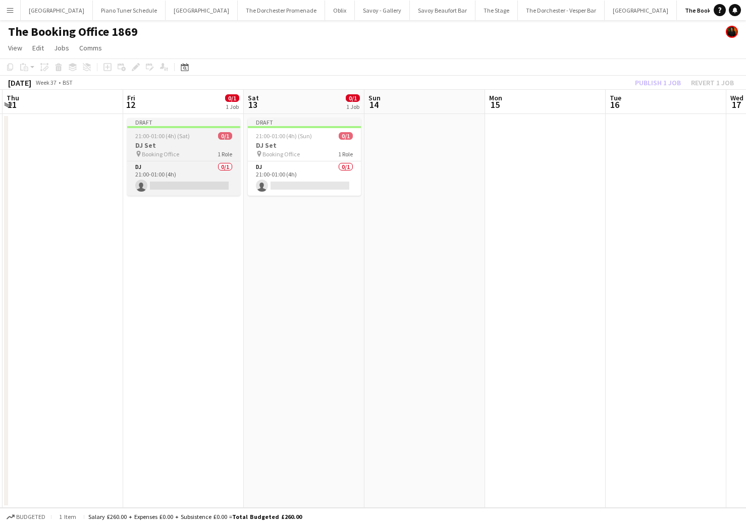
click at [177, 153] on span "Booking Office" at bounding box center [160, 154] width 37 height 8
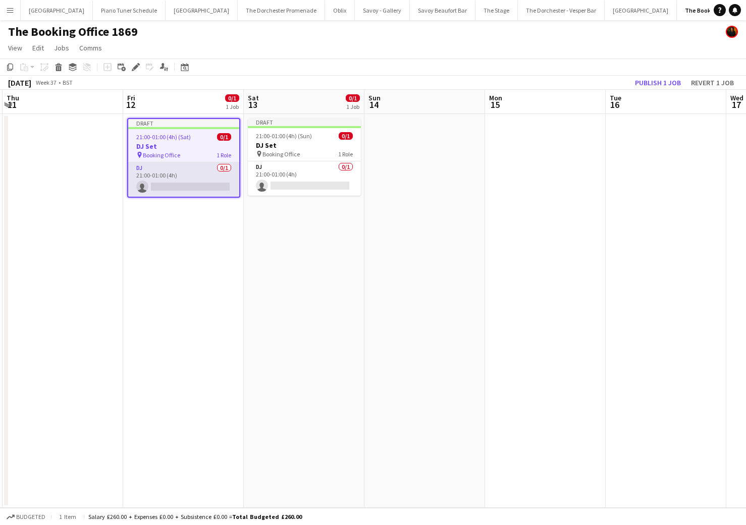
click at [177, 184] on app-card-role "DJ 0/1 21:00-01:00 (4h) single-neutral-actions" at bounding box center [183, 179] width 111 height 34
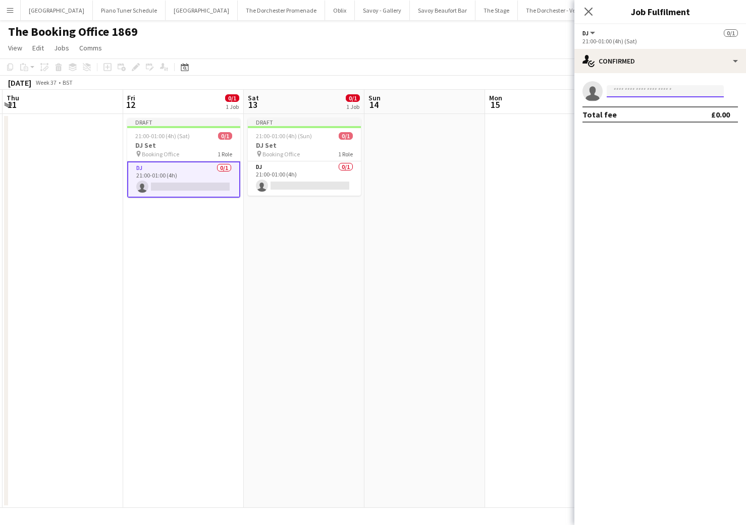
click at [627, 91] on input at bounding box center [664, 91] width 117 height 12
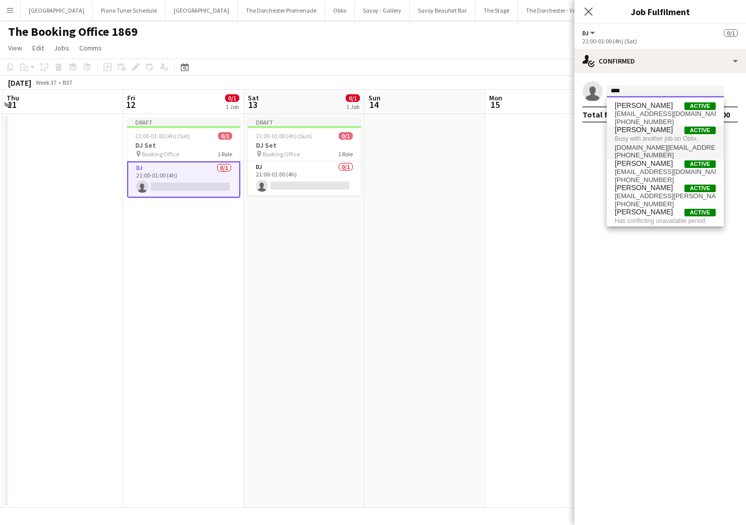
scroll to position [19, 0]
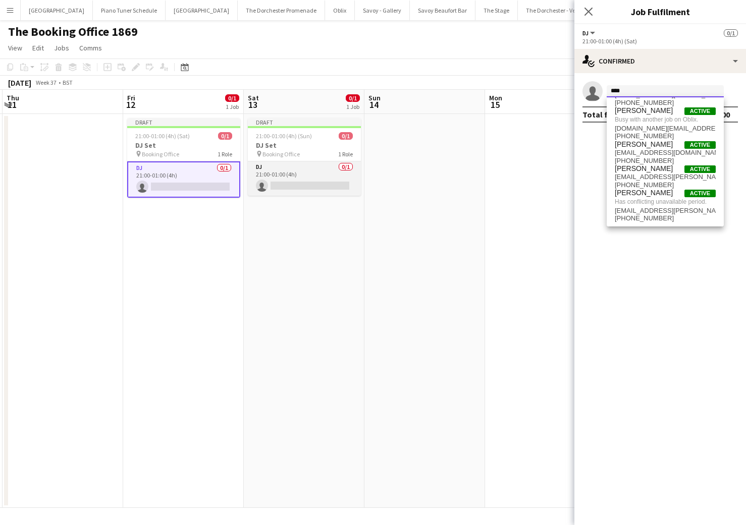
type input "****"
drag, startPoint x: 295, startPoint y: 173, endPoint x: 318, endPoint y: 166, distance: 24.1
click at [295, 173] on app-card-role "DJ 0/1 21:00-01:00 (4h) single-neutral-actions" at bounding box center [304, 178] width 113 height 34
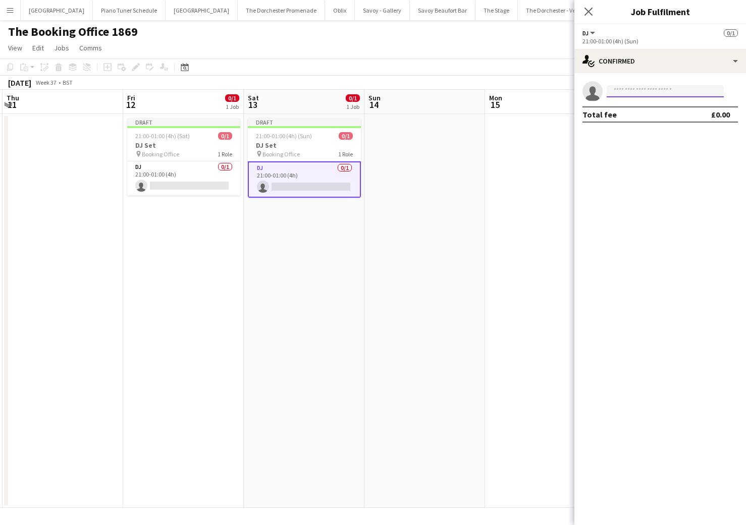
click at [649, 90] on input at bounding box center [664, 91] width 117 height 12
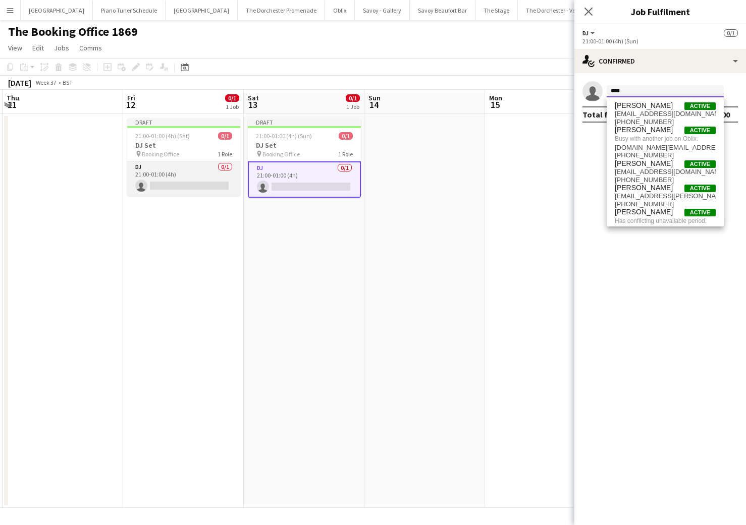
type input "****"
click at [162, 174] on app-card-role "DJ 0/1 21:00-01:00 (4h) single-neutral-actions" at bounding box center [183, 178] width 113 height 34
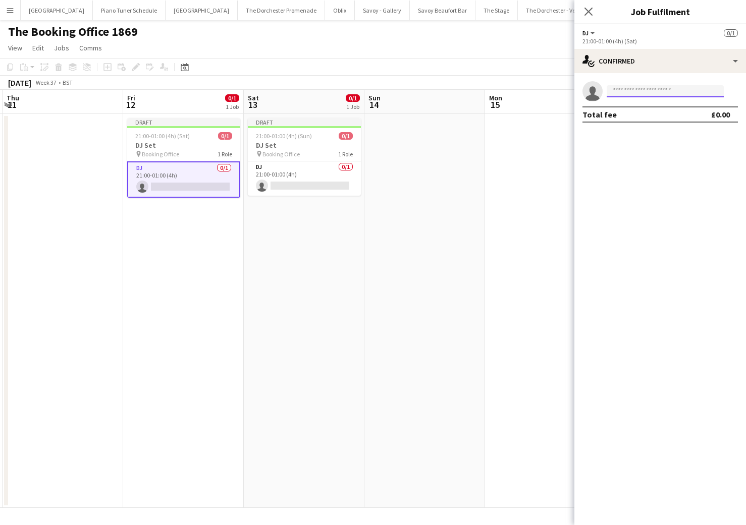
click at [635, 88] on input at bounding box center [664, 91] width 117 height 12
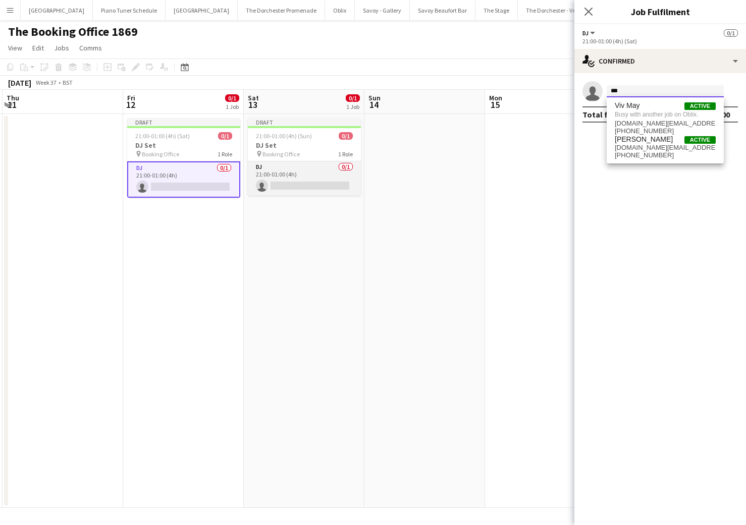
type input "***"
click at [272, 172] on app-card-role "DJ 0/1 21:00-01:00 (4h) single-neutral-actions" at bounding box center [304, 178] width 113 height 34
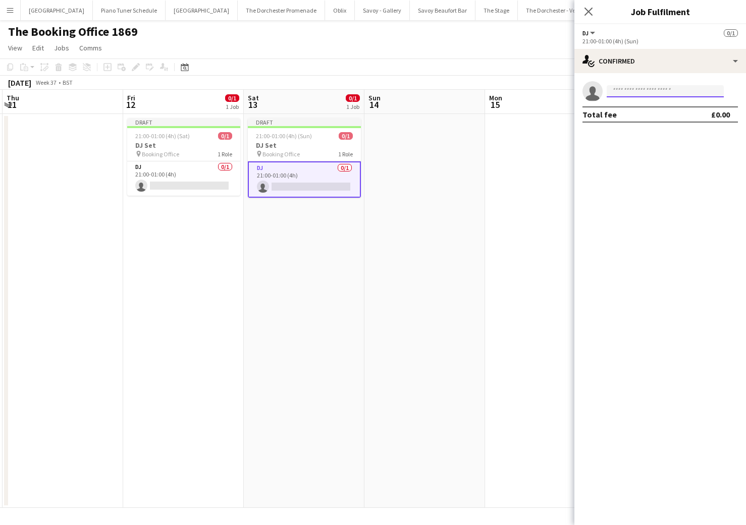
click at [658, 93] on input at bounding box center [664, 91] width 117 height 12
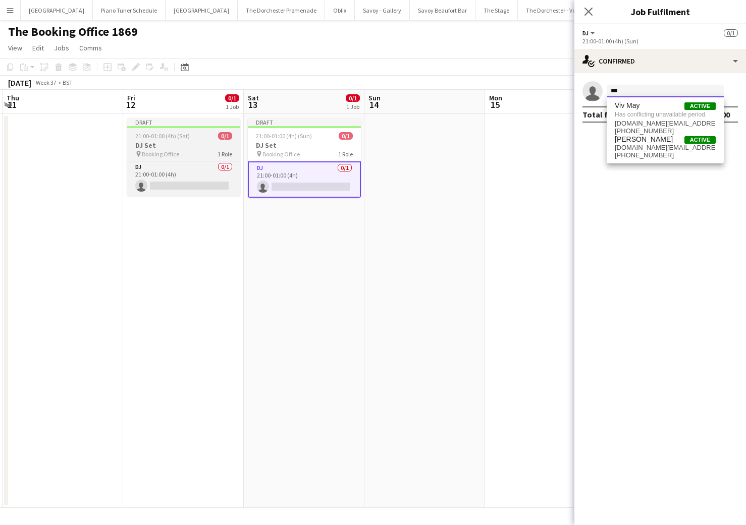
type input "***"
click at [186, 156] on div "pin Booking Office 1 Role" at bounding box center [183, 154] width 113 height 8
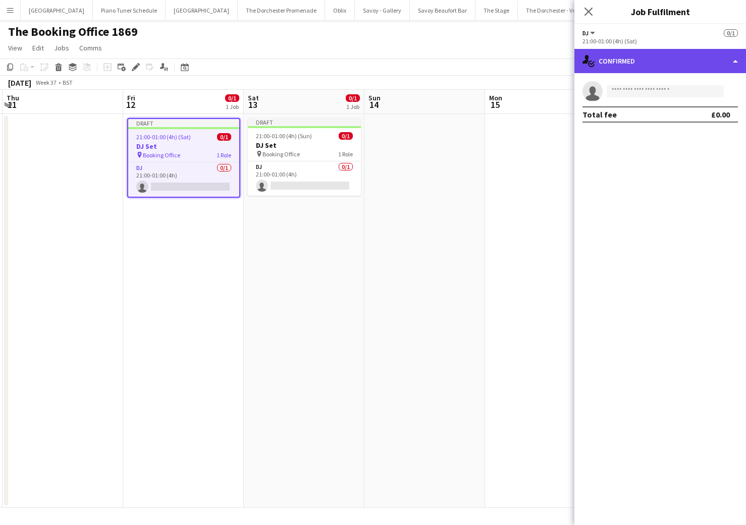
click at [719, 60] on div "single-neutral-actions-check-2 Confirmed" at bounding box center [660, 61] width 172 height 24
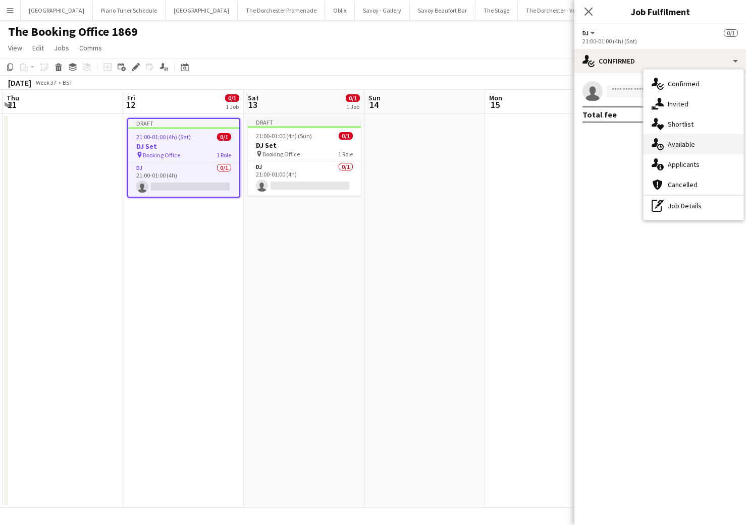
click at [687, 146] on div "single-neutral-actions-upload Available" at bounding box center [693, 144] width 100 height 20
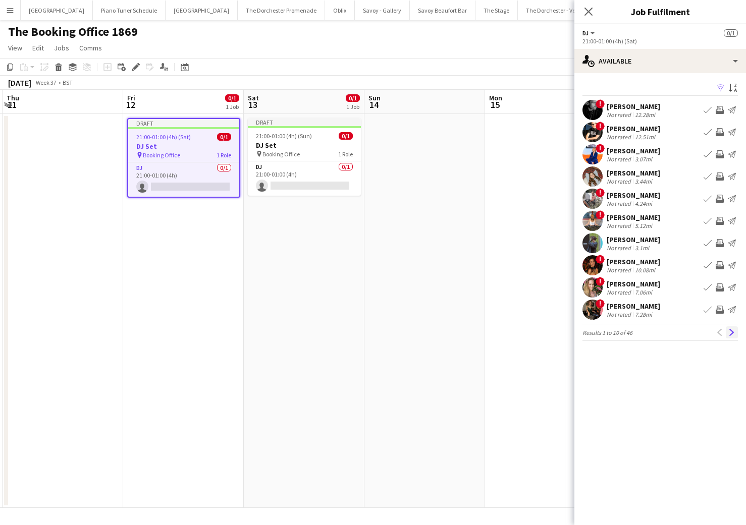
click at [728, 331] on app-icon "Next" at bounding box center [731, 332] width 7 height 7
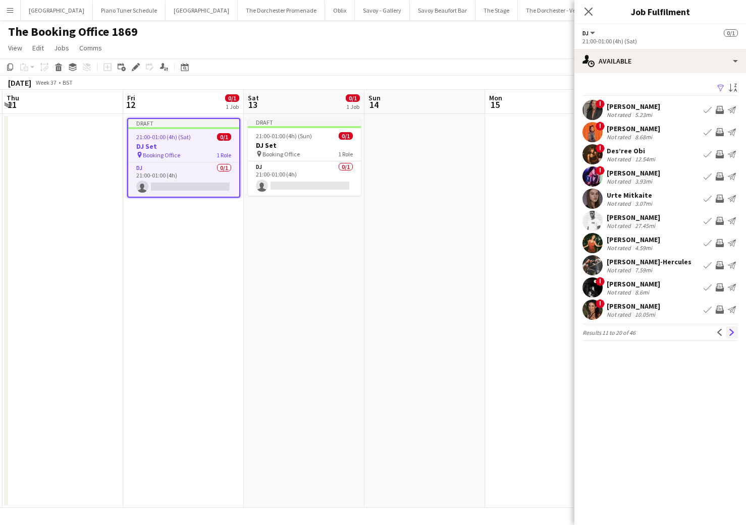
click at [731, 331] on app-icon "Next" at bounding box center [731, 332] width 7 height 7
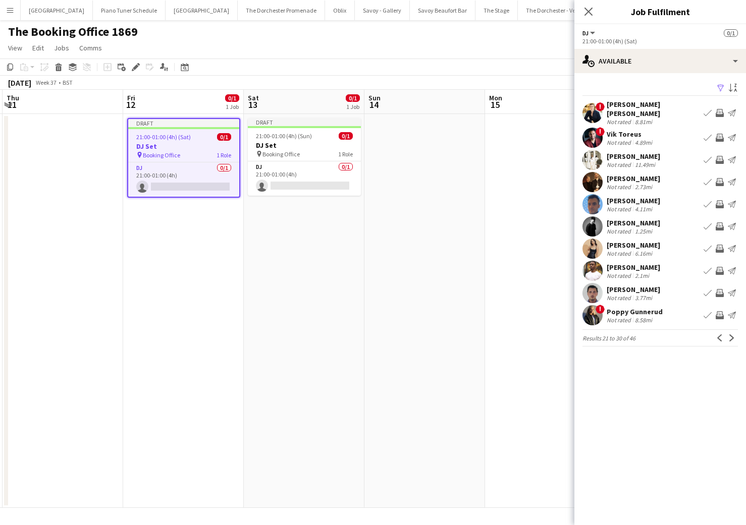
click at [707, 245] on app-icon "Book crew" at bounding box center [707, 249] width 8 height 8
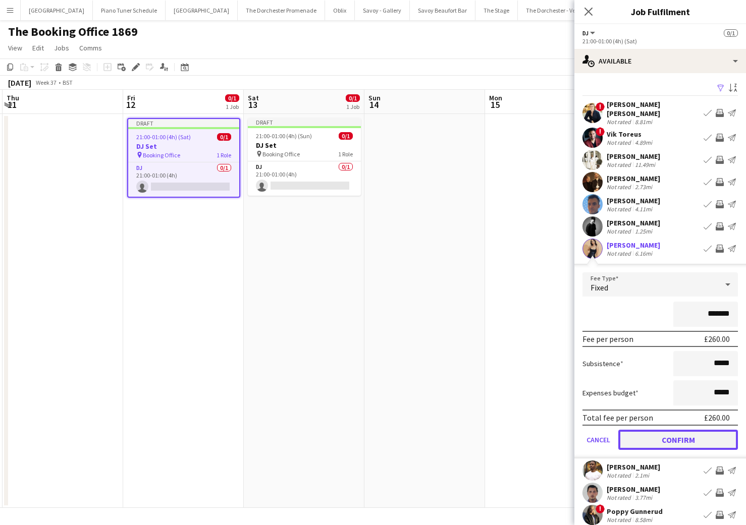
click at [643, 440] on button "Confirm" at bounding box center [678, 440] width 120 height 20
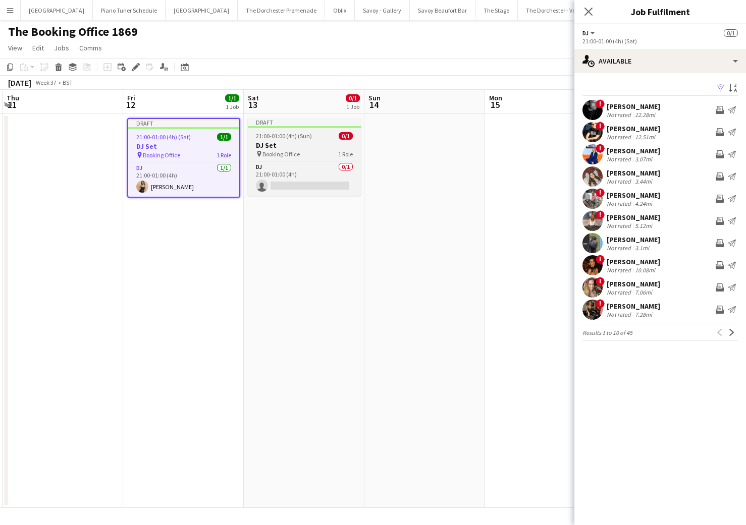
click at [270, 145] on h3 "DJ Set" at bounding box center [304, 145] width 113 height 9
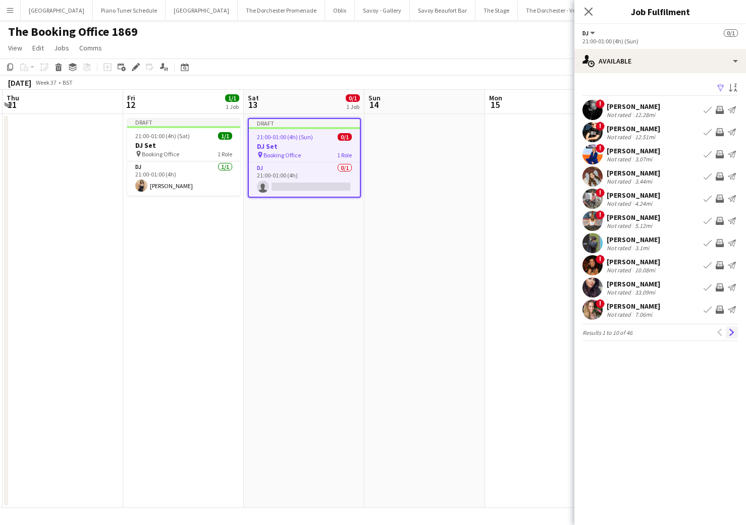
click at [735, 334] on app-icon "Next" at bounding box center [731, 332] width 7 height 7
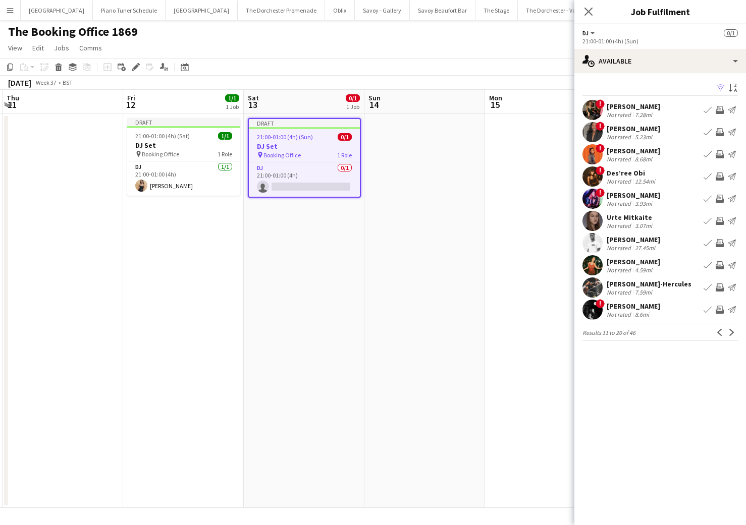
click at [735, 334] on app-icon "Next" at bounding box center [731, 332] width 7 height 7
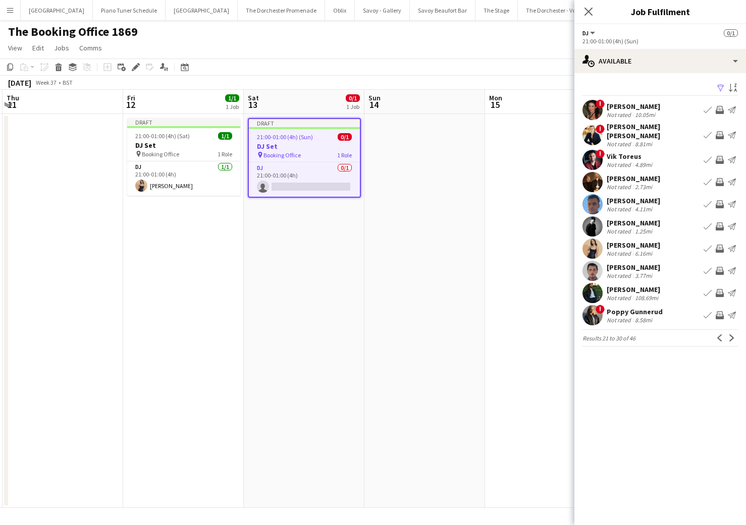
click at [735, 335] on app-icon "Next" at bounding box center [731, 338] width 7 height 7
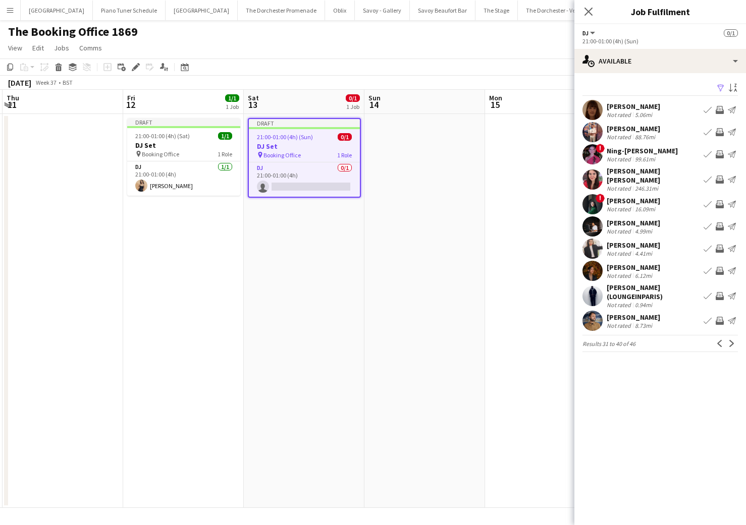
click at [735, 338] on button "Next" at bounding box center [732, 344] width 12 height 12
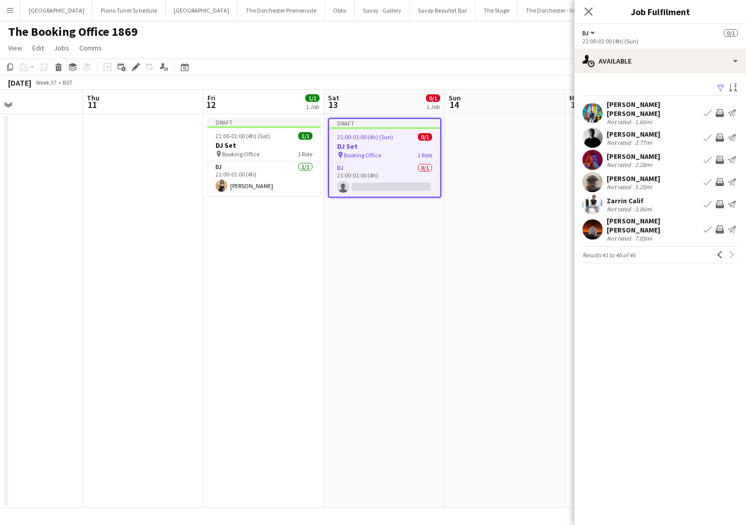
scroll to position [0, 281]
click at [404, 189] on app-card-role "DJ 0/1 21:00-01:00 (4h) single-neutral-actions" at bounding box center [382, 179] width 111 height 34
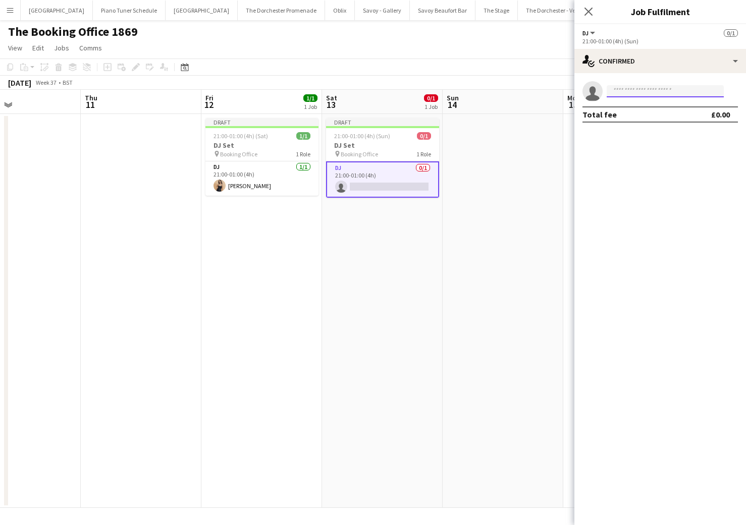
click at [684, 94] on input at bounding box center [664, 91] width 117 height 12
type input "****"
click at [647, 118] on span "[PHONE_NUMBER]" at bounding box center [665, 122] width 101 height 8
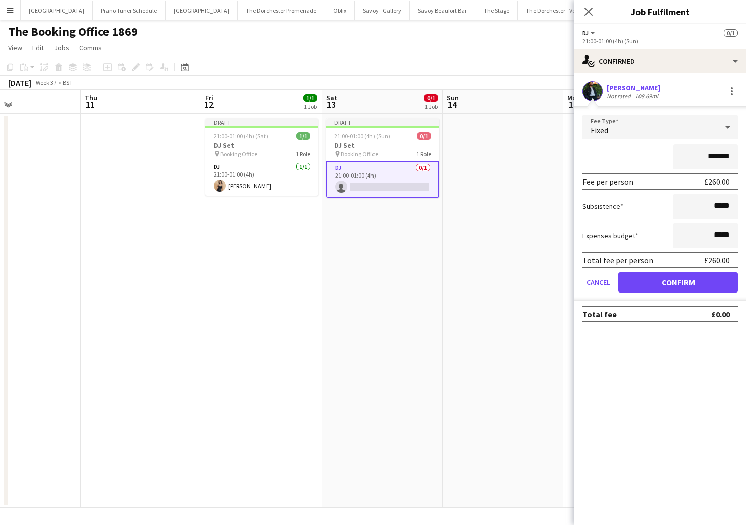
drag, startPoint x: 590, startPoint y: 9, endPoint x: 588, endPoint y: 16, distance: 7.3
click at [590, 9] on icon "Close pop-in" at bounding box center [588, 12] width 8 height 8
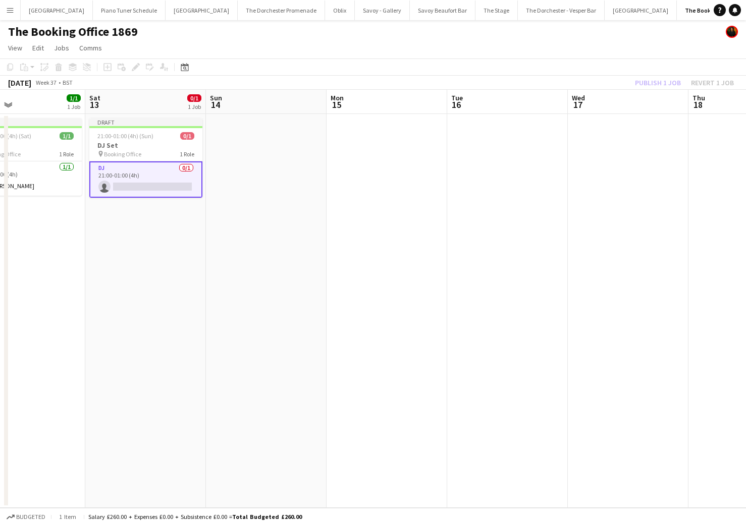
scroll to position [0, 264]
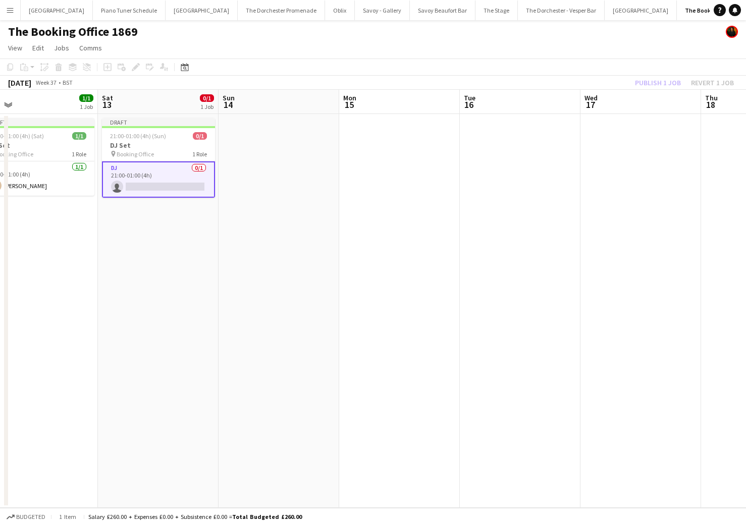
click at [163, 186] on app-card-role "DJ 0/1 21:00-01:00 (4h) single-neutral-actions" at bounding box center [158, 179] width 113 height 36
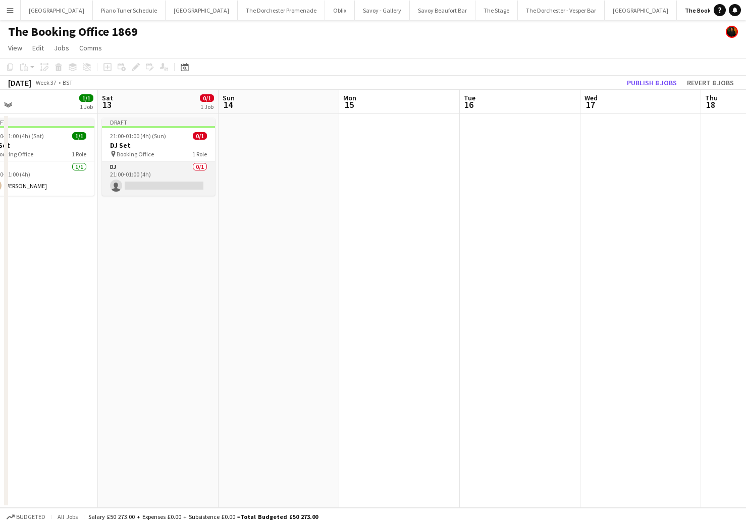
click at [164, 178] on app-card-role "DJ 0/1 21:00-01:00 (4h) single-neutral-actions" at bounding box center [158, 178] width 113 height 34
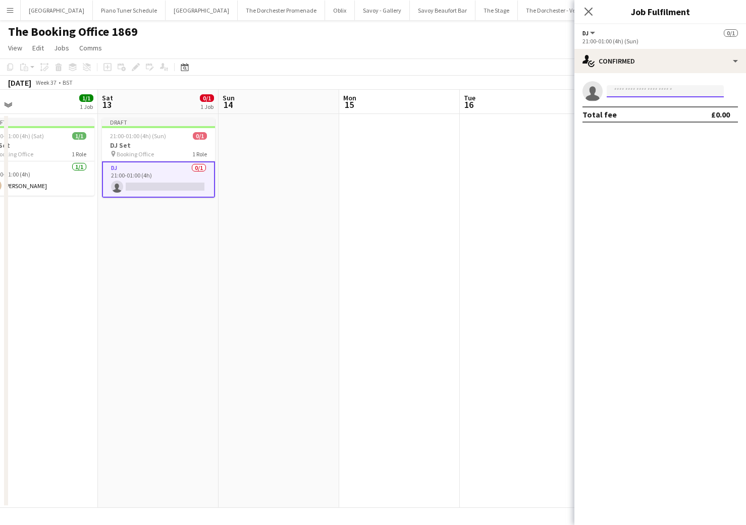
click at [691, 94] on input at bounding box center [664, 91] width 117 height 12
type input "****"
click at [640, 107] on span "[PERSON_NAME]" at bounding box center [644, 105] width 58 height 9
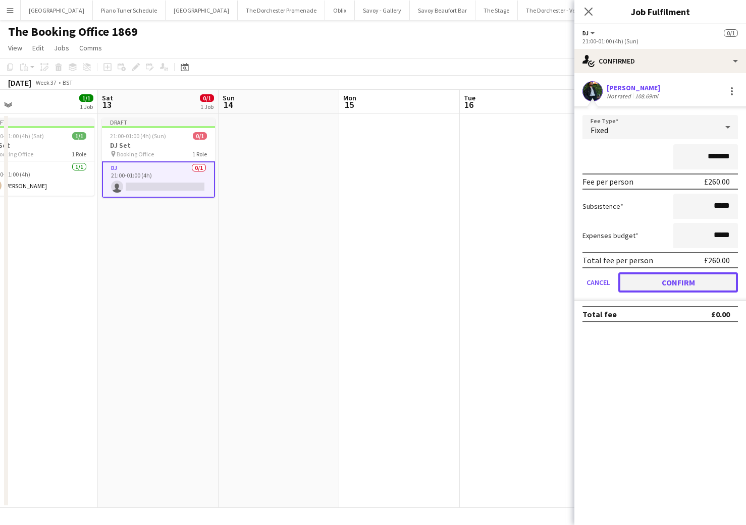
click at [643, 287] on button "Confirm" at bounding box center [678, 282] width 120 height 20
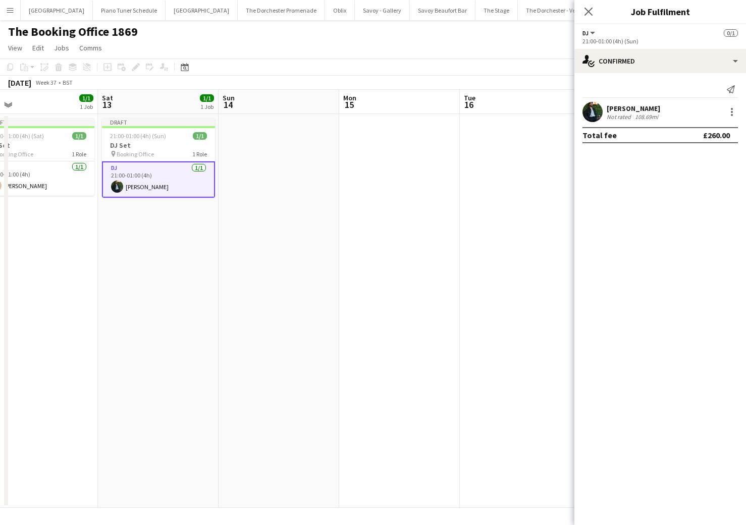
drag, startPoint x: 589, startPoint y: 7, endPoint x: 529, endPoint y: 84, distance: 97.4
click at [589, 8] on icon "Close pop-in" at bounding box center [588, 12] width 8 height 8
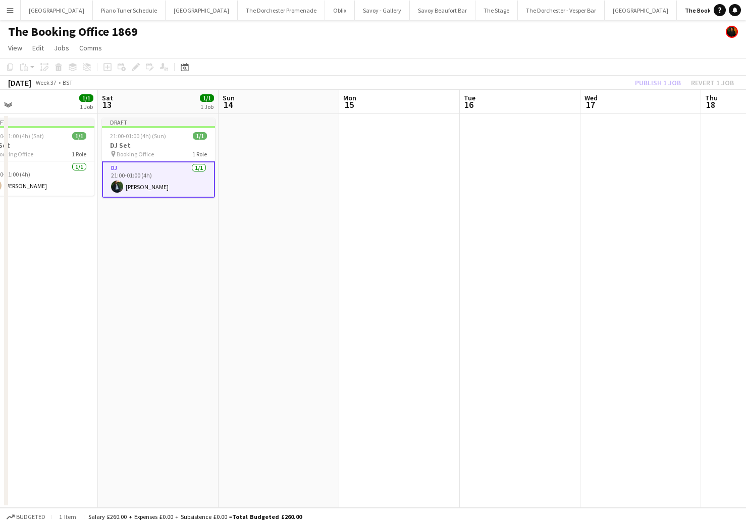
click at [513, 137] on app-date-cell at bounding box center [520, 311] width 121 height 394
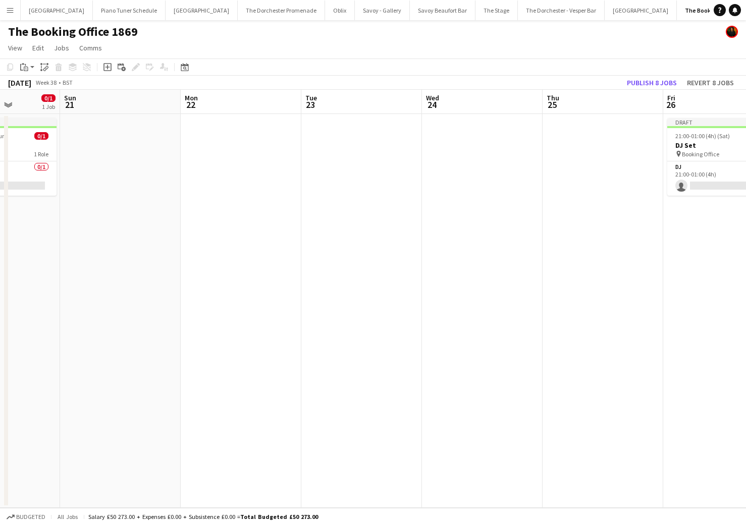
scroll to position [0, 306]
click at [666, 80] on button "Publish 8 jobs" at bounding box center [652, 82] width 58 height 13
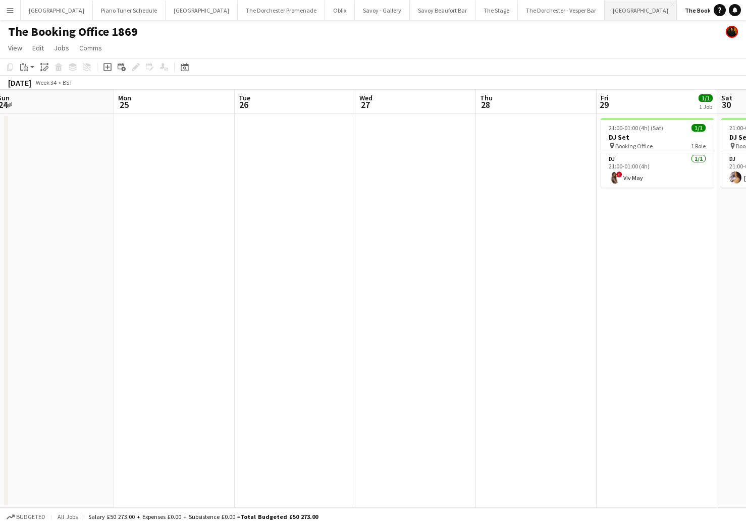
scroll to position [0, 247]
click at [693, 2] on button "The Booking Office 1869 Close" at bounding box center [717, 11] width 81 height 20
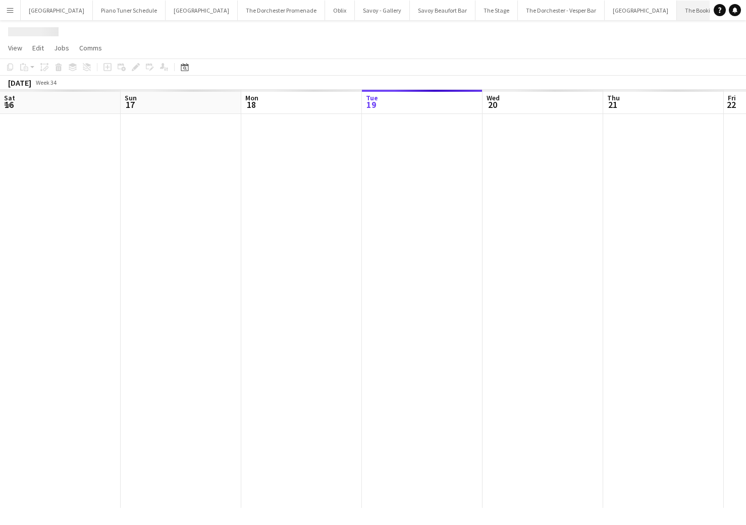
scroll to position [0, 241]
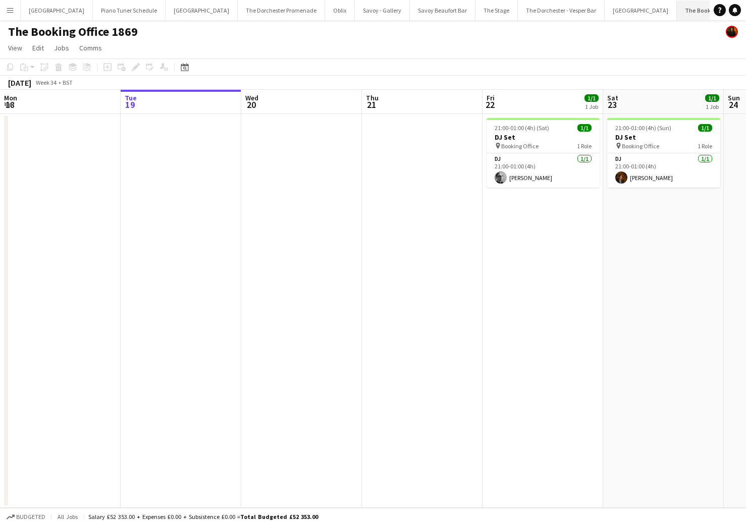
click at [751, 4] on app-icon "Close" at bounding box center [753, 5] width 4 height 4
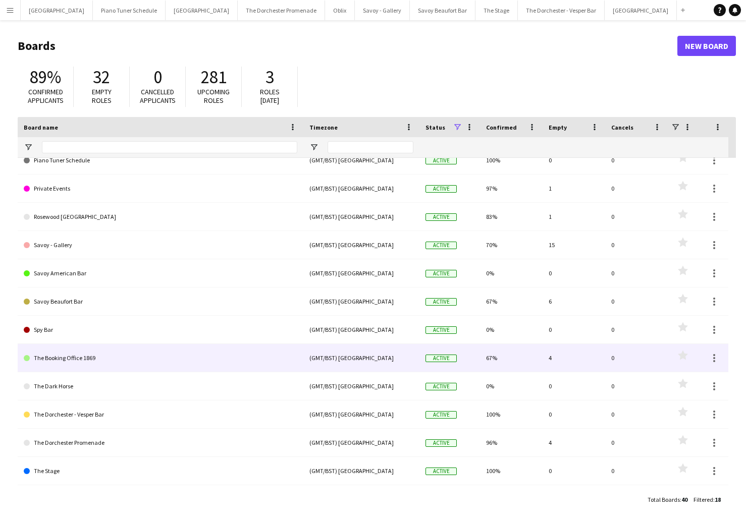
scroll to position [177, 0]
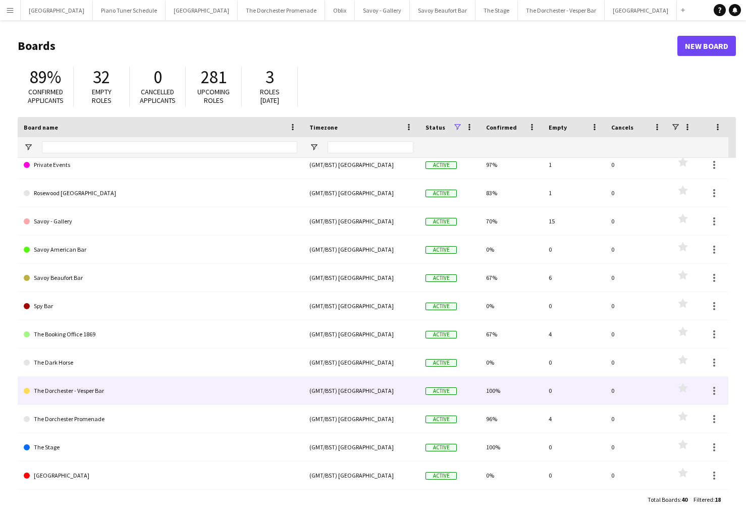
click at [203, 386] on link "The Dorchester - Vesper Bar" at bounding box center [160, 391] width 273 height 28
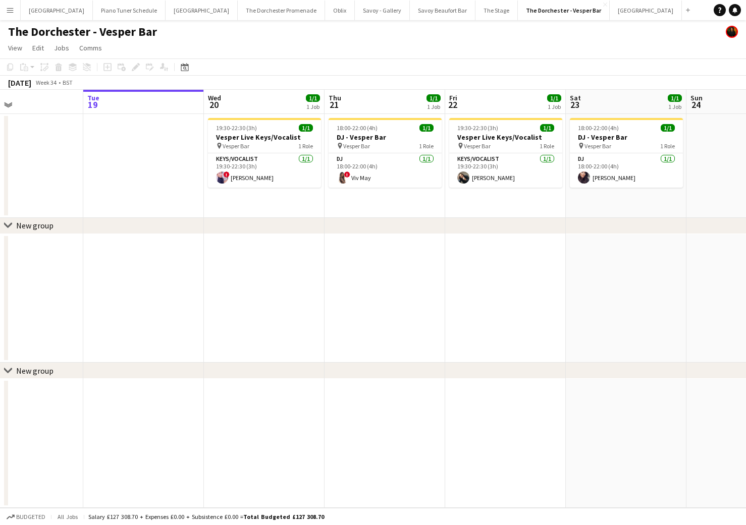
scroll to position [0, 280]
click at [246, 162] on app-card-role "Keys/Vocalist [DATE] 19:30-22:30 (3h) ! [PERSON_NAME]" at bounding box center [263, 170] width 113 height 34
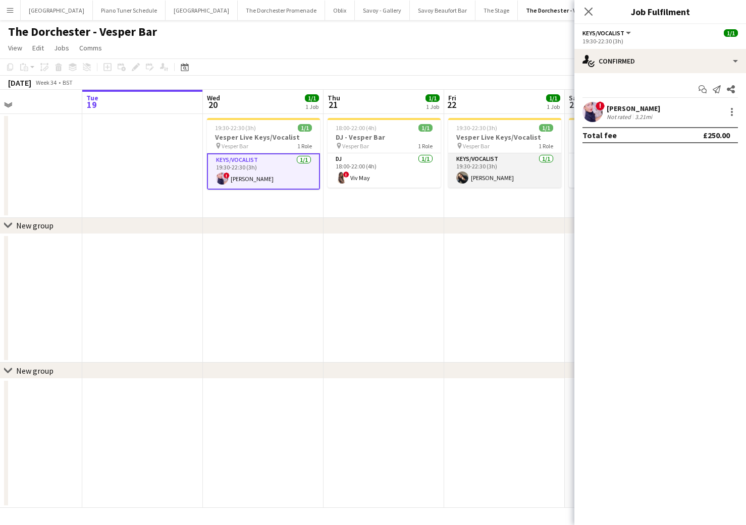
click at [473, 173] on app-card-role "Keys/Vocalist [DATE] 19:30-22:30 (3h) [PERSON_NAME]" at bounding box center [504, 170] width 113 height 34
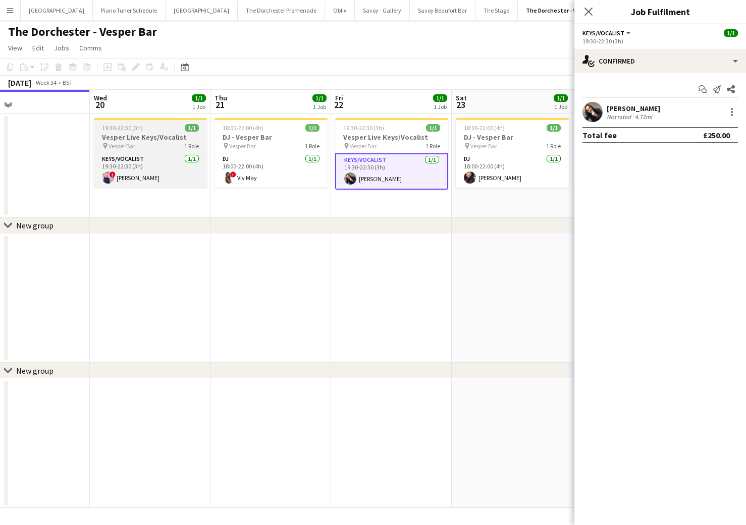
scroll to position [0, 258]
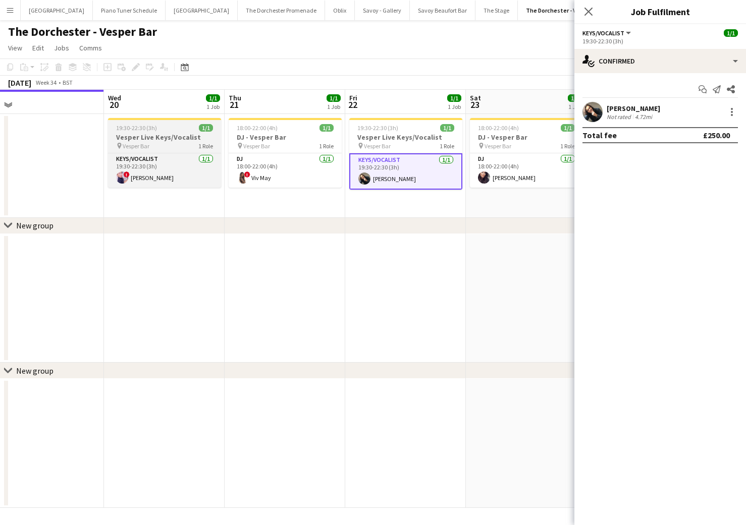
click at [160, 138] on h3 "Vesper Live Keys/Vocalist" at bounding box center [164, 137] width 113 height 9
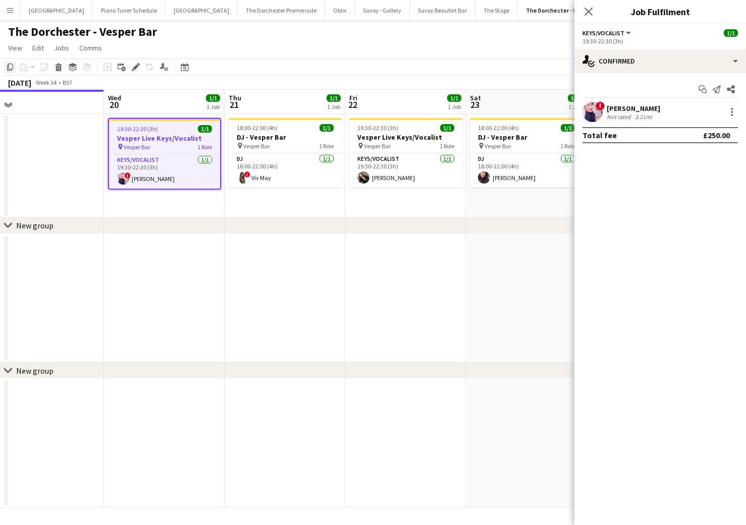
click at [13, 68] on icon at bounding box center [10, 67] width 6 height 7
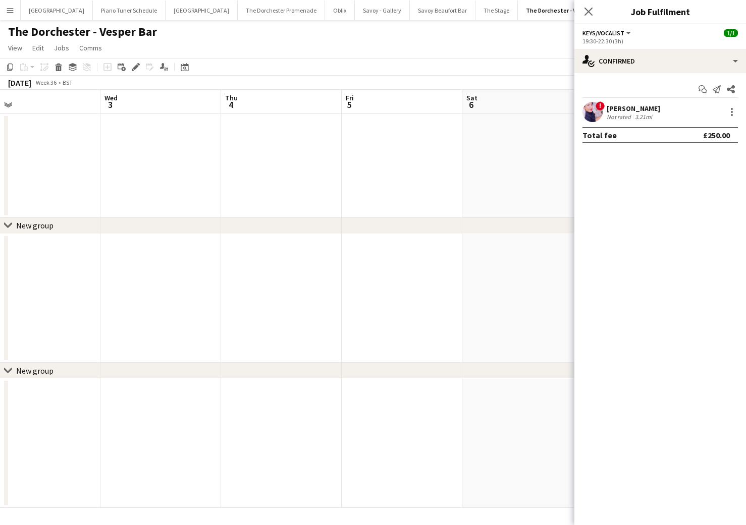
scroll to position [0, 263]
click at [134, 111] on app-board-header-date "Wed 3" at bounding box center [158, 102] width 121 height 24
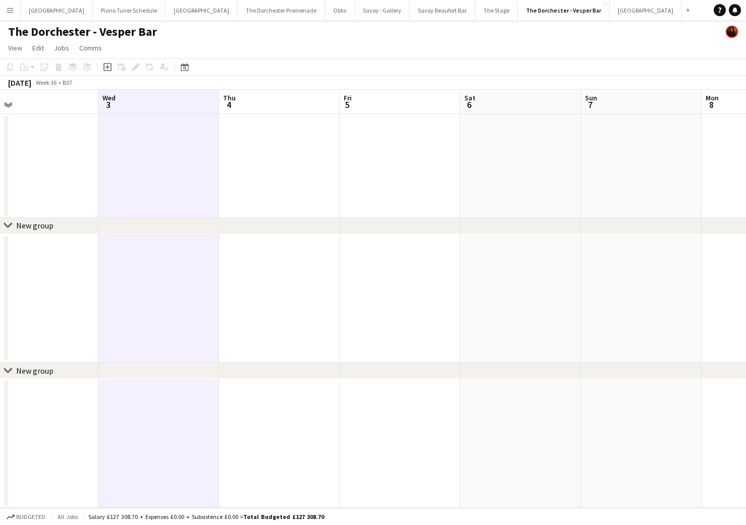
click at [166, 145] on app-date-cell at bounding box center [158, 166] width 121 height 104
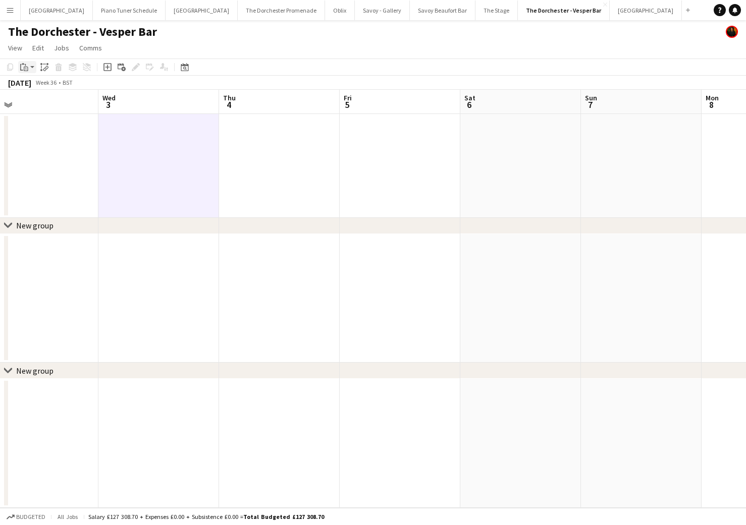
click at [20, 67] on icon "Paste" at bounding box center [24, 67] width 8 height 8
click at [38, 85] on link "Paste Command V" at bounding box center [67, 86] width 80 height 9
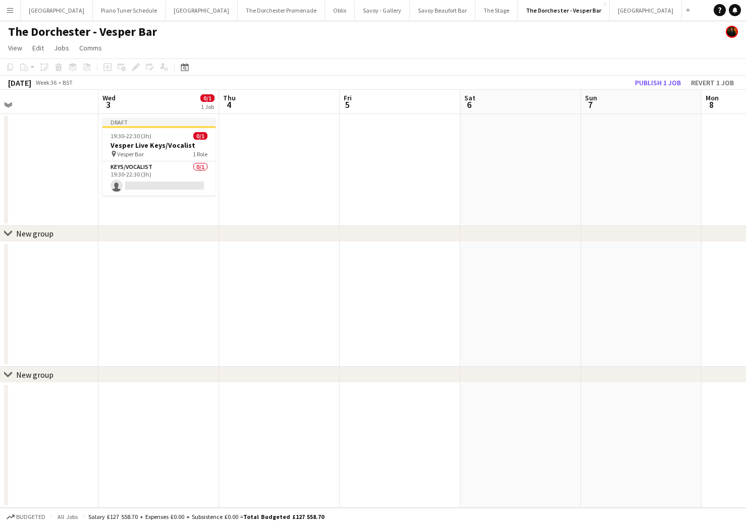
click at [413, 133] on app-date-cell at bounding box center [400, 170] width 121 height 112
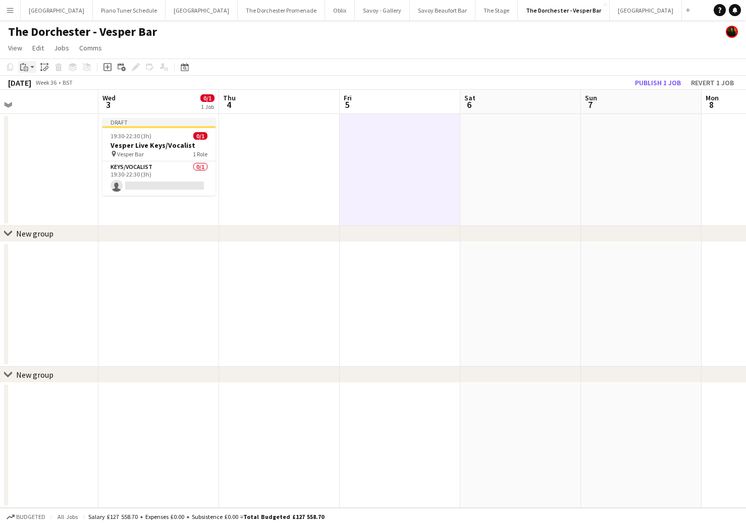
click at [26, 68] on icon at bounding box center [26, 68] width 2 height 1
click at [32, 88] on link "Paste Command V" at bounding box center [67, 86] width 80 height 9
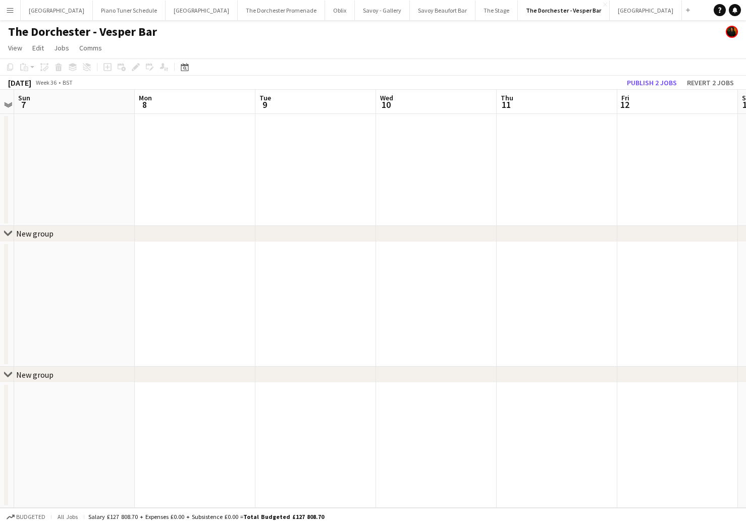
scroll to position [0, 371]
click at [418, 142] on app-date-cell at bounding box center [412, 170] width 121 height 112
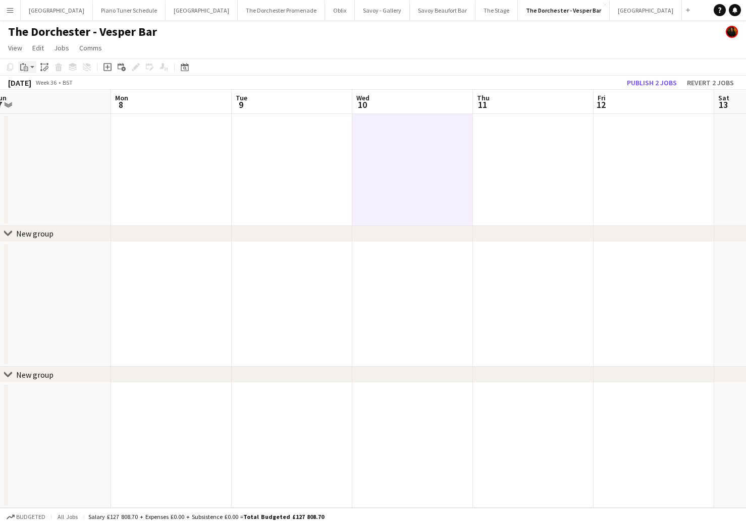
click at [30, 68] on app-action-btn "Paste" at bounding box center [27, 67] width 18 height 12
click at [32, 83] on link "Paste Command V" at bounding box center [67, 86] width 80 height 9
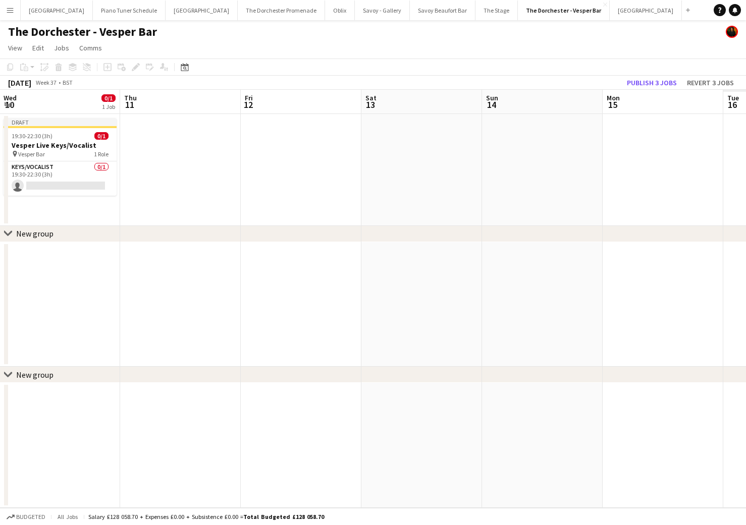
scroll to position [0, 317]
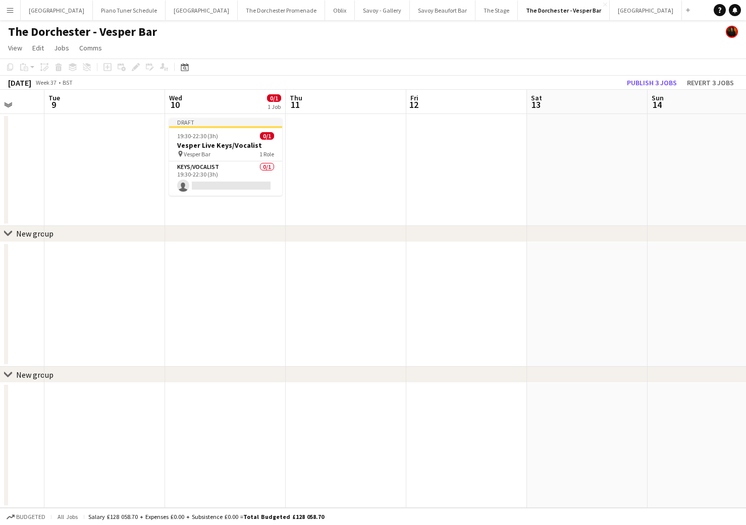
click at [471, 138] on app-date-cell at bounding box center [466, 170] width 121 height 112
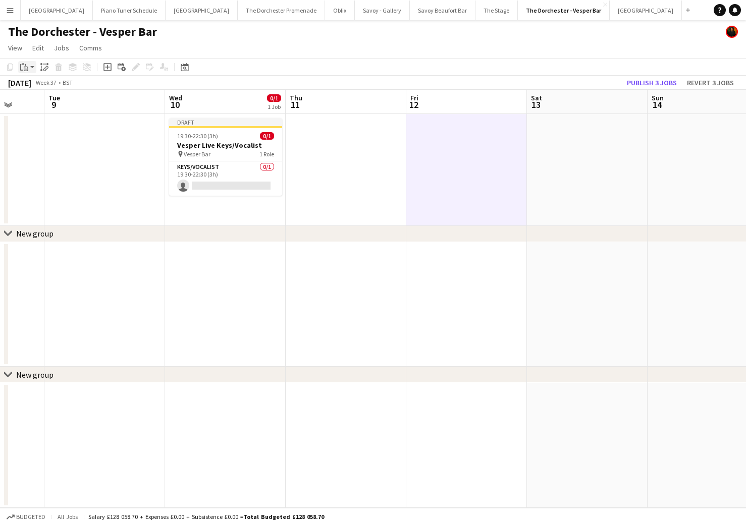
click at [24, 66] on icon "Paste" at bounding box center [24, 67] width 8 height 8
click at [31, 84] on link "Paste Command V" at bounding box center [67, 86] width 80 height 9
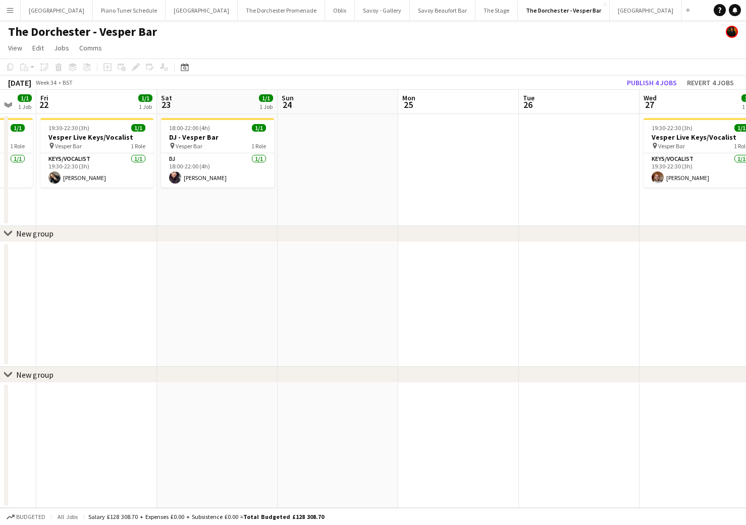
scroll to position [0, 204]
click at [230, 174] on app-card-role "DJ [DATE] 18:00-22:00 (4h) [PERSON_NAME]" at bounding box center [218, 170] width 113 height 34
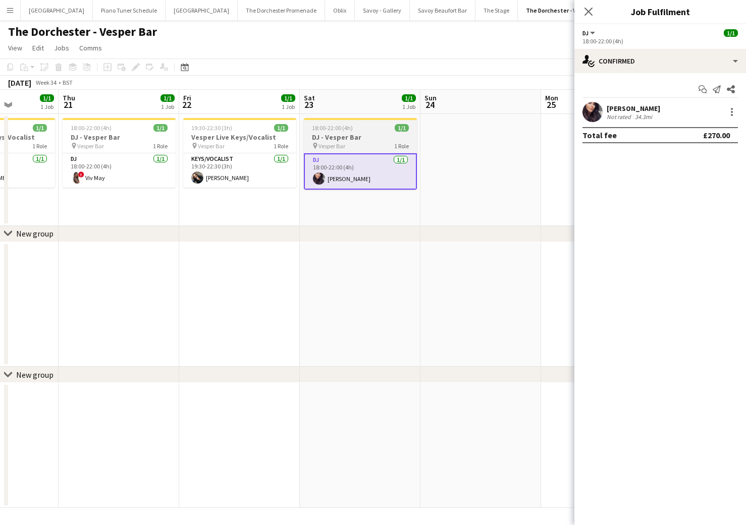
scroll to position [0, 316]
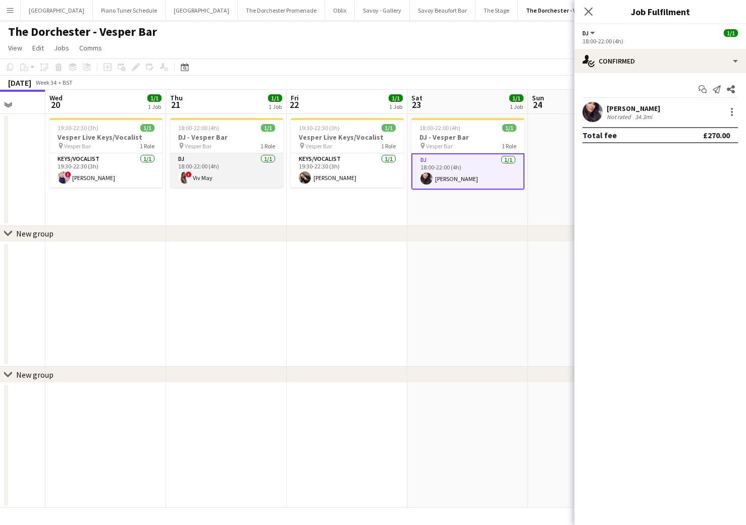
click at [222, 175] on app-card-role "DJ [DATE] 18:00-22:00 (4h) ! Viv May" at bounding box center [226, 170] width 113 height 34
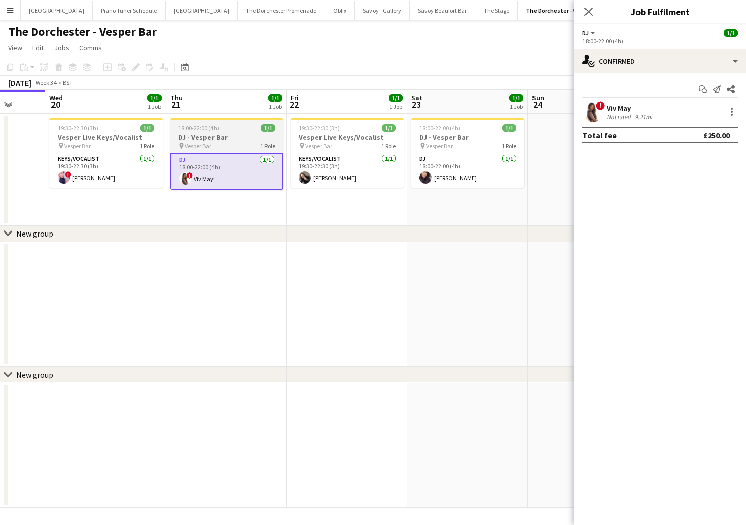
click at [206, 139] on h3 "DJ - Vesper Bar" at bounding box center [226, 137] width 113 height 9
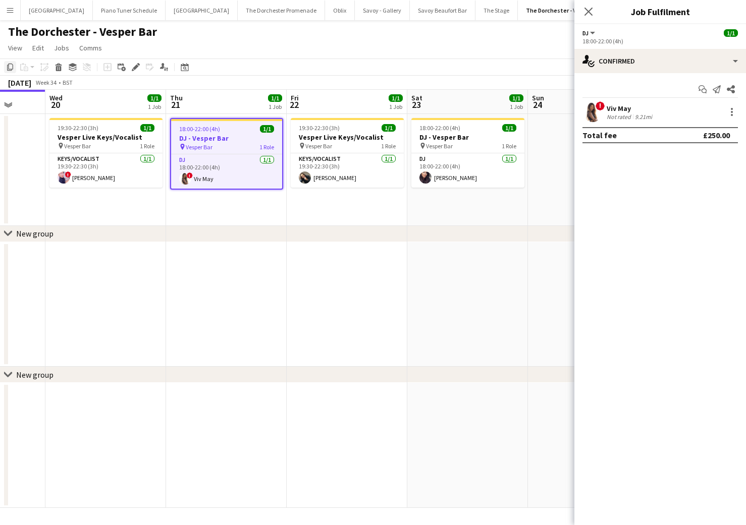
click at [9, 67] on icon "Copy" at bounding box center [10, 67] width 8 height 8
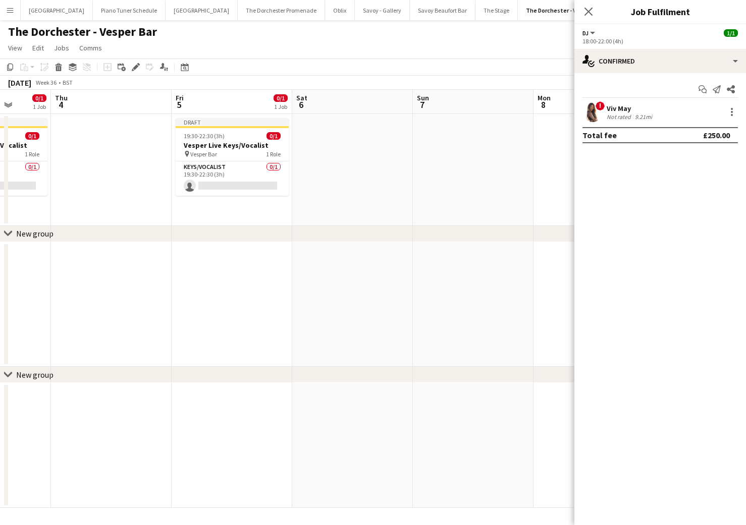
scroll to position [0, 432]
click at [120, 179] on app-date-cell at bounding box center [110, 170] width 121 height 112
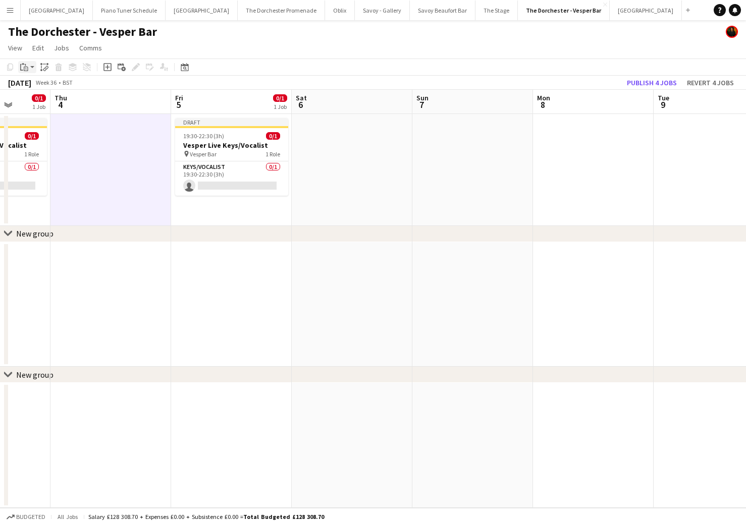
click at [26, 69] on icon "Paste" at bounding box center [24, 67] width 8 height 8
click at [30, 85] on link "Paste Command V" at bounding box center [67, 86] width 80 height 9
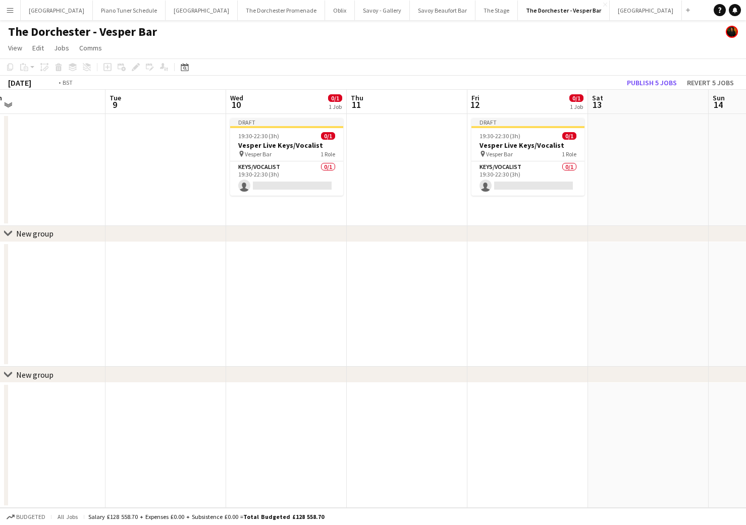
scroll to position [0, 296]
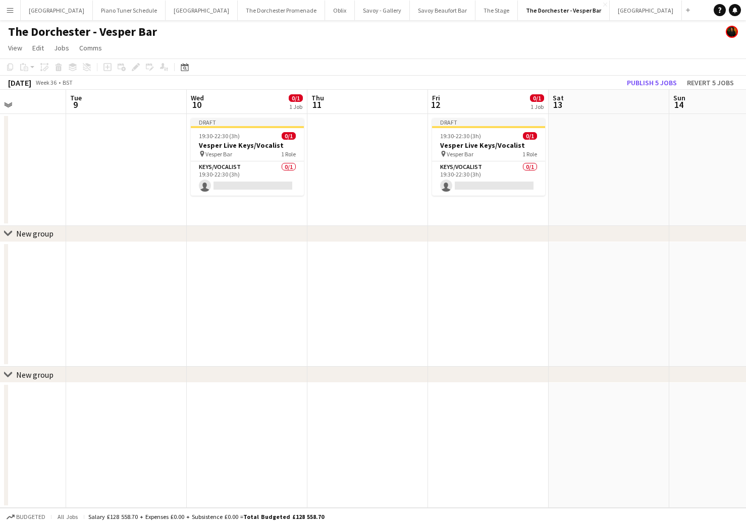
click at [374, 130] on app-date-cell at bounding box center [367, 170] width 121 height 112
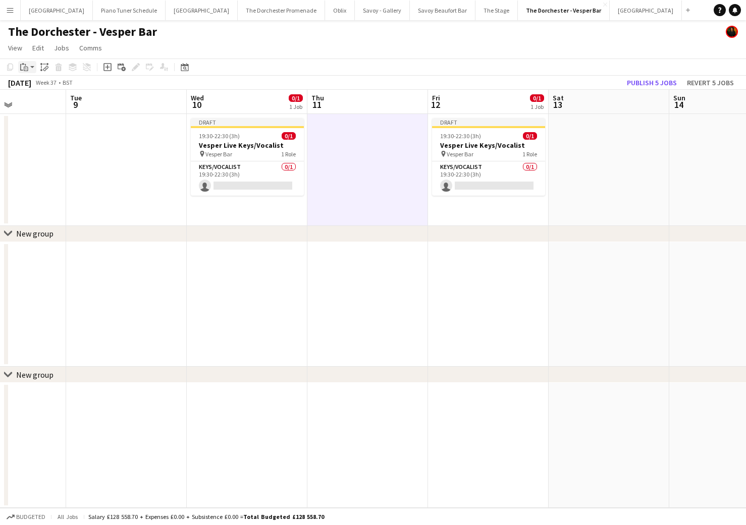
click at [22, 66] on icon "Paste" at bounding box center [24, 67] width 8 height 8
click at [35, 83] on link "Paste Command V" at bounding box center [67, 86] width 80 height 9
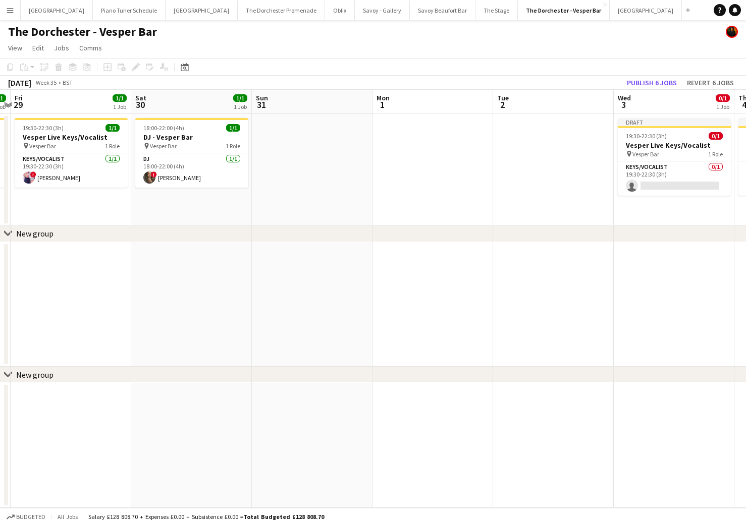
scroll to position [0, 301]
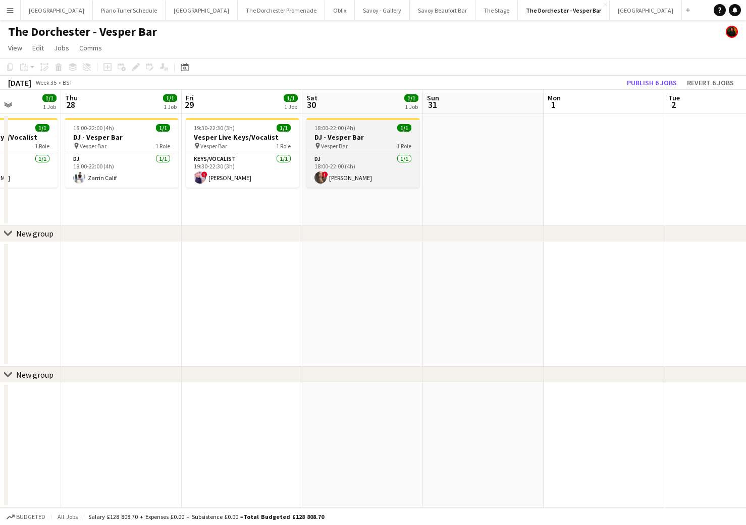
click at [335, 125] on span "18:00-22:00 (4h)" at bounding box center [334, 128] width 41 height 8
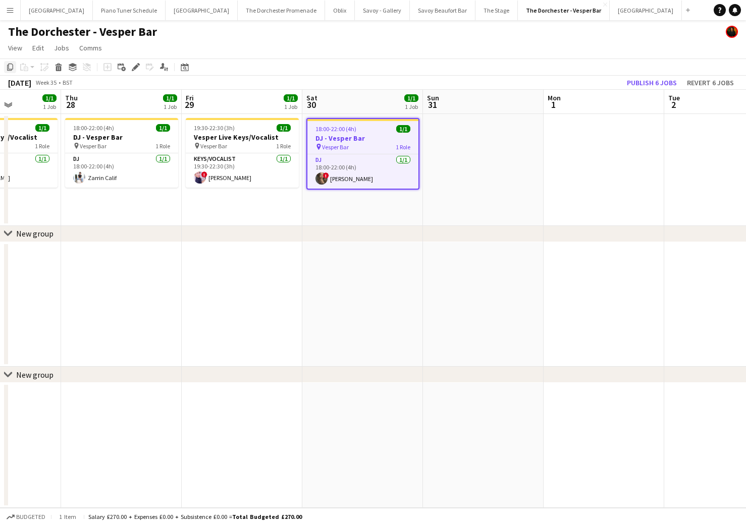
click at [9, 70] on icon "Copy" at bounding box center [10, 67] width 8 height 8
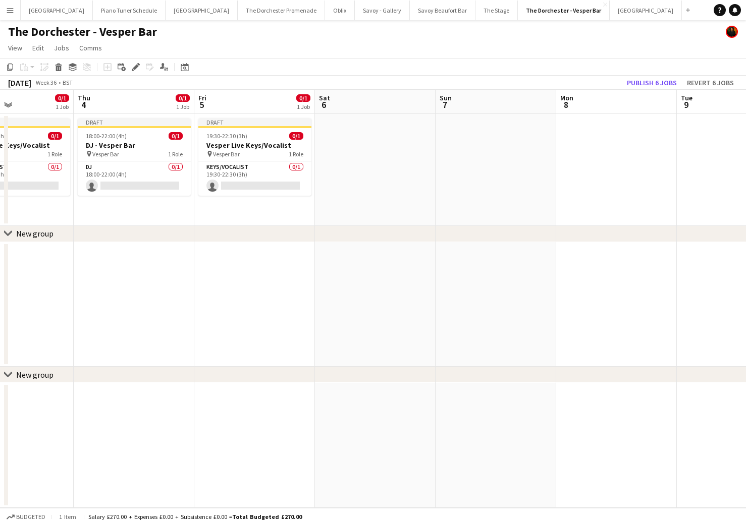
scroll to position [0, 411]
click at [363, 162] on app-date-cell at bounding box center [373, 170] width 121 height 112
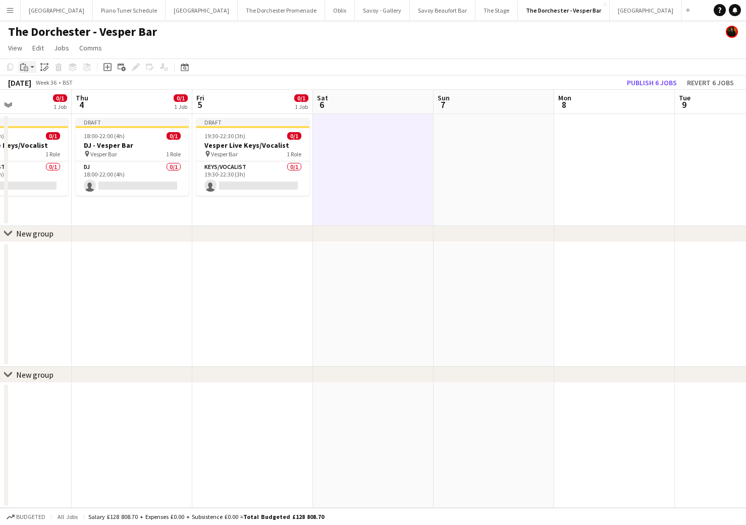
click at [25, 68] on icon "Paste" at bounding box center [24, 67] width 8 height 8
click at [31, 85] on link "Paste Command V" at bounding box center [67, 86] width 80 height 9
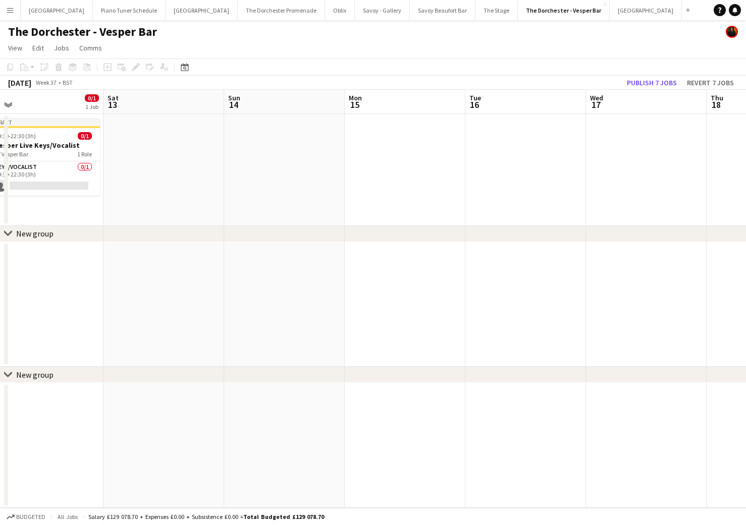
scroll to position [0, 292]
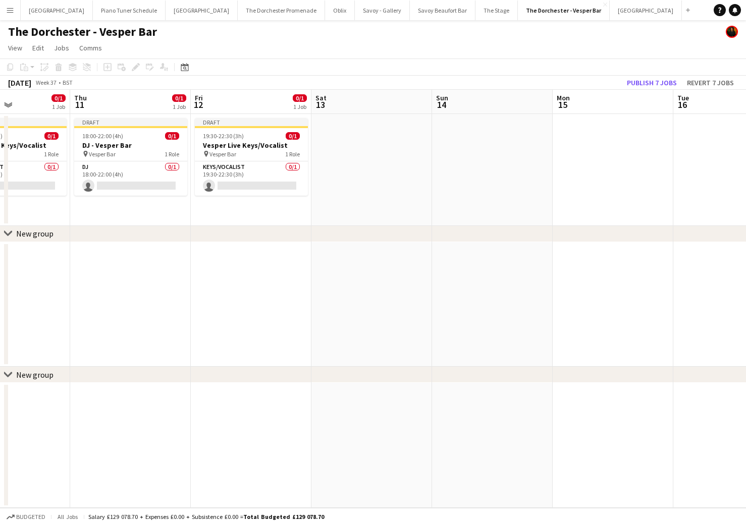
click at [342, 143] on app-date-cell at bounding box center [371, 170] width 121 height 112
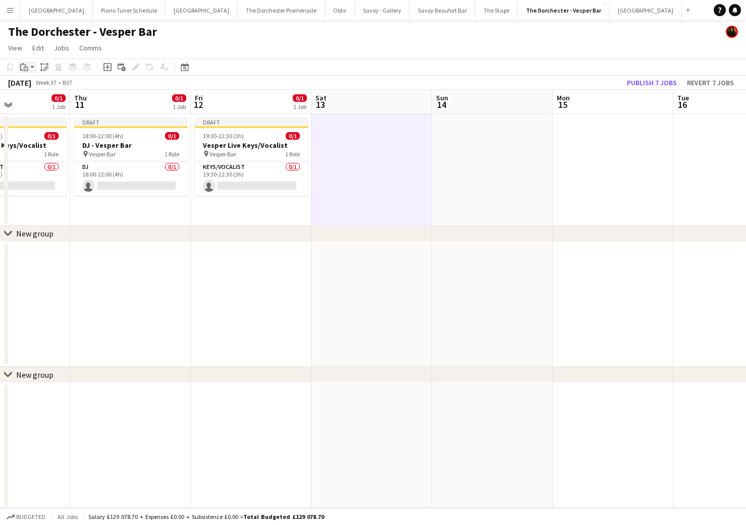
click at [21, 66] on icon "Paste" at bounding box center [24, 67] width 8 height 8
click at [34, 85] on link "Paste Command V" at bounding box center [67, 86] width 80 height 9
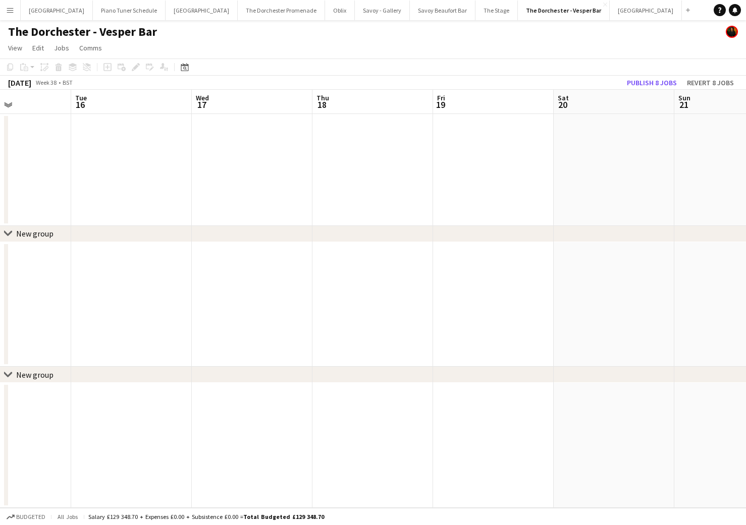
scroll to position [0, 412]
click at [422, 82] on div "[DATE] Week 38 • BST Publish 8 jobs Revert 8 jobs" at bounding box center [373, 83] width 746 height 14
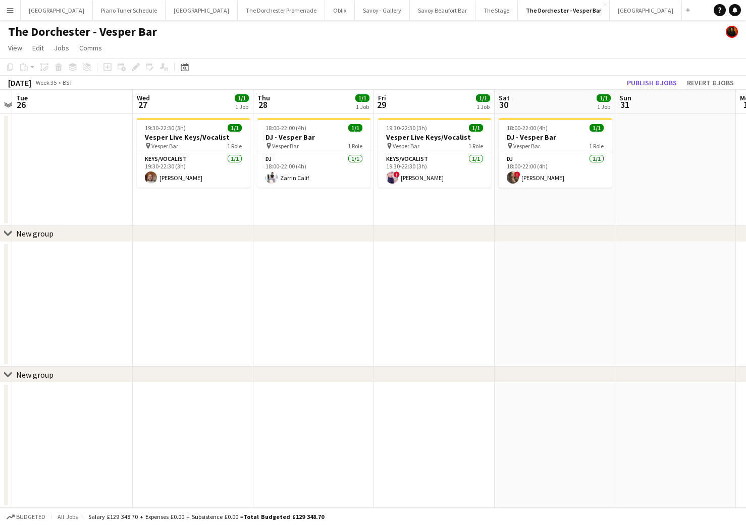
scroll to position [0, 225]
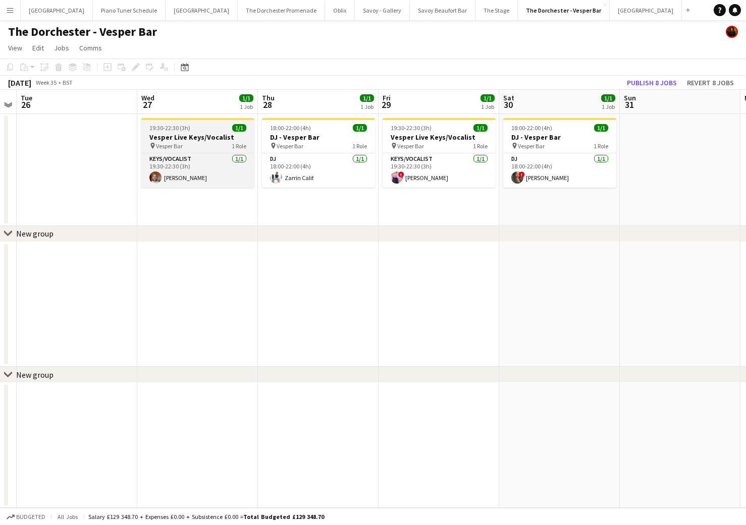
click at [202, 138] on h3 "Vesper Live Keys/Vocalist" at bounding box center [197, 137] width 113 height 9
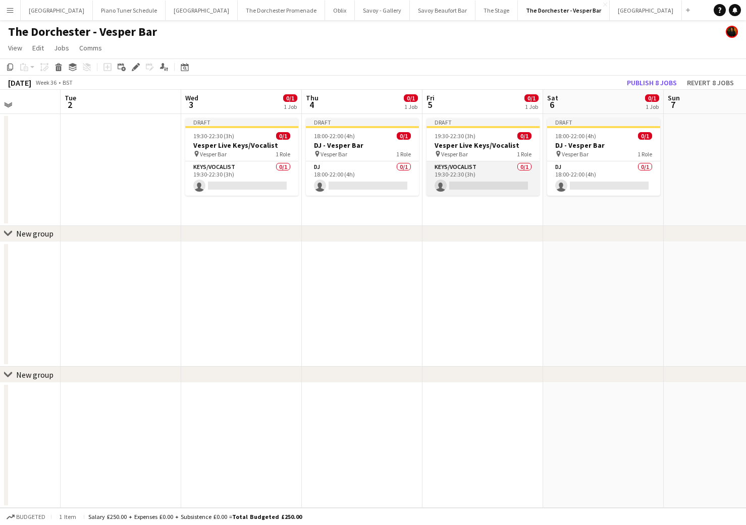
scroll to position [0, 423]
click at [499, 183] on app-card-role "Keys/Vocalist 0/1 19:30-22:30 (3h) single-neutral-actions" at bounding box center [481, 178] width 113 height 34
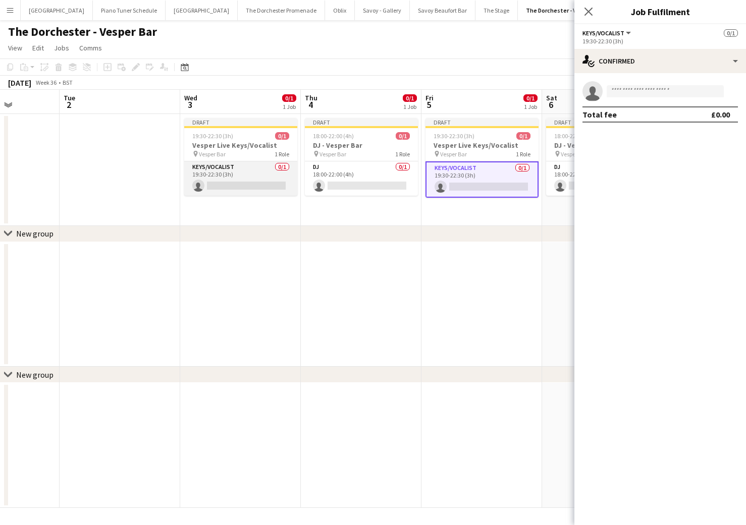
click at [254, 185] on app-card-role "Keys/Vocalist 0/1 19:30-22:30 (3h) single-neutral-actions" at bounding box center [240, 178] width 113 height 34
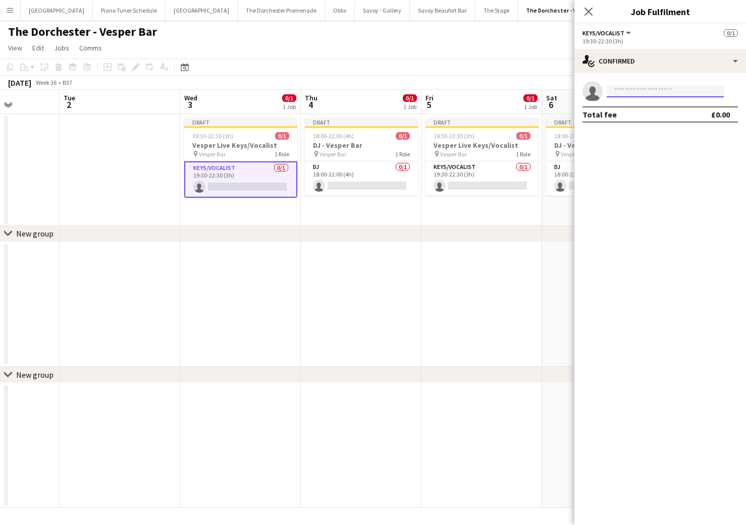
click at [631, 87] on input at bounding box center [664, 91] width 117 height 12
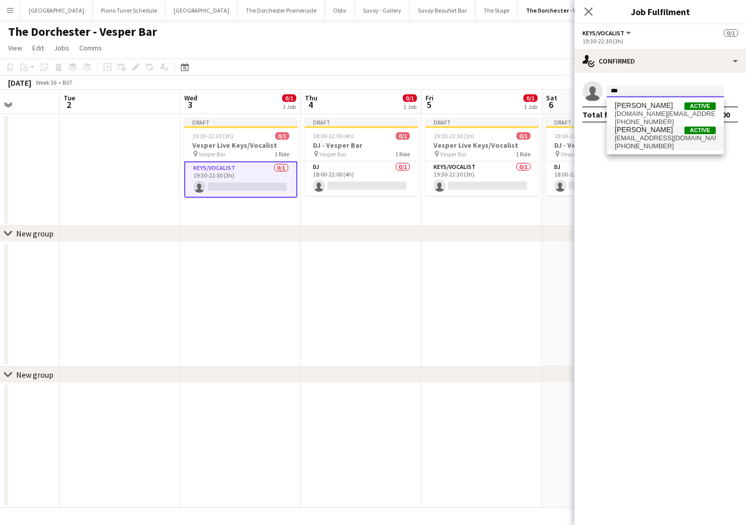
type input "***"
click at [631, 132] on span "[PERSON_NAME]" at bounding box center [644, 130] width 58 height 9
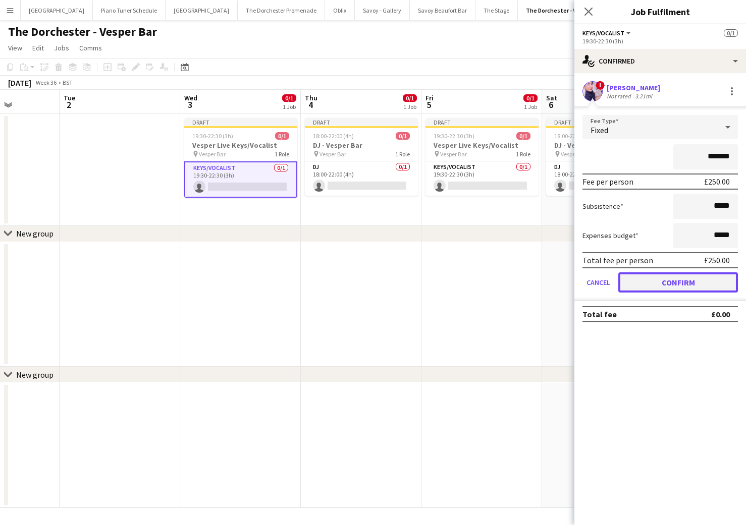
click at [623, 282] on button "Confirm" at bounding box center [678, 282] width 120 height 20
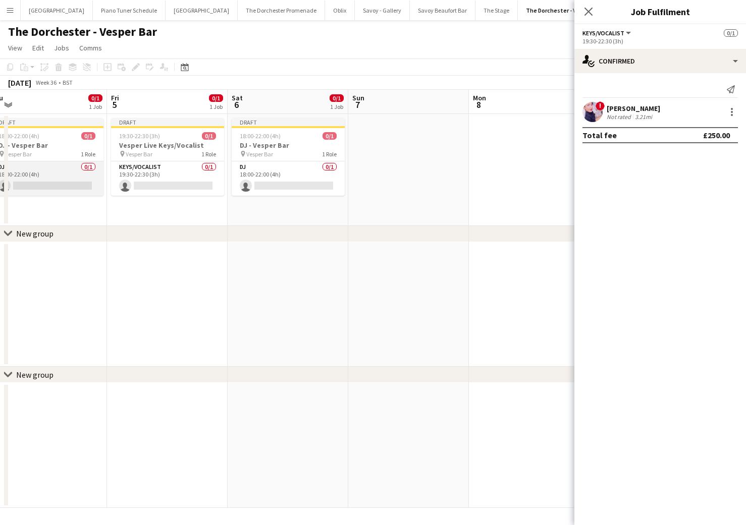
scroll to position [0, 259]
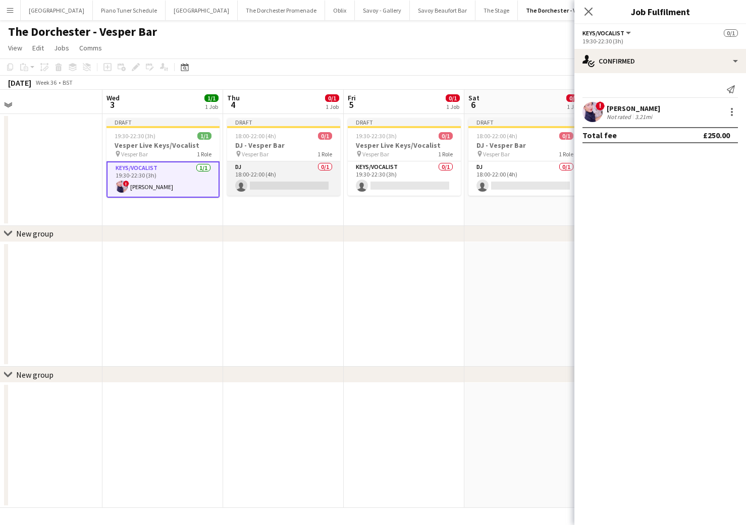
click at [285, 174] on app-card-role "DJ 0/1 18:00-22:00 (4h) single-neutral-actions" at bounding box center [283, 178] width 113 height 34
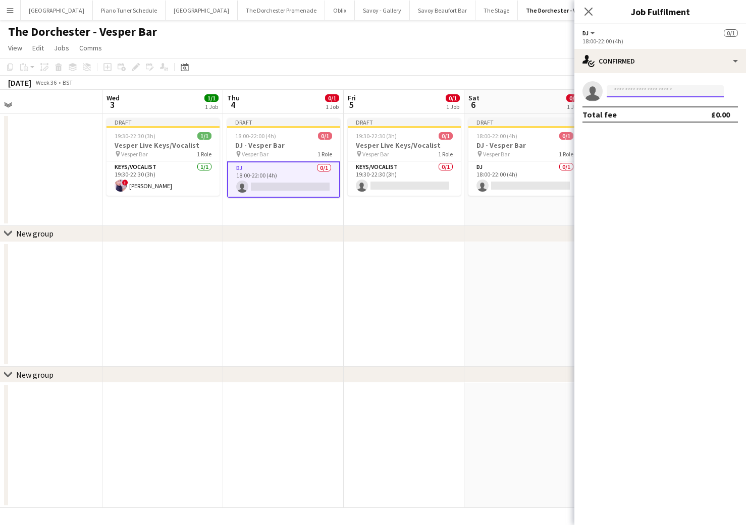
click at [643, 89] on input at bounding box center [664, 91] width 117 height 12
type input "****"
click at [653, 117] on span "djsassyb@hotmail.com" at bounding box center [665, 114] width 101 height 8
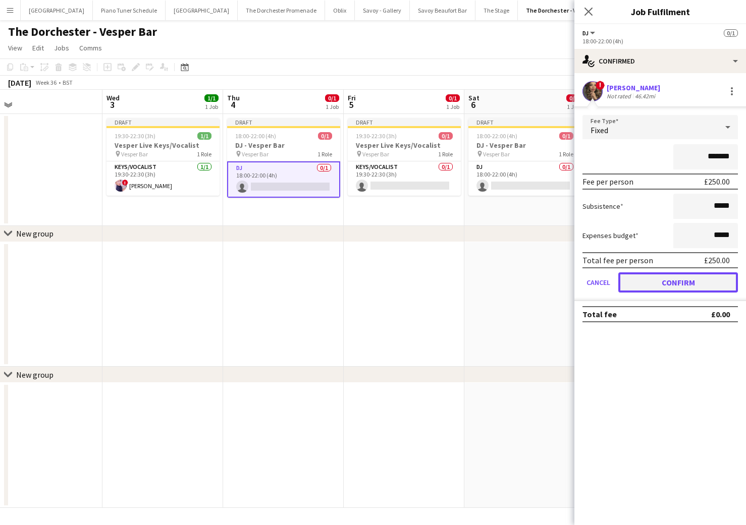
click at [644, 279] on button "Confirm" at bounding box center [678, 282] width 120 height 20
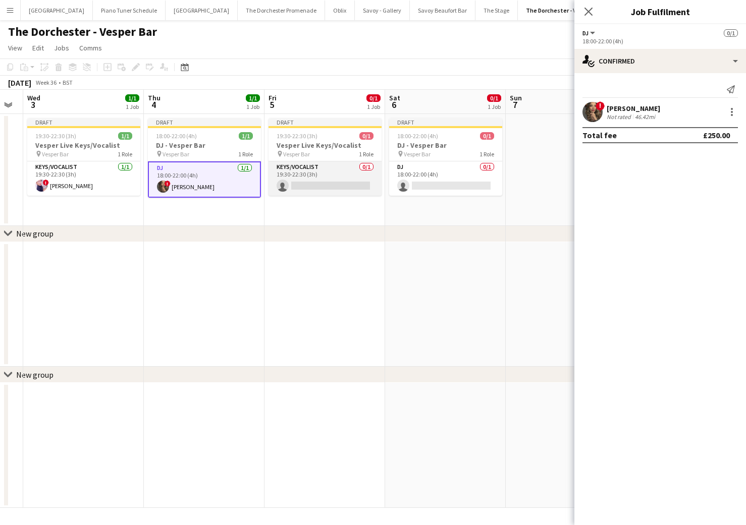
scroll to position [0, 349]
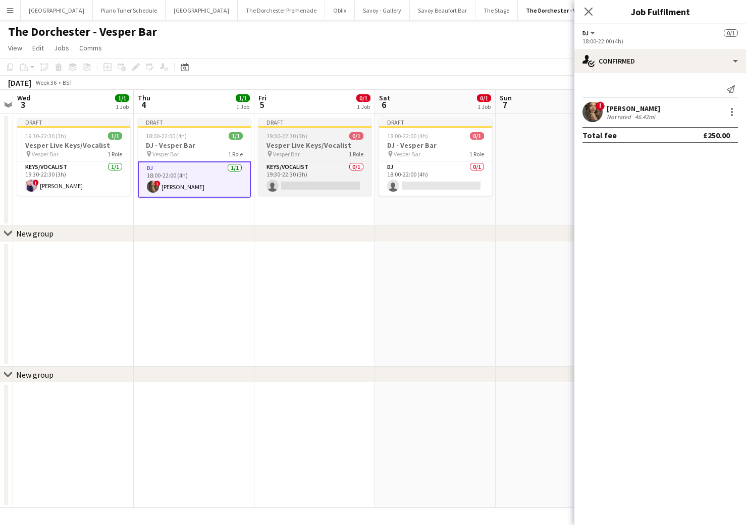
click at [298, 153] on span "Vesper Bar" at bounding box center [286, 154] width 27 height 8
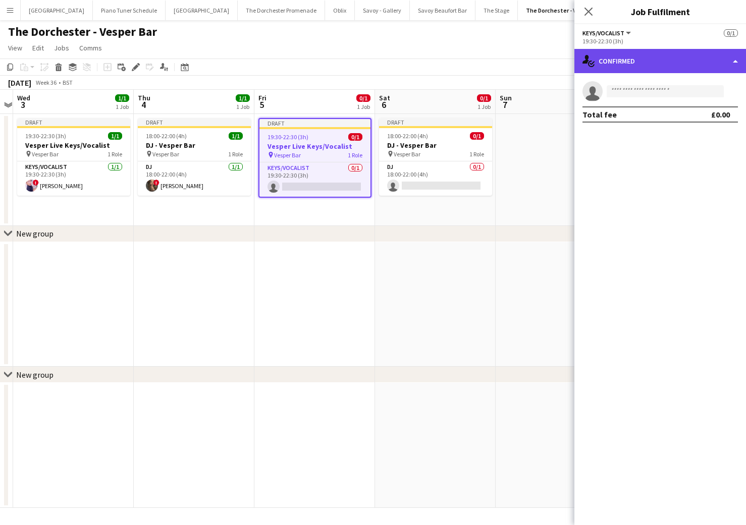
click at [738, 58] on div "single-neutral-actions-check-2 Confirmed" at bounding box center [660, 61] width 172 height 24
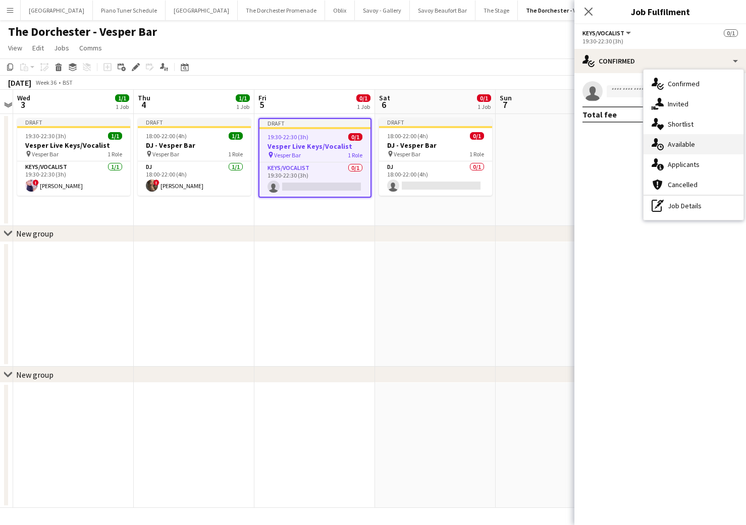
click at [717, 145] on div "single-neutral-actions-upload Available" at bounding box center [693, 144] width 100 height 20
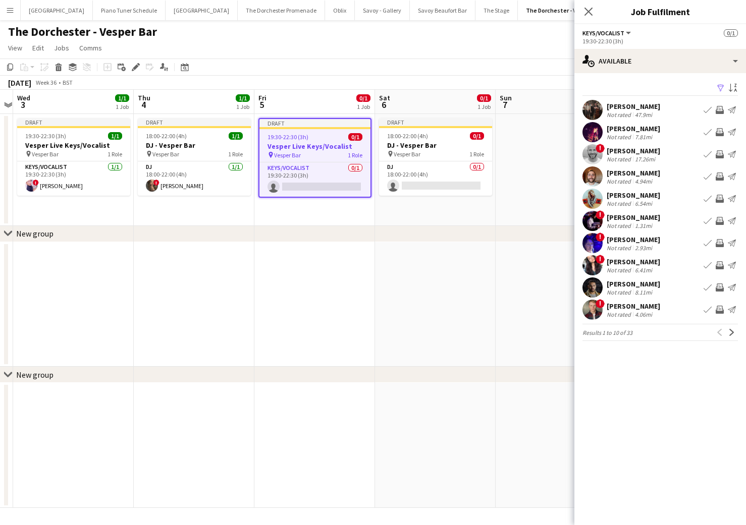
click at [704, 194] on button "Book crew" at bounding box center [707, 199] width 12 height 12
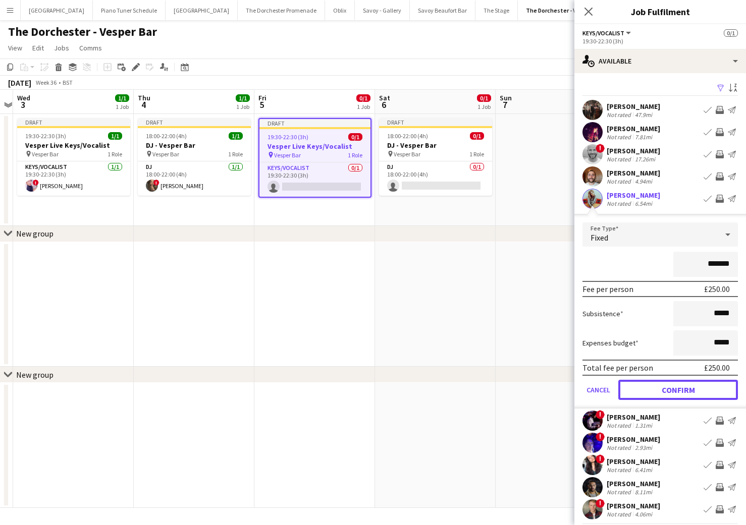
click at [633, 387] on button "Confirm" at bounding box center [678, 390] width 120 height 20
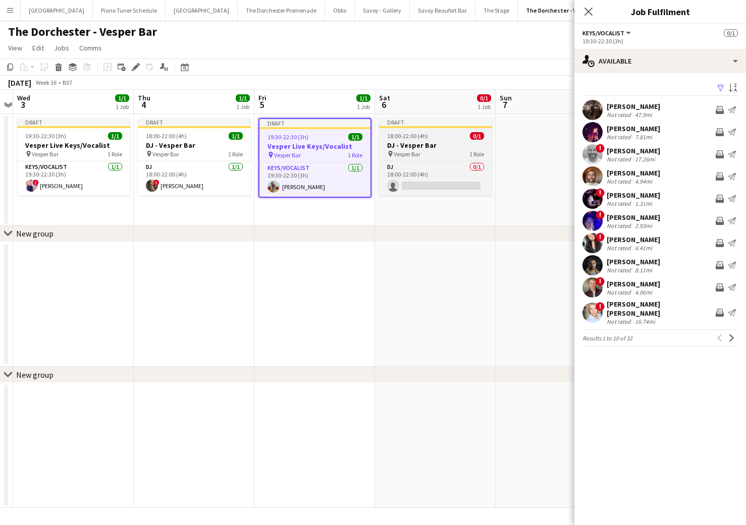
click at [418, 142] on h3 "DJ - Vesper Bar" at bounding box center [435, 145] width 113 height 9
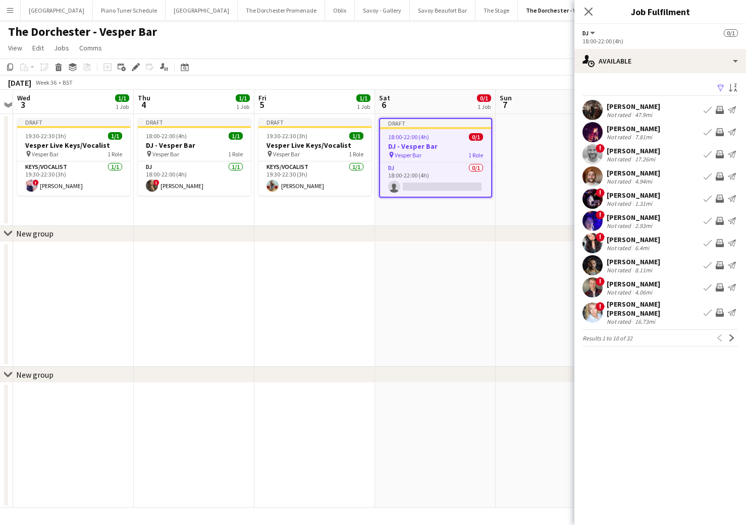
click at [315, 316] on app-date-cell at bounding box center [314, 304] width 121 height 125
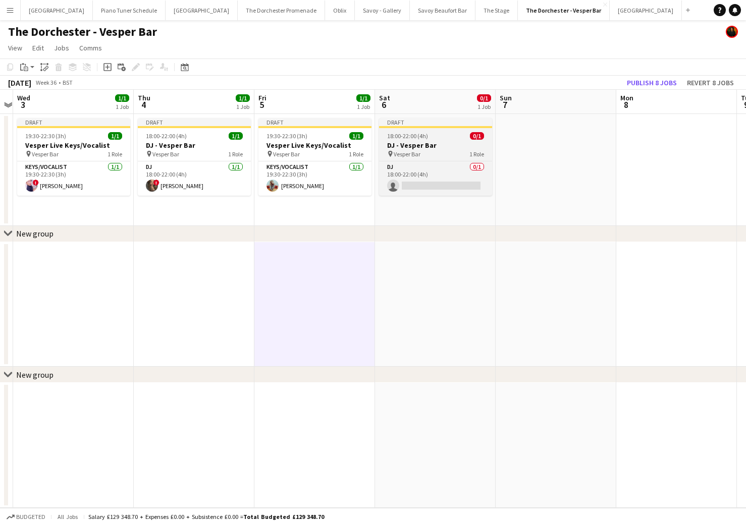
click at [412, 122] on div "Draft" at bounding box center [435, 122] width 113 height 8
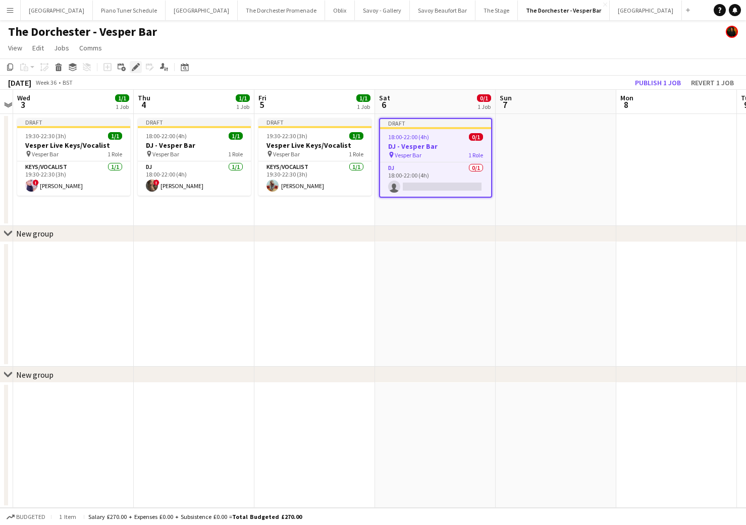
click at [138, 67] on icon "Edit" at bounding box center [136, 67] width 8 height 8
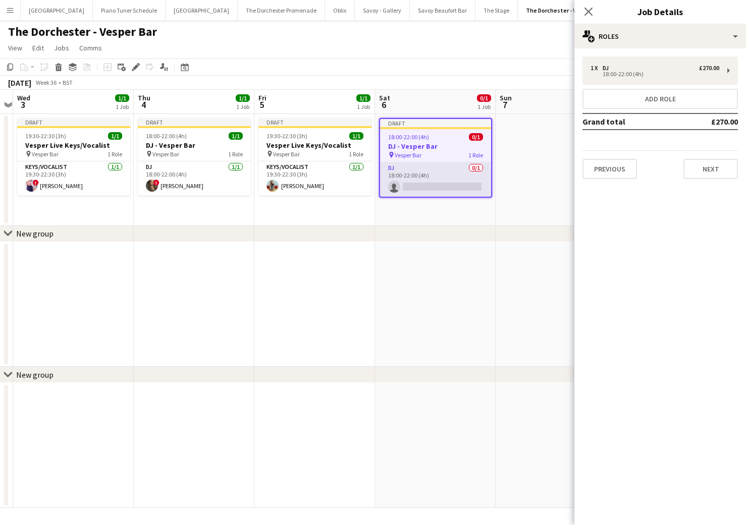
click at [451, 165] on app-card-role "DJ 0/1 18:00-22:00 (4h) single-neutral-actions" at bounding box center [435, 179] width 111 height 34
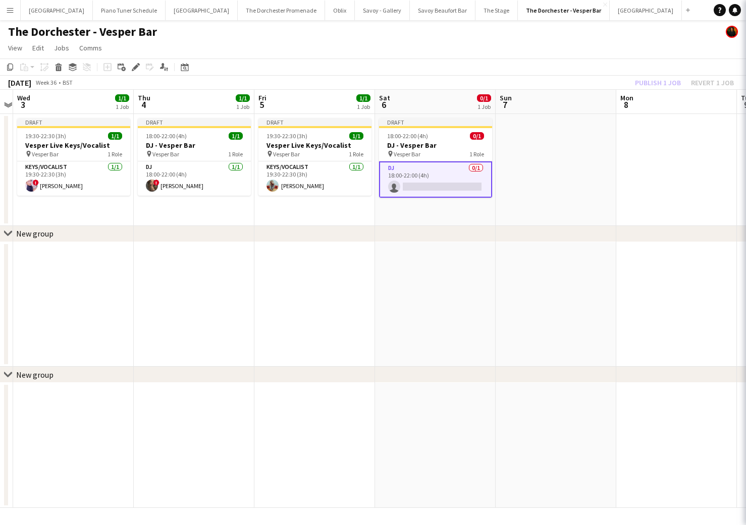
scroll to position [0, 349]
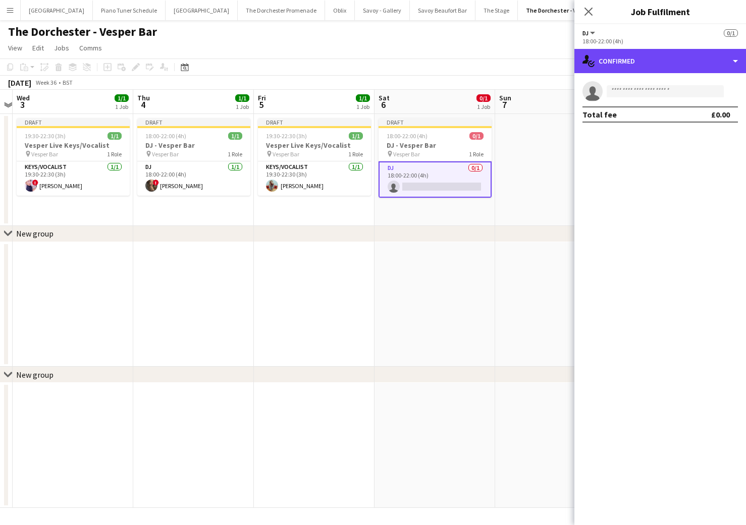
drag, startPoint x: 725, startPoint y: 69, endPoint x: 734, endPoint y: 105, distance: 37.9
click at [725, 69] on div "single-neutral-actions-check-2 Confirmed" at bounding box center [660, 61] width 172 height 24
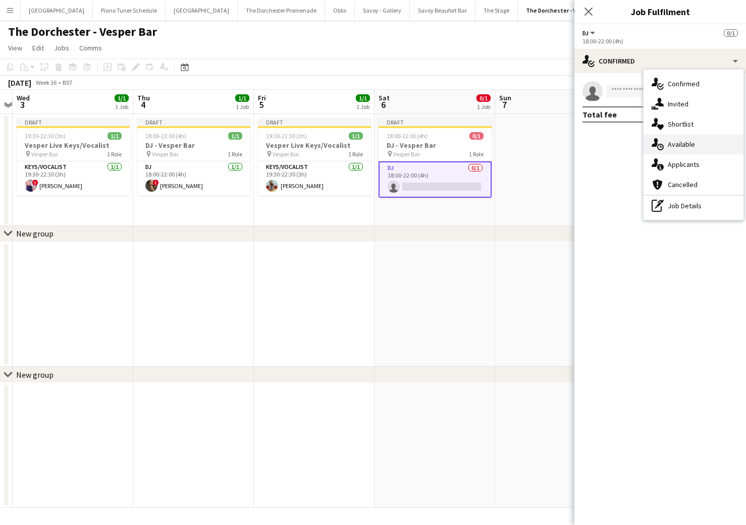
click at [706, 140] on div "single-neutral-actions-upload Available" at bounding box center [693, 144] width 100 height 20
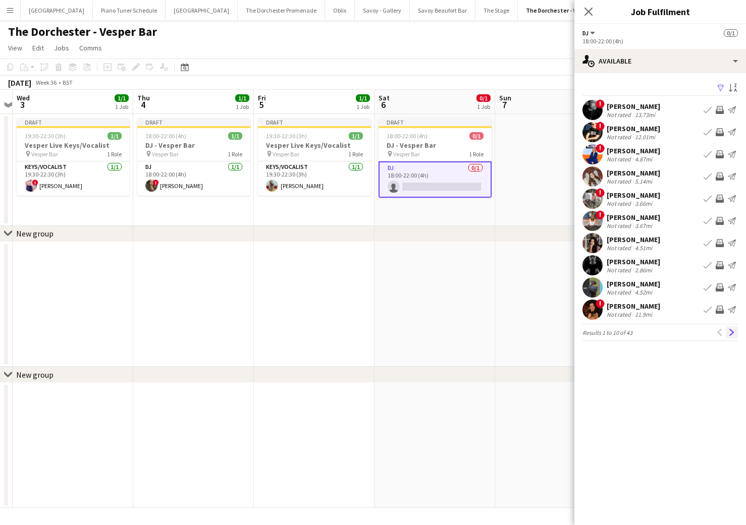
click at [730, 332] on app-icon "Next" at bounding box center [731, 332] width 7 height 7
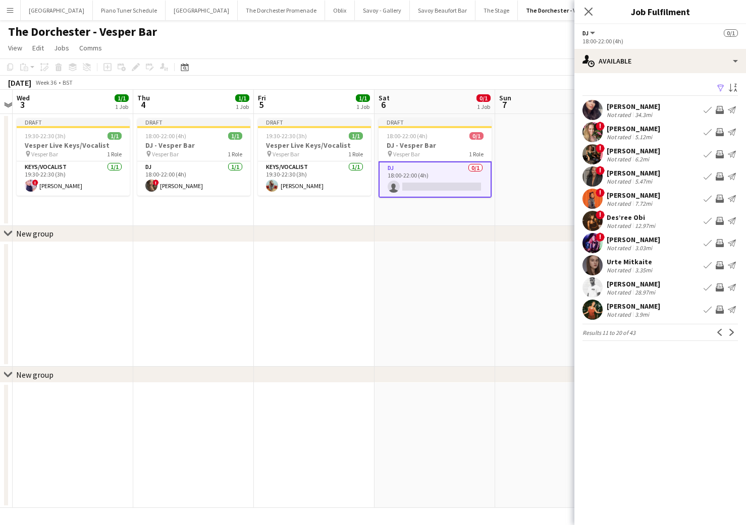
click at [730, 332] on app-icon "Next" at bounding box center [731, 332] width 7 height 7
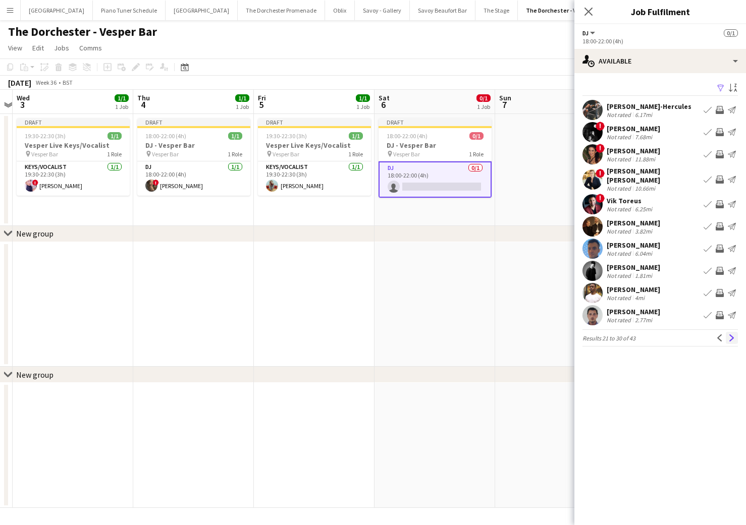
click at [730, 335] on app-icon "Next" at bounding box center [731, 338] width 7 height 7
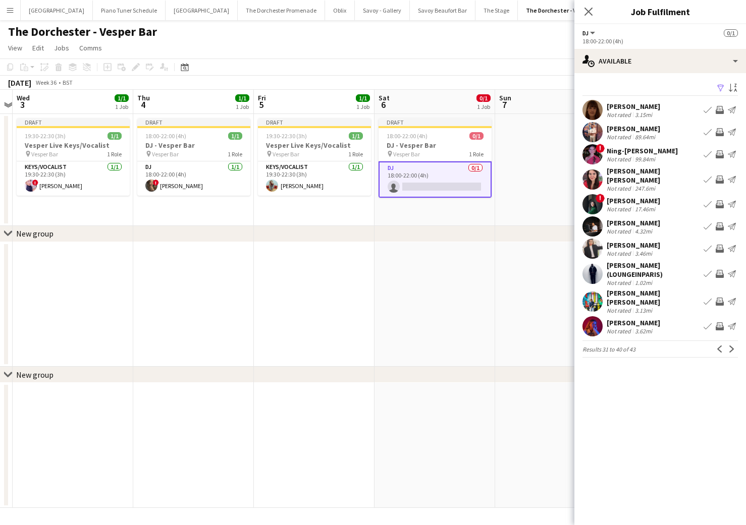
click at [730, 343] on button "Next" at bounding box center [732, 349] width 12 height 12
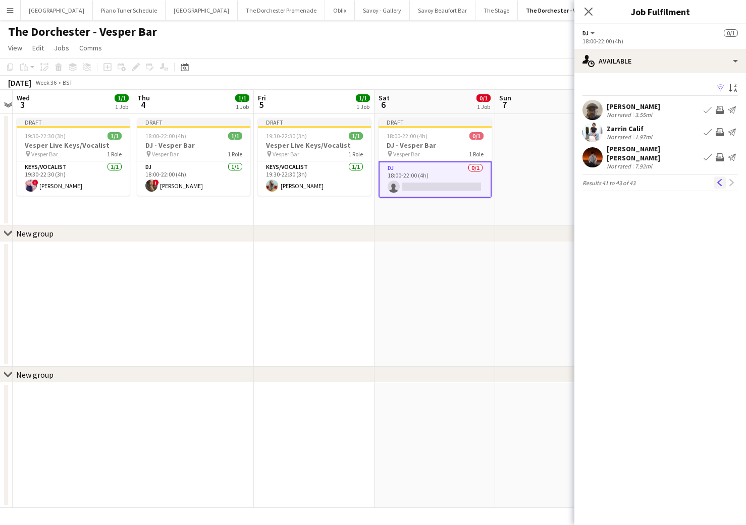
click at [720, 179] on app-icon "Previous" at bounding box center [719, 182] width 7 height 7
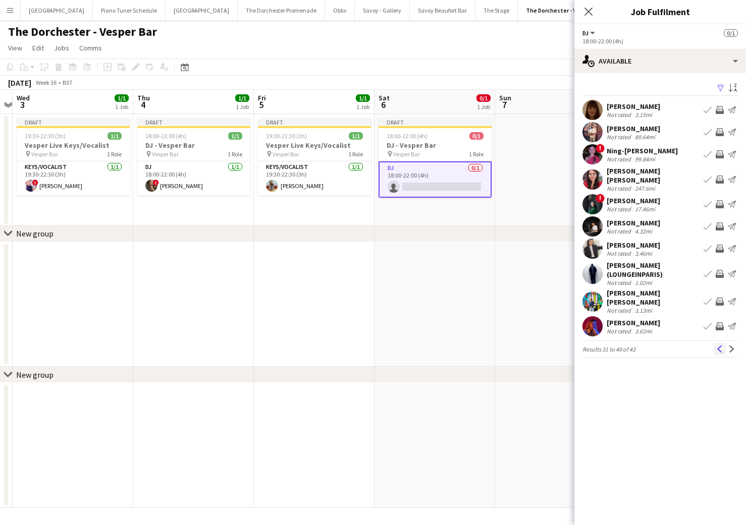
click at [719, 346] on app-icon "Previous" at bounding box center [719, 349] width 7 height 7
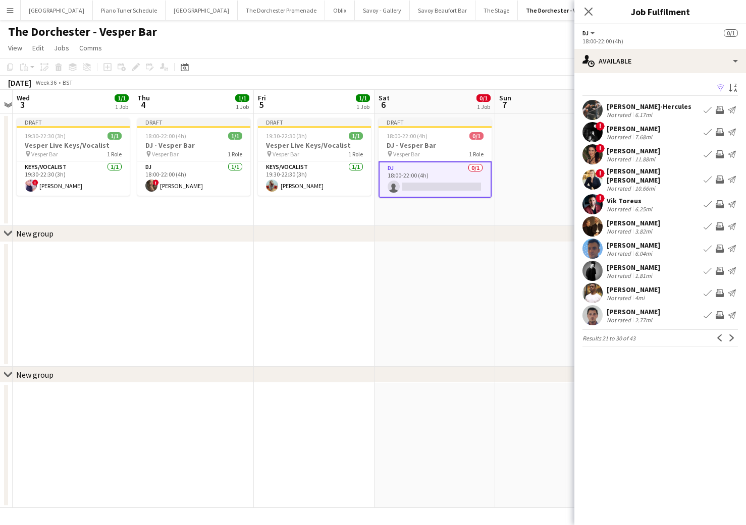
click at [7, 12] on app-icon "Menu" at bounding box center [10, 10] width 8 height 8
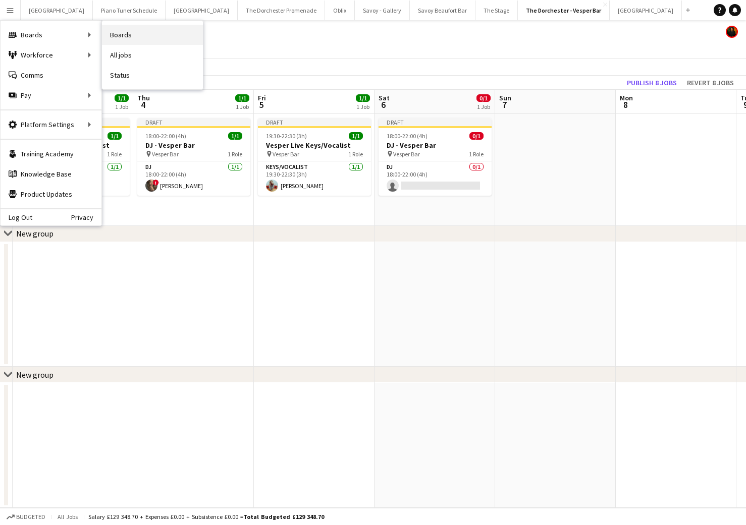
click at [123, 41] on link "Boards" at bounding box center [152, 35] width 101 height 20
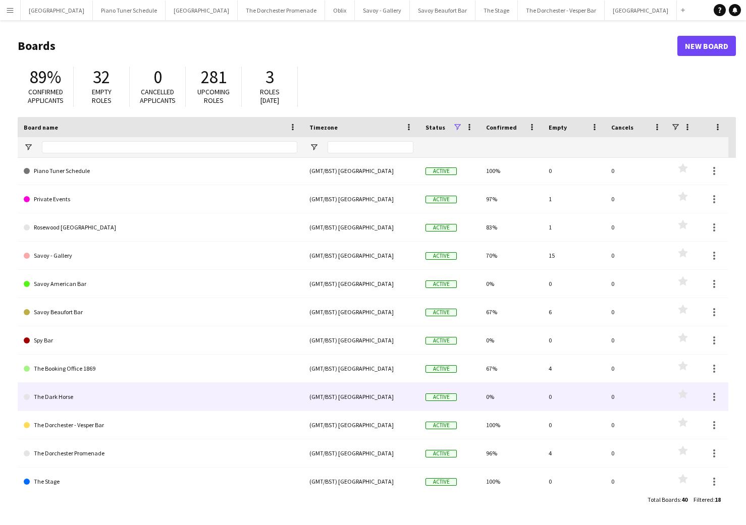
scroll to position [177, 0]
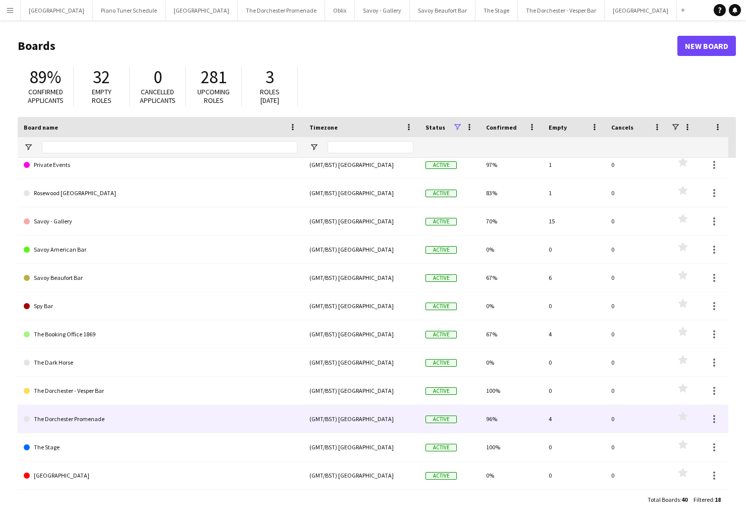
click at [90, 419] on link "The Dorchester Promenade" at bounding box center [160, 419] width 273 height 28
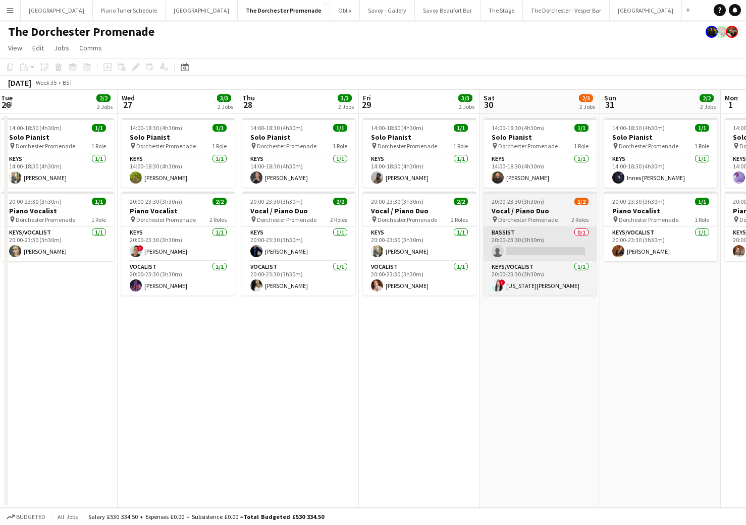
scroll to position [0, 488]
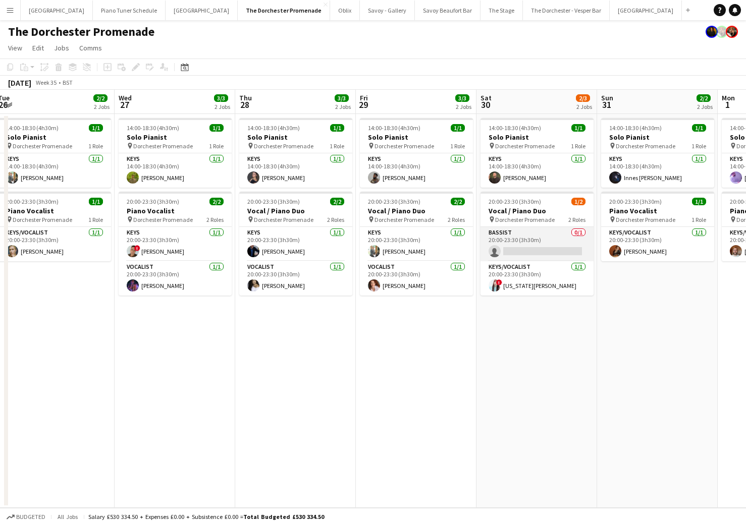
click at [553, 241] on app-card-role "Bassist 0/1 20:00-23:30 (3h30m) single-neutral-actions" at bounding box center [536, 244] width 113 height 34
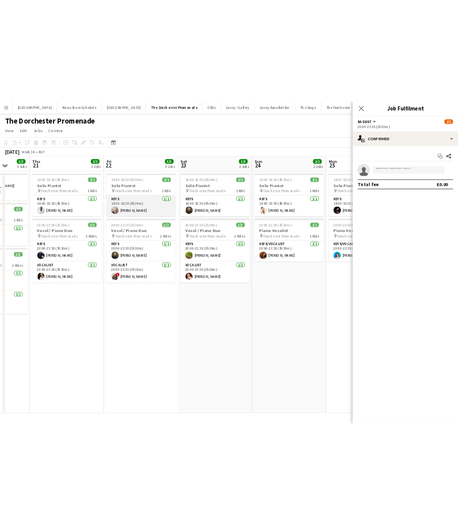
scroll to position [0, 312]
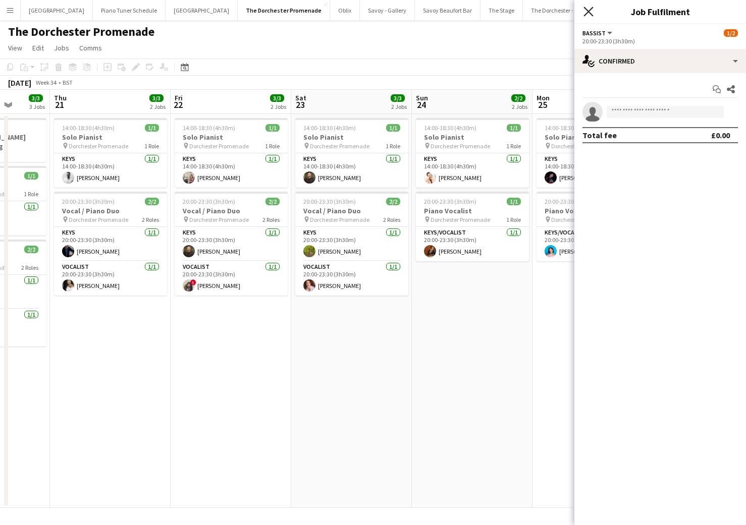
click at [586, 13] on icon at bounding box center [588, 12] width 10 height 10
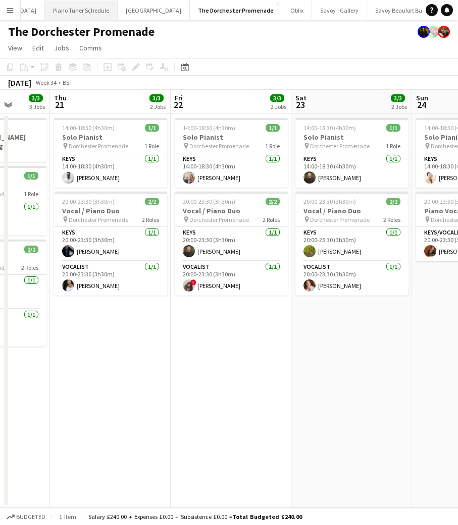
scroll to position [0, 0]
click at [9, 11] on app-icon "Menu" at bounding box center [10, 10] width 8 height 8
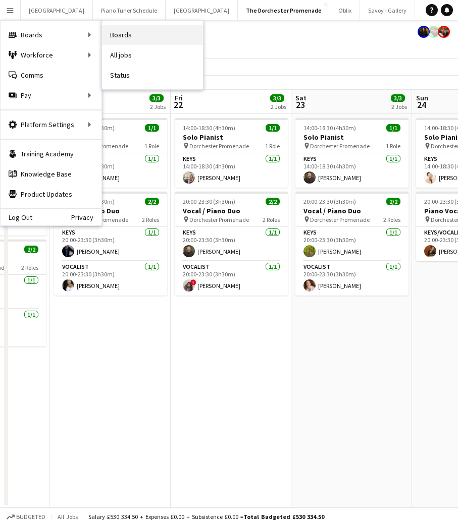
click at [125, 35] on link "Boards" at bounding box center [152, 35] width 101 height 20
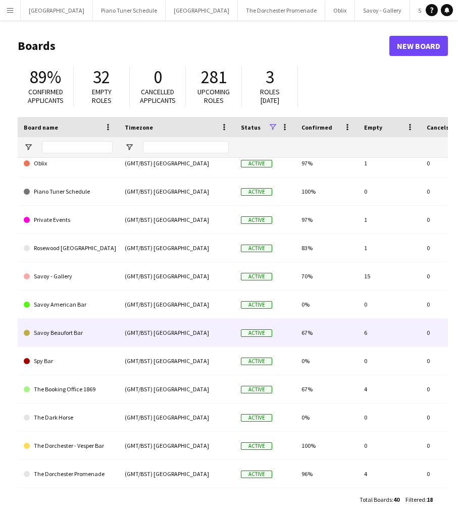
scroll to position [177, 0]
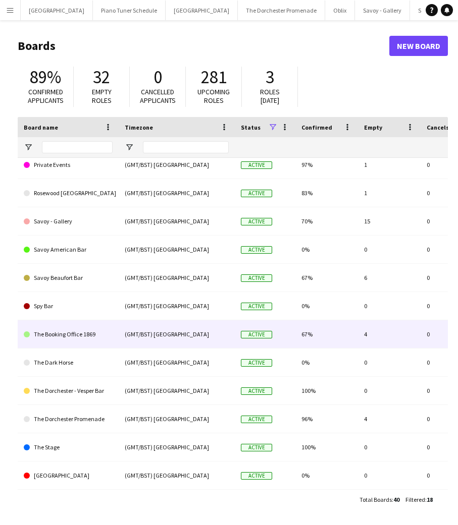
click at [63, 332] on link "The Booking Office 1869" at bounding box center [68, 334] width 89 height 28
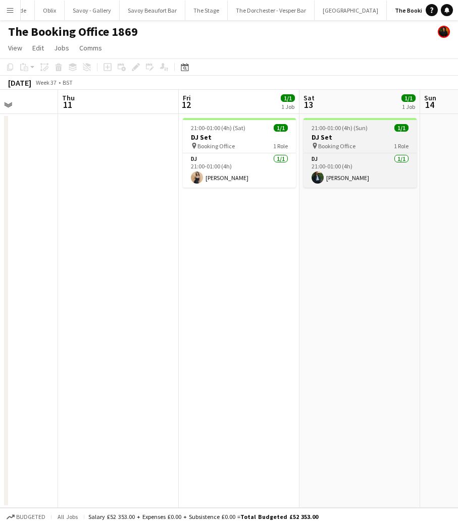
scroll to position [0, 283]
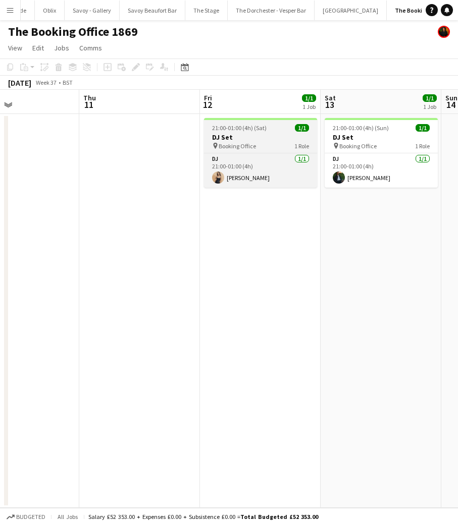
click at [260, 135] on h3 "DJ Set" at bounding box center [260, 137] width 113 height 9
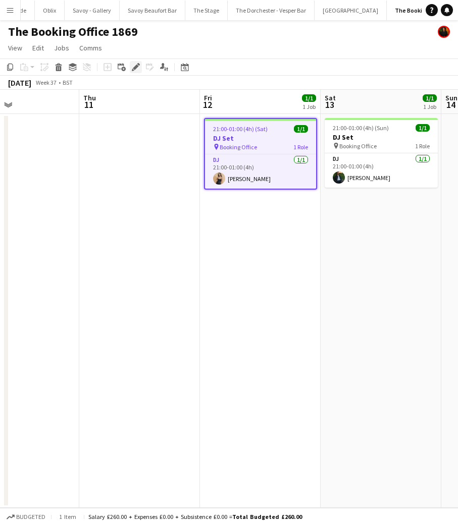
click at [134, 65] on icon "Edit" at bounding box center [136, 67] width 8 height 8
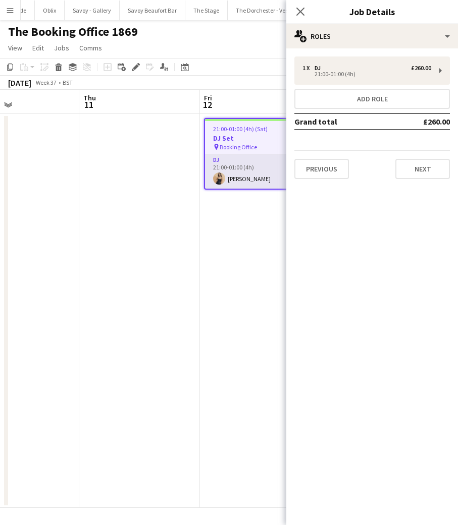
click at [251, 157] on app-card-role "DJ 1/1 21:00-01:00 (4h) Jessica Heap" at bounding box center [260, 171] width 111 height 34
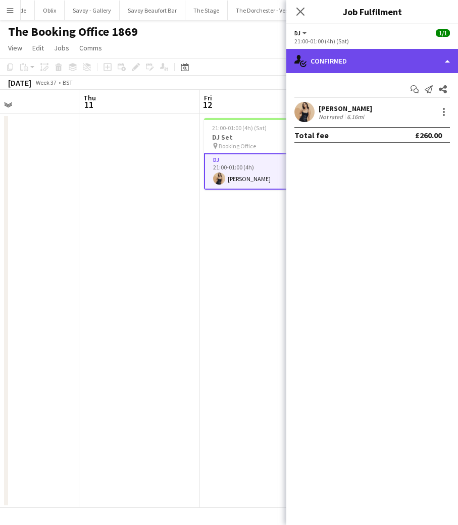
click at [454, 63] on div "single-neutral-actions-check-2 Confirmed" at bounding box center [372, 61] width 172 height 24
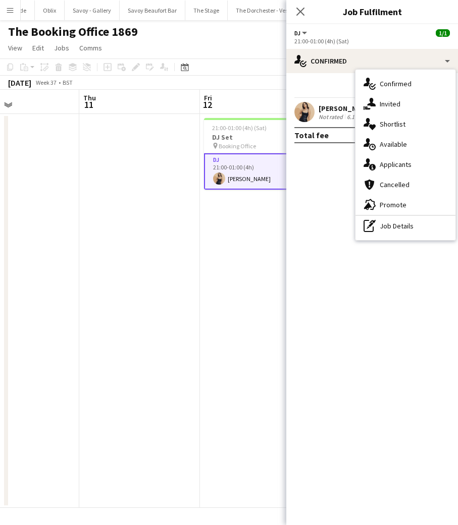
click at [335, 169] on mat-expansion-panel "check Confirmed Start chat Send notification Share Jessica Heap Not rated 6.16m…" at bounding box center [372, 299] width 172 height 452
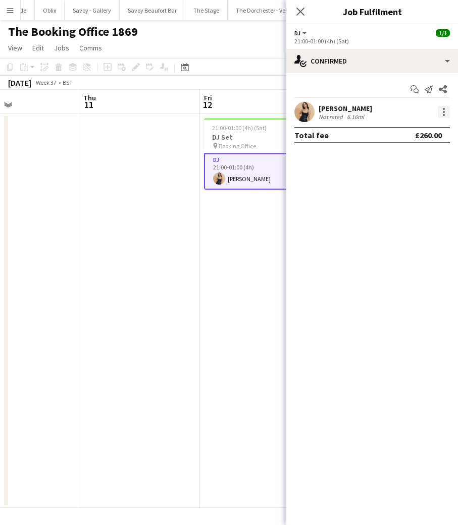
click at [446, 112] on div at bounding box center [443, 112] width 12 height 12
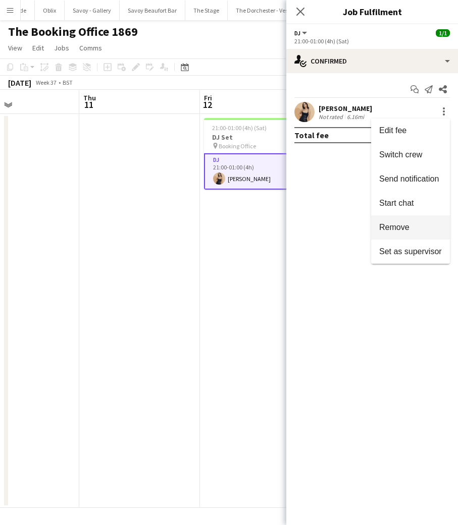
click at [405, 229] on span "Remove" at bounding box center [394, 227] width 30 height 9
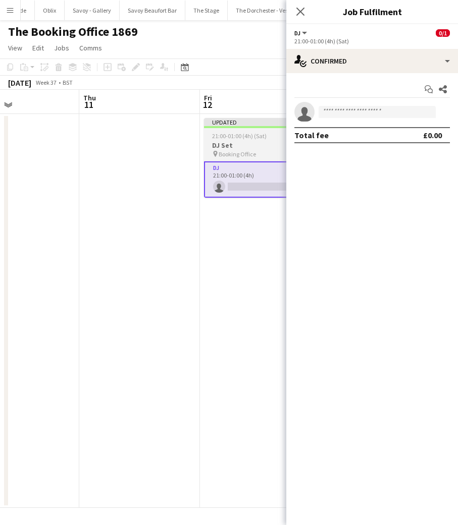
click at [219, 124] on div "Updated" at bounding box center [260, 122] width 113 height 8
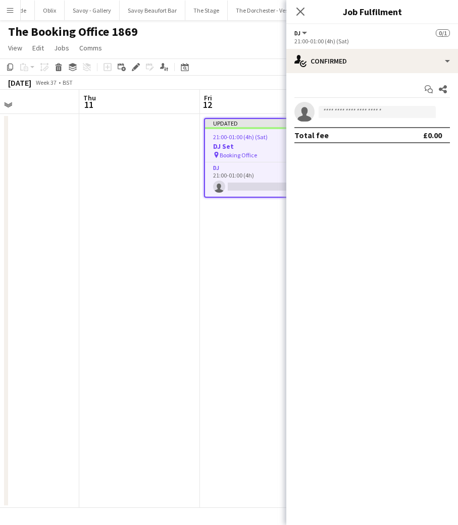
click at [254, 64] on app-toolbar "Copy Paste Paste Command V Paste with crew Command Shift V Paste linked Job [GE…" at bounding box center [229, 67] width 458 height 17
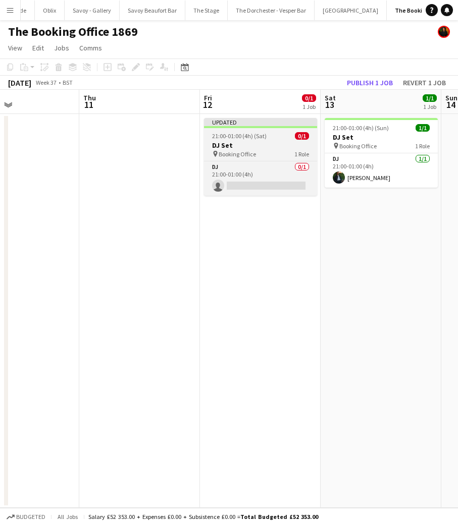
click at [253, 124] on div "Updated" at bounding box center [260, 122] width 113 height 8
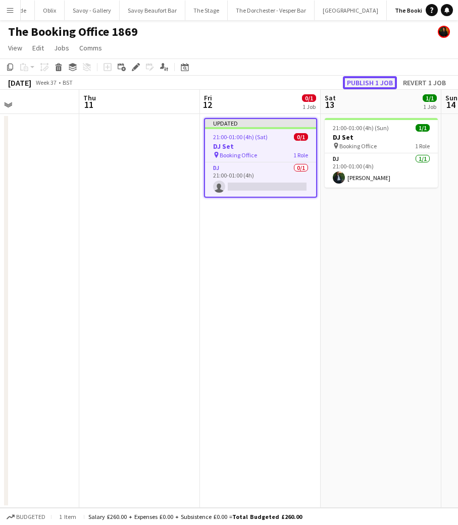
click at [369, 82] on button "Publish 1 job" at bounding box center [370, 82] width 54 height 13
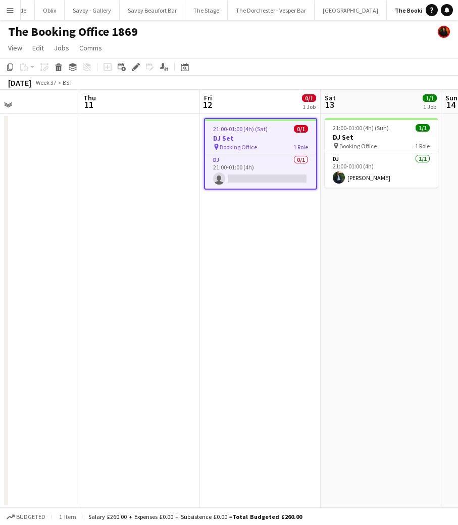
click at [204, 324] on app-date-cell "21:00-01:00 (4h) (Sat) 0/1 DJ Set pin Booking Office 1 Role DJ 0/1 21:00-01:00 …" at bounding box center [260, 311] width 121 height 394
